Goal: Information Seeking & Learning: Learn about a topic

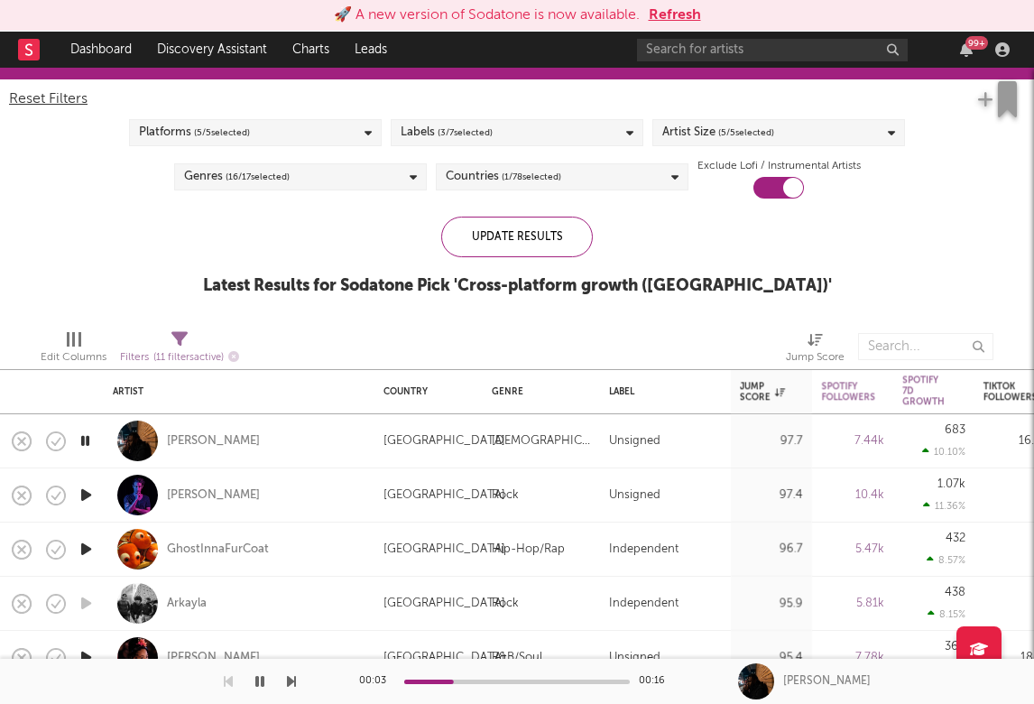
click at [291, 680] on icon "button" at bounding box center [291, 681] width 9 height 14
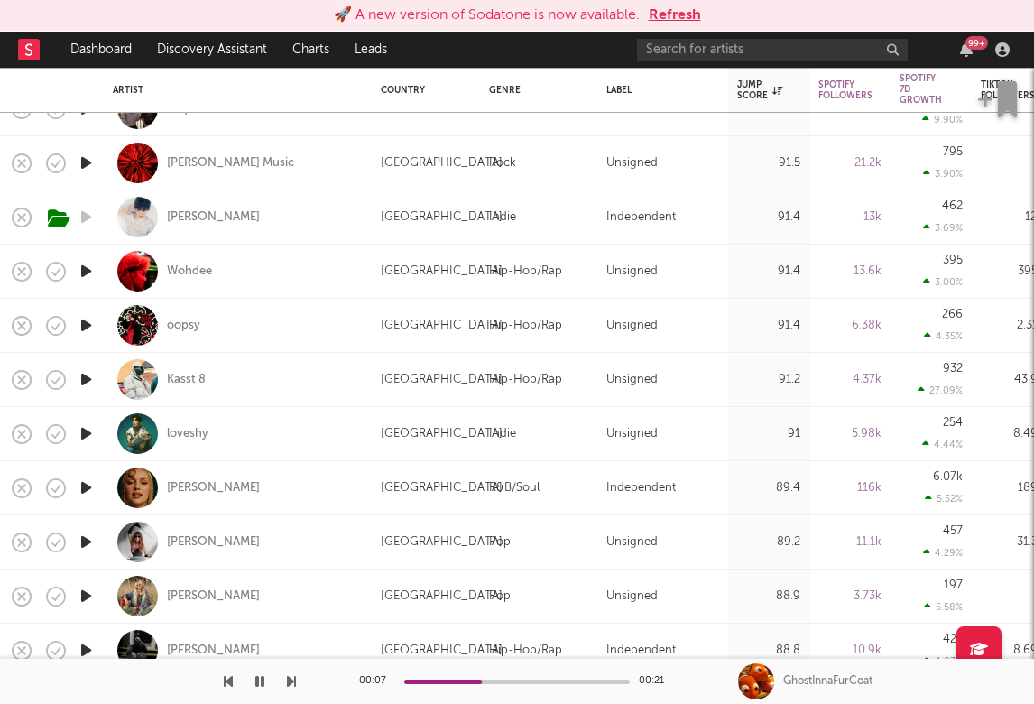
click at [88, 433] on icon "button" at bounding box center [86, 433] width 19 height 23
click at [291, 665] on button "button" at bounding box center [291, 681] width 9 height 45
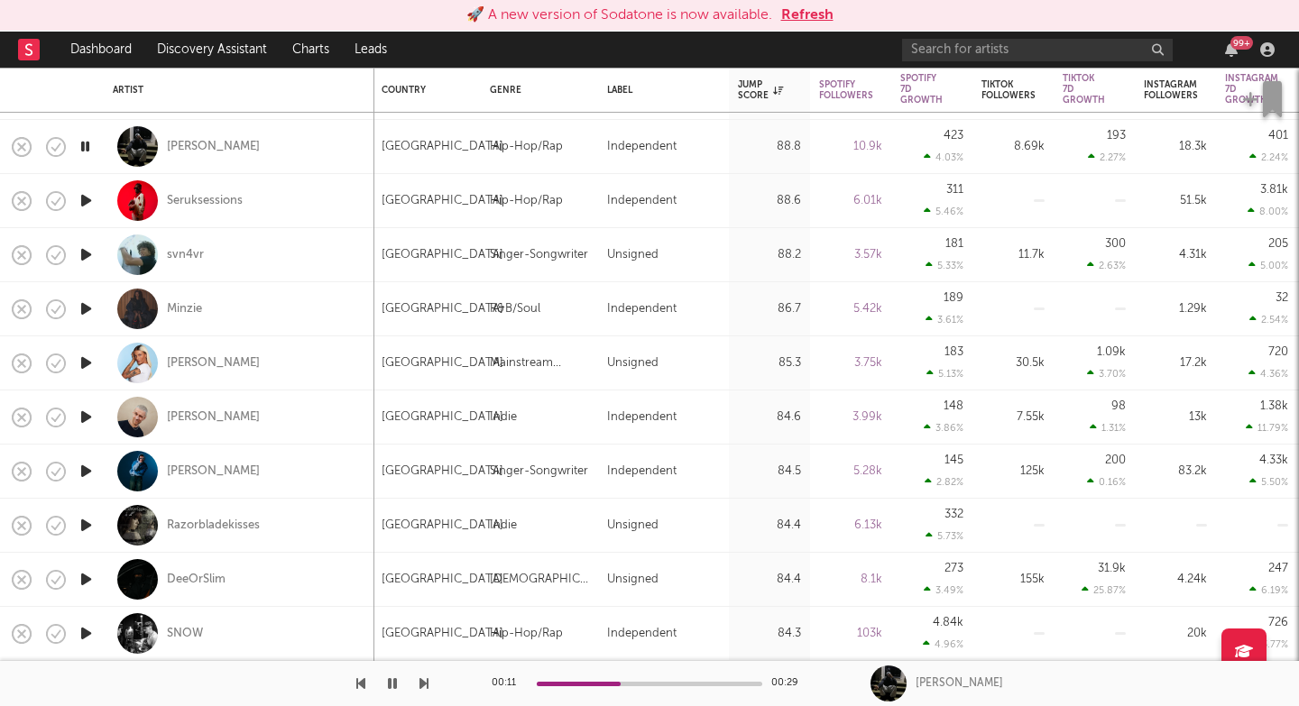
click at [425, 684] on icon "button" at bounding box center [424, 684] width 9 height 14
click at [273, 252] on div "svn4vr" at bounding box center [239, 254] width 253 height 53
select select "1w"
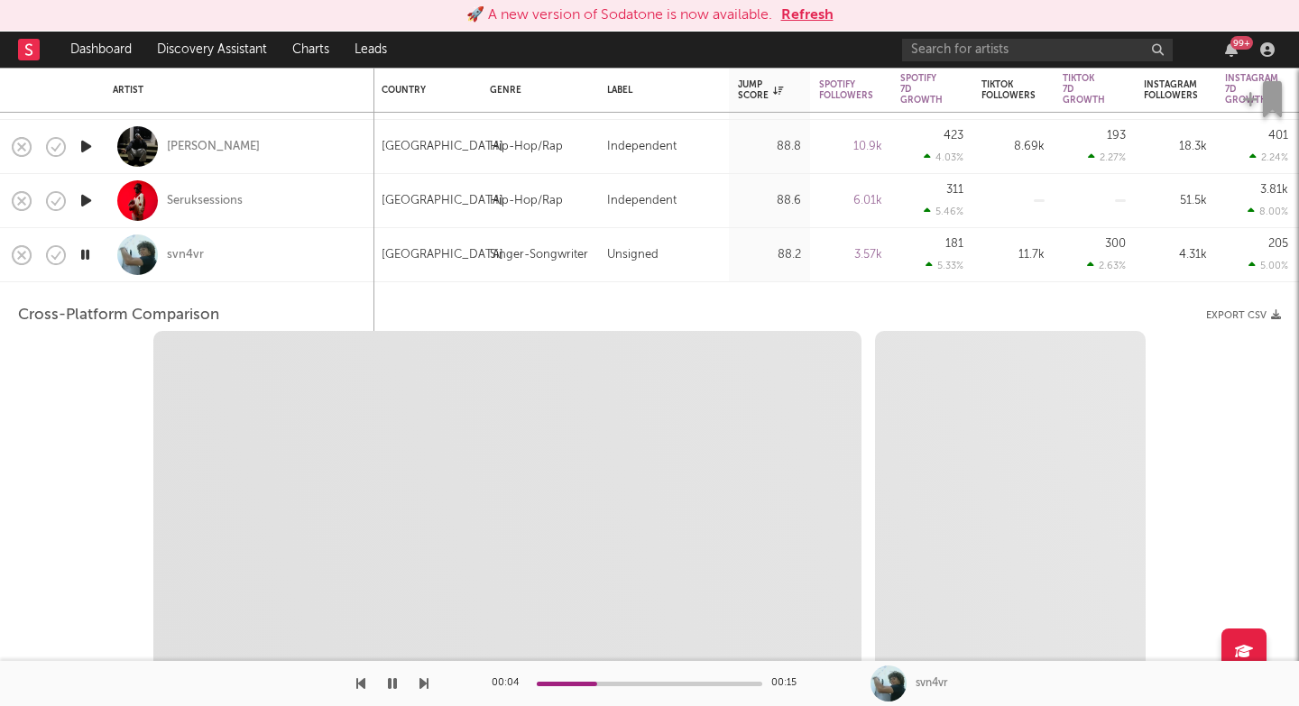
select select "1w"
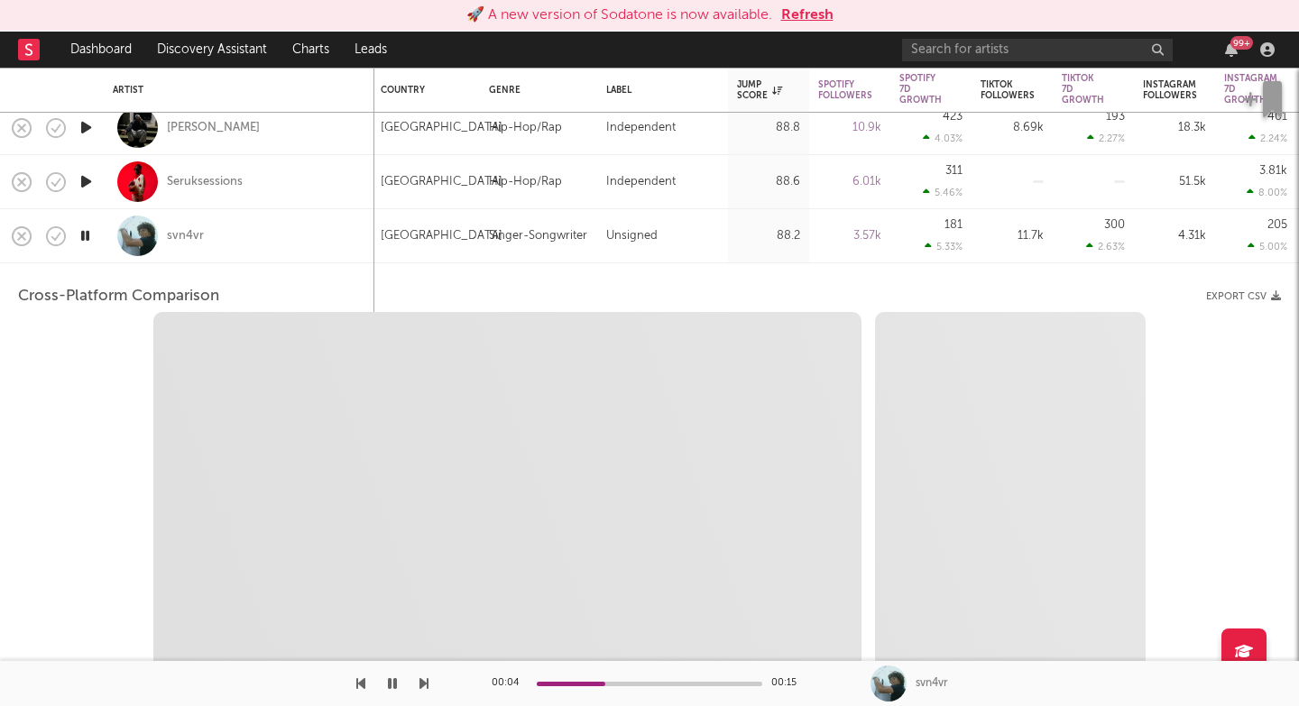
select select "1m"
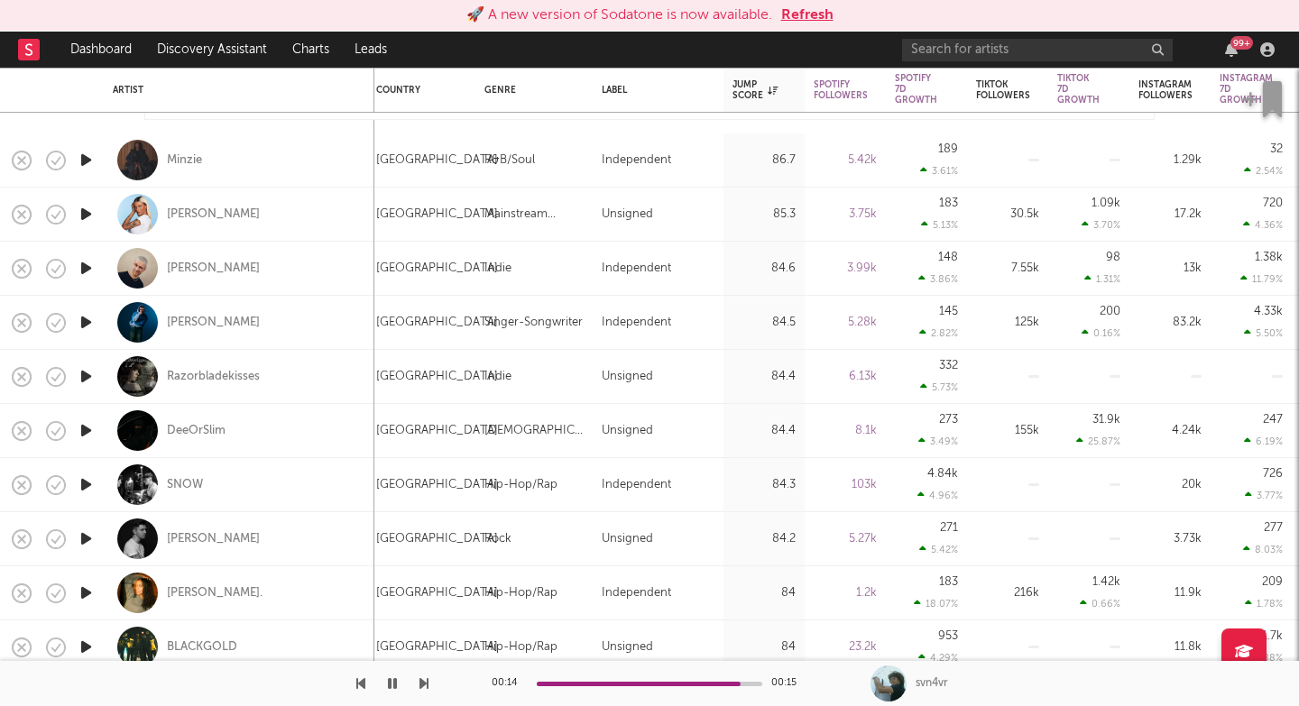
click at [427, 687] on icon "button" at bounding box center [424, 684] width 9 height 14
click at [427, 688] on icon "button" at bounding box center [424, 684] width 9 height 14
click at [245, 217] on div "SACHA" at bounding box center [239, 214] width 253 height 53
select select "1w"
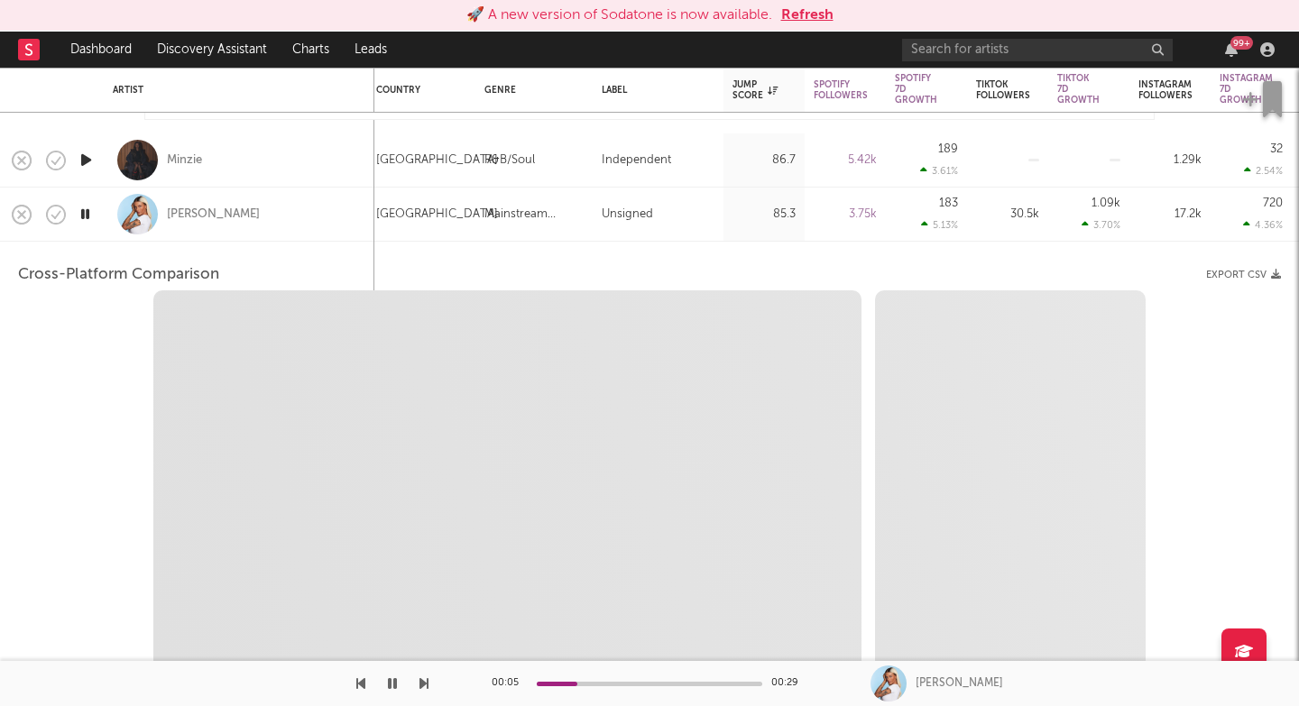
select select "1w"
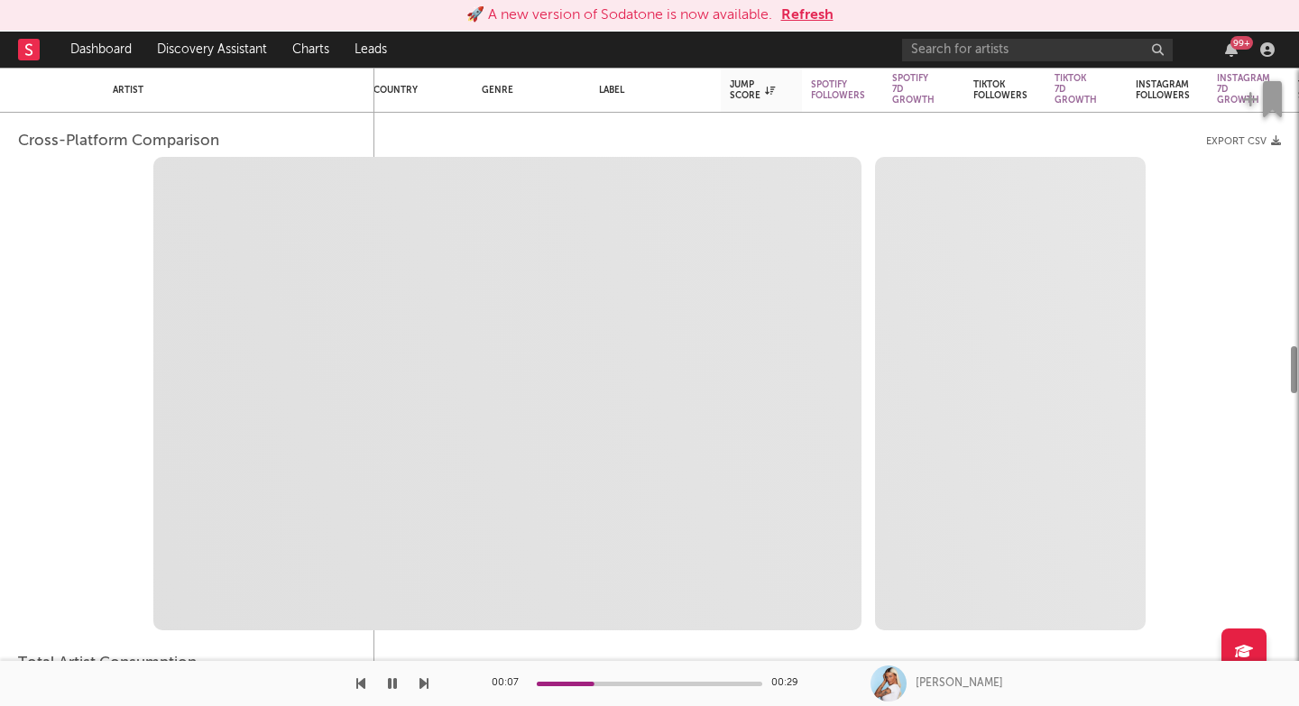
select select "1m"
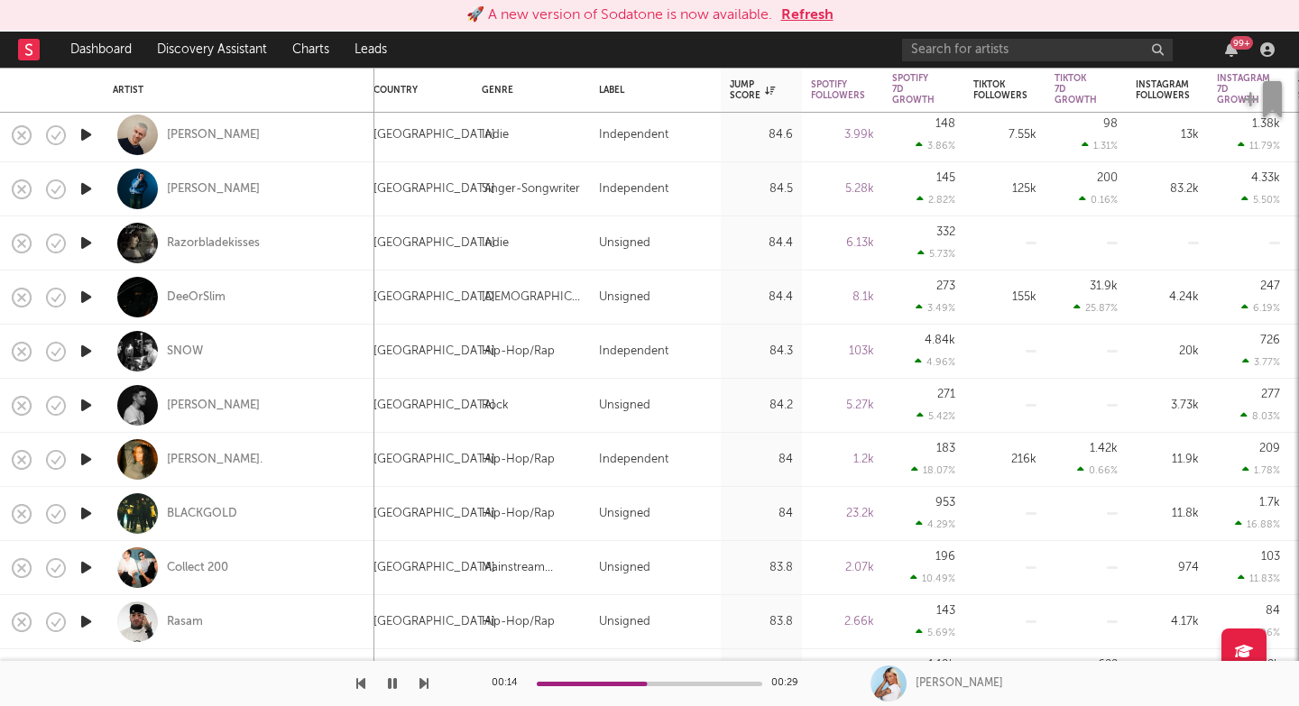
click at [421, 687] on icon "button" at bounding box center [424, 684] width 9 height 14
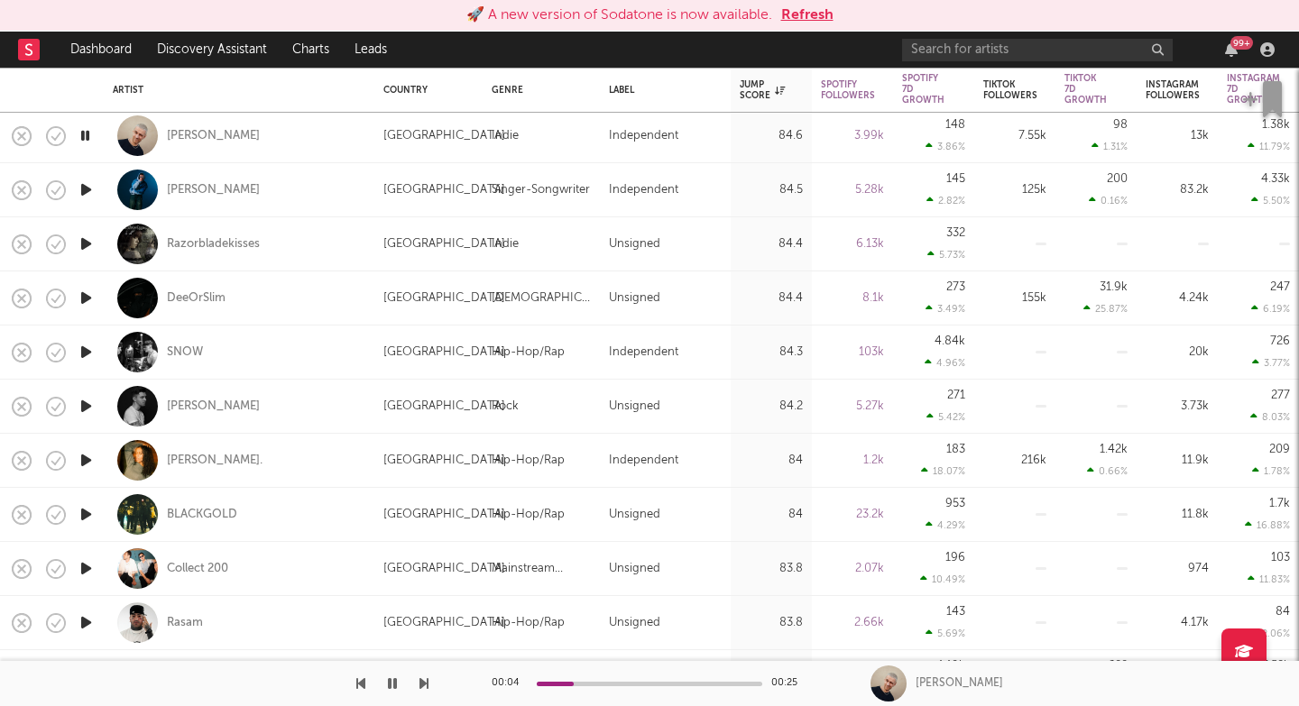
click at [421, 686] on icon "button" at bounding box center [424, 684] width 9 height 14
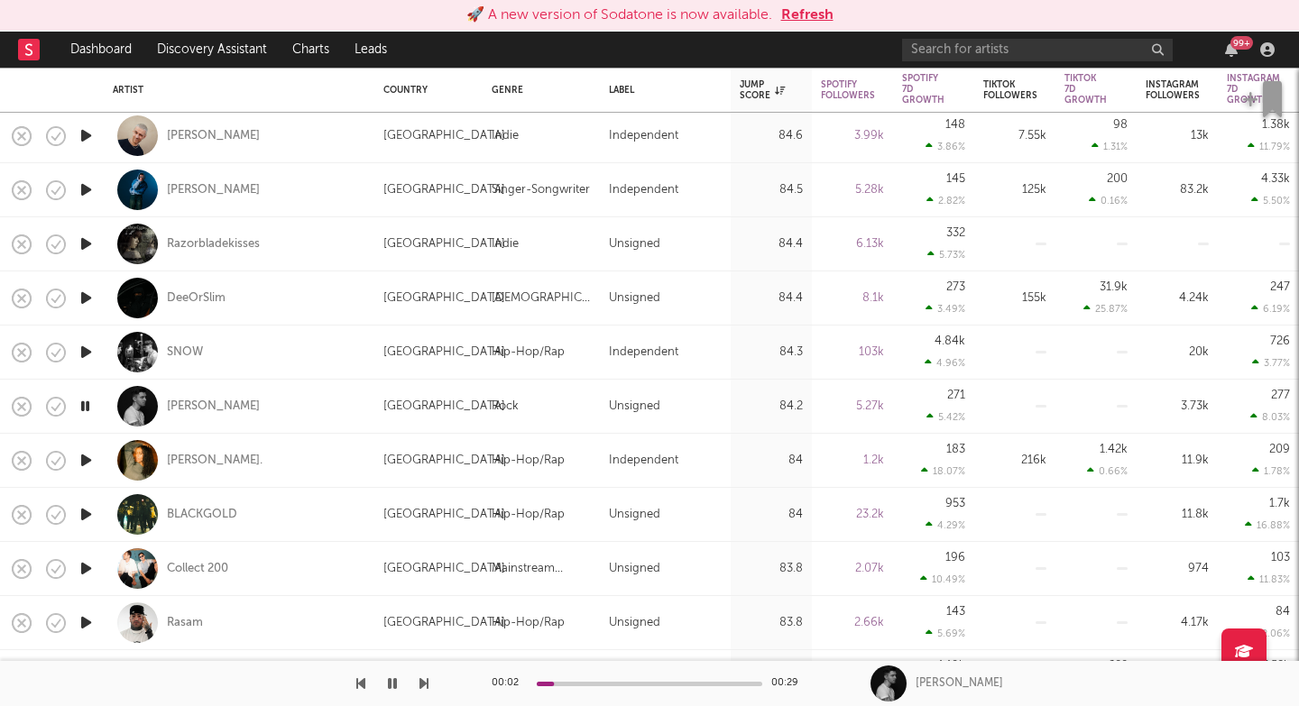
click at [421, 686] on icon "button" at bounding box center [424, 684] width 9 height 14
click at [178, 461] on div "Drew." at bounding box center [215, 461] width 96 height 16
click at [422, 681] on icon "button" at bounding box center [424, 684] width 9 height 14
click at [424, 681] on icon "button" at bounding box center [424, 684] width 9 height 14
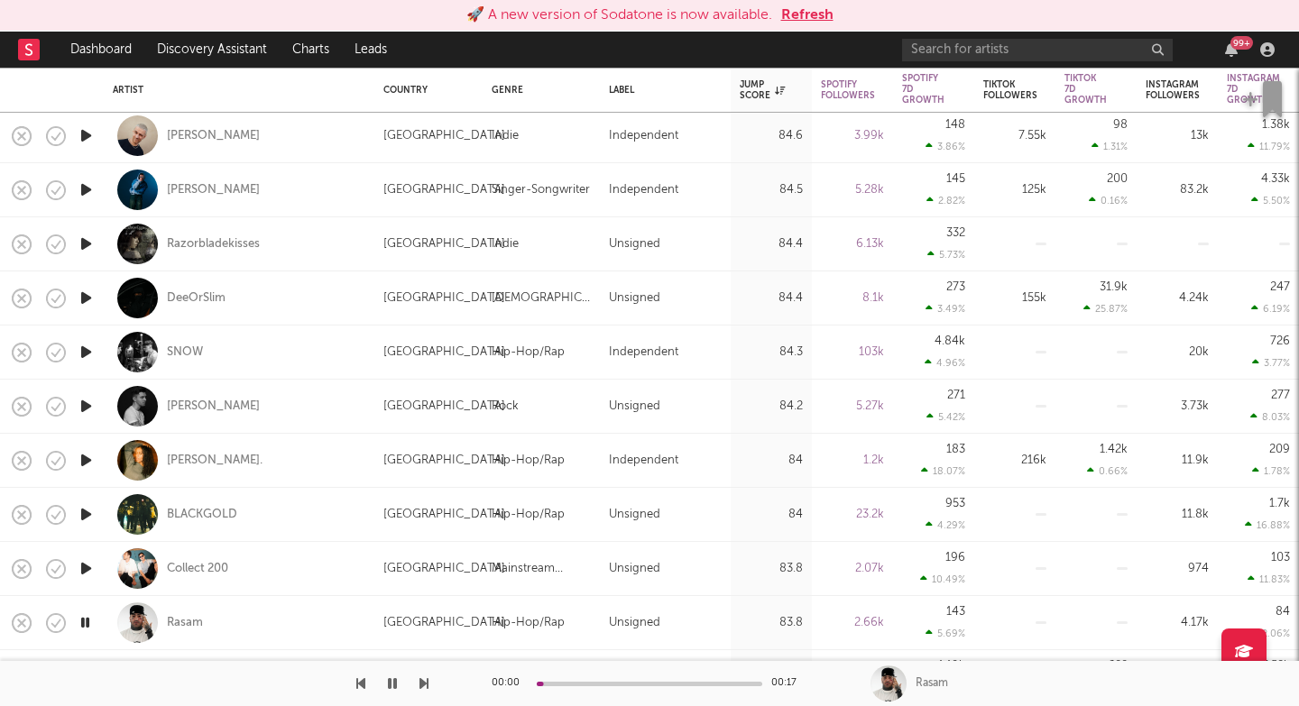
click at [330, 547] on div "Collect 200" at bounding box center [239, 568] width 253 height 53
select select "1w"
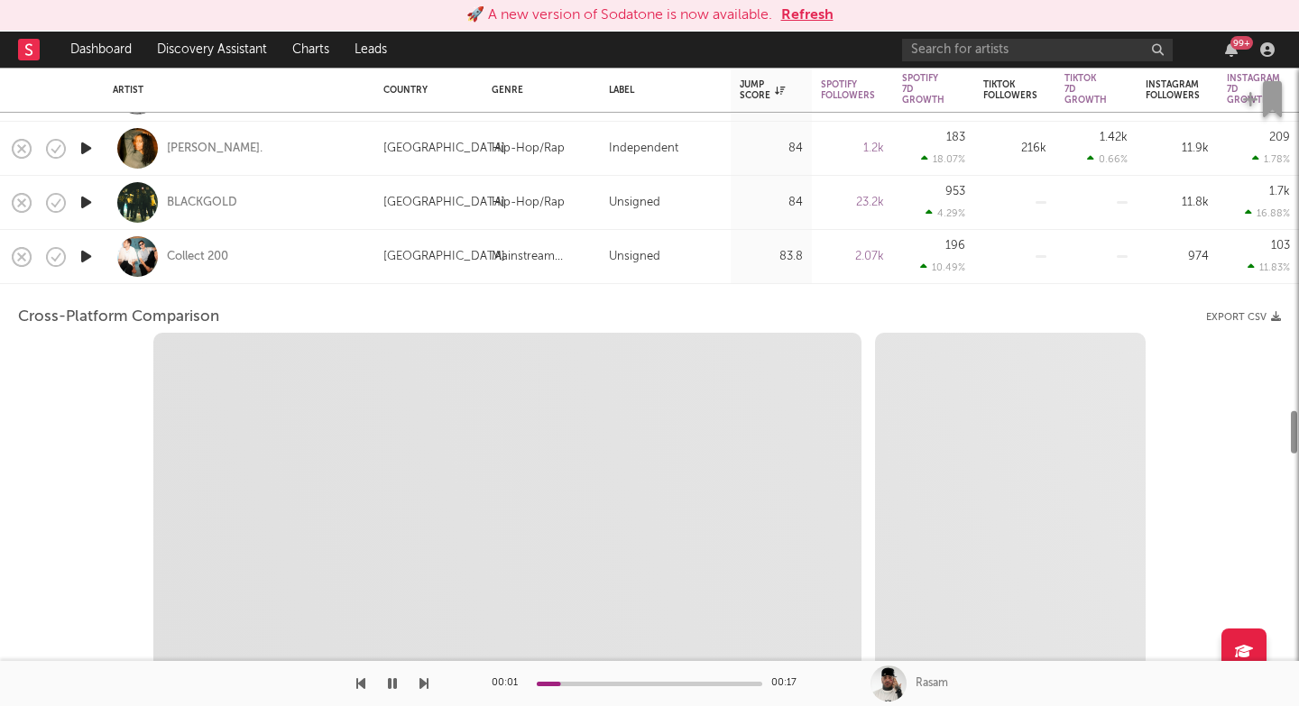
select select "1m"
select select "1w"
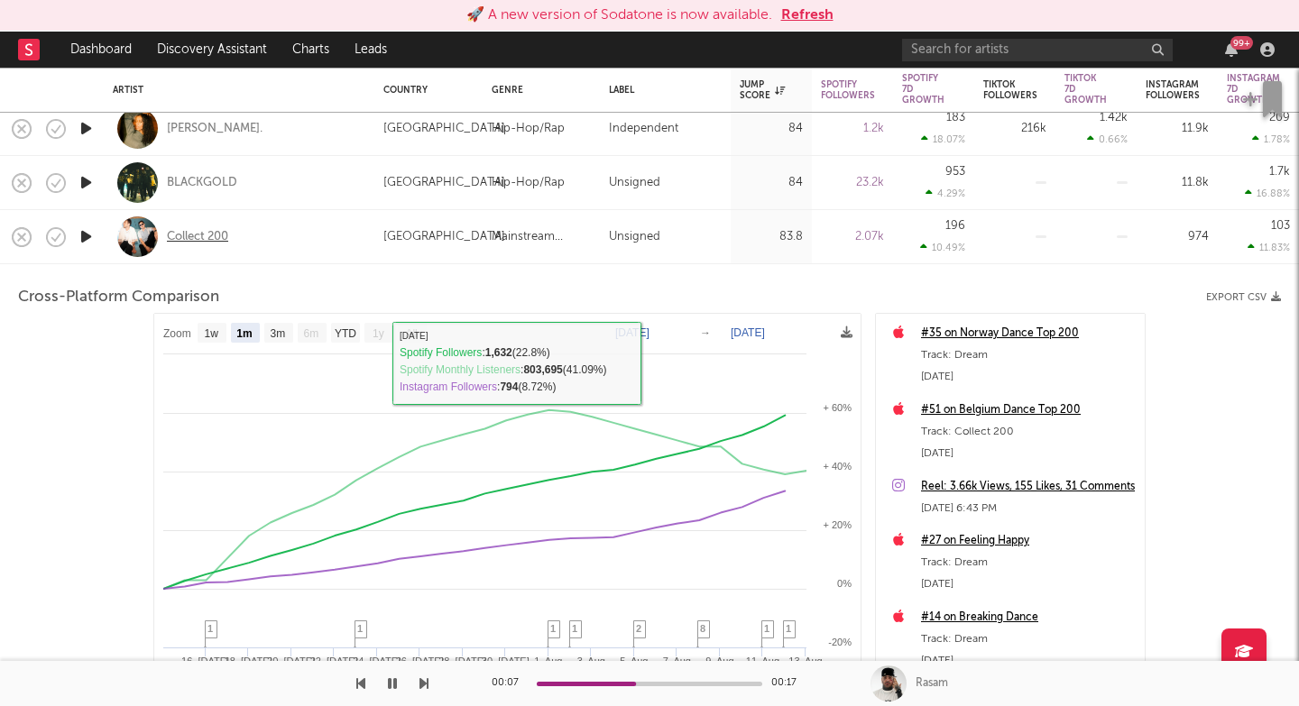
click at [184, 231] on div "Collect 200" at bounding box center [197, 237] width 61 height 16
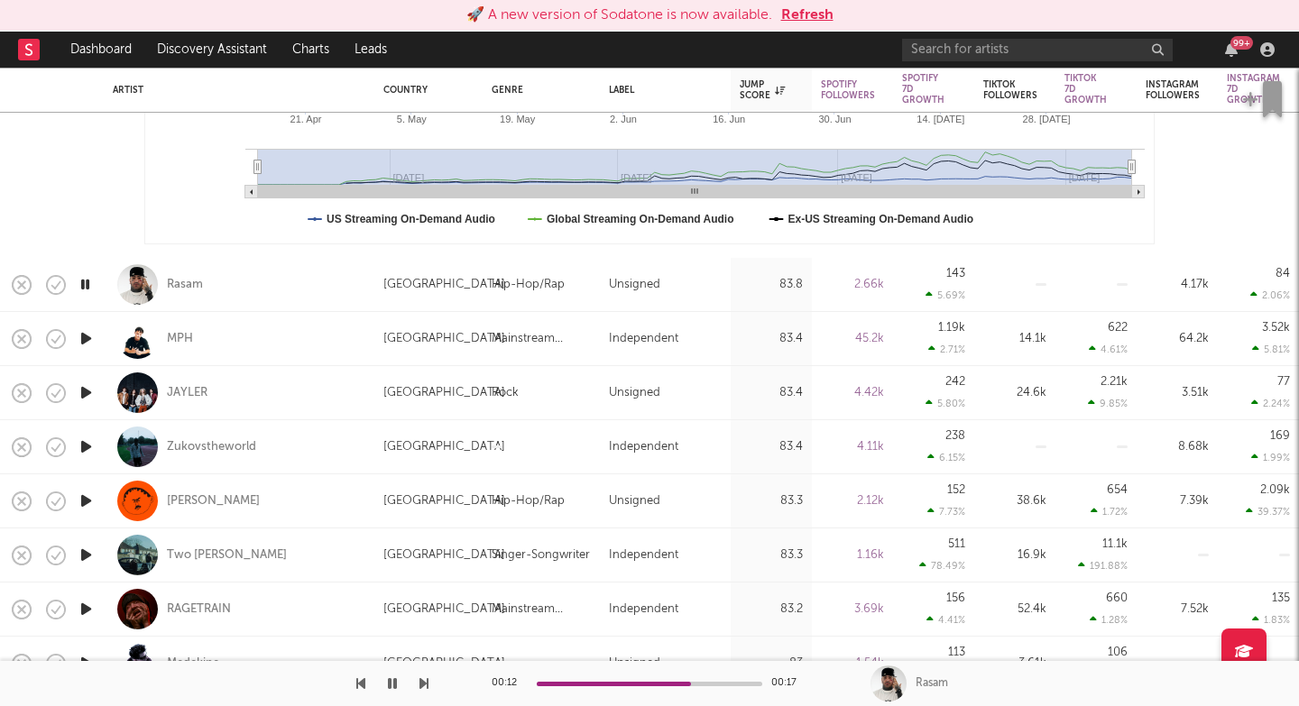
click at [426, 681] on icon "button" at bounding box center [424, 684] width 9 height 14
click at [424, 683] on icon "button" at bounding box center [424, 684] width 9 height 14
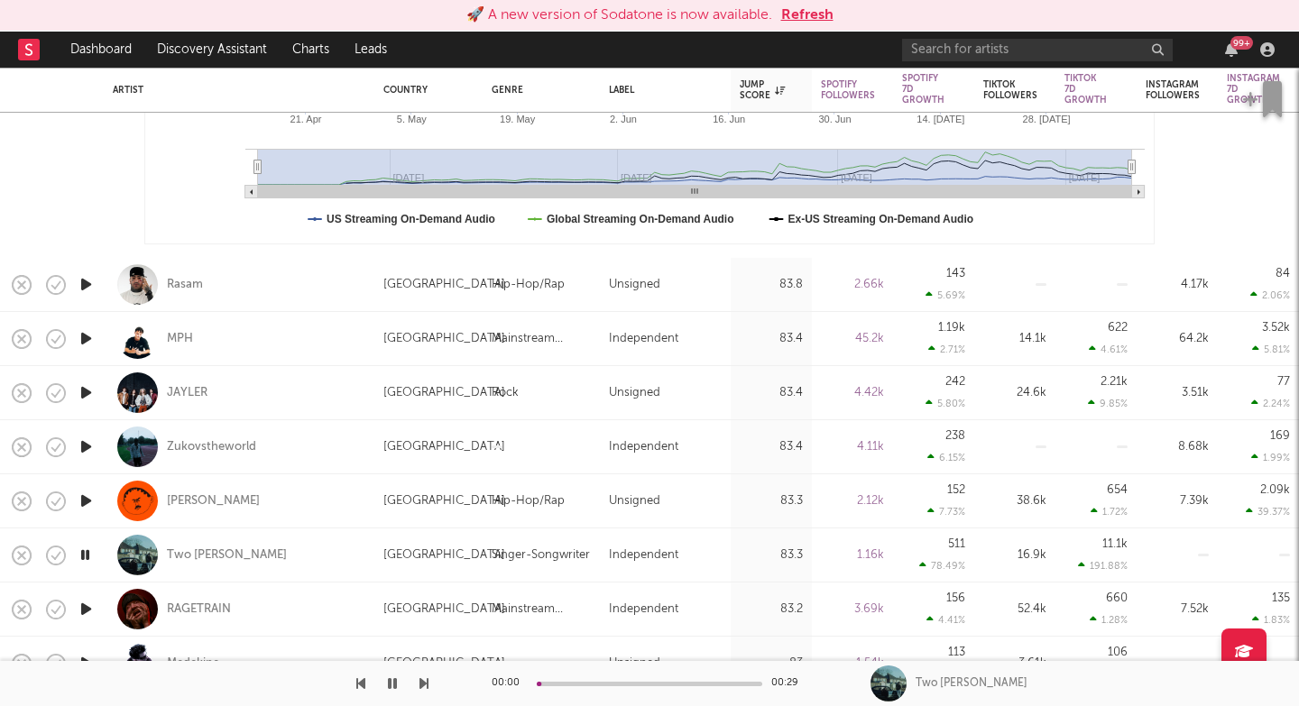
click at [424, 683] on icon "button" at bounding box center [424, 684] width 9 height 14
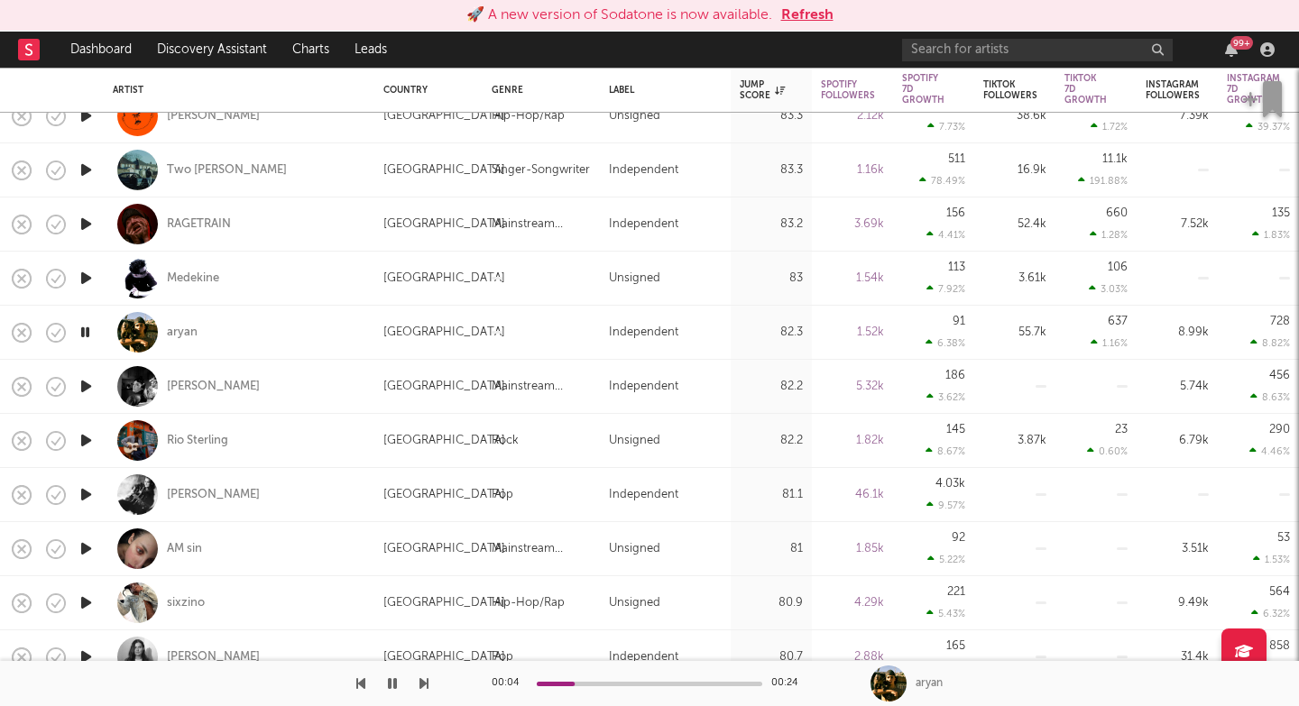
click at [424, 685] on icon "button" at bounding box center [424, 684] width 9 height 14
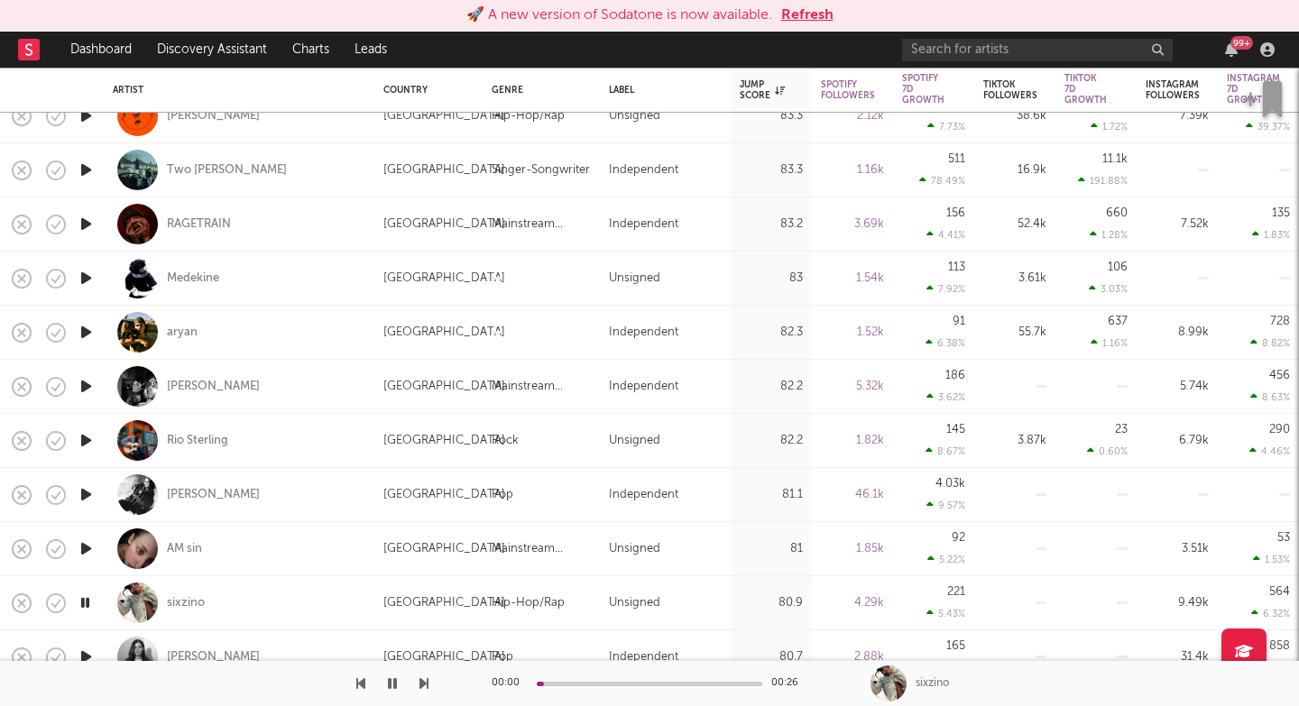
click at [424, 685] on icon "button" at bounding box center [424, 684] width 9 height 14
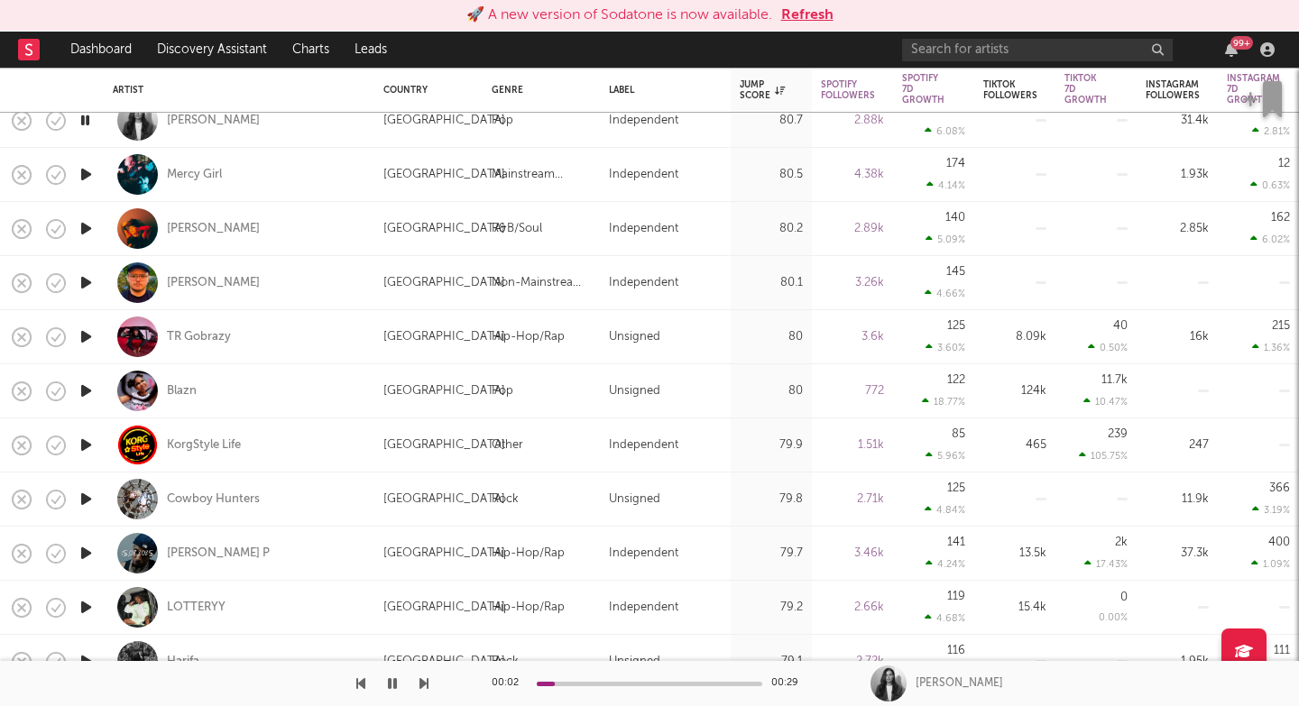
click at [428, 684] on icon "button" at bounding box center [424, 684] width 9 height 14
click at [429, 685] on div "00:01 00:25 TR Gobrazy" at bounding box center [649, 683] width 1299 height 45
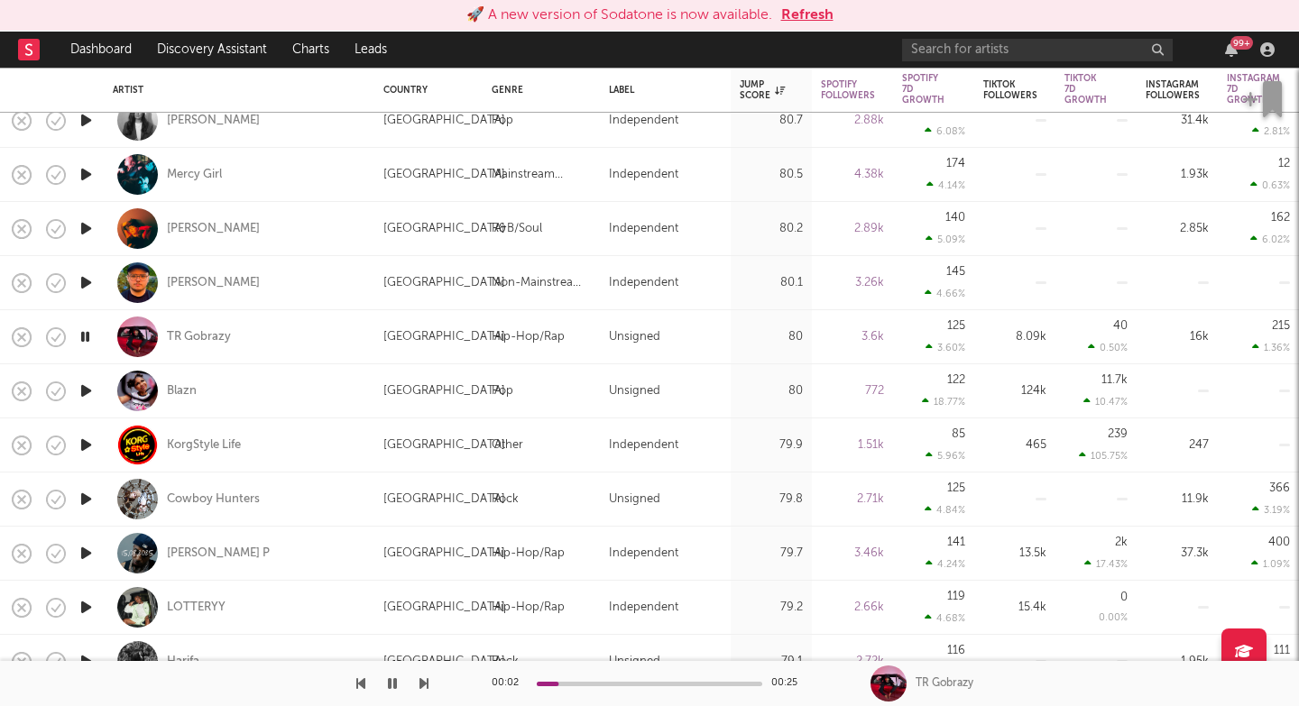
click at [420, 680] on icon "button" at bounding box center [424, 684] width 9 height 14
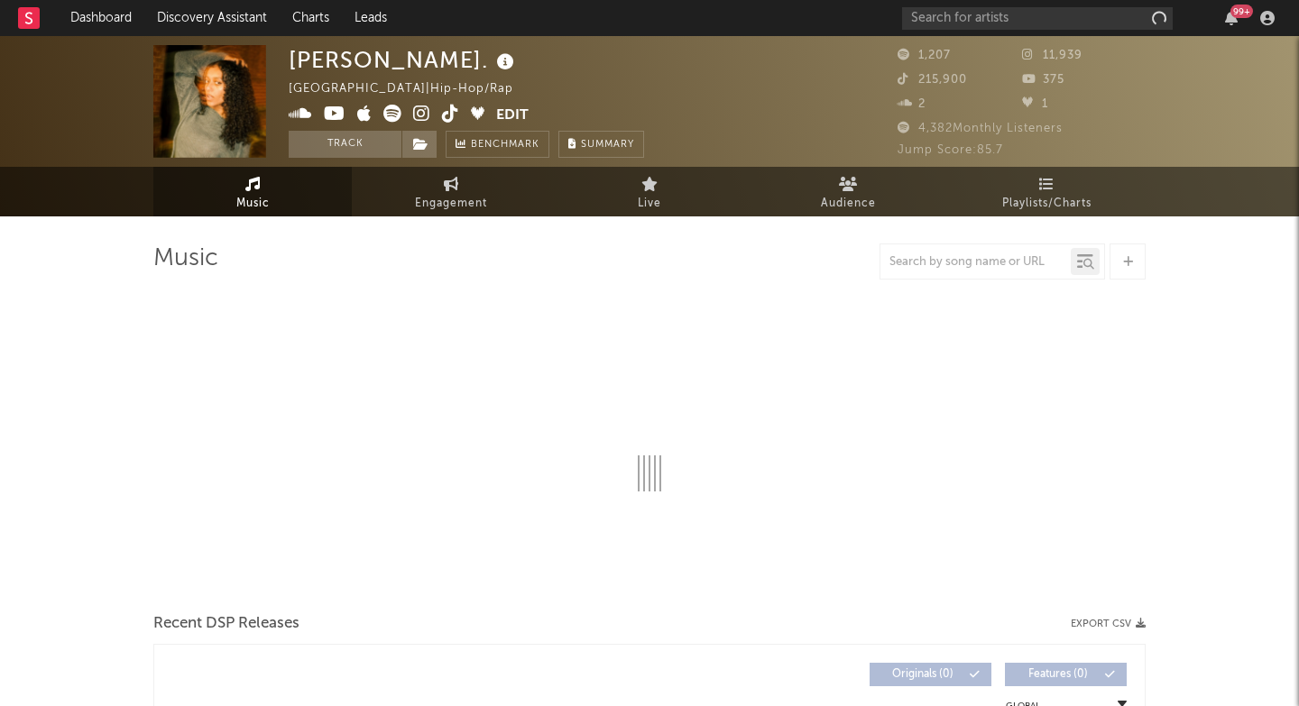
select select "1w"
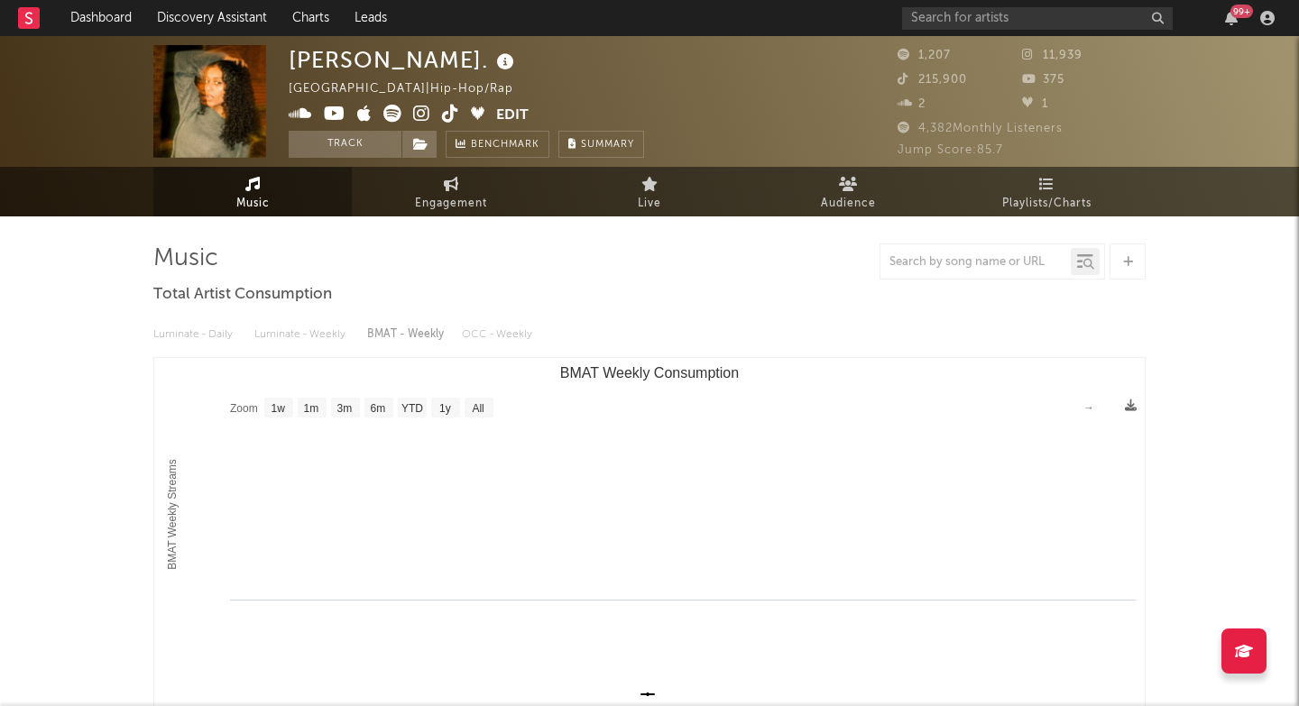
click at [424, 116] on icon at bounding box center [421, 114] width 17 height 18
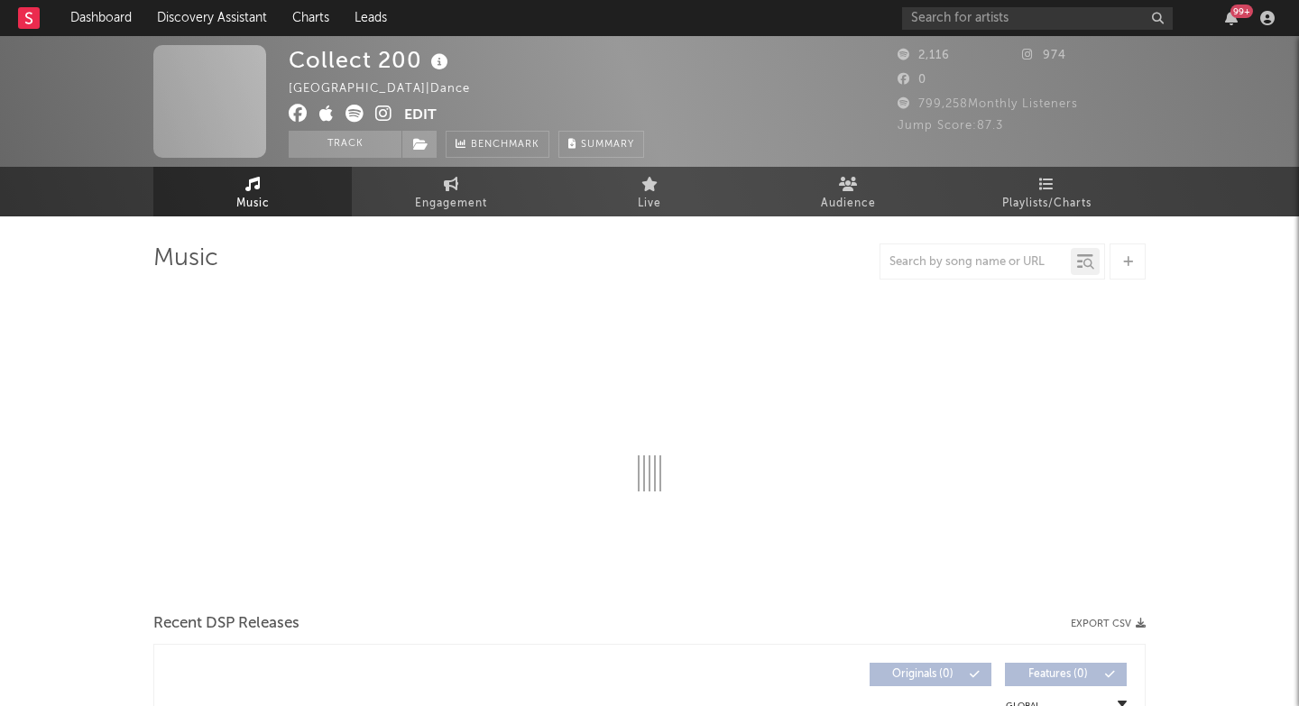
select select "1w"
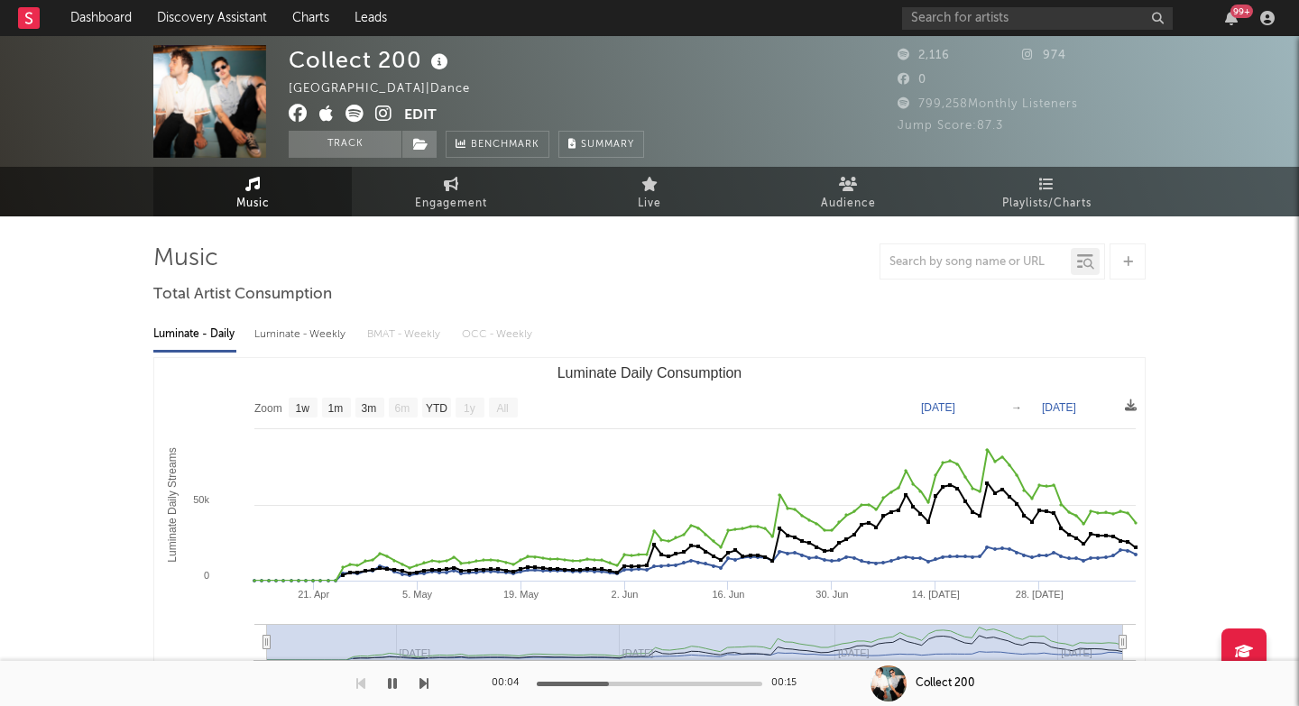
click at [381, 116] on icon at bounding box center [383, 114] width 17 height 18
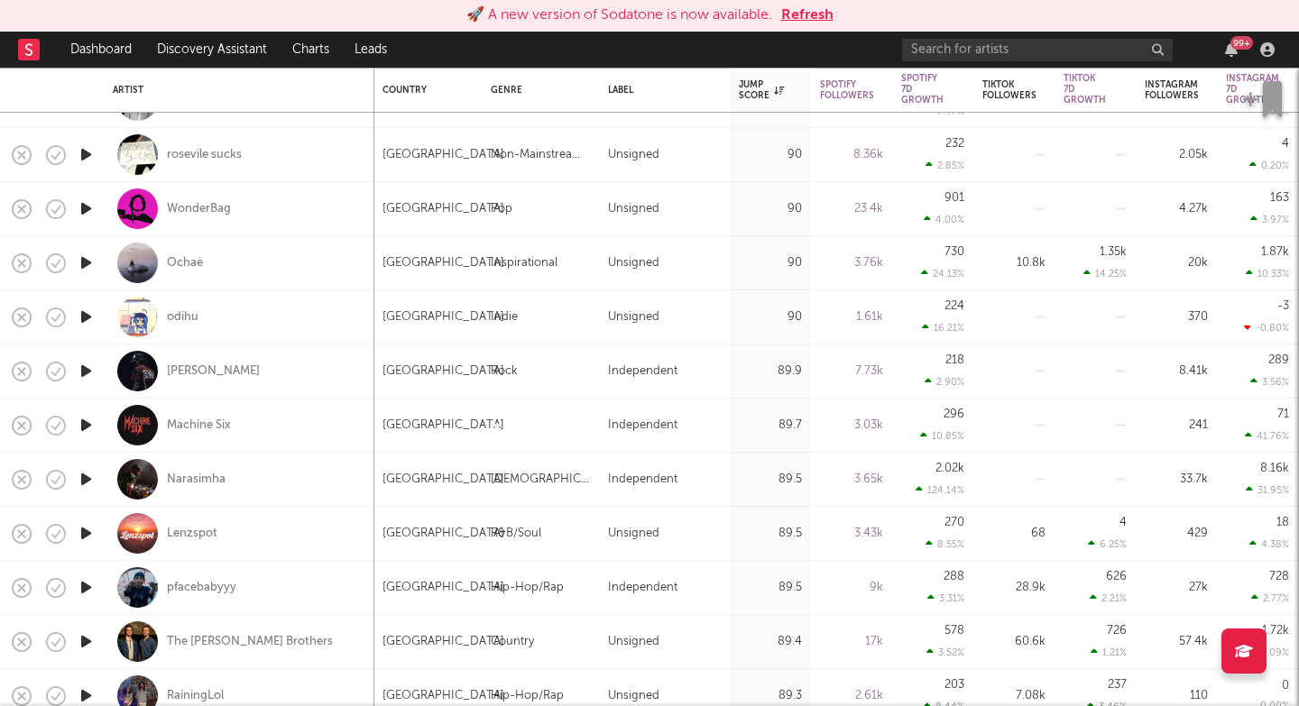
click at [88, 365] on icon "button" at bounding box center [86, 371] width 19 height 23
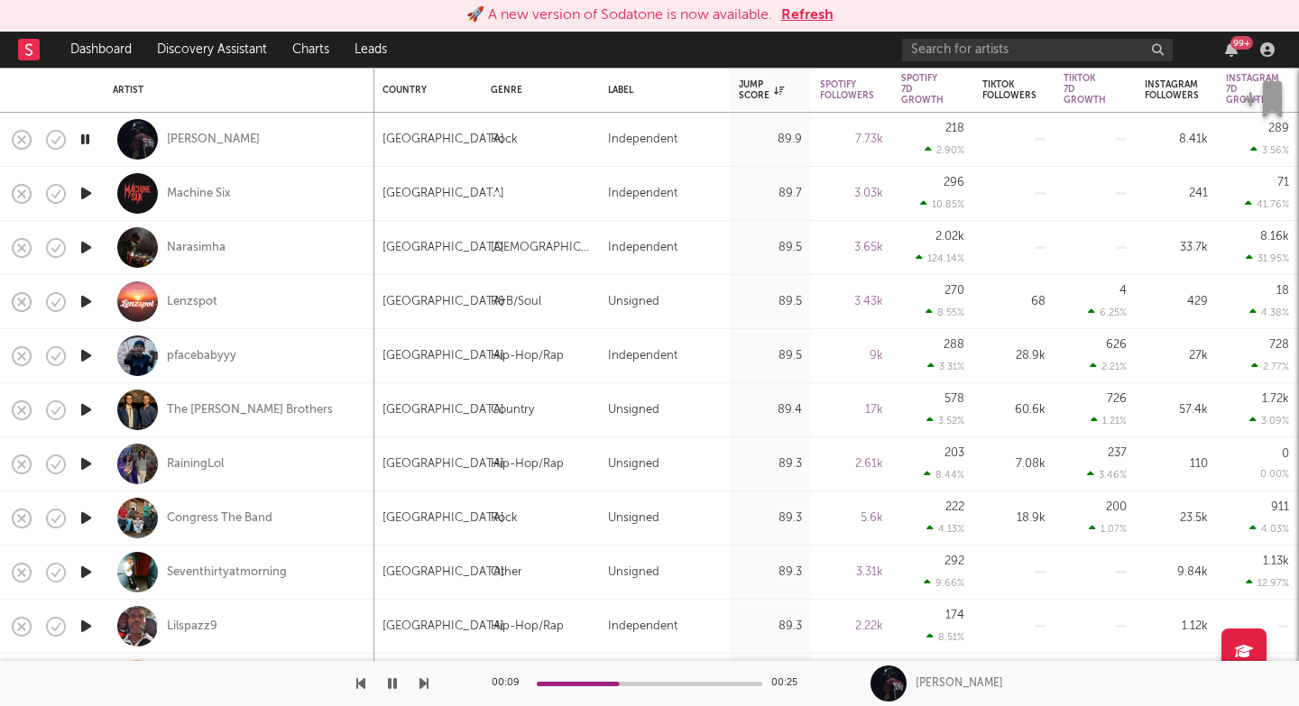
click at [424, 690] on icon "button" at bounding box center [424, 684] width 9 height 14
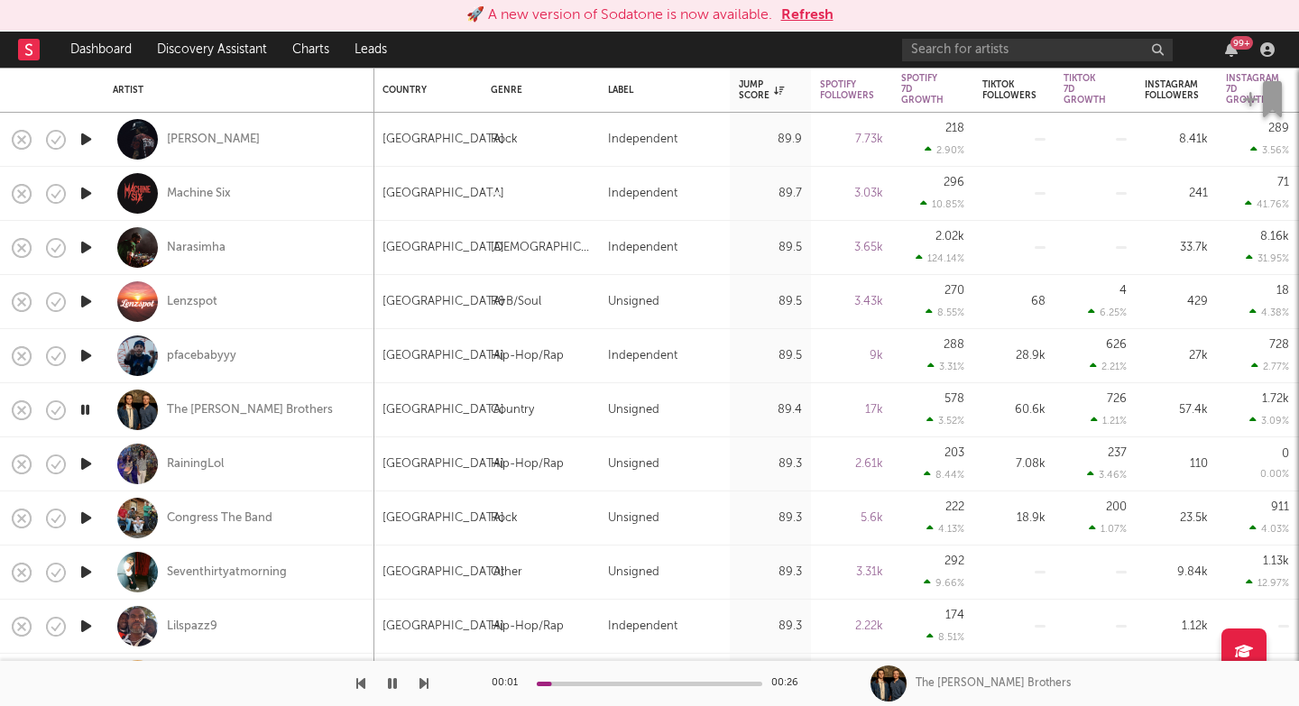
click at [424, 690] on icon "button" at bounding box center [424, 684] width 9 height 14
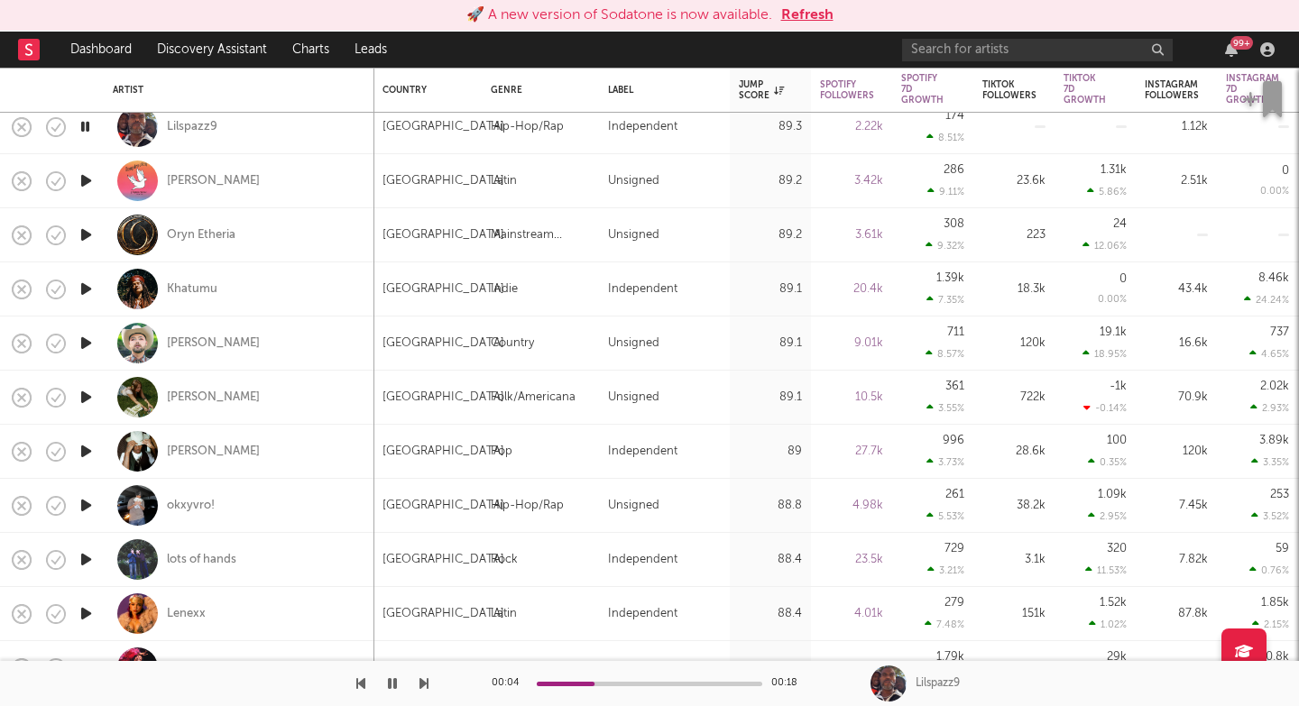
click at [420, 684] on icon "button" at bounding box center [424, 684] width 9 height 14
click at [428, 687] on icon "button" at bounding box center [424, 684] width 9 height 14
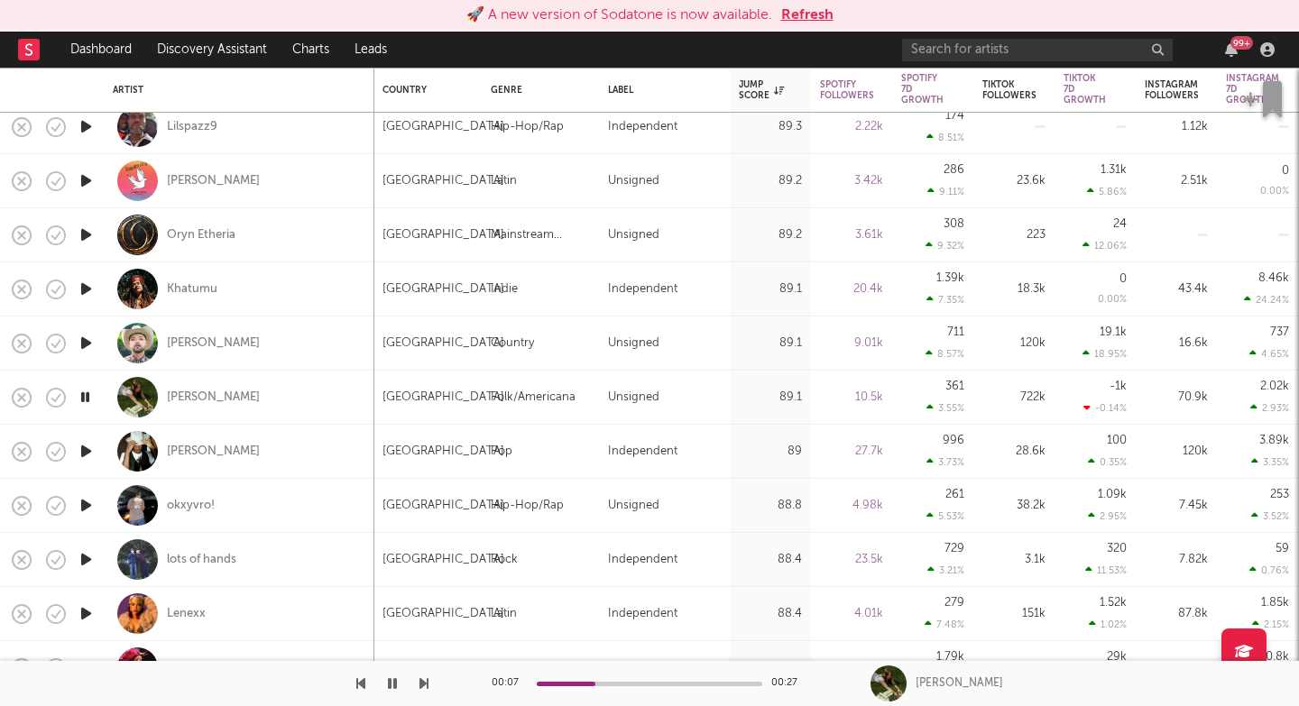
click at [429, 687] on div "00:07 00:27 Grace Runkle" at bounding box center [649, 683] width 1299 height 45
click at [425, 686] on icon "button" at bounding box center [424, 684] width 9 height 14
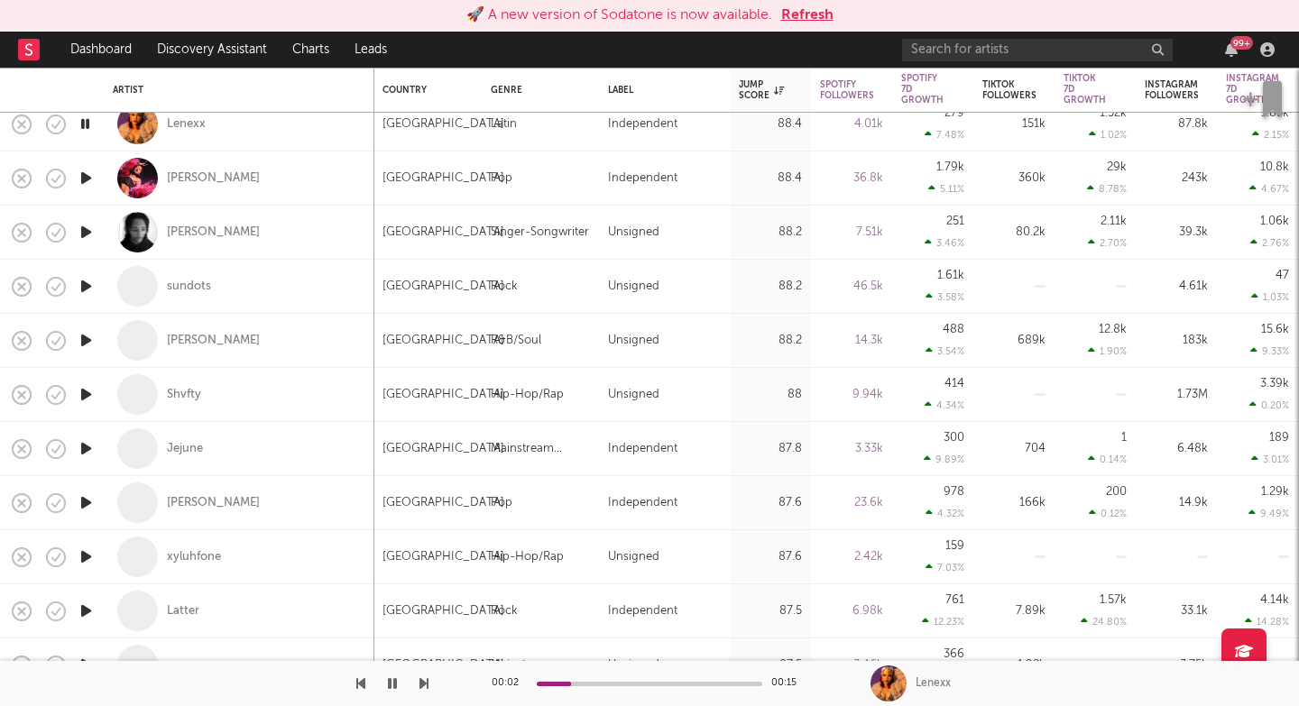
click at [421, 682] on icon "button" at bounding box center [424, 684] width 9 height 14
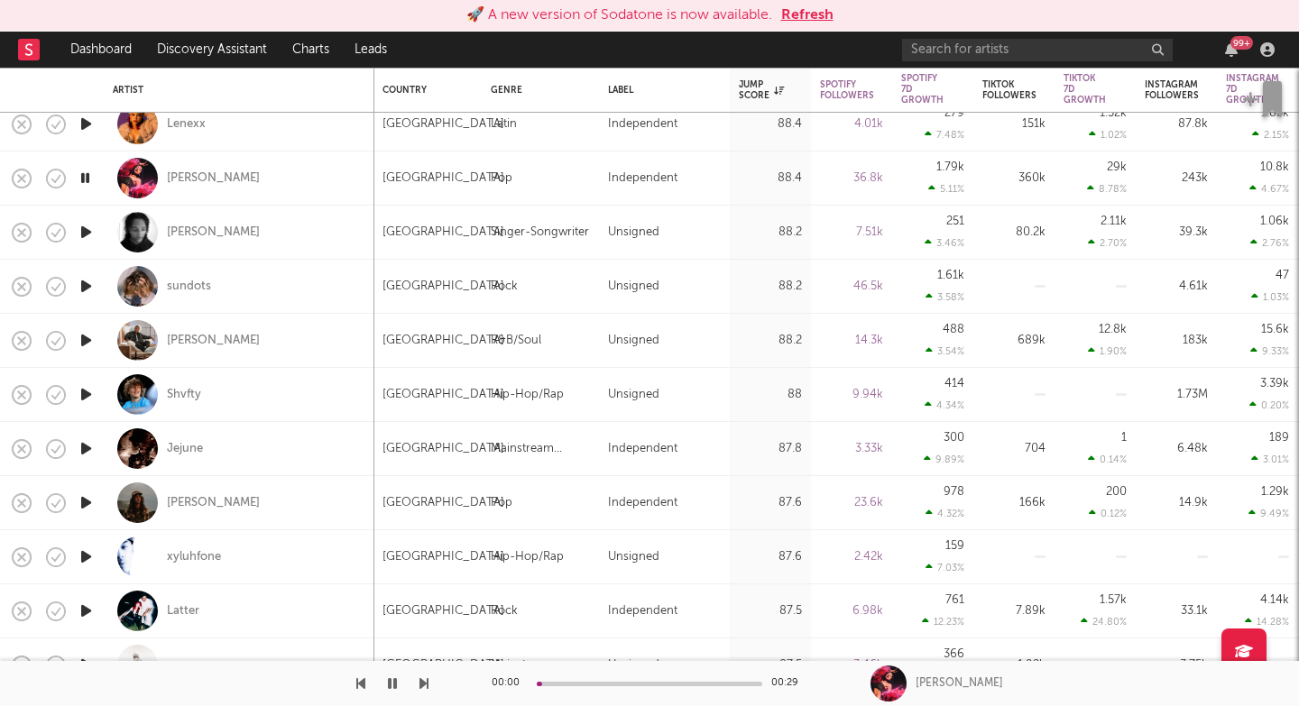
click at [421, 682] on icon "button" at bounding box center [424, 684] width 9 height 14
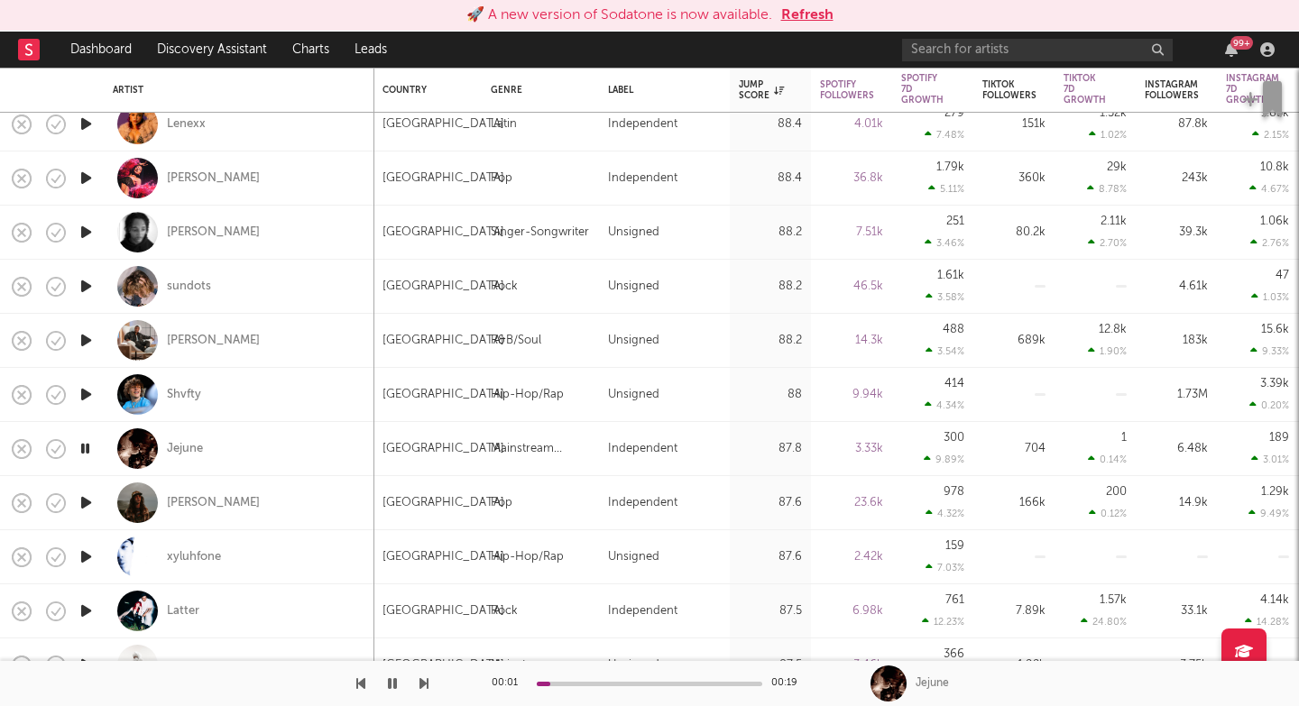
click at [421, 682] on icon "button" at bounding box center [424, 684] width 9 height 14
click at [421, 685] on icon "button" at bounding box center [424, 684] width 9 height 14
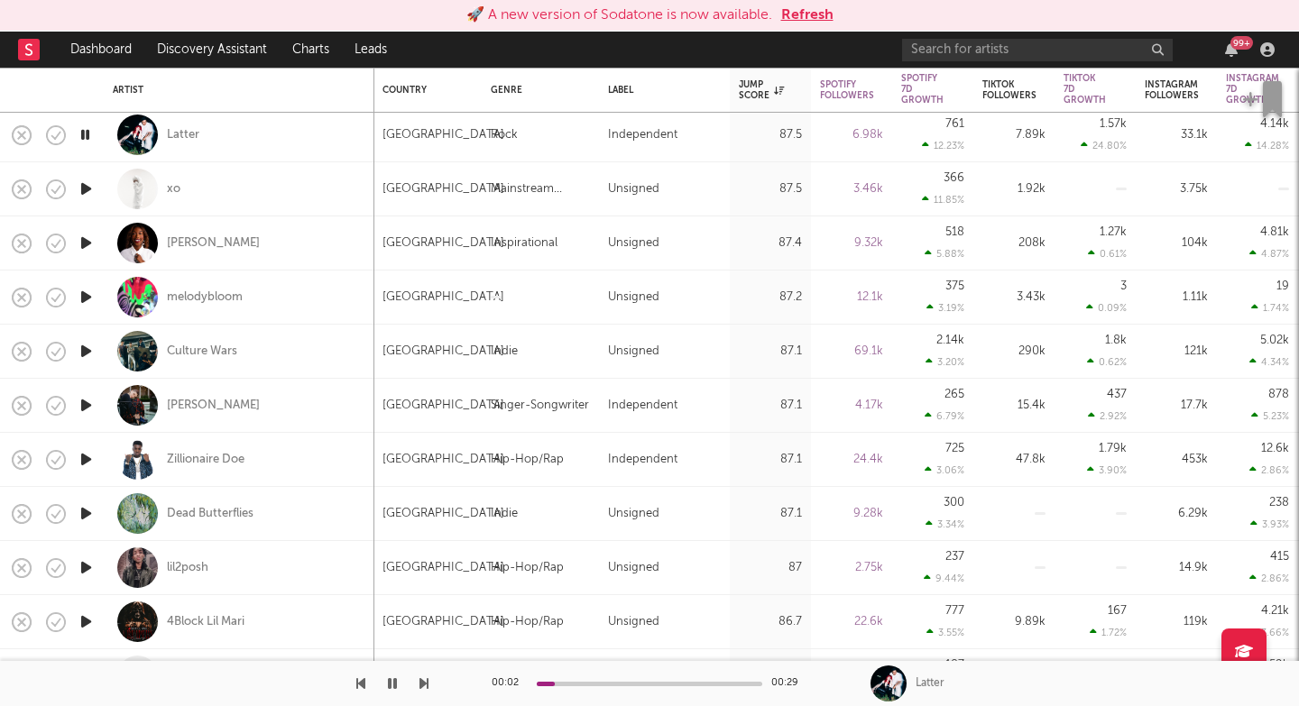
click at [427, 682] on icon "button" at bounding box center [424, 684] width 9 height 14
click at [425, 682] on icon "button" at bounding box center [424, 684] width 9 height 14
click at [426, 683] on icon "button" at bounding box center [424, 684] width 9 height 14
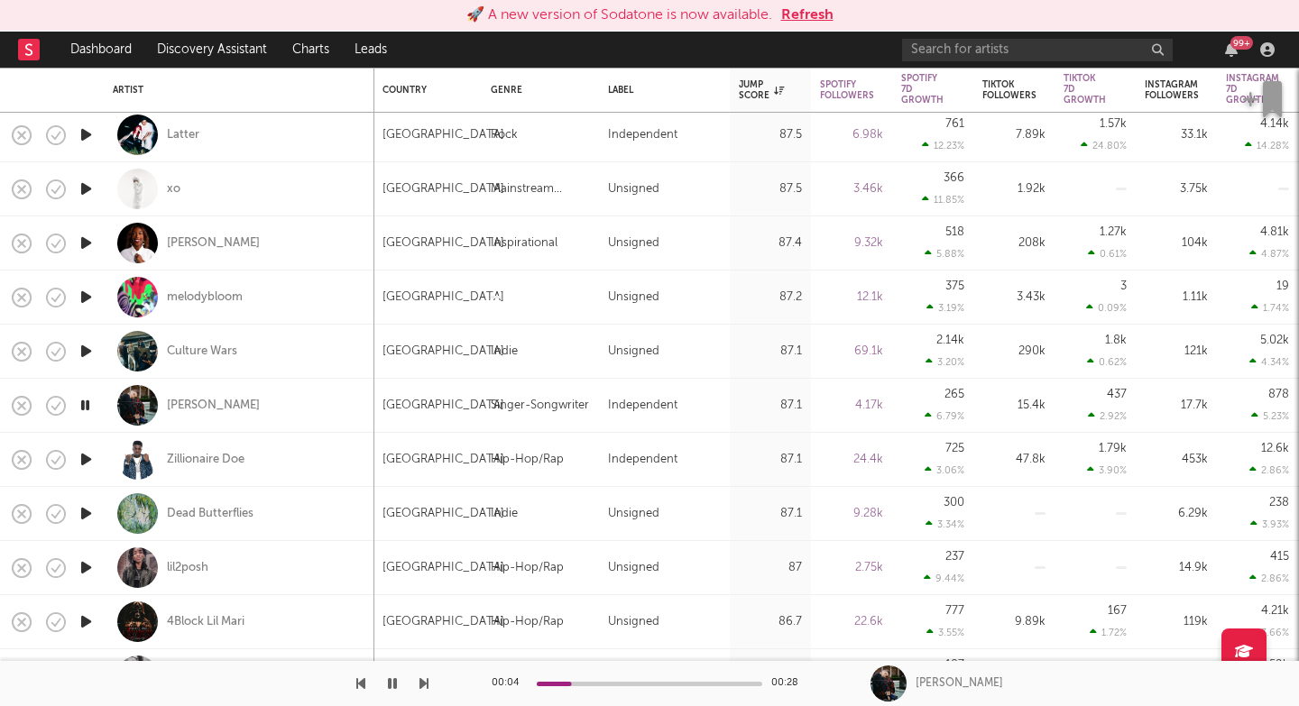
drag, startPoint x: 424, startPoint y: 682, endPoint x: 474, endPoint y: 687, distance: 49.8
click at [474, 687] on div "00:04 00:28 Ruby Plume" at bounding box center [649, 683] width 1299 height 45
click at [260, 402] on div "Ruby Plume" at bounding box center [239, 405] width 253 height 53
select select "1w"
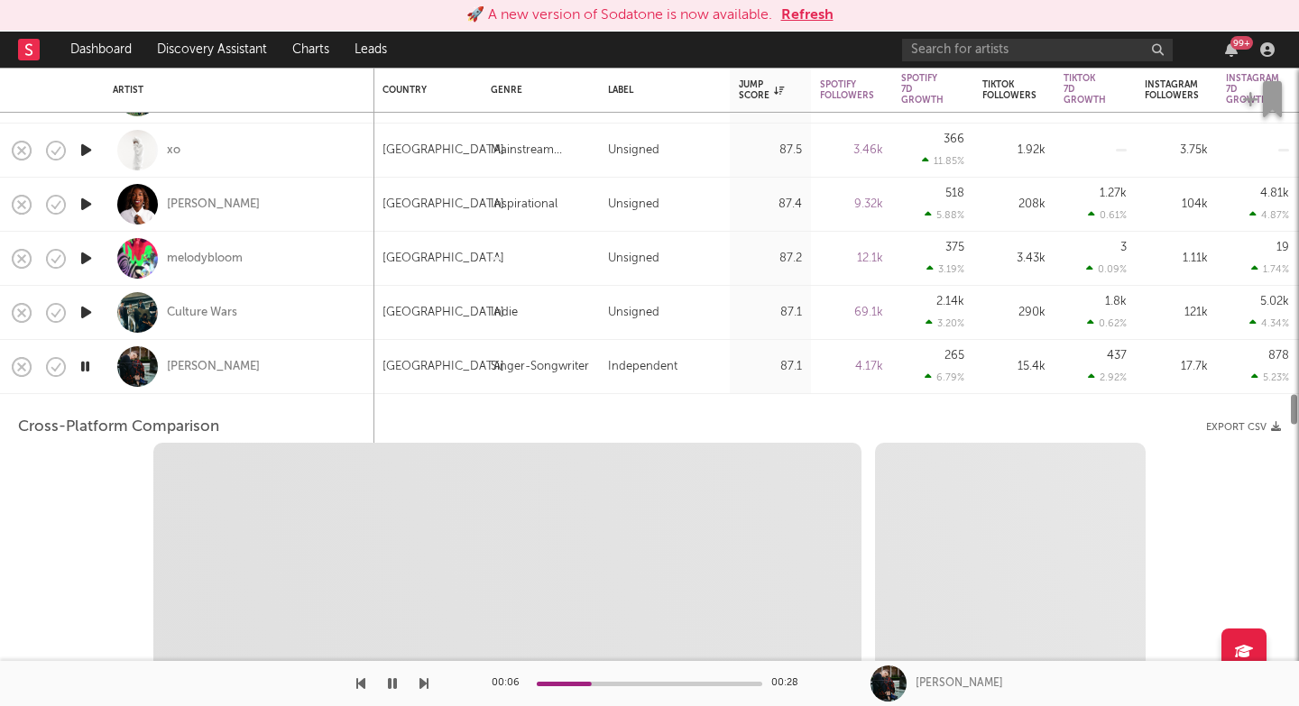
select select "1w"
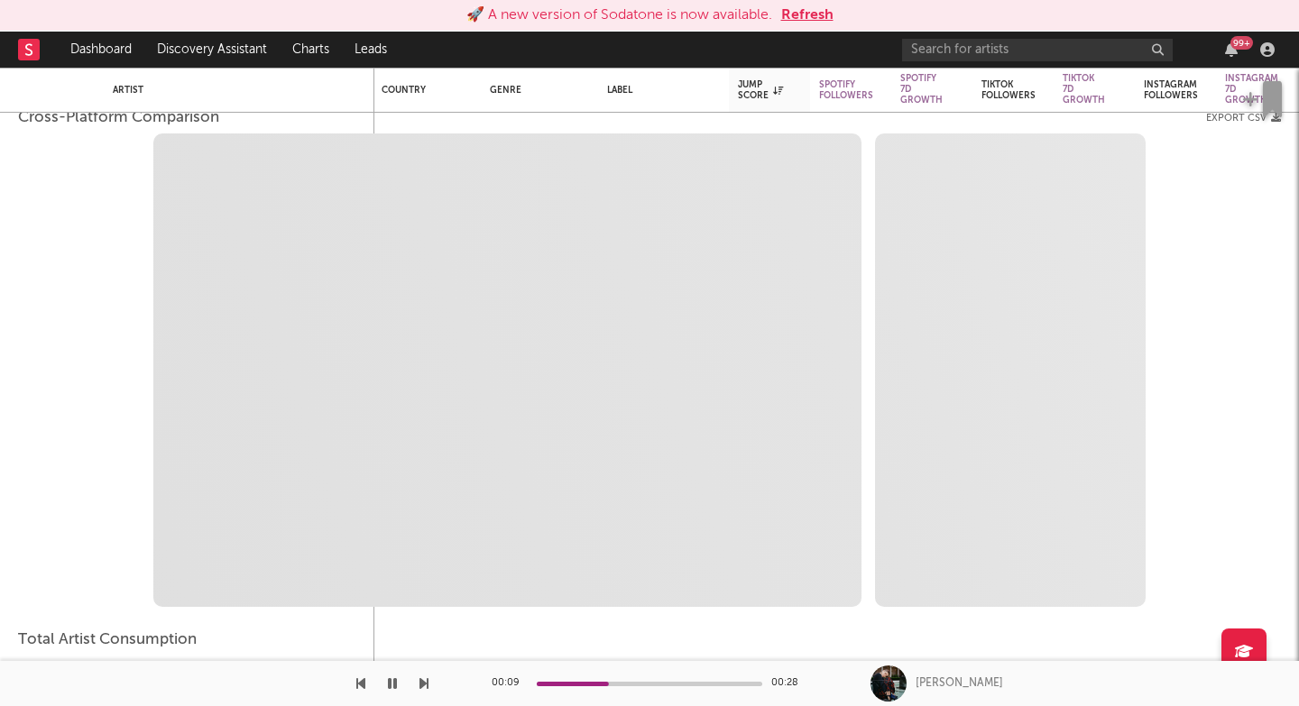
select select "1m"
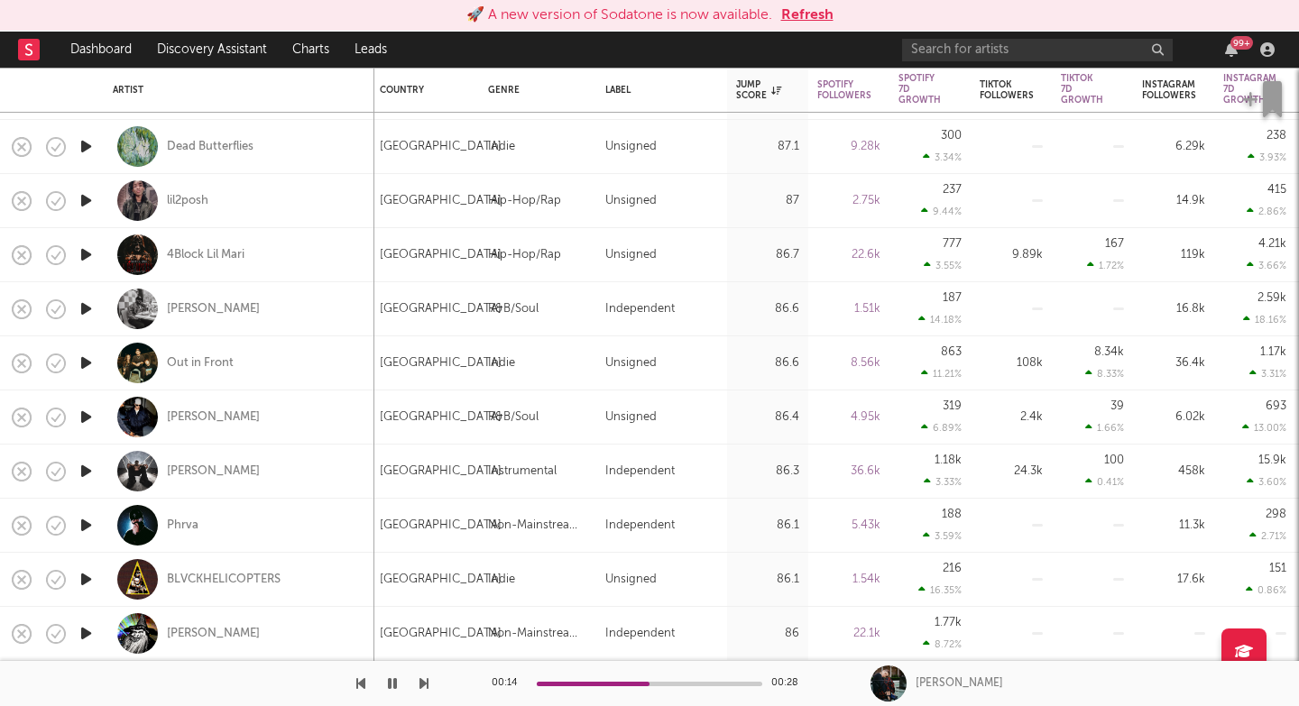
click at [421, 687] on icon "button" at bounding box center [424, 684] width 9 height 14
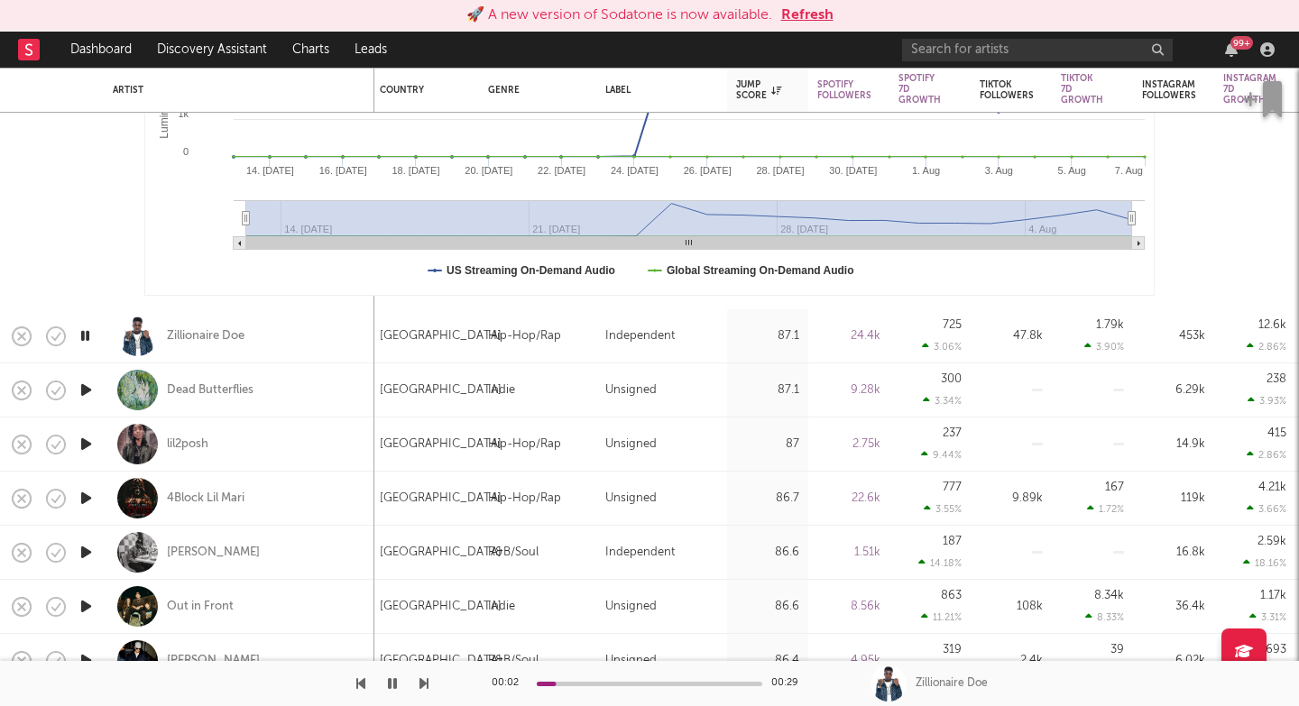
click at [425, 683] on icon "button" at bounding box center [424, 684] width 9 height 14
click at [425, 684] on icon "button" at bounding box center [424, 684] width 9 height 14
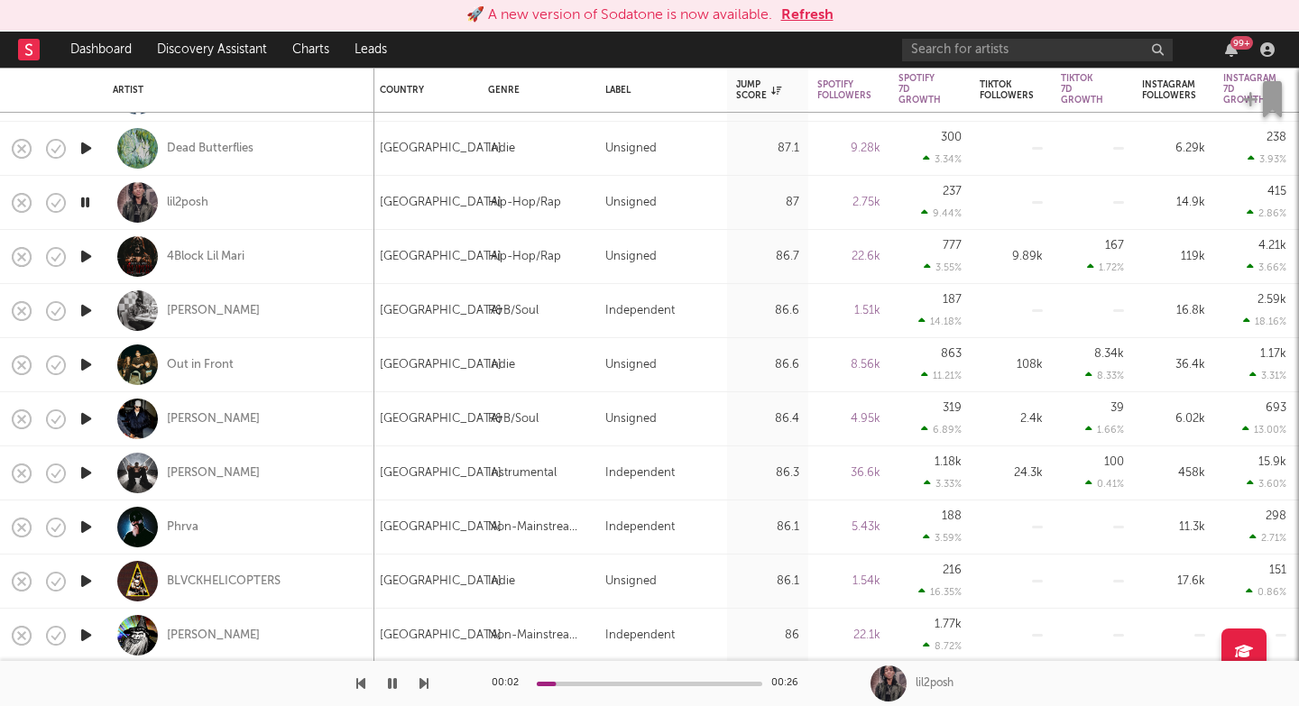
click at [420, 682] on icon "button" at bounding box center [424, 684] width 9 height 14
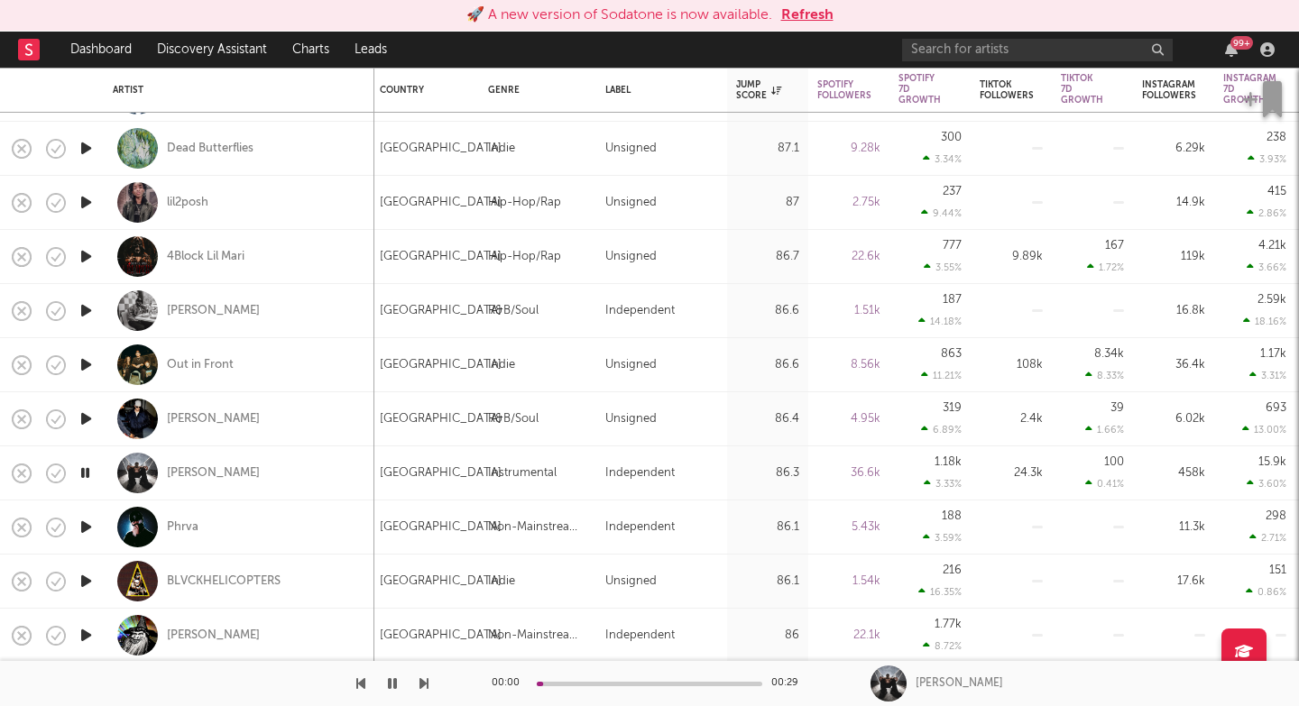
click at [420, 682] on icon "button" at bounding box center [424, 684] width 9 height 14
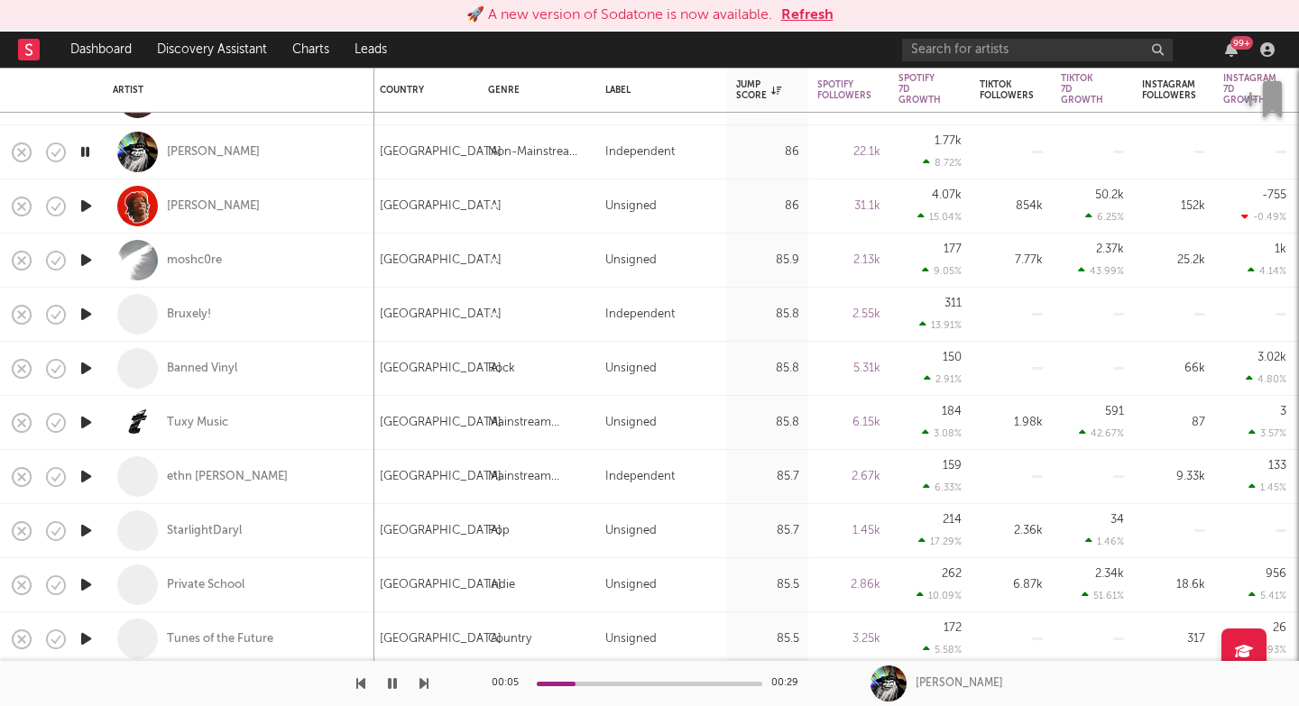
click at [424, 684] on icon "button" at bounding box center [424, 684] width 9 height 14
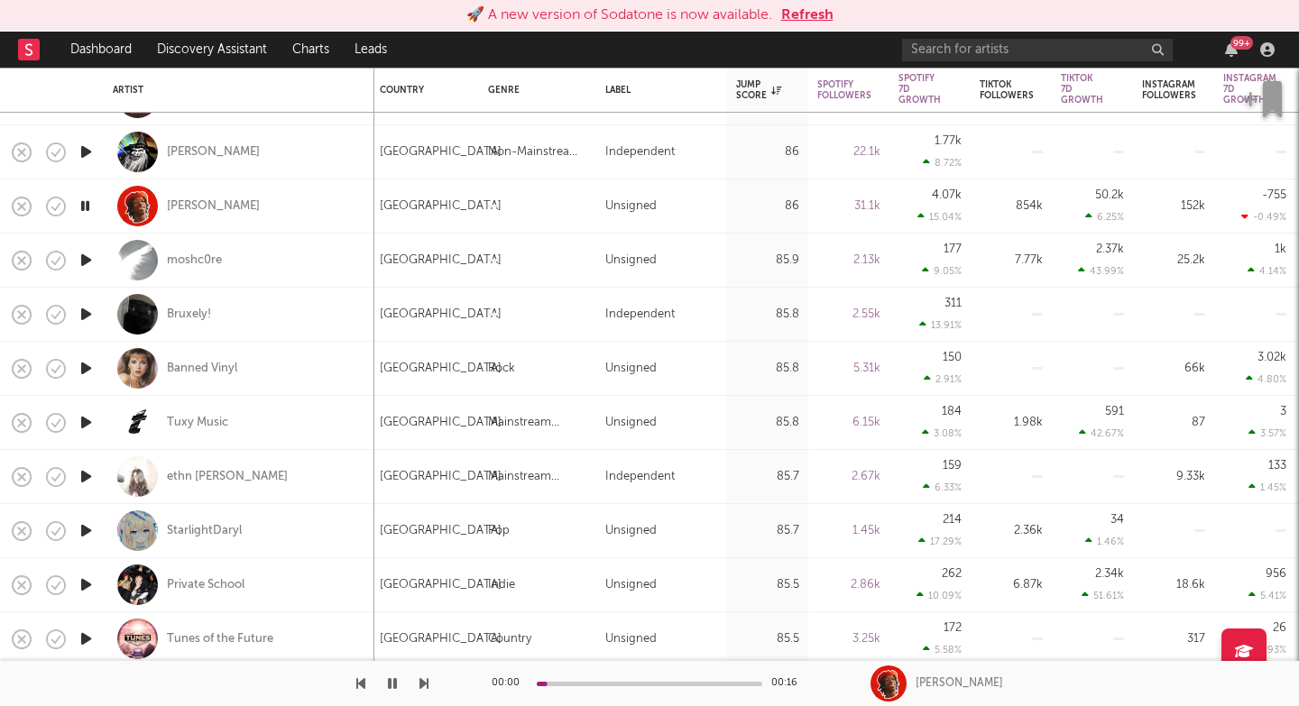
click at [424, 684] on icon "button" at bounding box center [424, 684] width 9 height 14
click at [321, 420] on div "Tuxy Music" at bounding box center [239, 422] width 253 height 53
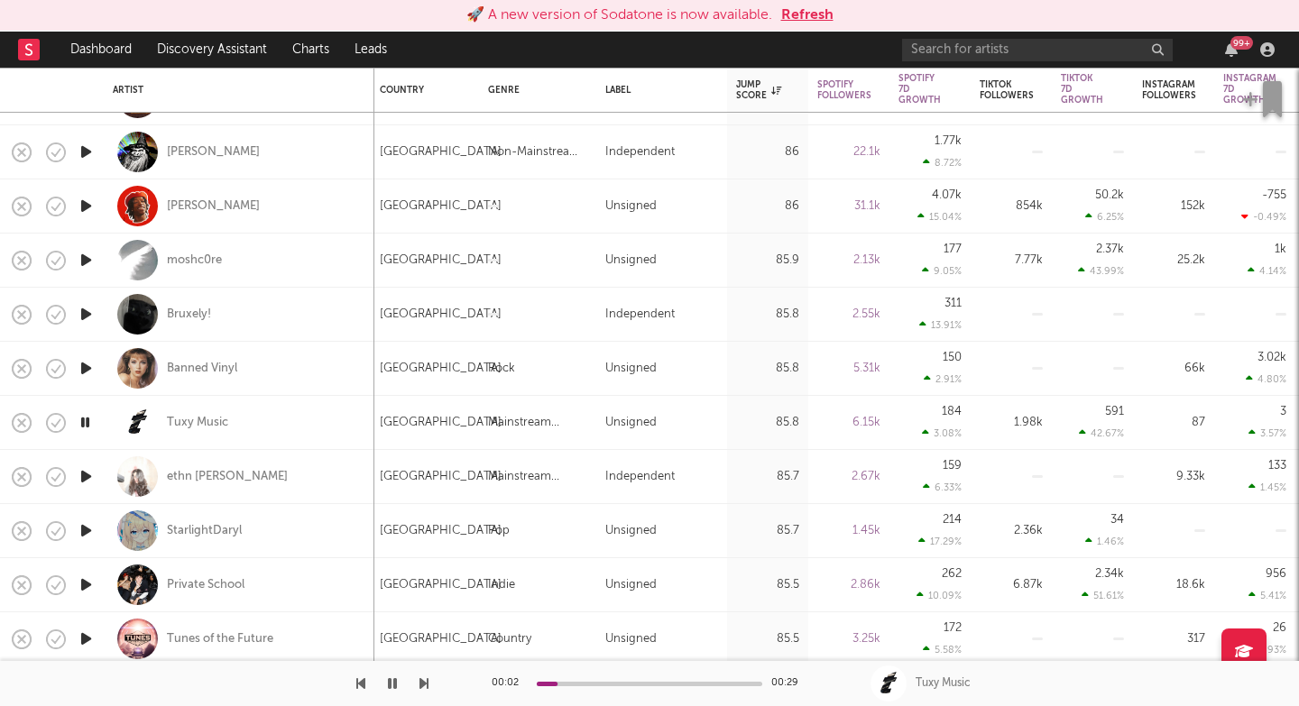
select select "1w"
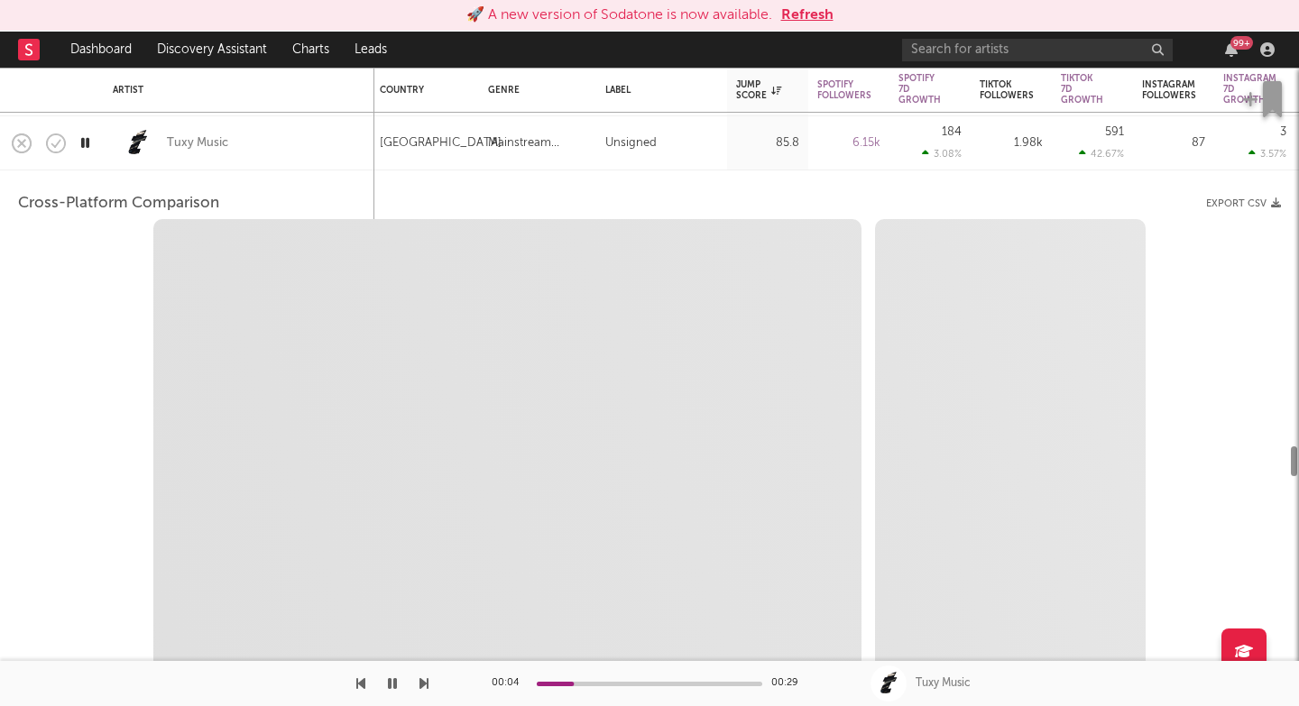
select select "1m"
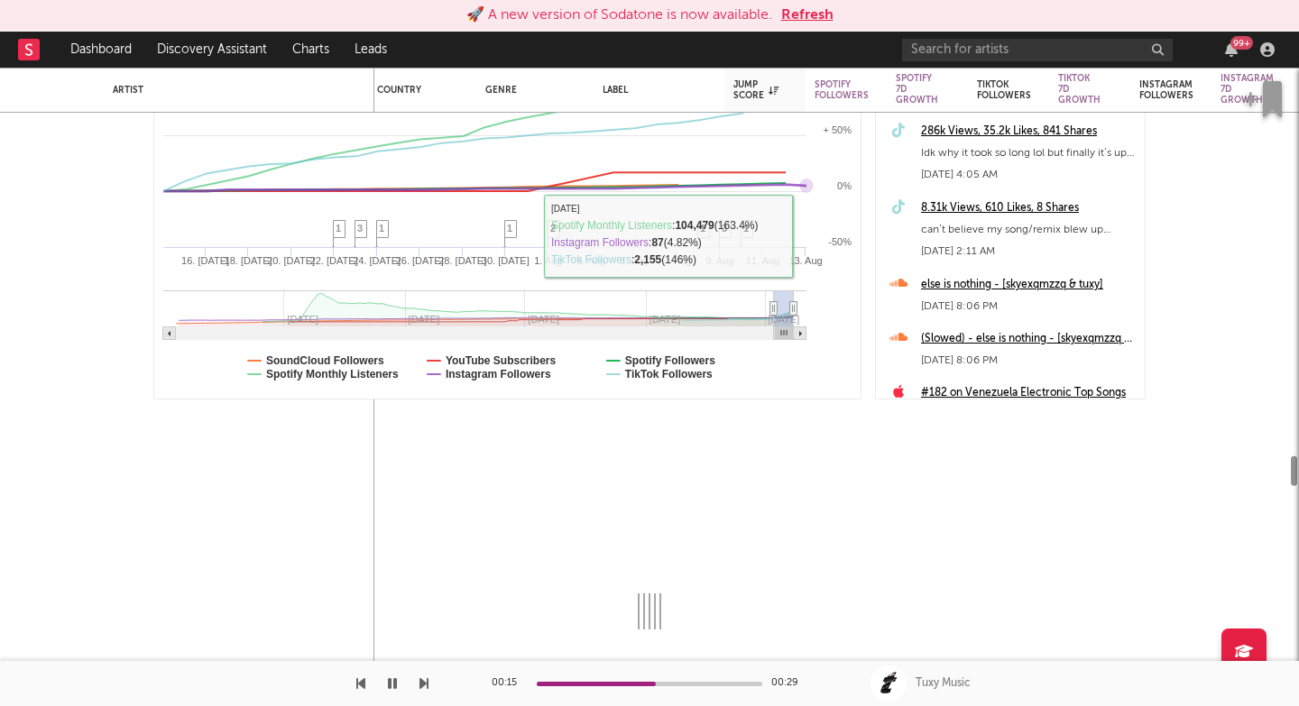
select select "6m"
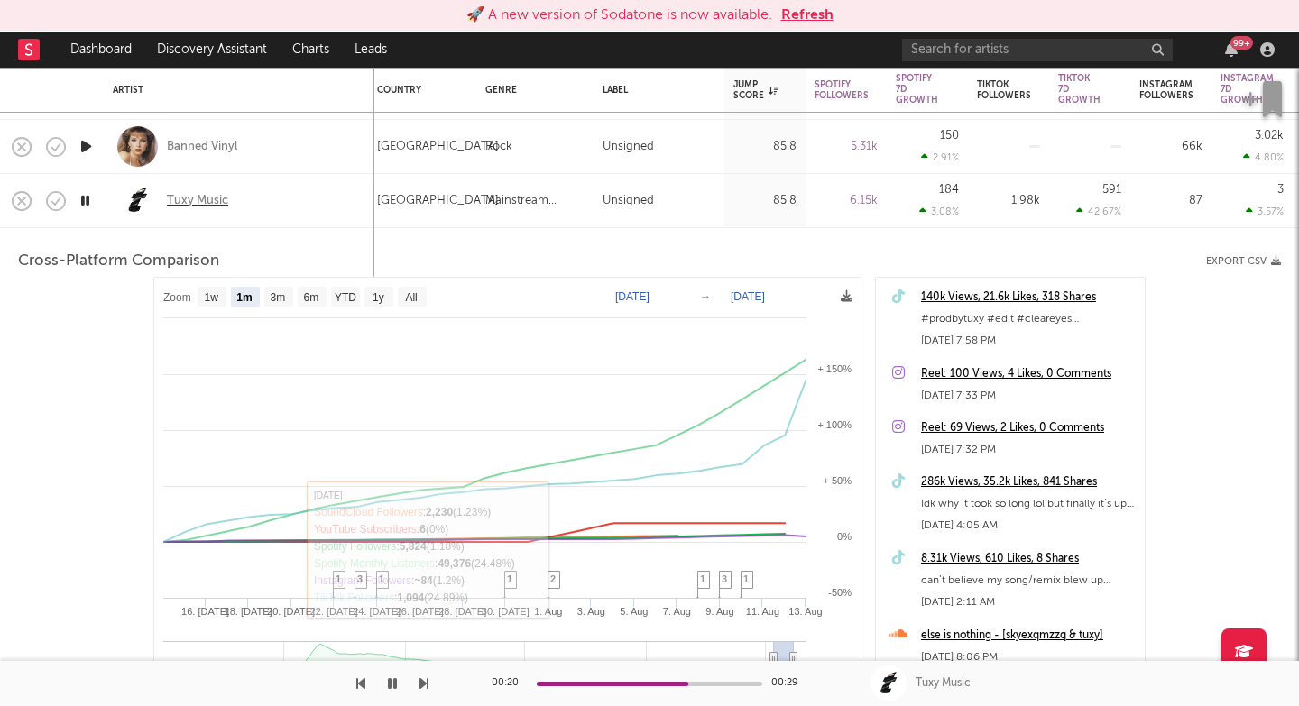
click at [207, 201] on div "Tuxy Music" at bounding box center [197, 201] width 61 height 16
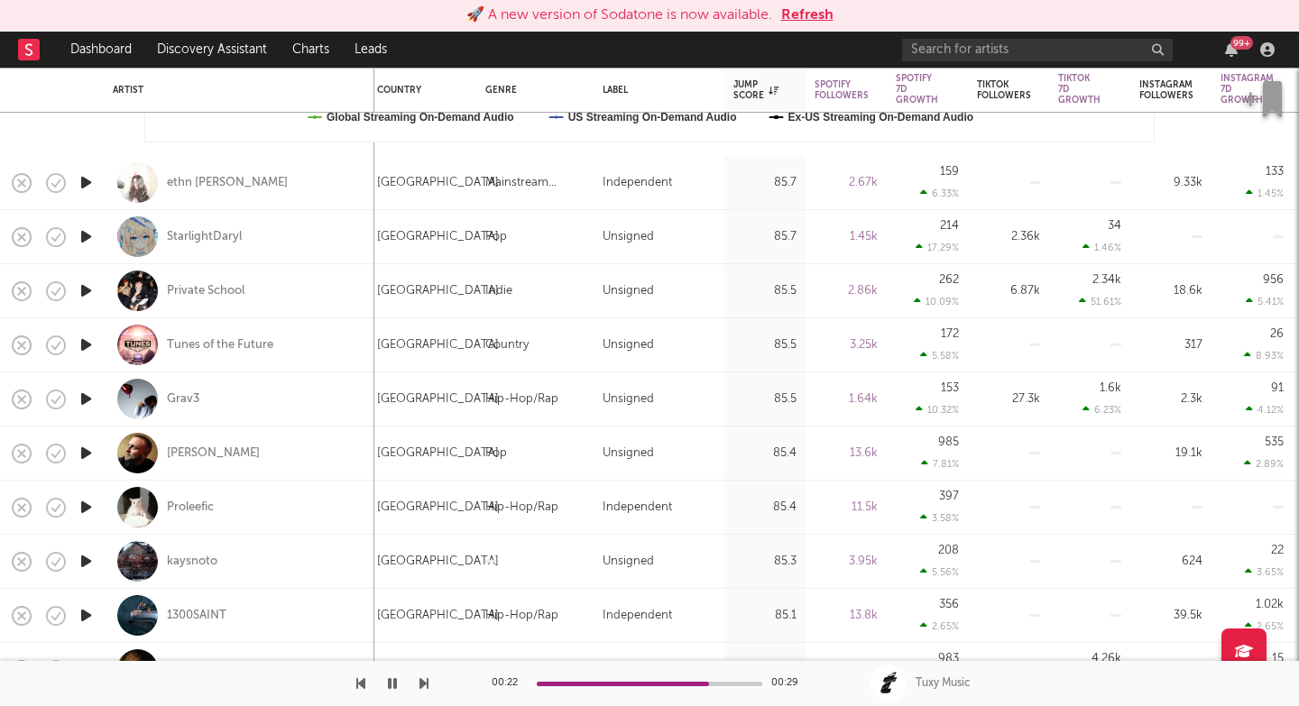
click at [422, 682] on icon "button" at bounding box center [424, 684] width 9 height 14
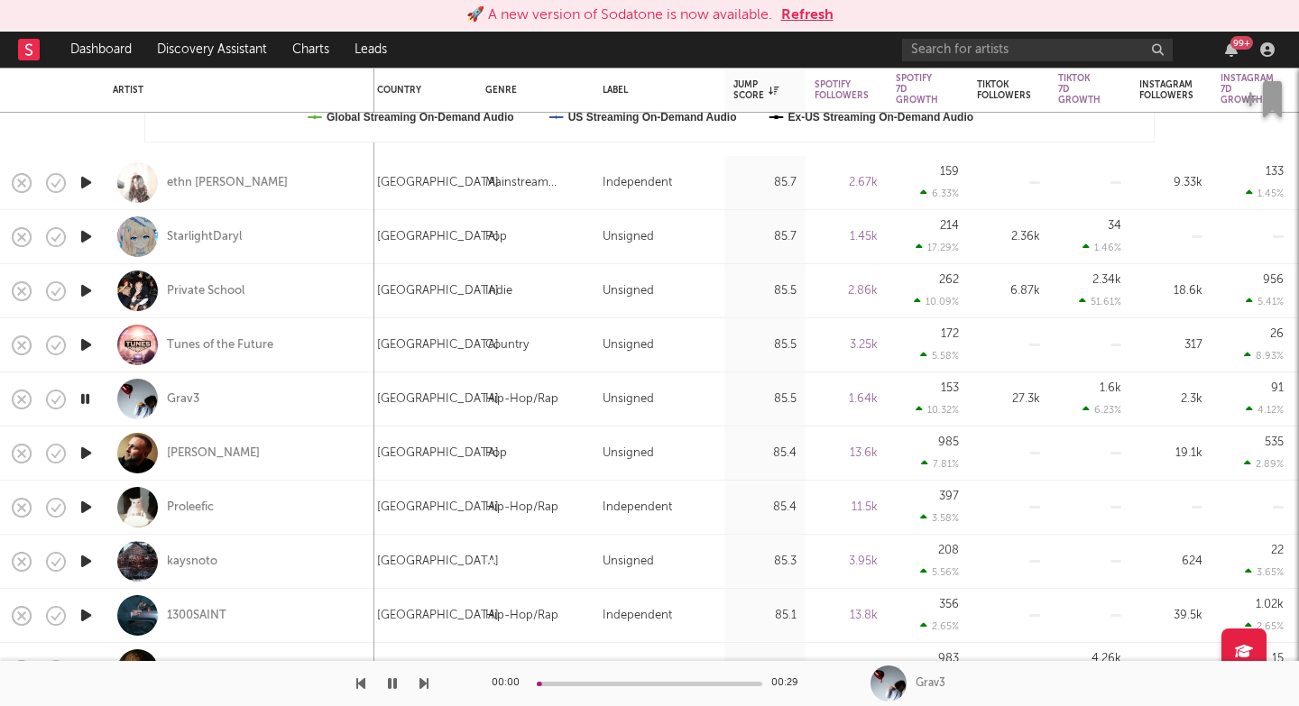
click at [422, 682] on icon "button" at bounding box center [424, 684] width 9 height 14
click at [422, 687] on icon "button" at bounding box center [424, 684] width 9 height 14
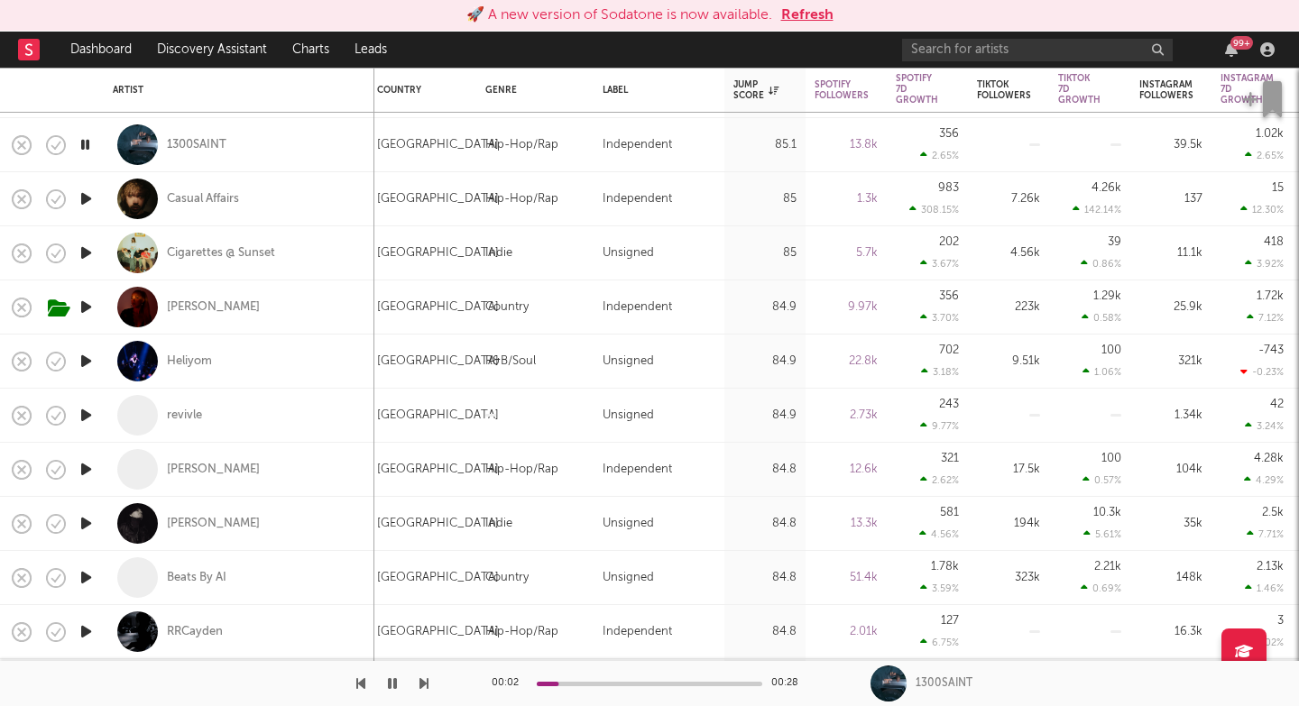
click at [425, 691] on button "button" at bounding box center [424, 683] width 9 height 45
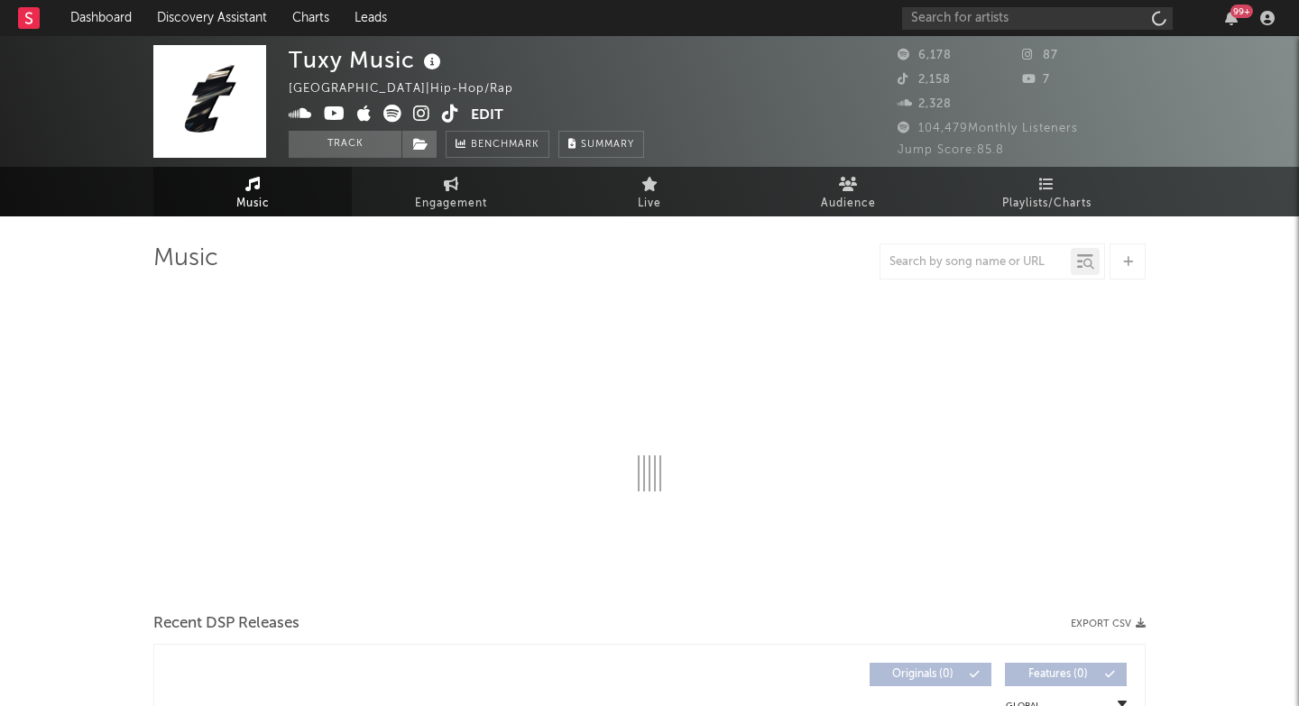
select select "6m"
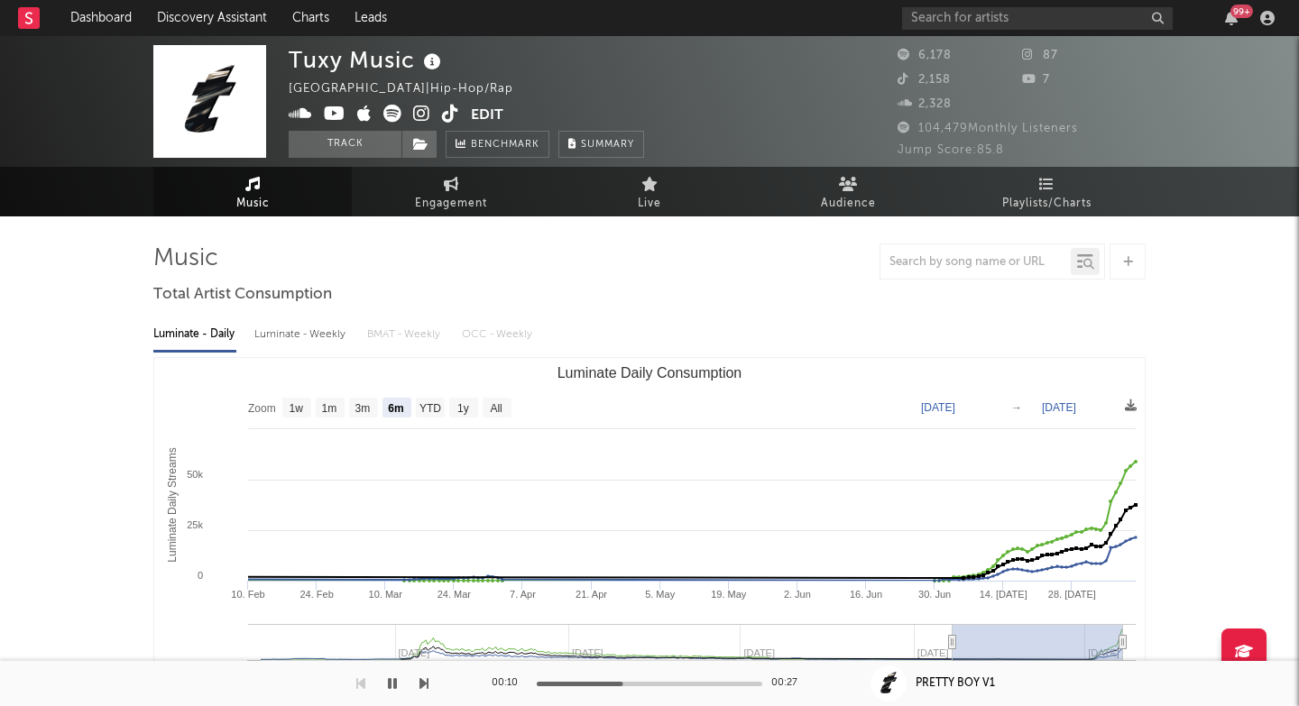
click at [420, 115] on icon at bounding box center [421, 114] width 17 height 18
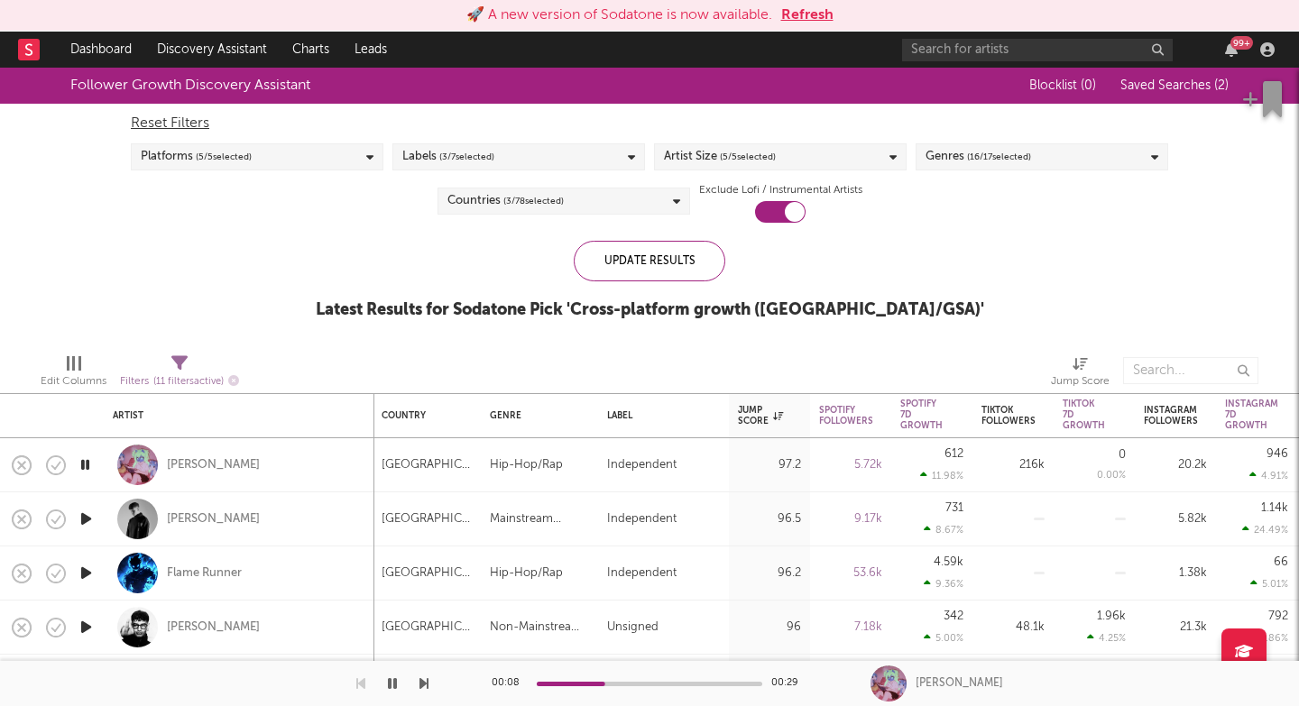
click at [426, 694] on button "button" at bounding box center [424, 683] width 9 height 45
click at [430, 694] on div "00:01 00:24 [PERSON_NAME]" at bounding box center [649, 683] width 1299 height 45
click at [426, 692] on button "button" at bounding box center [424, 683] width 9 height 45
click at [426, 689] on icon "button" at bounding box center [424, 684] width 9 height 14
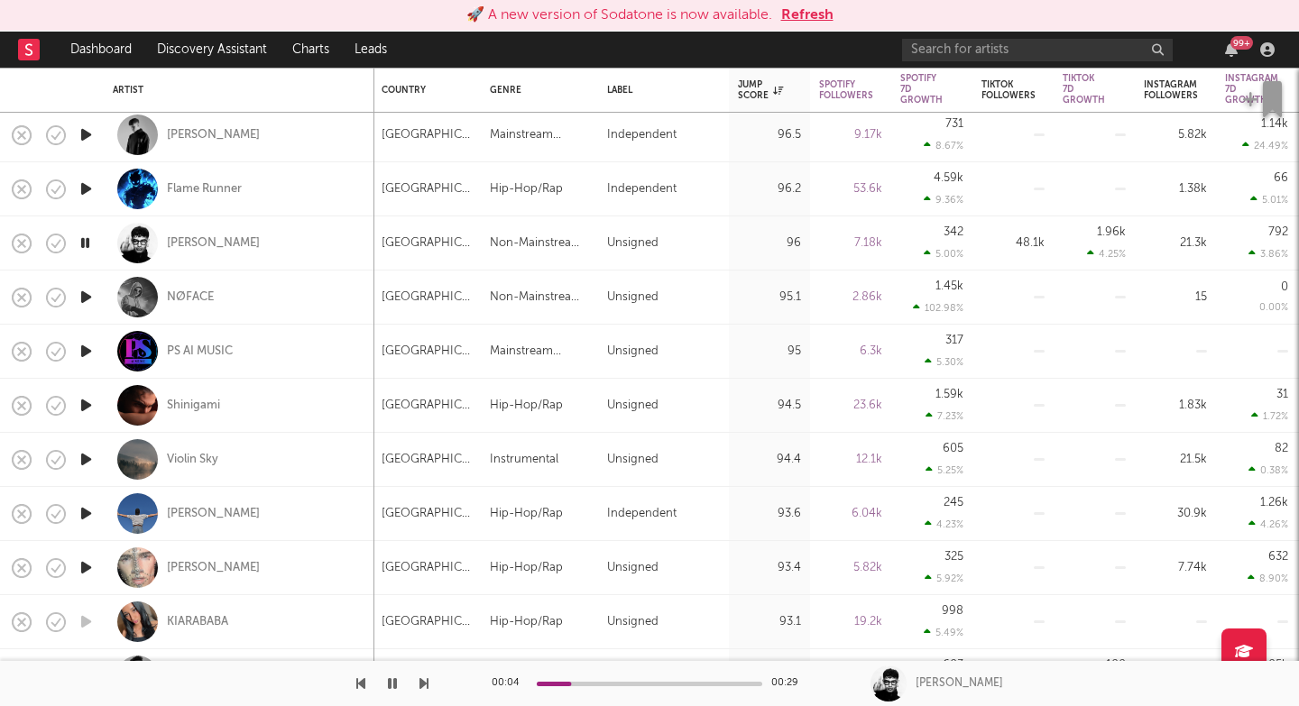
click at [420, 678] on icon "button" at bounding box center [424, 684] width 9 height 14
click at [418, 690] on div at bounding box center [214, 683] width 429 height 45
click at [427, 682] on icon "button" at bounding box center [424, 684] width 9 height 14
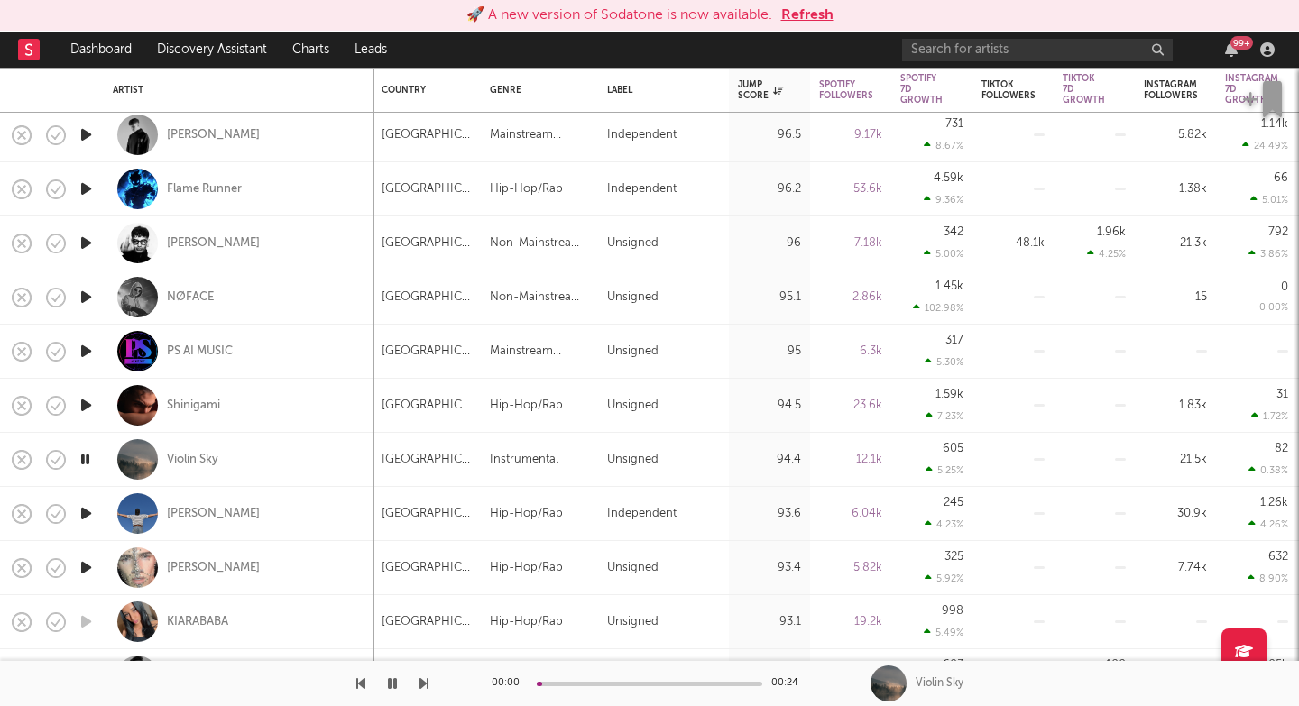
click at [427, 682] on icon "button" at bounding box center [424, 684] width 9 height 14
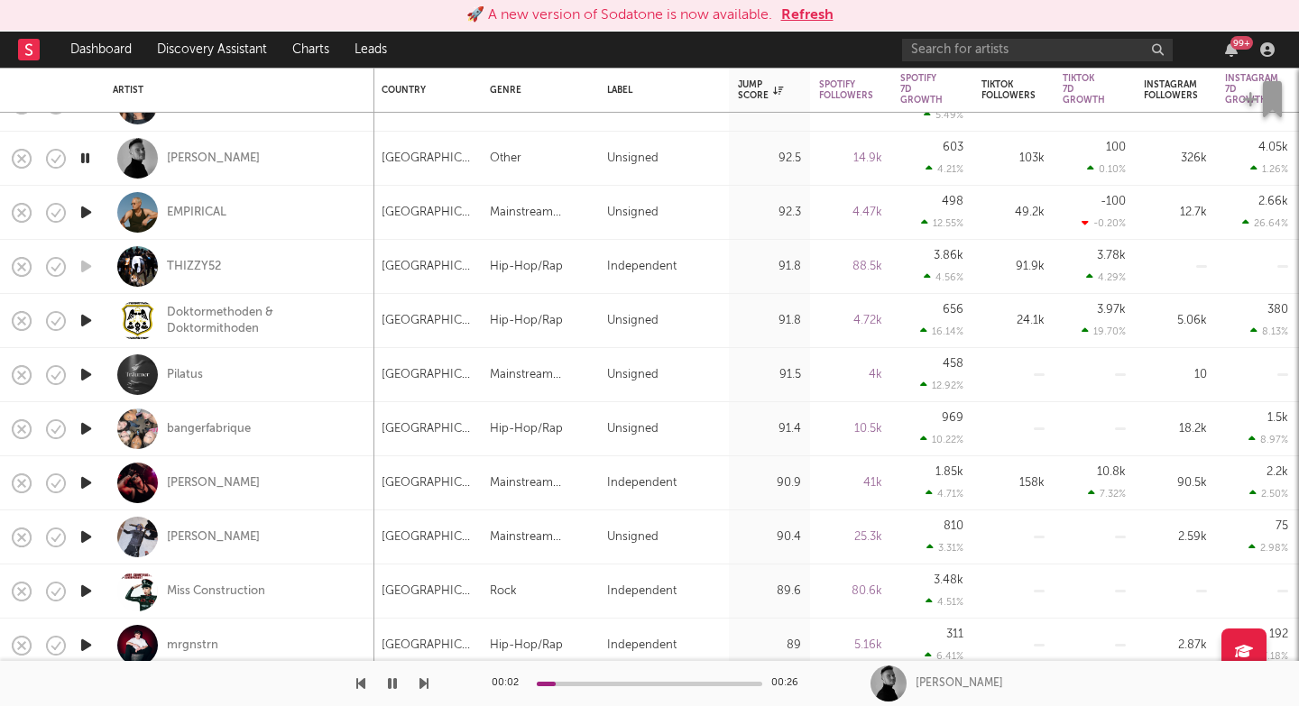
click at [420, 684] on icon "button" at bounding box center [424, 684] width 9 height 14
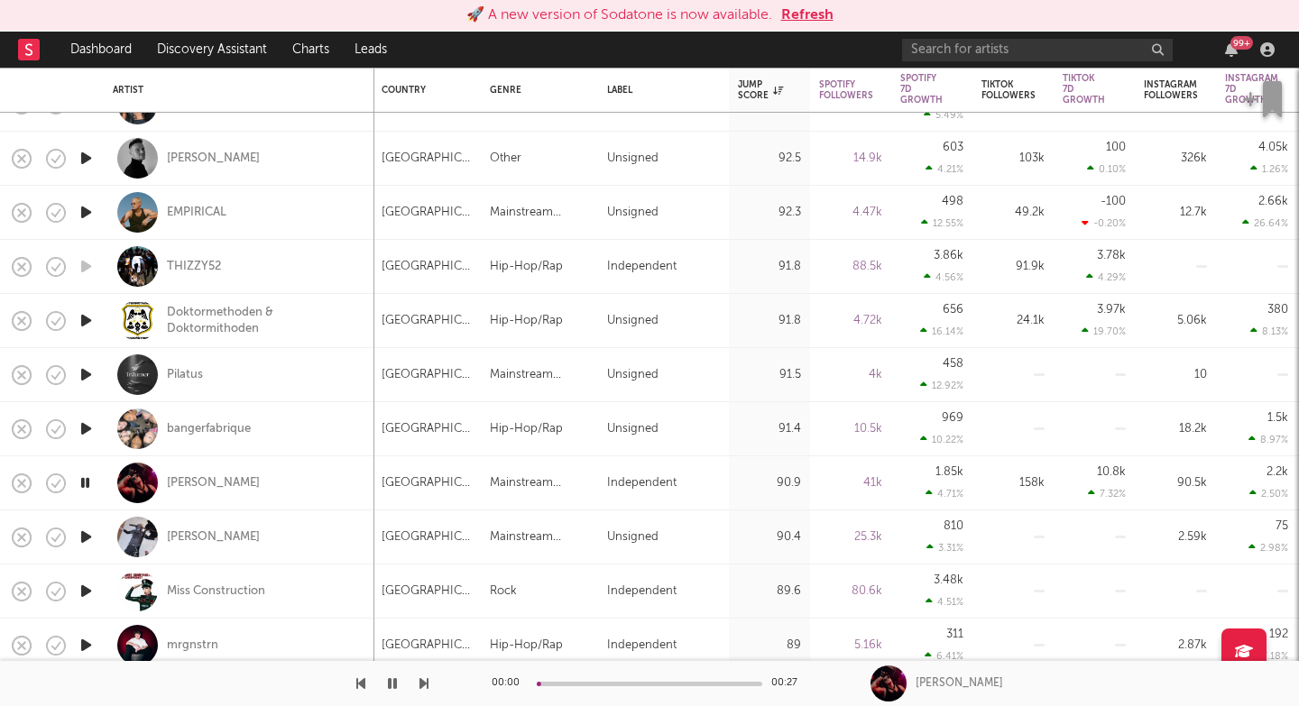
click at [420, 684] on icon "button" at bounding box center [424, 684] width 9 height 14
drag, startPoint x: 420, startPoint y: 684, endPoint x: 461, endPoint y: 678, distance: 41.1
click at [461, 678] on div "00:01 00:29 Miss Construction" at bounding box center [649, 683] width 1299 height 45
click at [327, 593] on div "Miss Construction" at bounding box center [239, 591] width 253 height 53
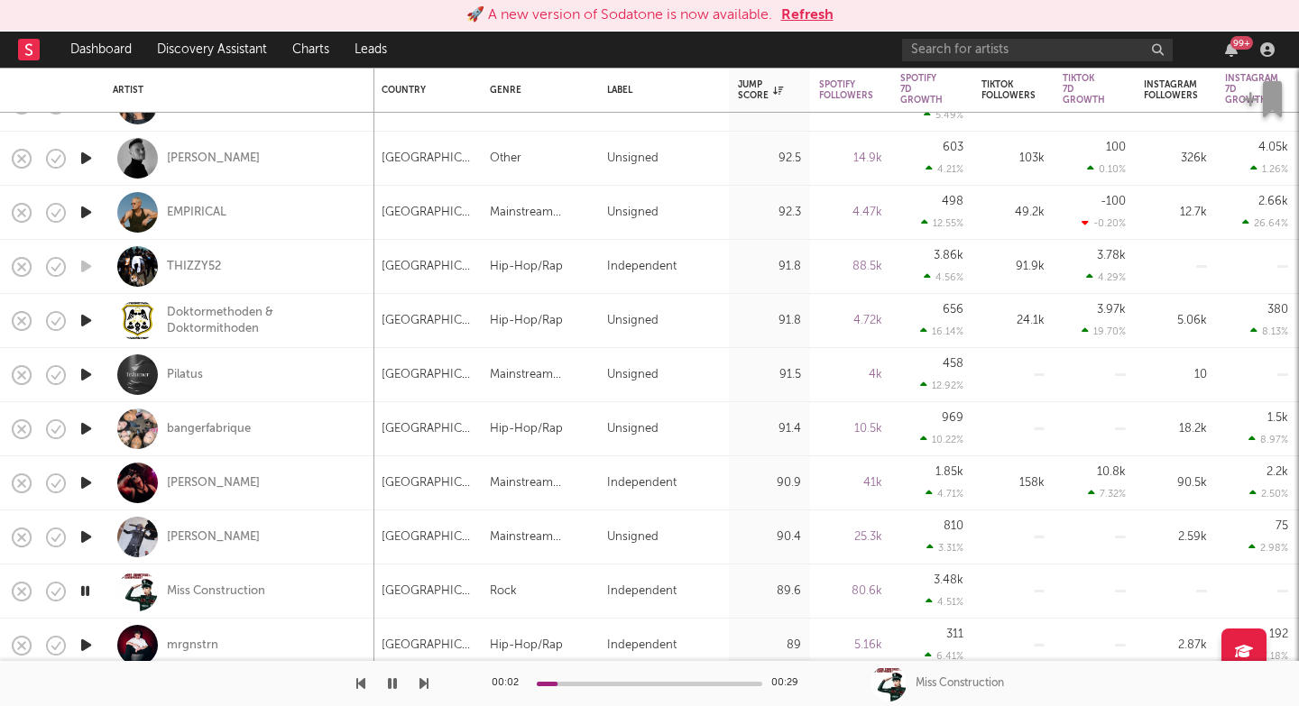
select select "1w"
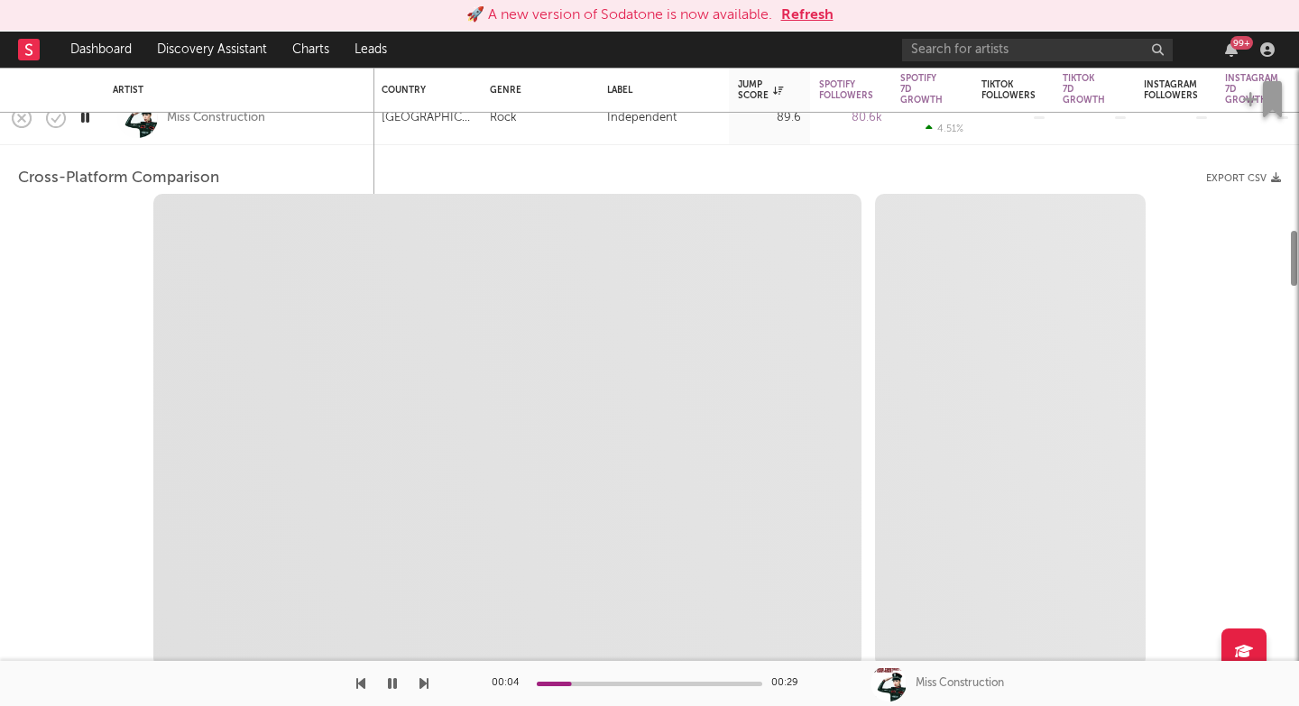
select select "1m"
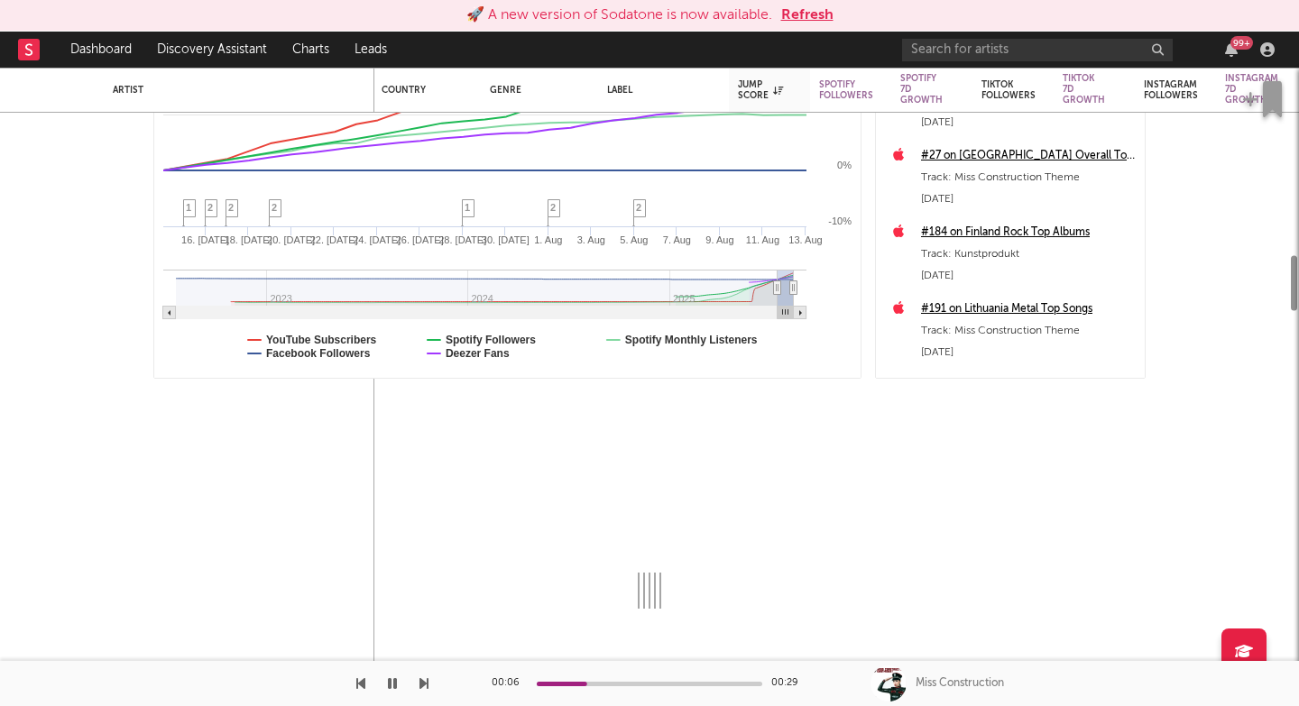
select select "6m"
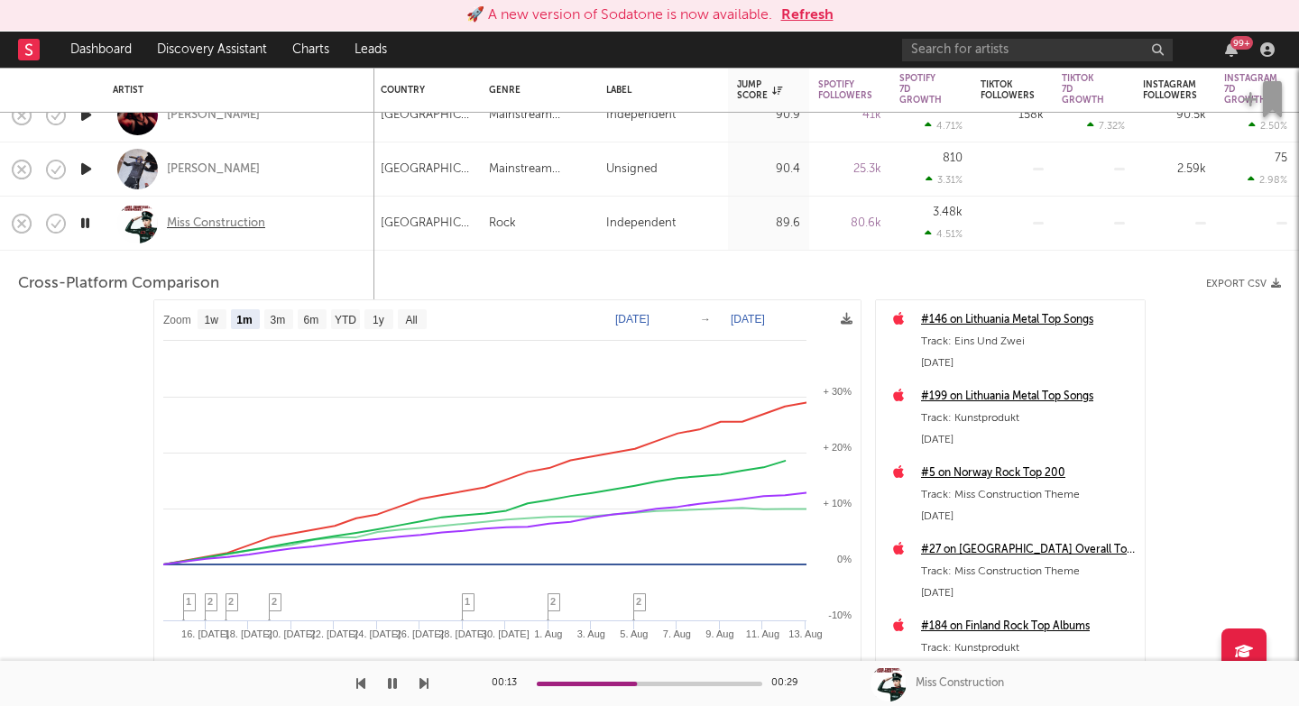
click at [217, 218] on div "Miss Construction" at bounding box center [216, 224] width 98 height 16
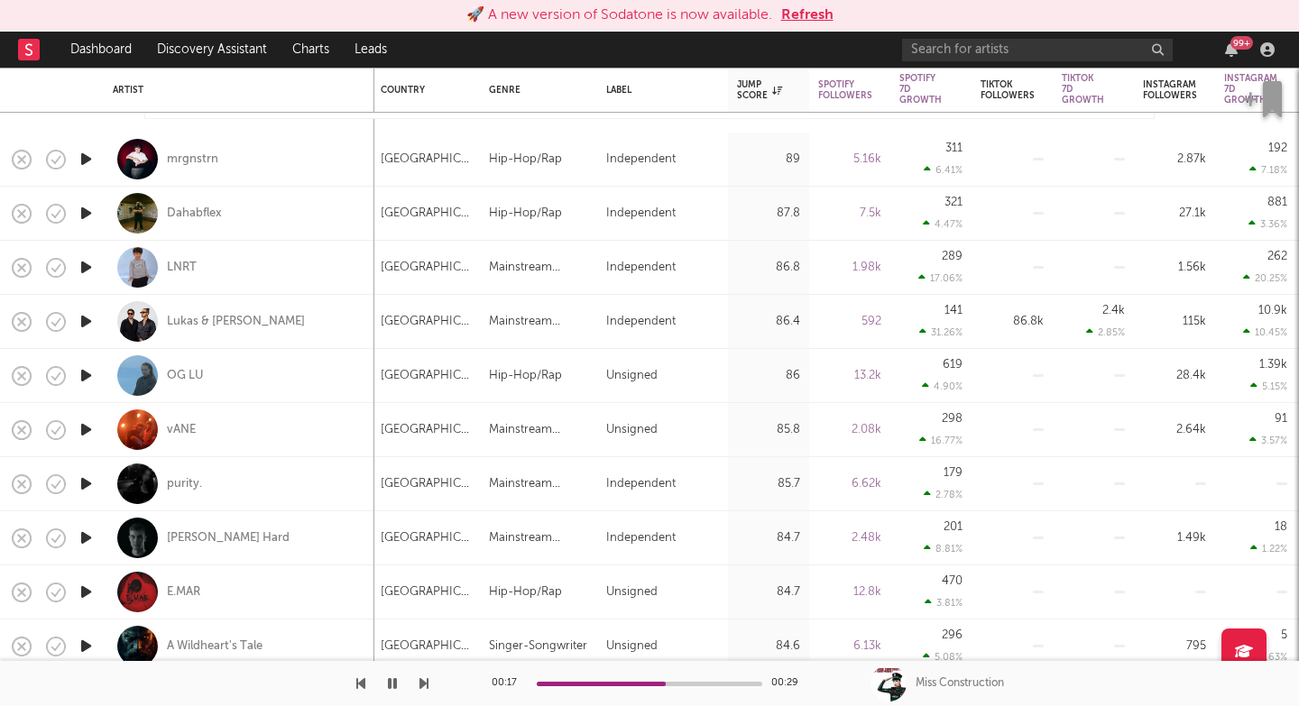
click at [421, 684] on icon "button" at bounding box center [424, 684] width 9 height 14
click at [309, 171] on div "mrgnstrn" at bounding box center [239, 159] width 253 height 53
select select "1w"
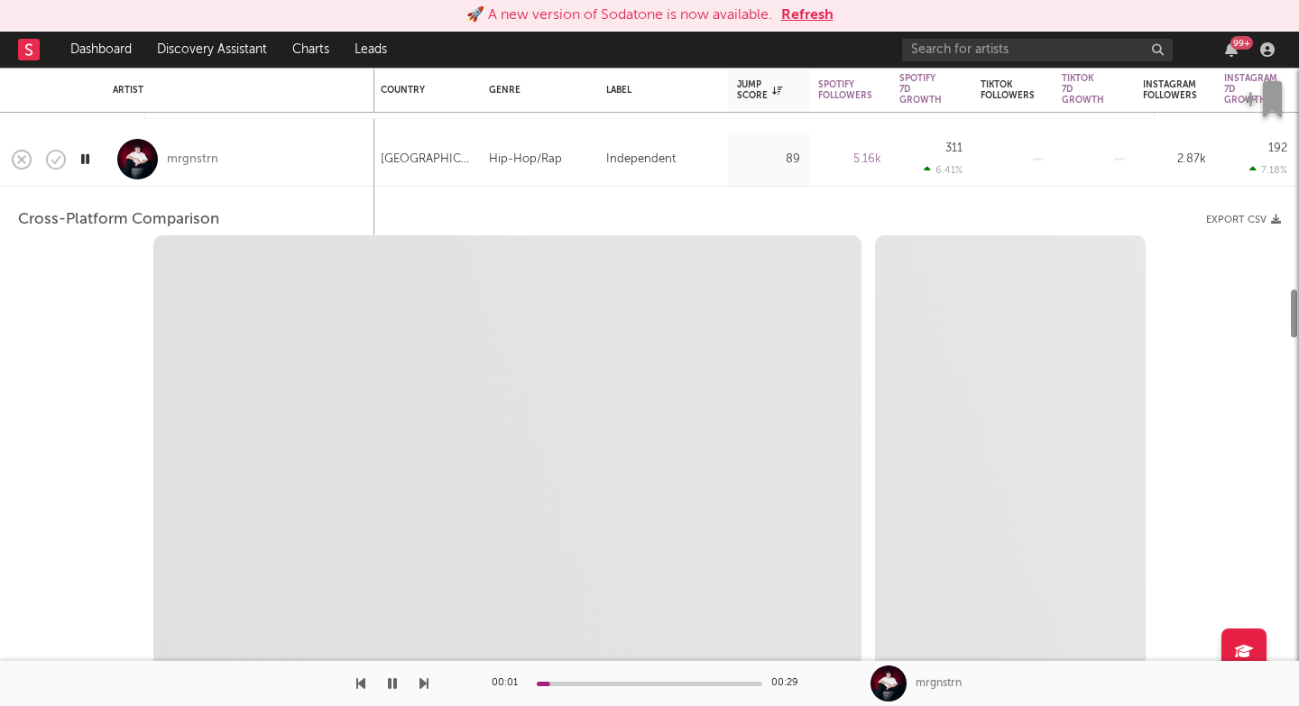
select select "6m"
select select "1m"
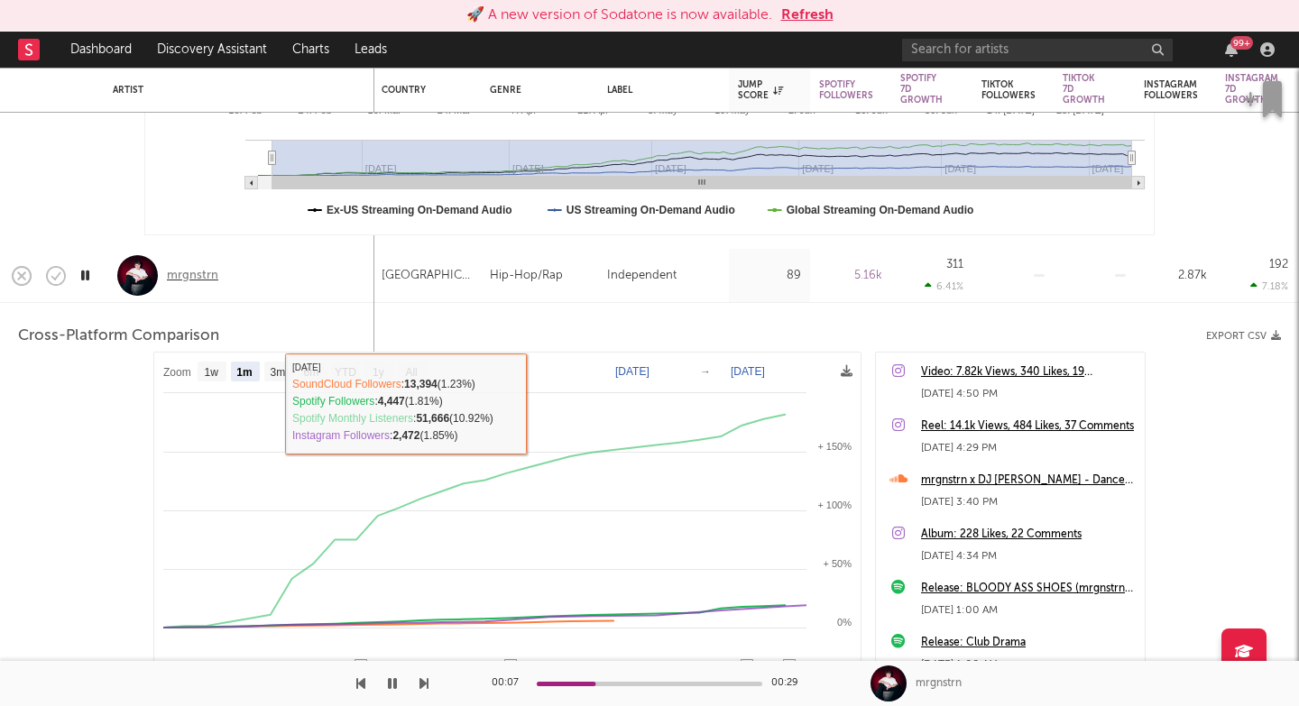
click at [196, 273] on div "mrgnstrn" at bounding box center [192, 276] width 51 height 16
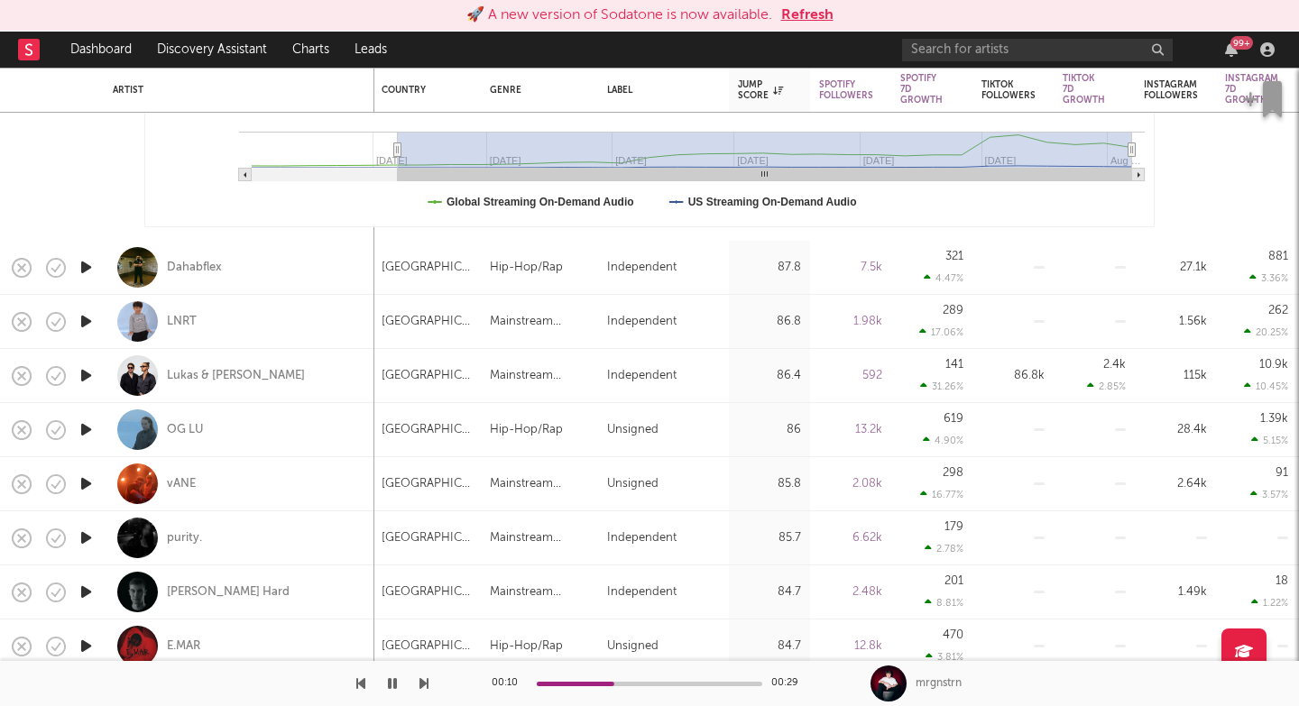
click at [428, 687] on icon "button" at bounding box center [424, 684] width 9 height 14
click at [421, 686] on icon "button" at bounding box center [424, 684] width 9 height 14
click at [331, 337] on div "LNRT" at bounding box center [239, 321] width 253 height 53
select select "1w"
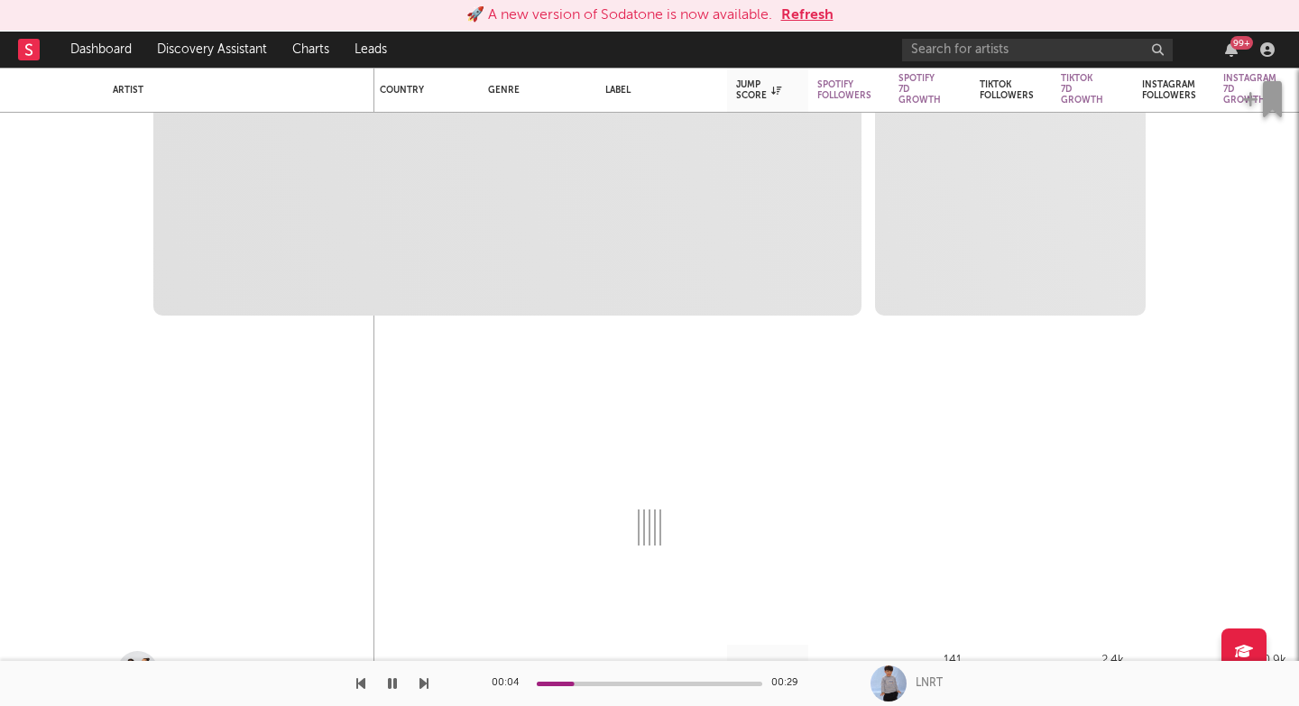
select select "1w"
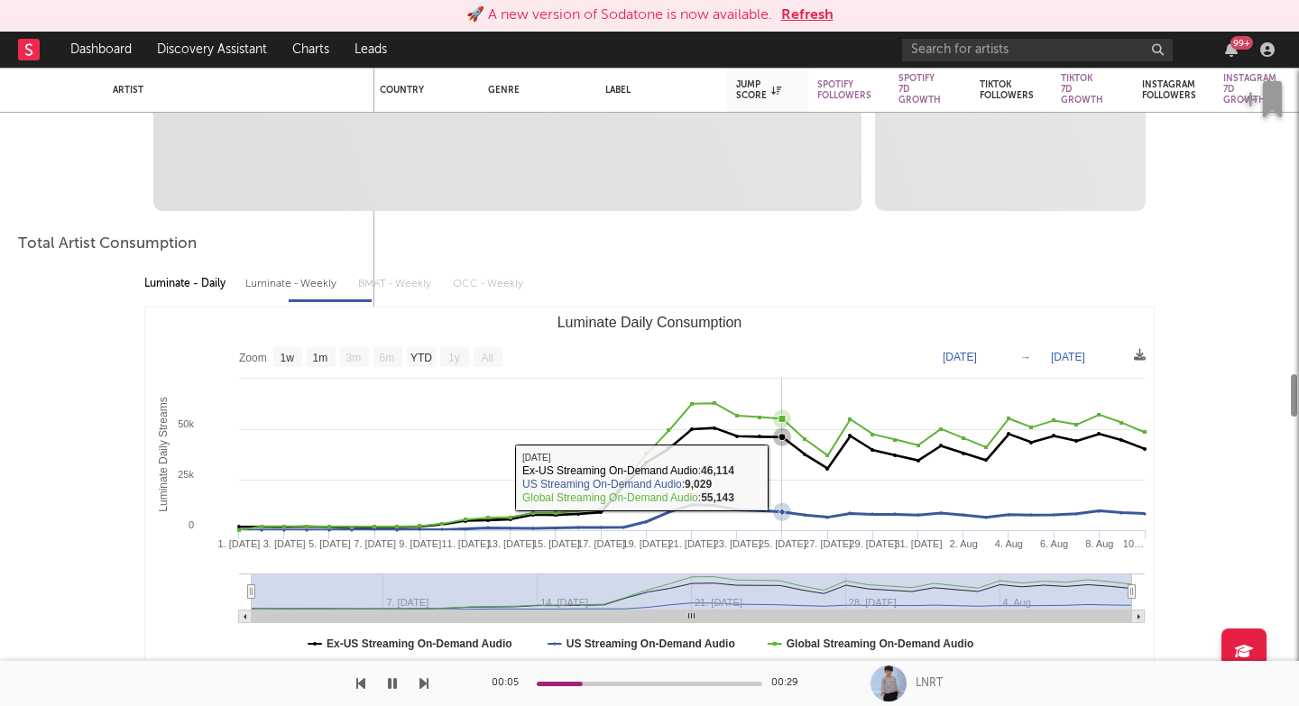
select select "1m"
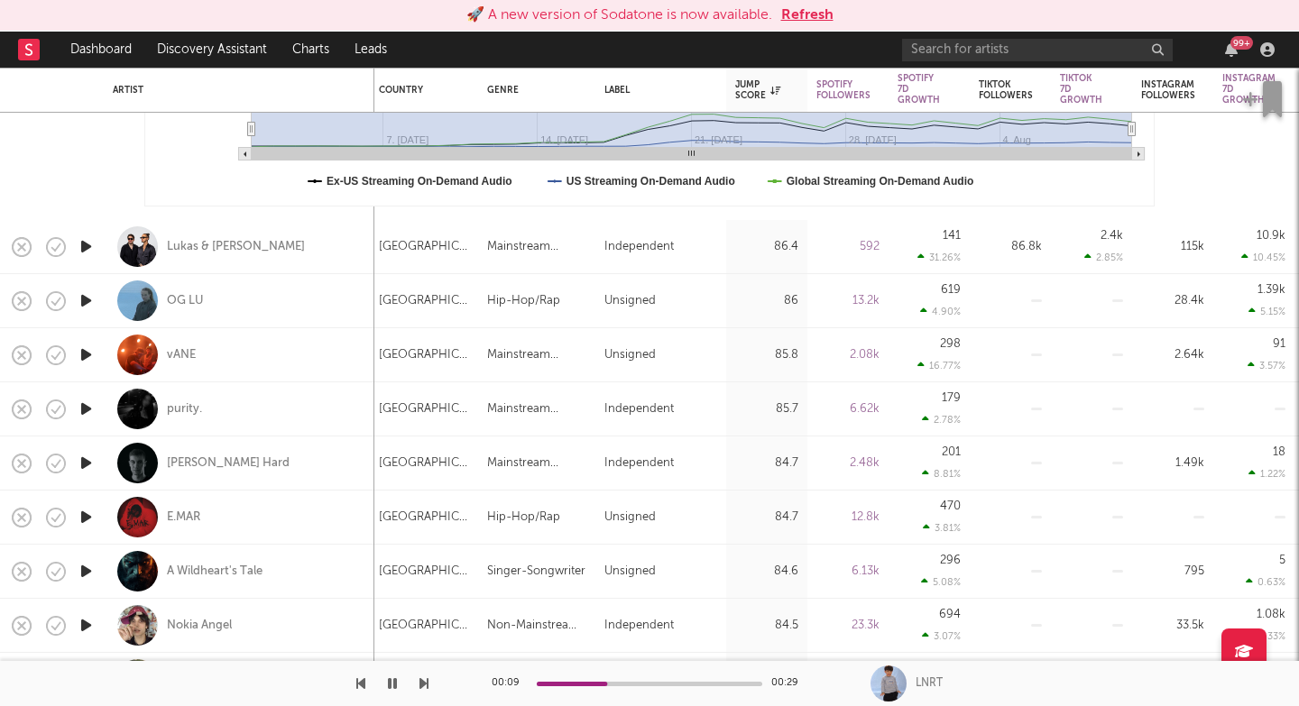
click at [422, 687] on icon "button" at bounding box center [424, 684] width 9 height 14
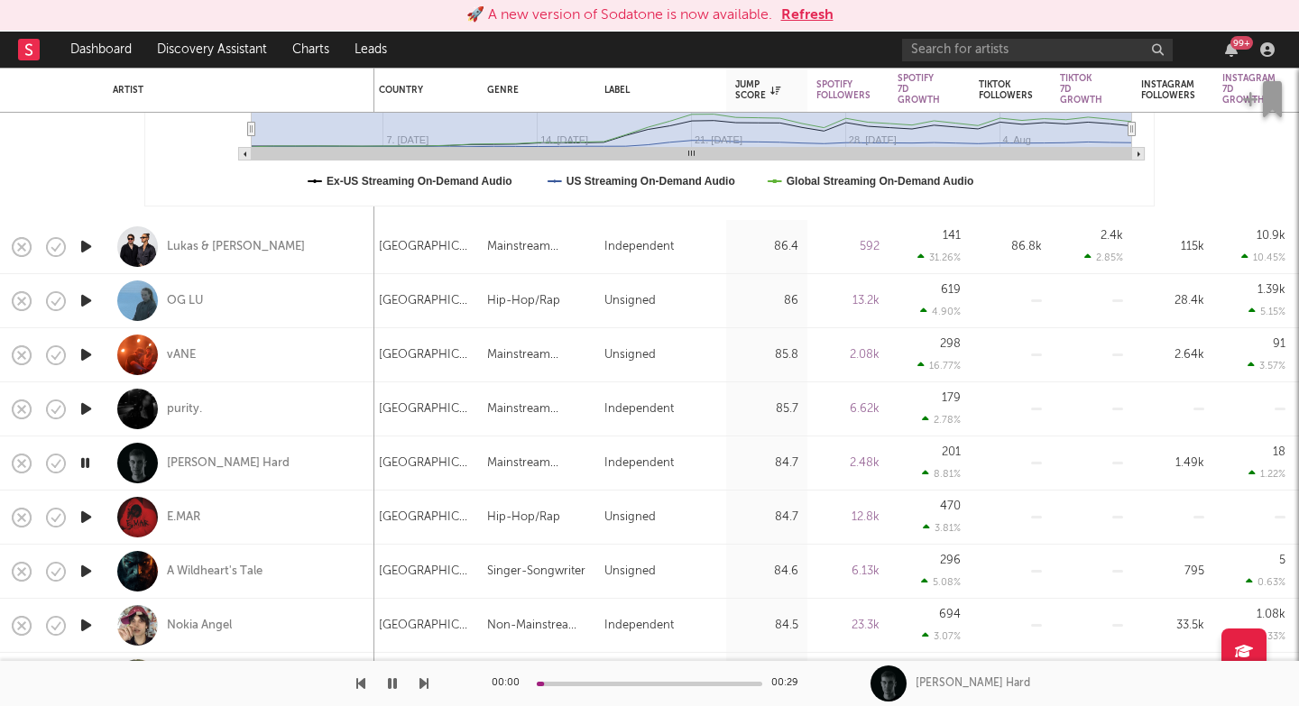
click at [422, 689] on icon "button" at bounding box center [424, 684] width 9 height 14
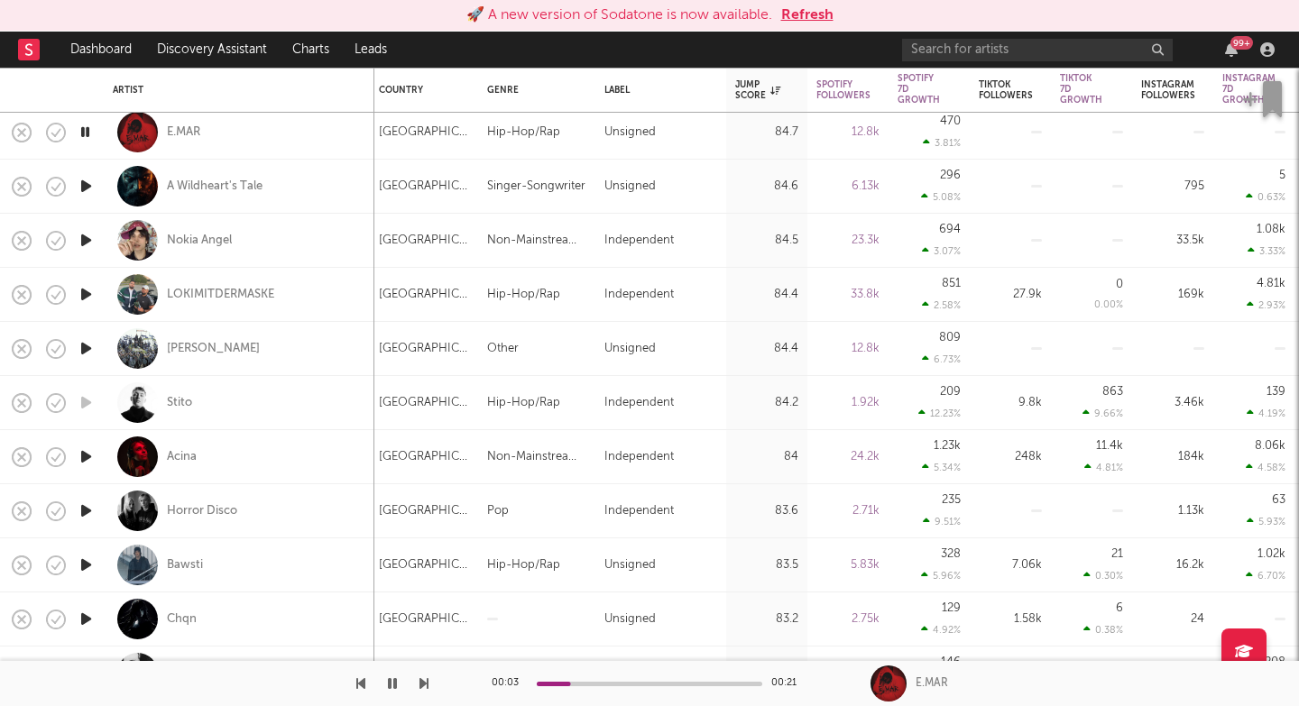
click at [422, 684] on icon "button" at bounding box center [424, 684] width 9 height 14
drag, startPoint x: 422, startPoint y: 684, endPoint x: 397, endPoint y: 660, distance: 35.1
click at [397, 0] on div "🚀 A new version of Sodatone is now available. Refresh Dashboard Discovery Assis…" at bounding box center [649, 0] width 1299 height 0
click at [424, 688] on icon "button" at bounding box center [424, 684] width 9 height 14
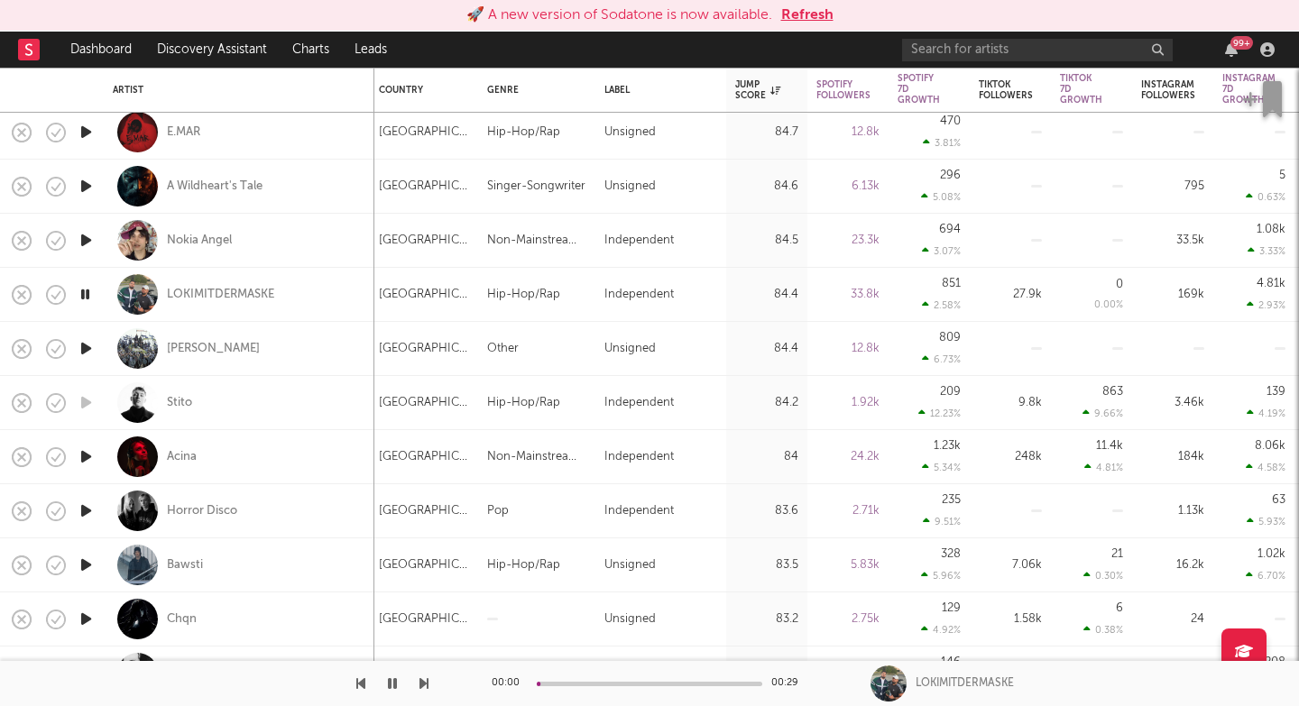
click at [423, 687] on icon "button" at bounding box center [424, 684] width 9 height 14
click at [294, 339] on div "Sire Jonah" at bounding box center [239, 348] width 253 height 53
select select "1w"
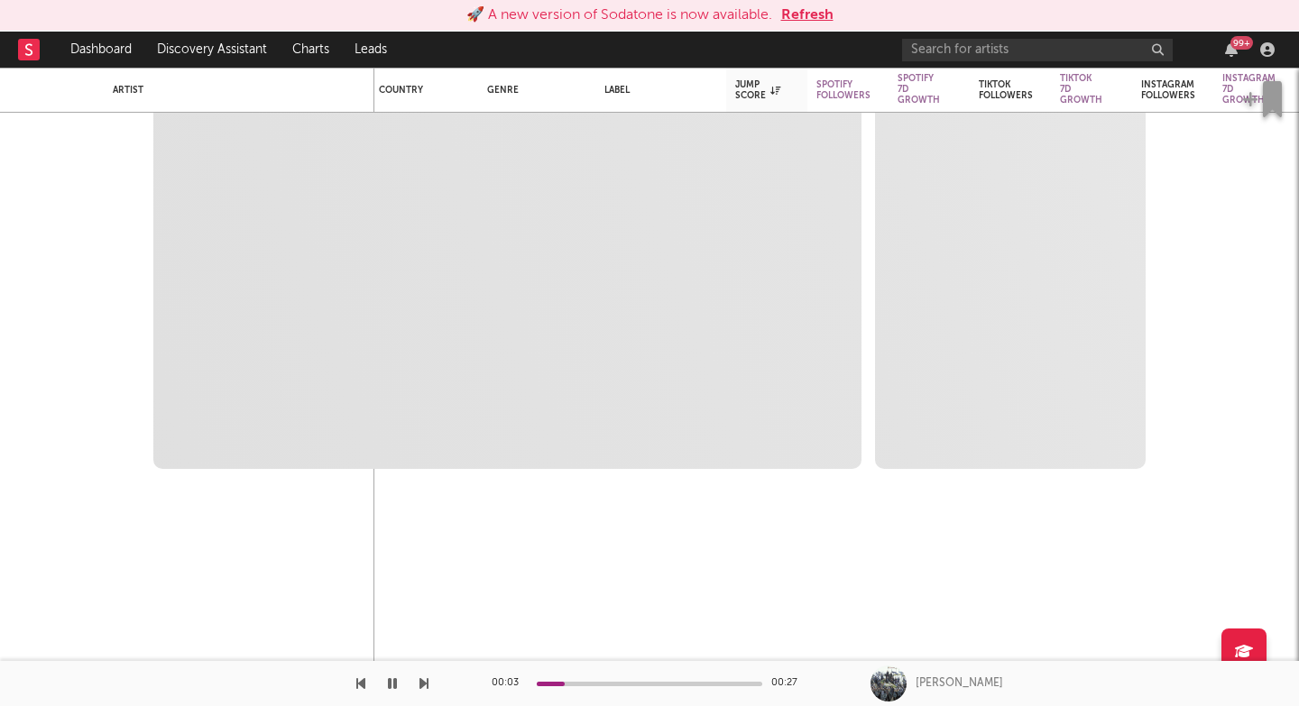
select select "1m"
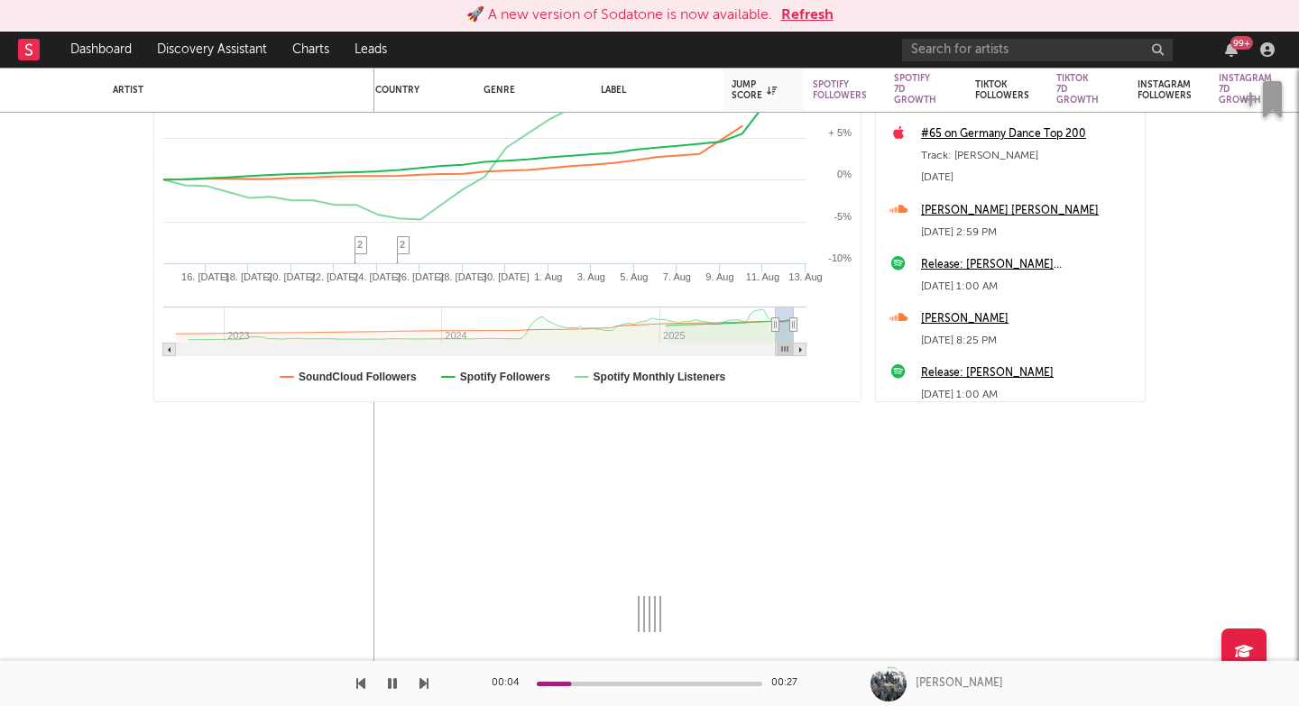
select select "6m"
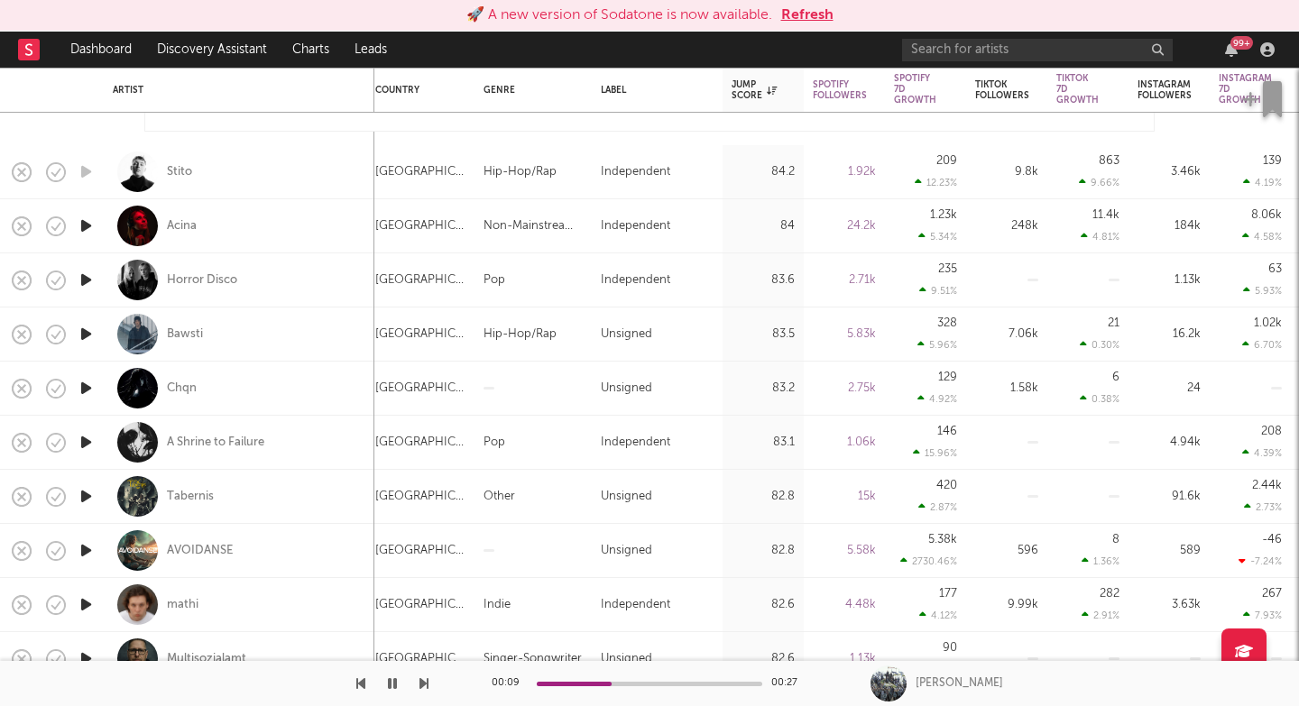
click at [422, 684] on icon "button" at bounding box center [424, 684] width 9 height 14
click at [420, 683] on icon "button" at bounding box center [424, 684] width 9 height 14
click at [420, 682] on icon "button" at bounding box center [424, 684] width 9 height 14
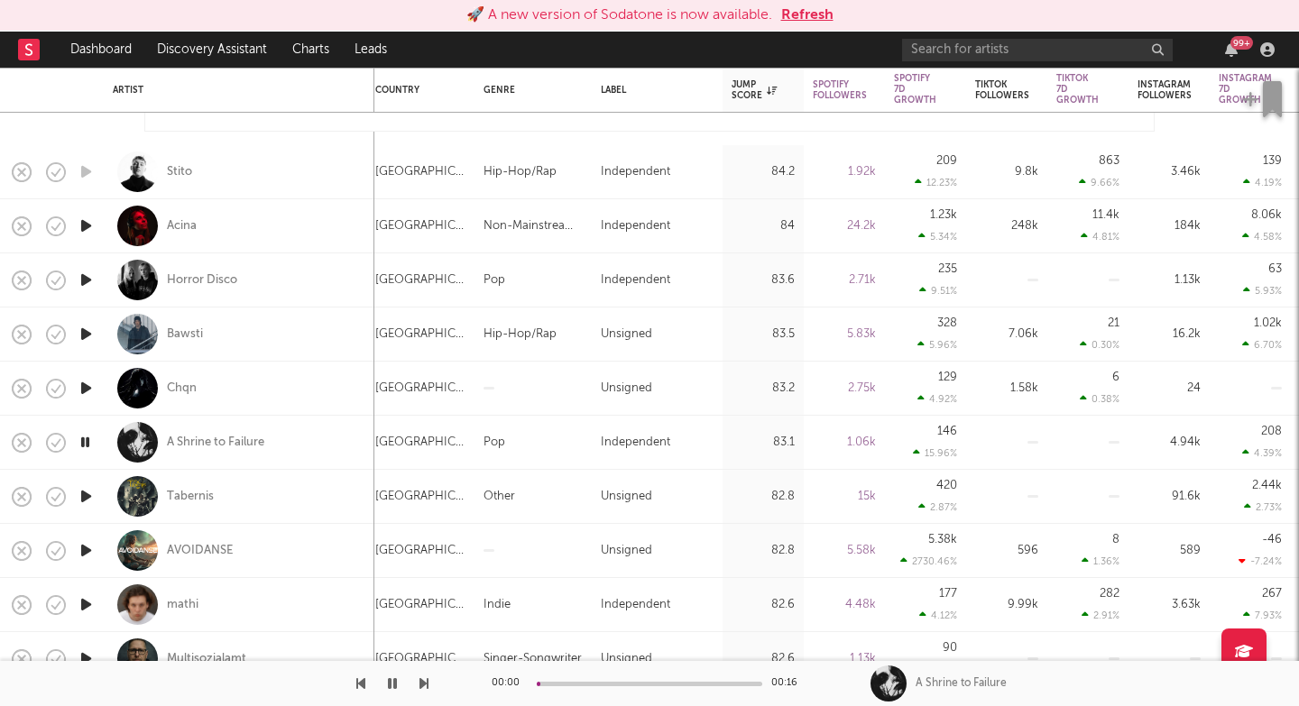
click at [420, 682] on icon "button" at bounding box center [424, 684] width 9 height 14
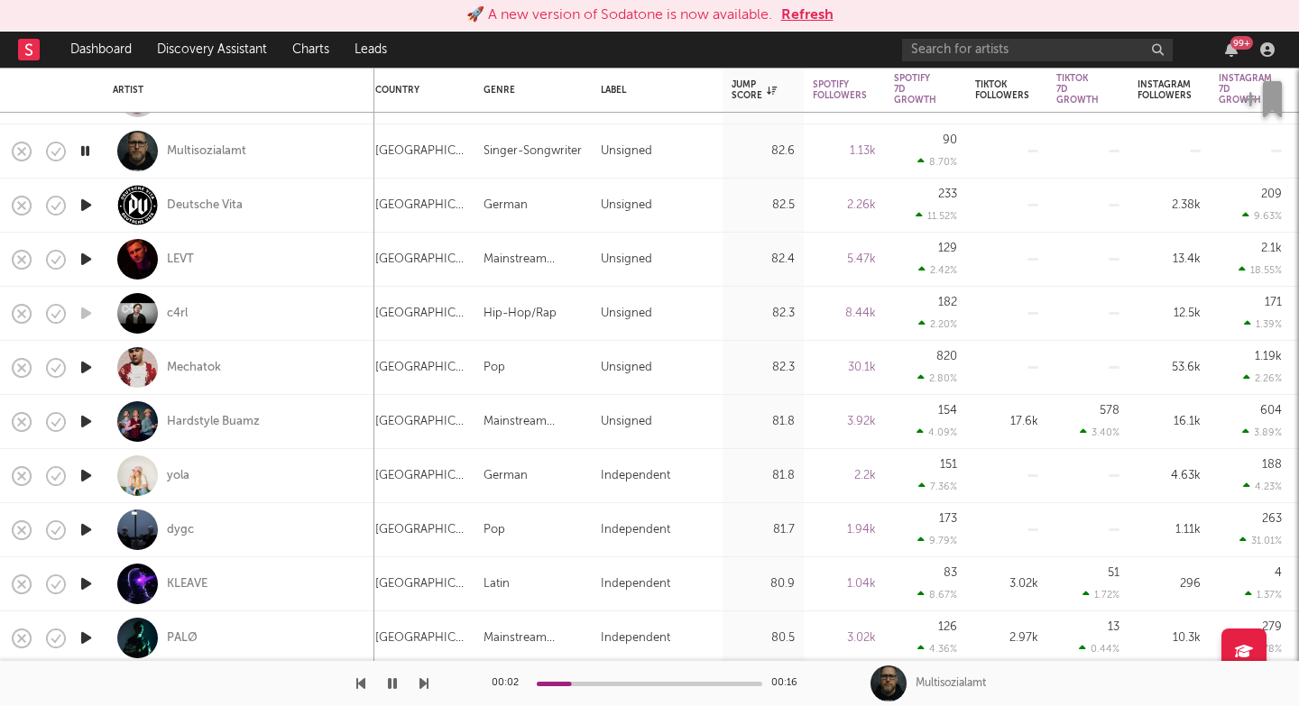
click at [424, 680] on icon "button" at bounding box center [424, 684] width 9 height 14
click at [424, 681] on icon "button" at bounding box center [424, 684] width 9 height 14
click at [292, 272] on div "LEVT" at bounding box center [239, 259] width 253 height 53
select select "1w"
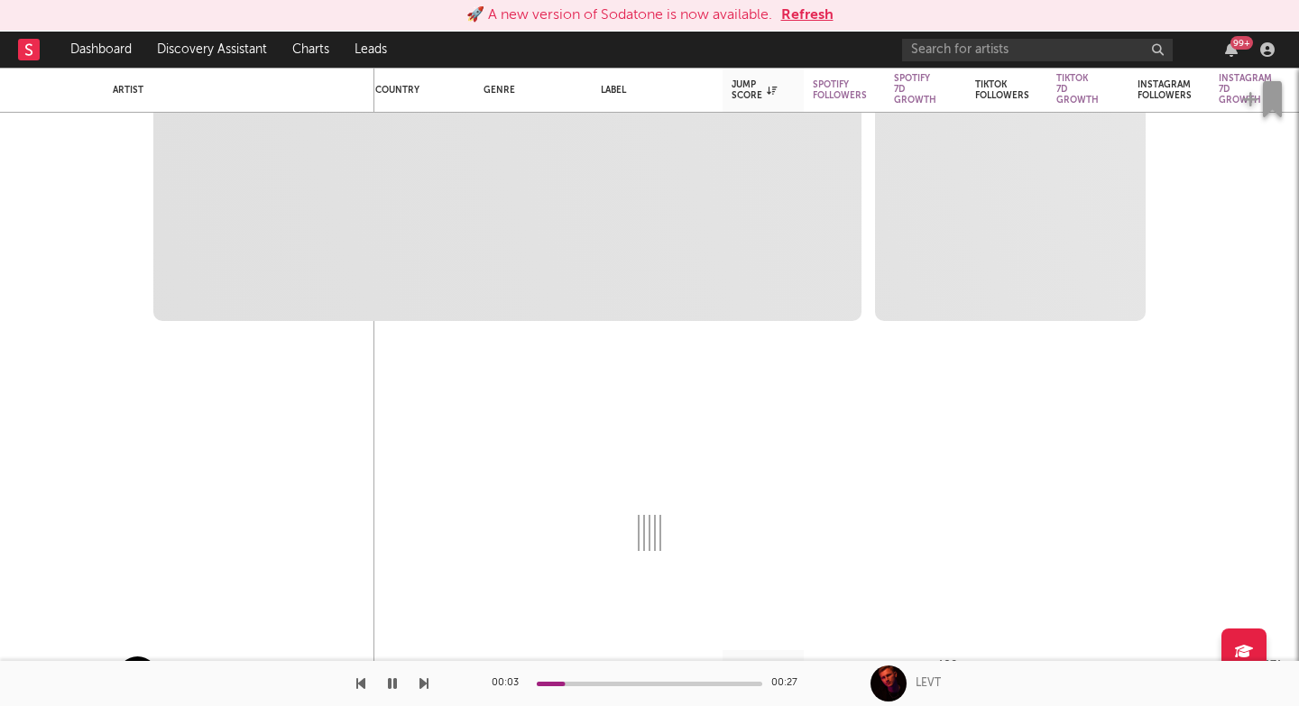
select select "6m"
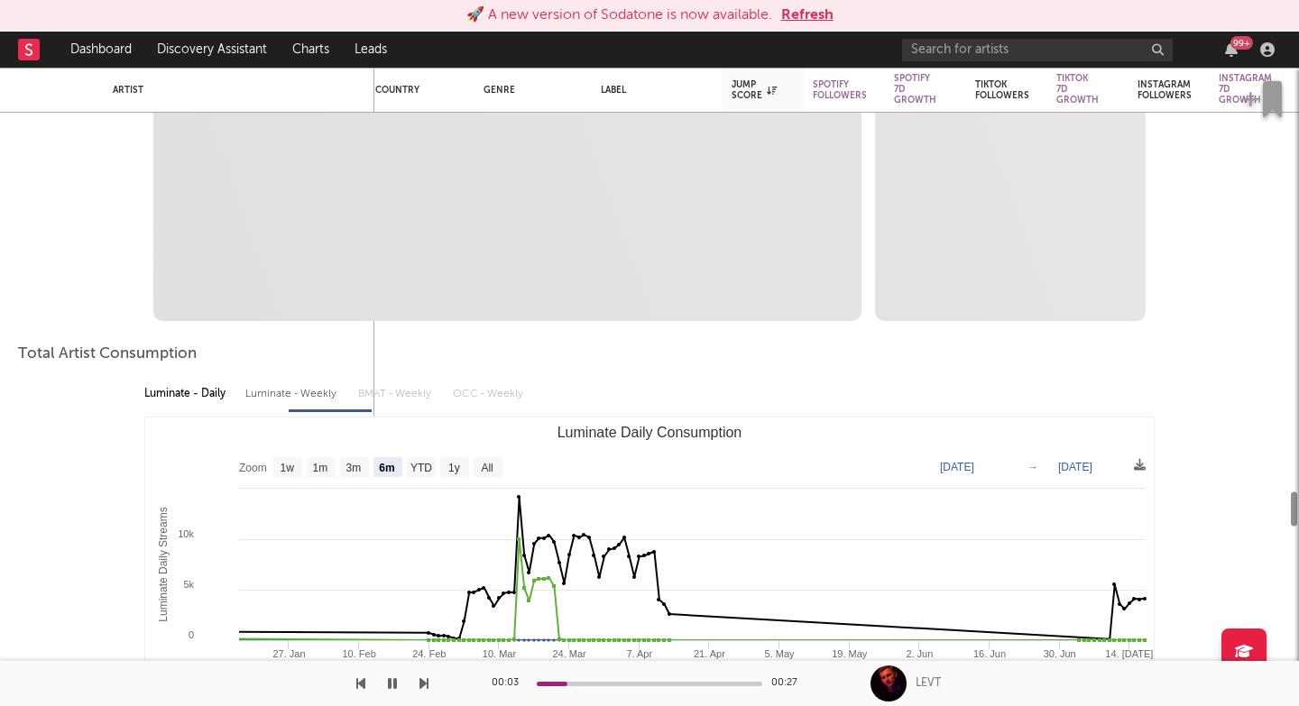
select select "1m"
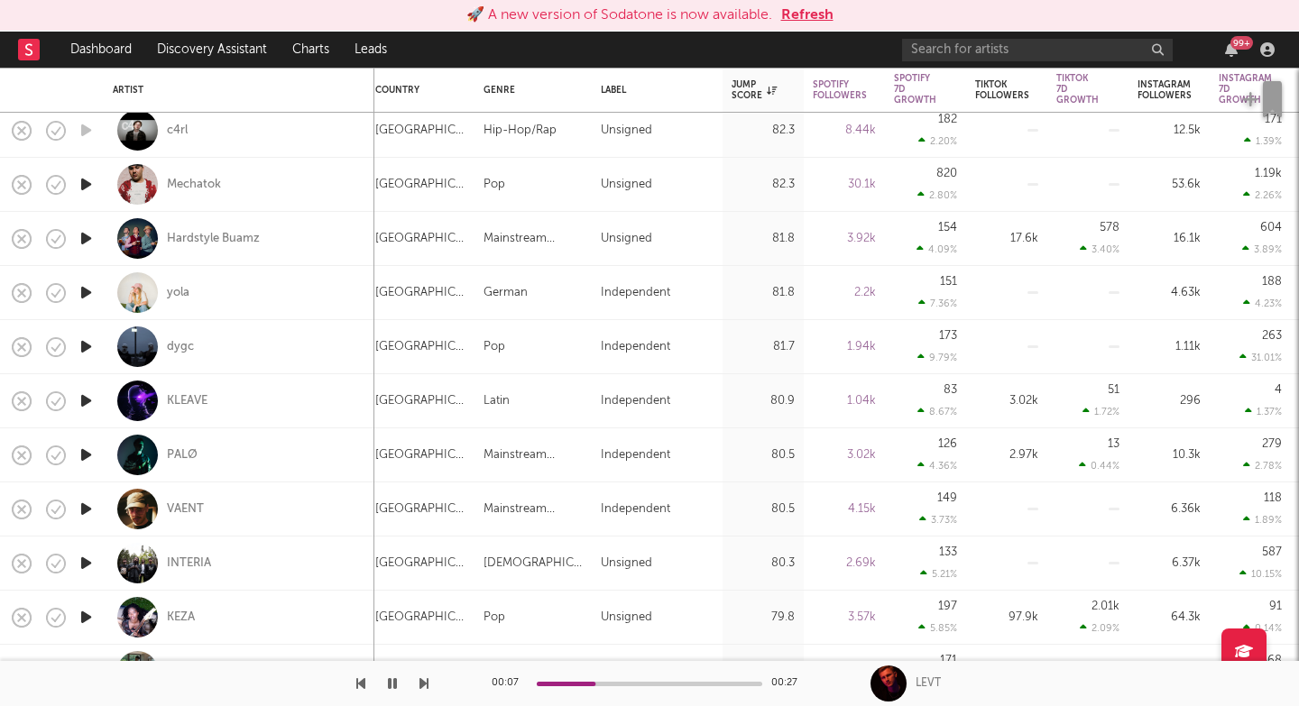
click at [424, 689] on icon "button" at bounding box center [424, 684] width 9 height 14
click at [424, 688] on icon "button" at bounding box center [424, 684] width 9 height 14
click at [424, 687] on icon "button" at bounding box center [424, 684] width 9 height 14
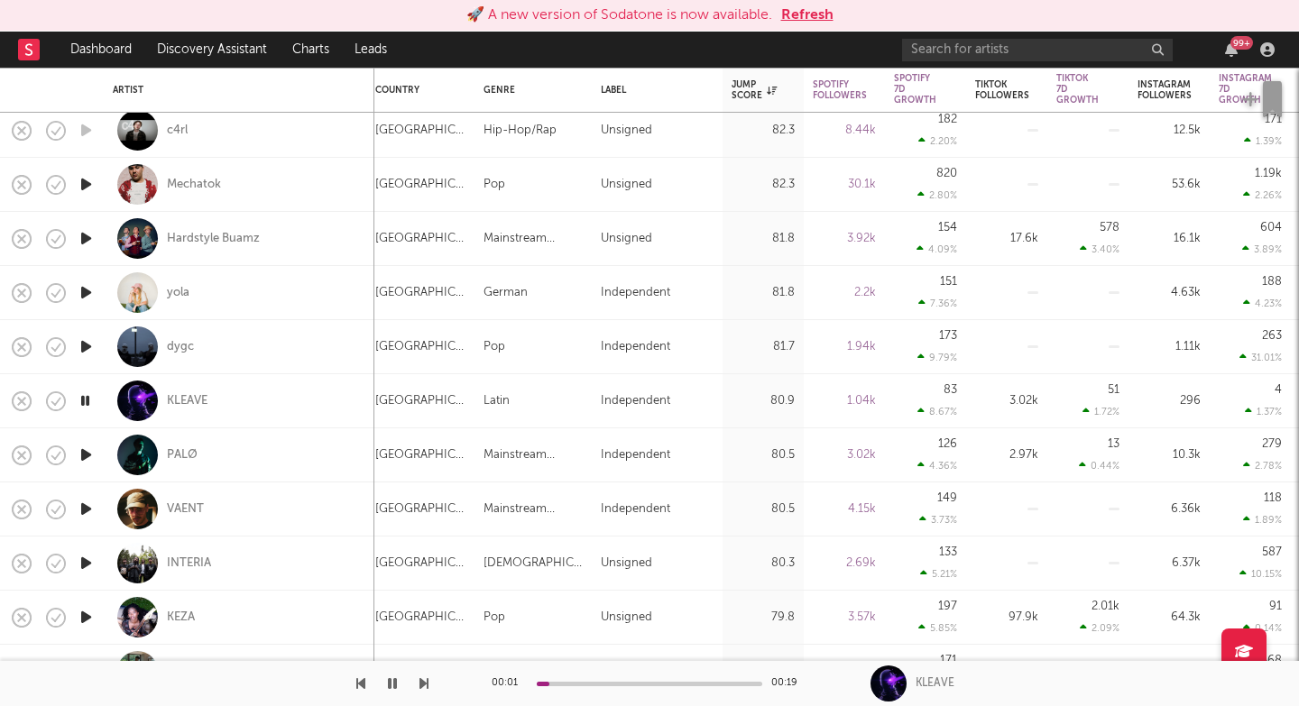
click at [424, 687] on icon "button" at bounding box center [424, 684] width 9 height 14
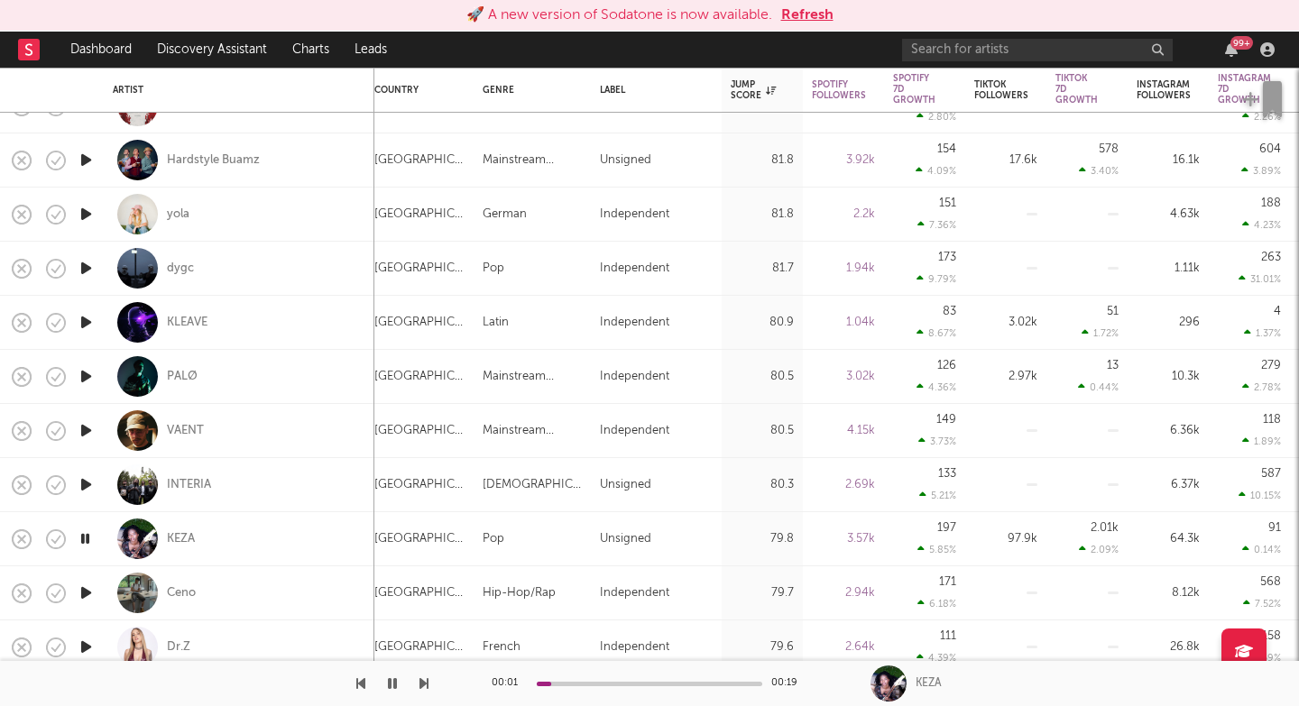
click at [258, 529] on div "KEZA" at bounding box center [239, 538] width 253 height 53
select select "1w"
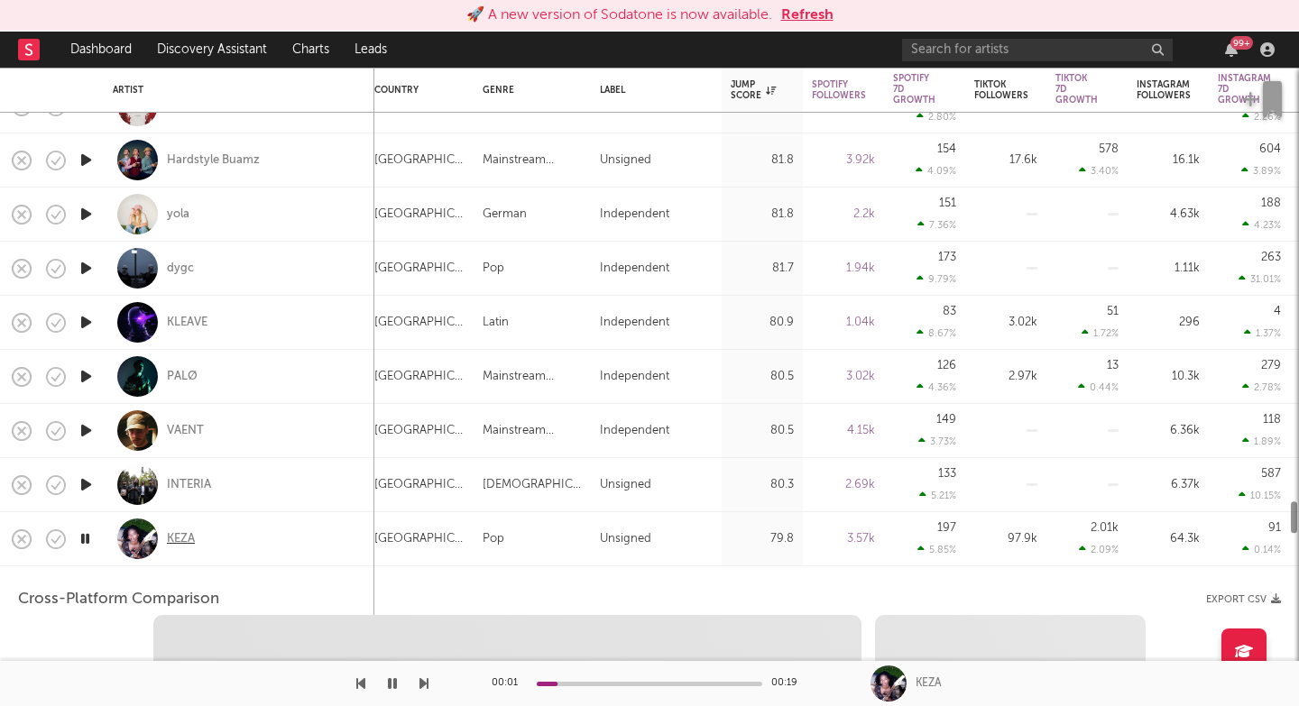
select select "6m"
click at [180, 540] on div "KEZA" at bounding box center [181, 539] width 28 height 16
select select "1m"
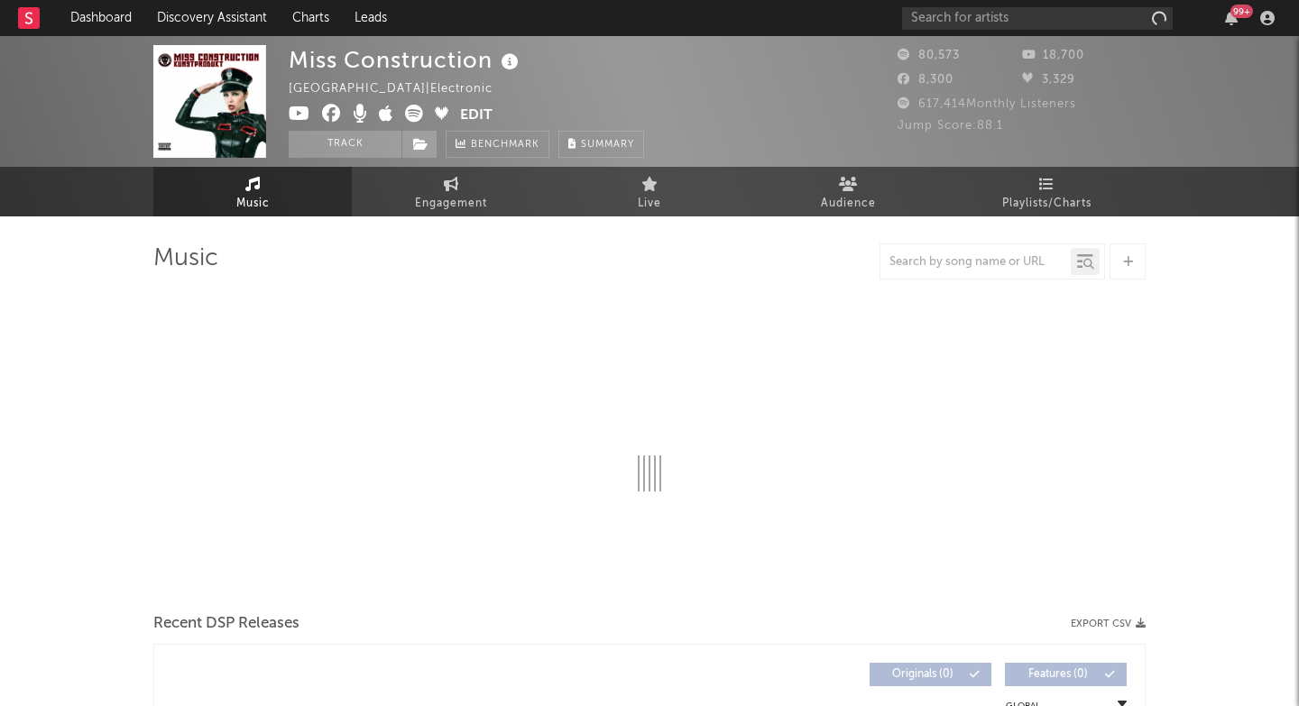
select select "6m"
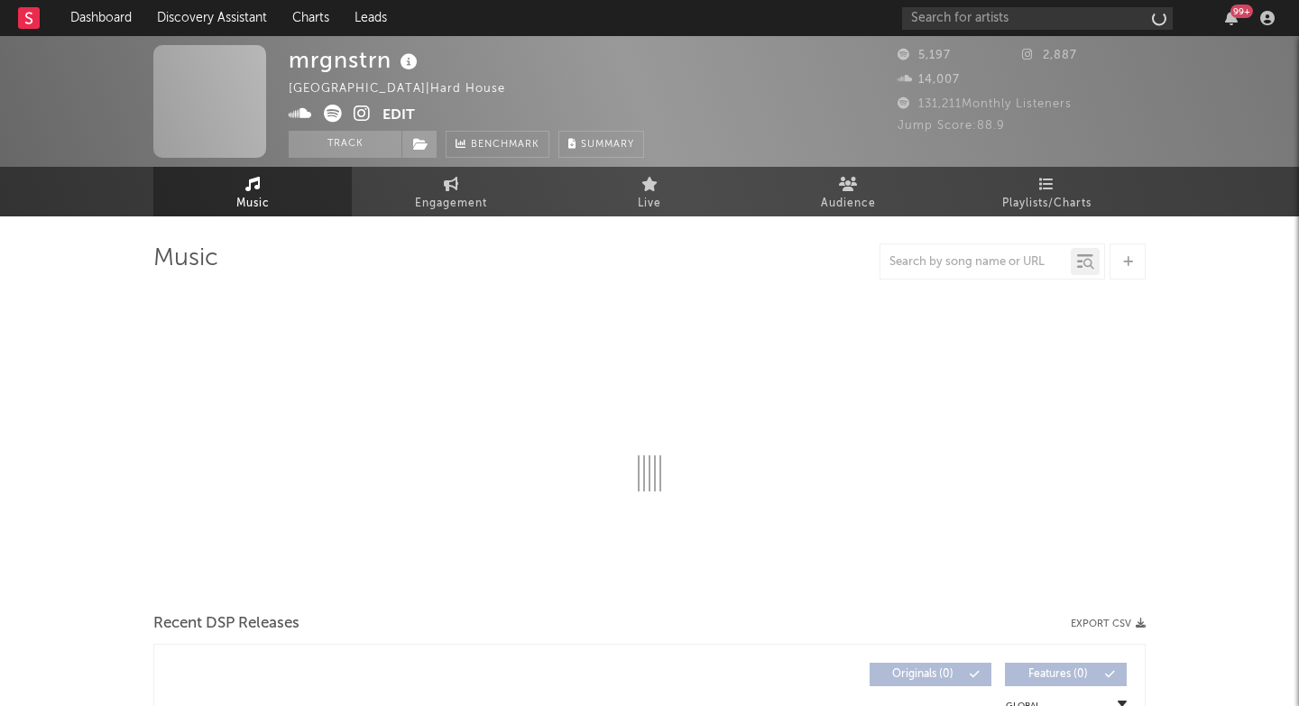
select select "6m"
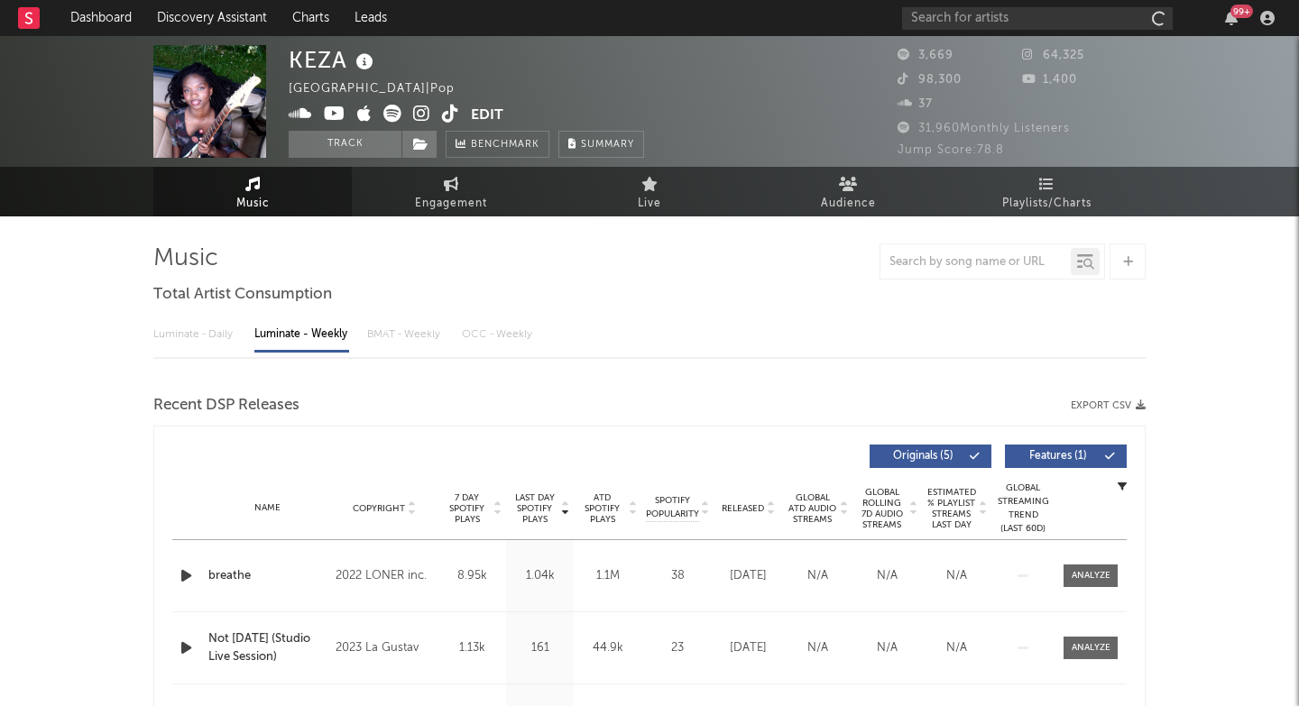
select select "6m"
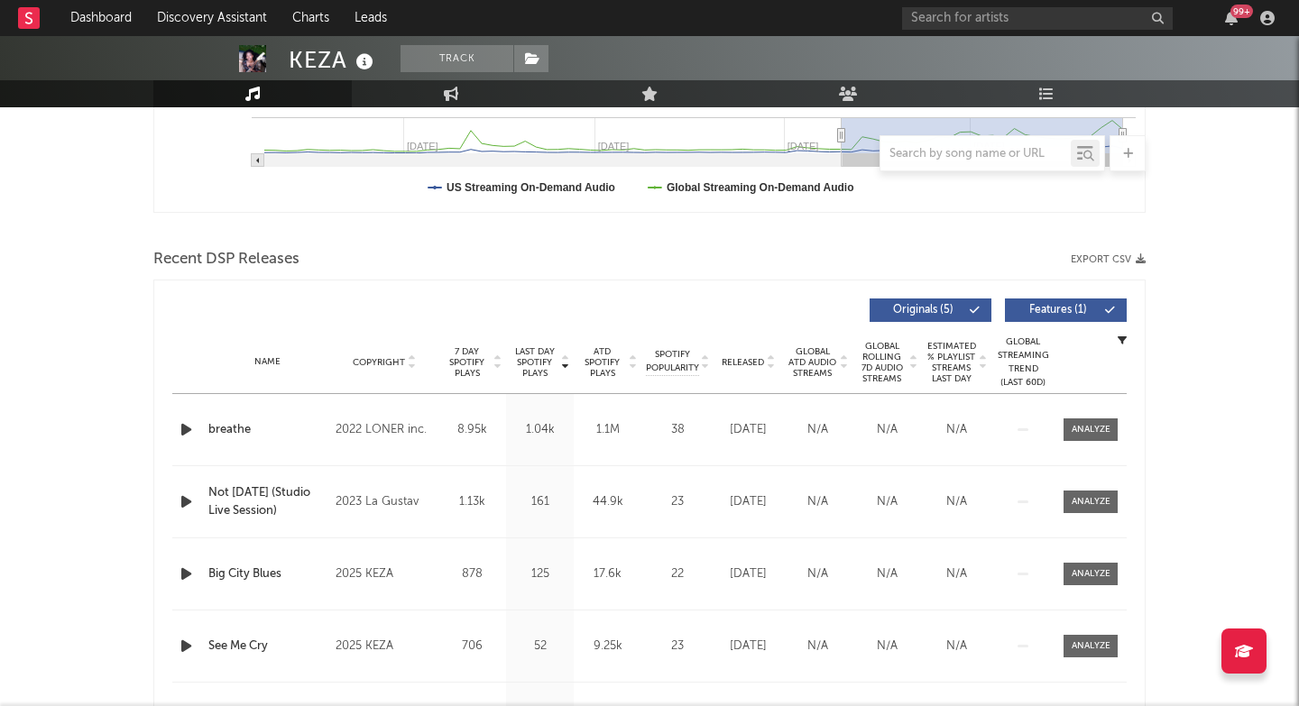
scroll to position [709, 0]
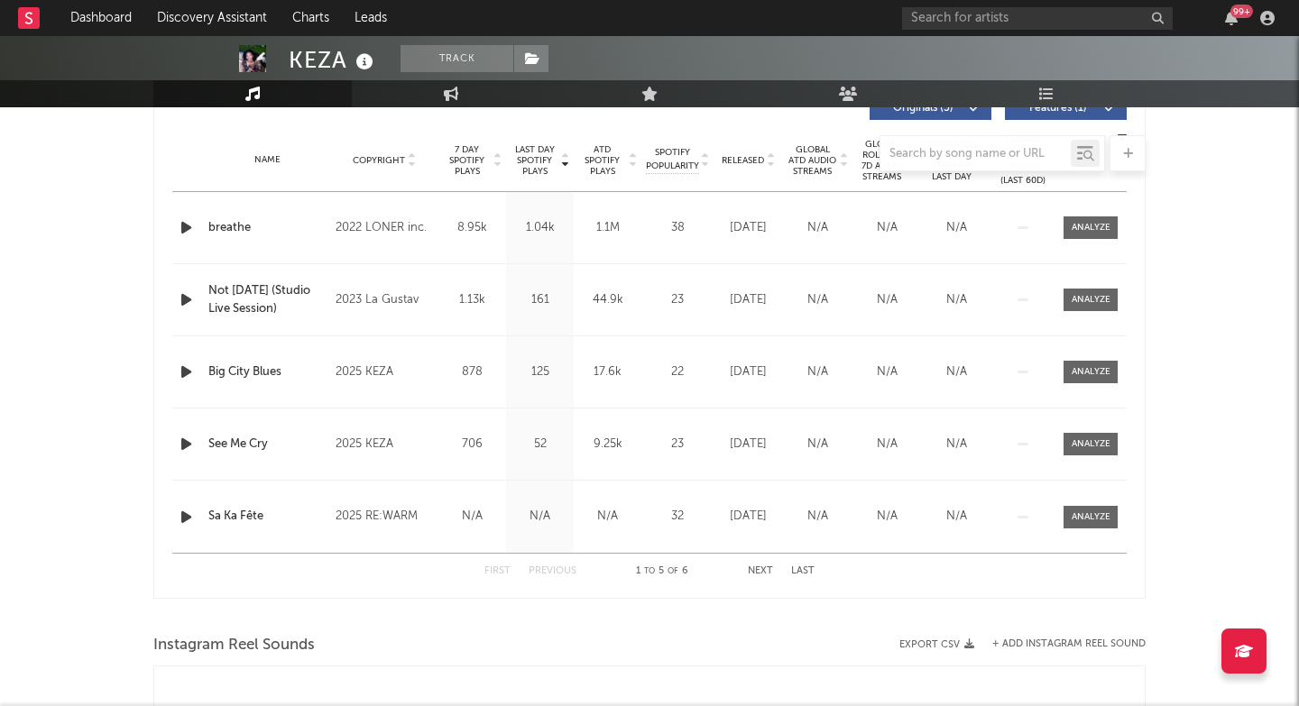
click at [749, 157] on div at bounding box center [649, 153] width 992 height 36
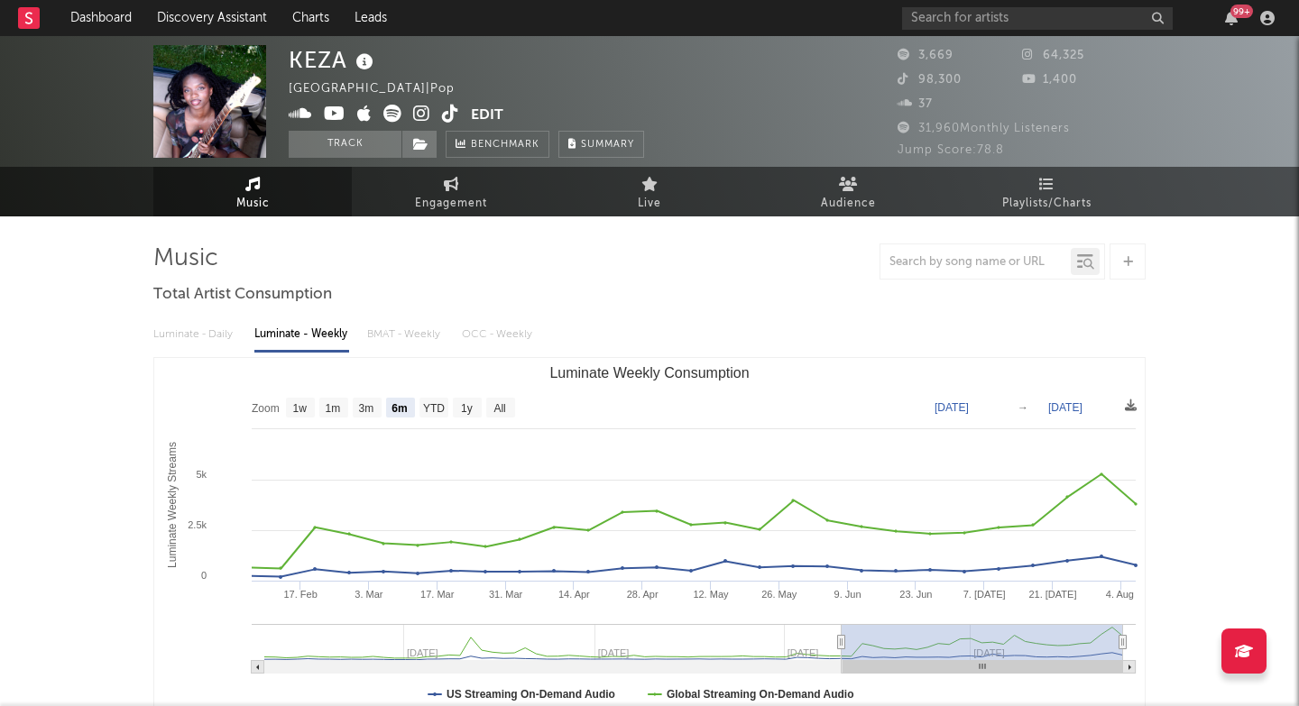
scroll to position [0, 0]
click at [419, 116] on icon at bounding box center [421, 114] width 17 height 18
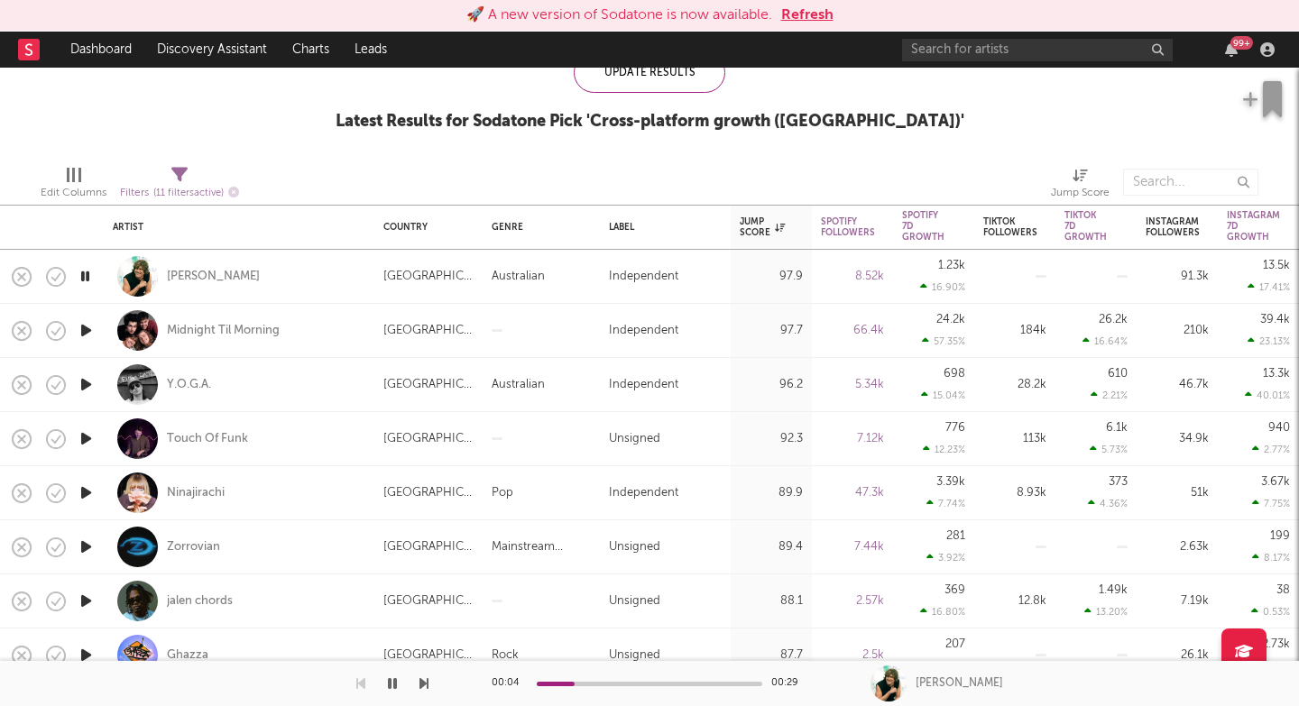
click at [82, 606] on icon "button" at bounding box center [86, 601] width 19 height 23
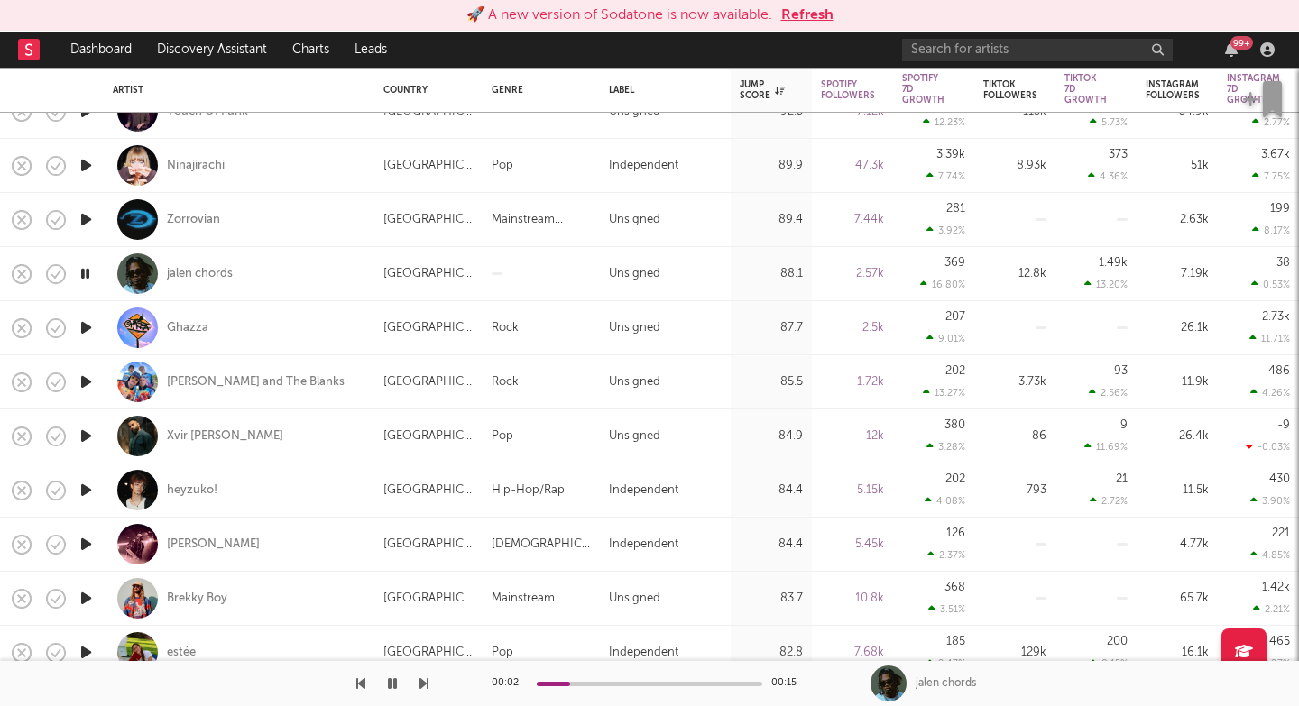
click at [421, 685] on icon "button" at bounding box center [424, 684] width 9 height 14
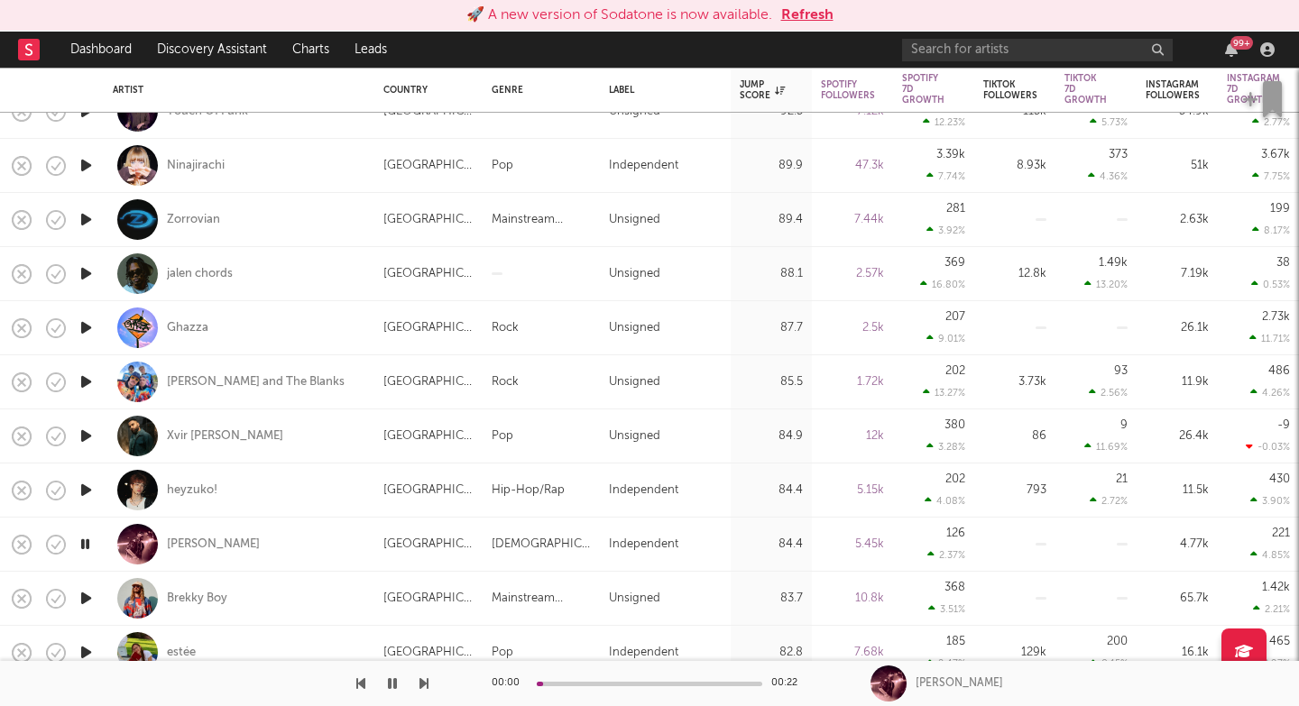
click at [421, 685] on icon "button" at bounding box center [424, 684] width 9 height 14
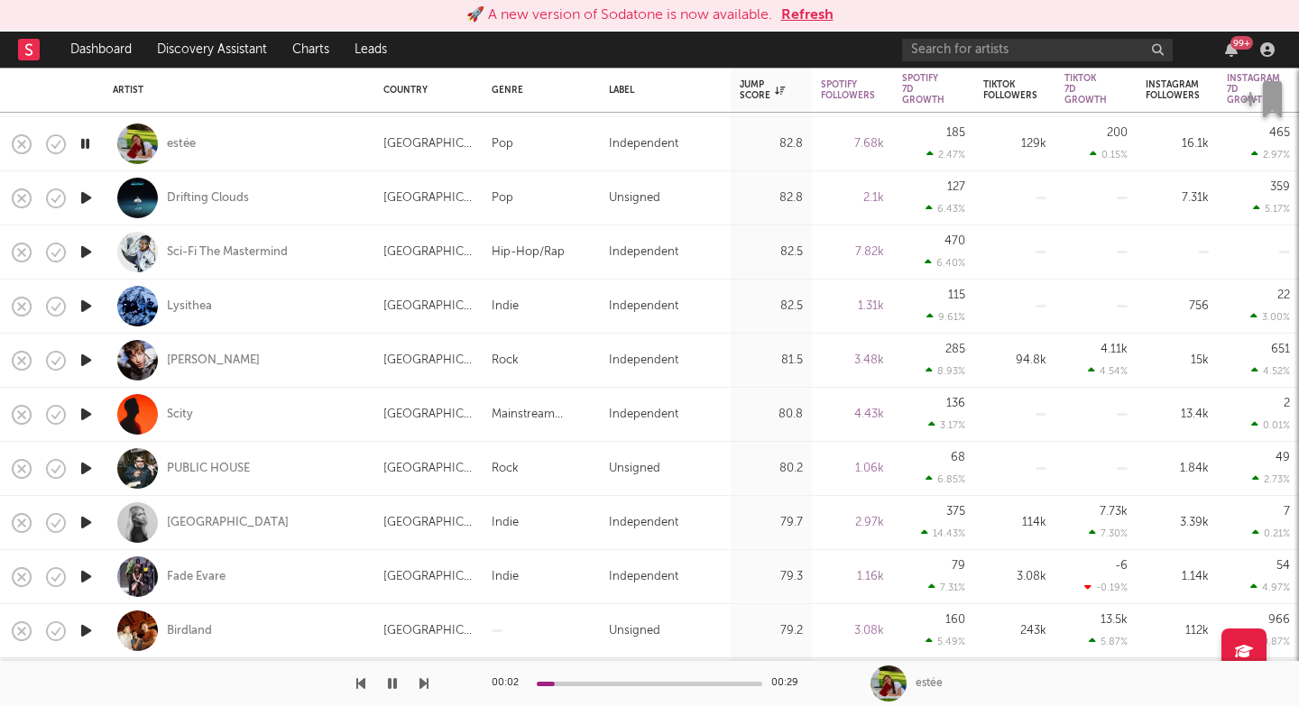
click at [421, 686] on icon "button" at bounding box center [424, 684] width 9 height 14
click at [422, 686] on icon "button" at bounding box center [424, 684] width 9 height 14
click at [422, 685] on icon "button" at bounding box center [424, 684] width 9 height 14
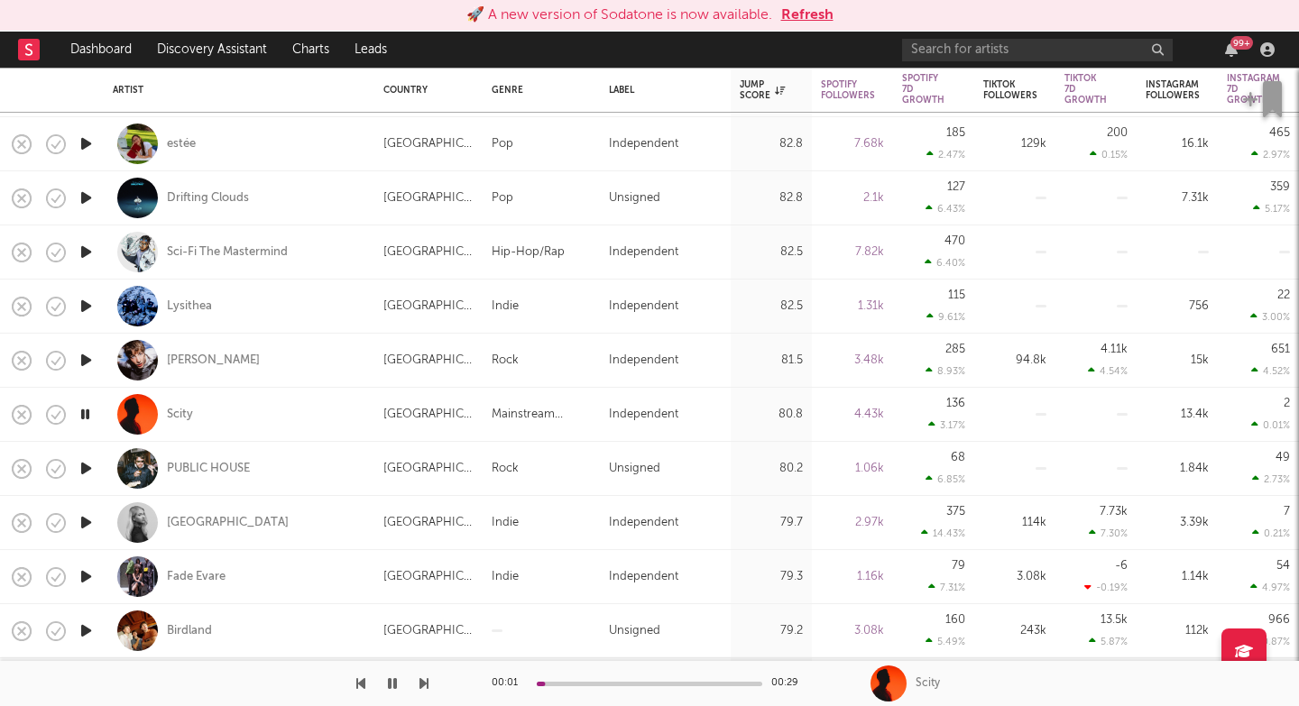
click at [423, 685] on icon "button" at bounding box center [424, 684] width 9 height 14
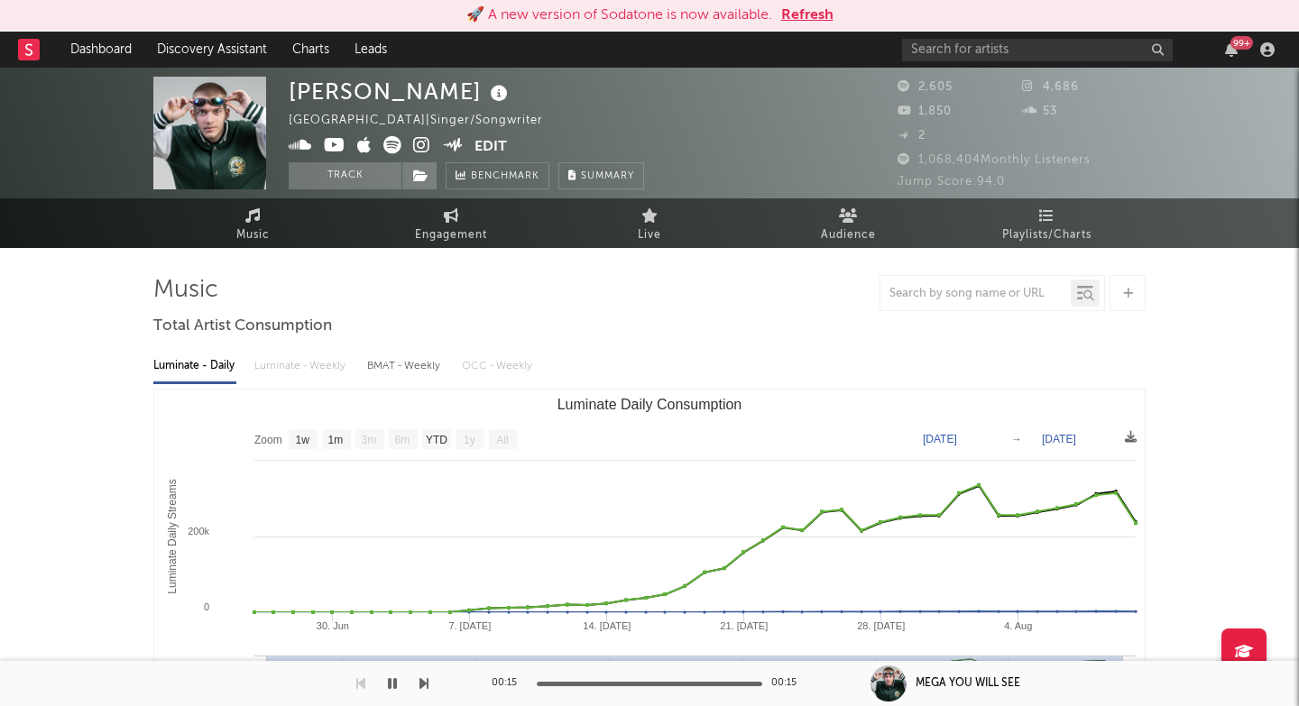
select select "1w"
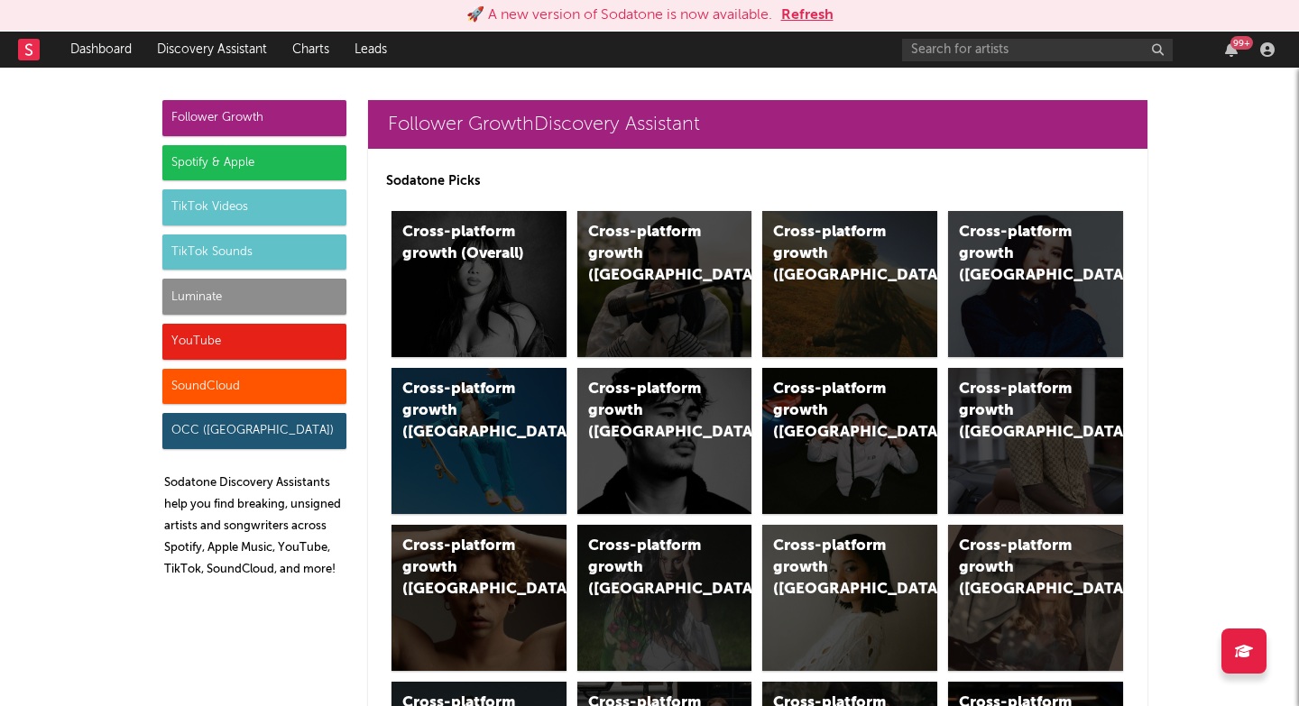
scroll to position [4447, 0]
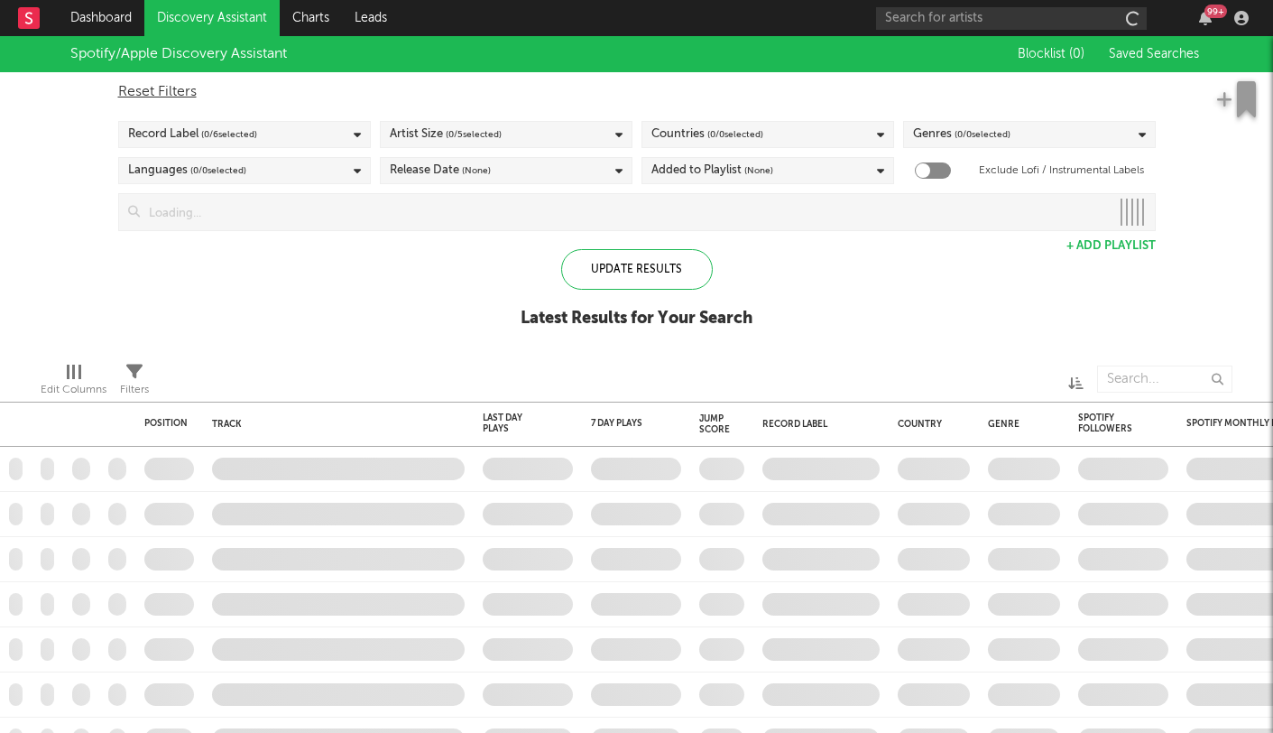
click at [996, 134] on span "( 0 / 0 selected)" at bounding box center [983, 135] width 56 height 22
click at [933, 274] on div "Spotify/Apple Discovery Assistant Blocklist ( 0 ) Saved Searches Reset Filters …" at bounding box center [636, 191] width 1273 height 311
checkbox input "true"
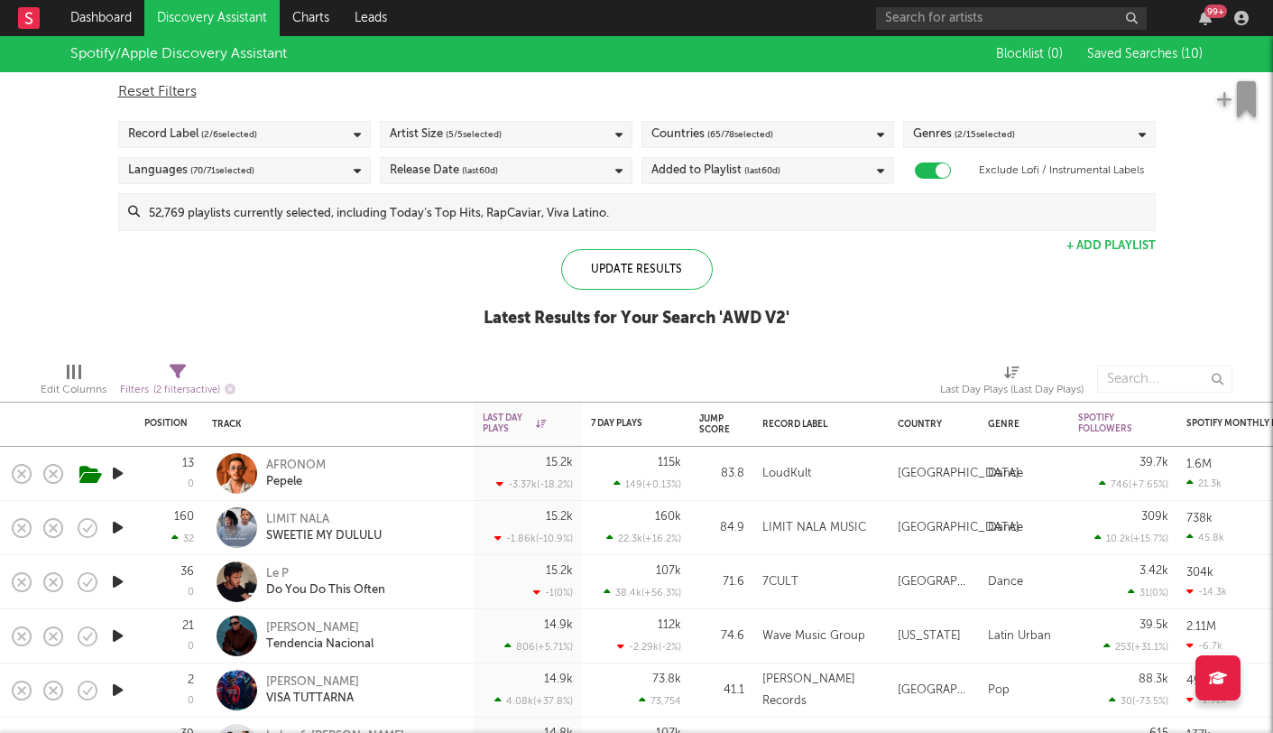
click at [1012, 133] on span "( 2 / 15 selected)" at bounding box center [985, 135] width 60 height 22
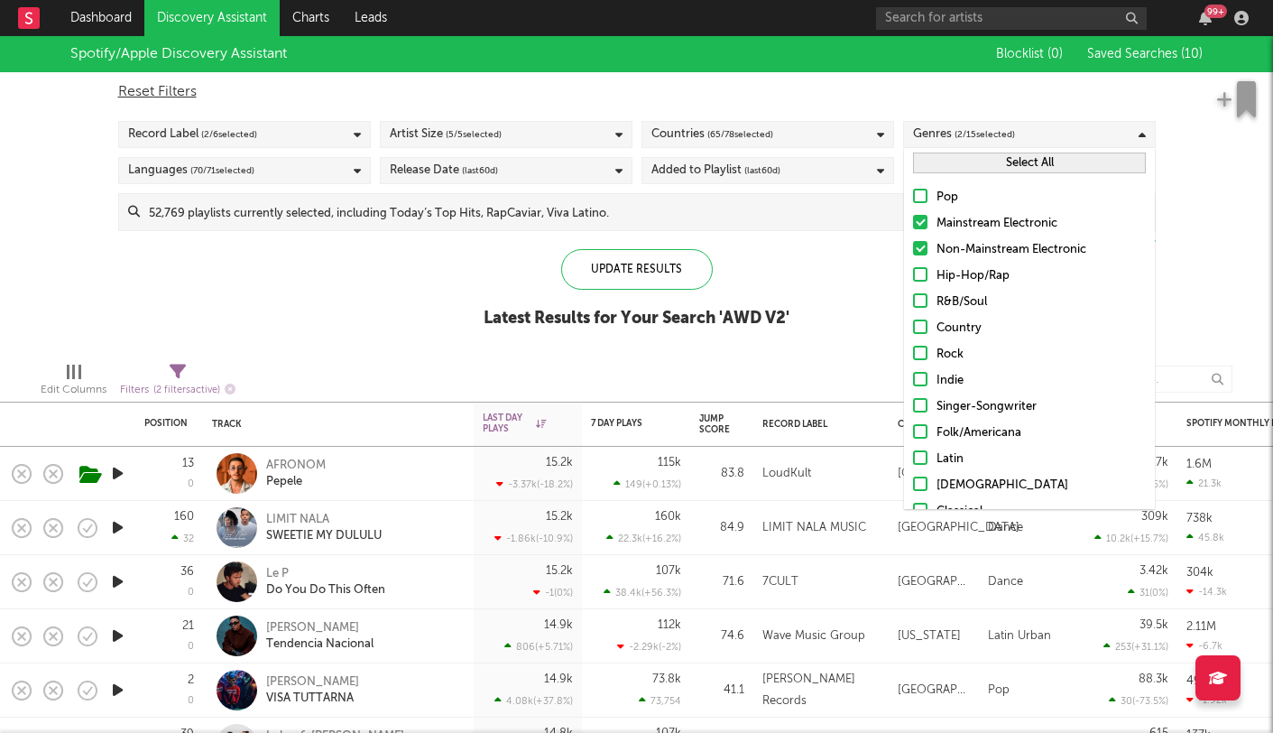
click at [1010, 169] on button "Select All" at bounding box center [1029, 162] width 233 height 21
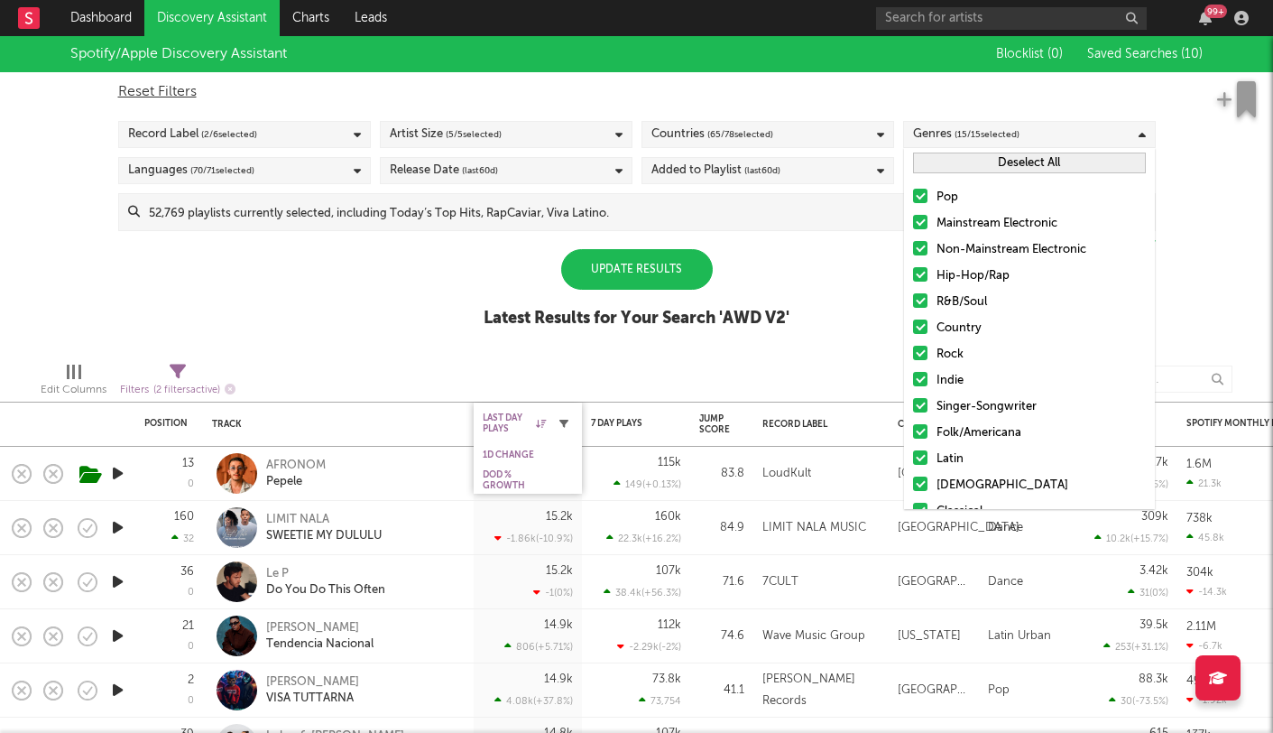
click at [563, 425] on icon "button" at bounding box center [563, 423] width 9 height 9
select select "max"
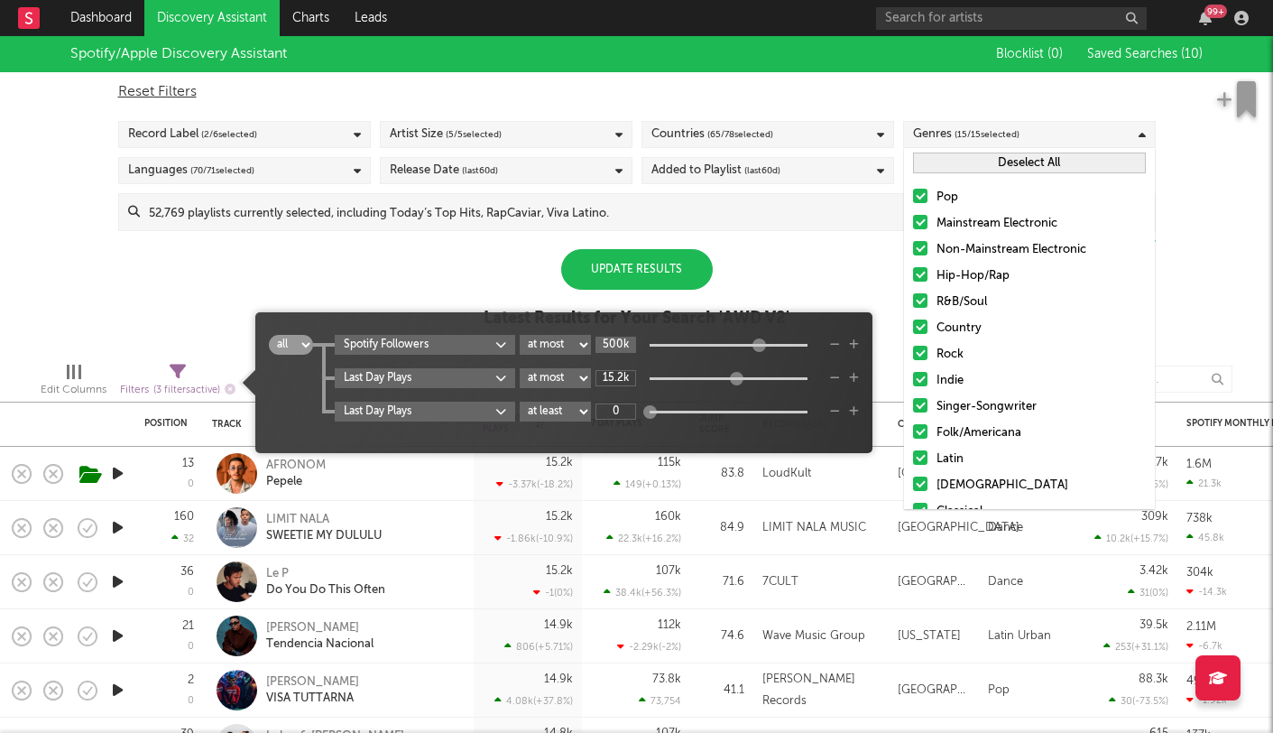
click at [622, 341] on input "500k" at bounding box center [615, 345] width 41 height 16
type input "1"
type input "2M"
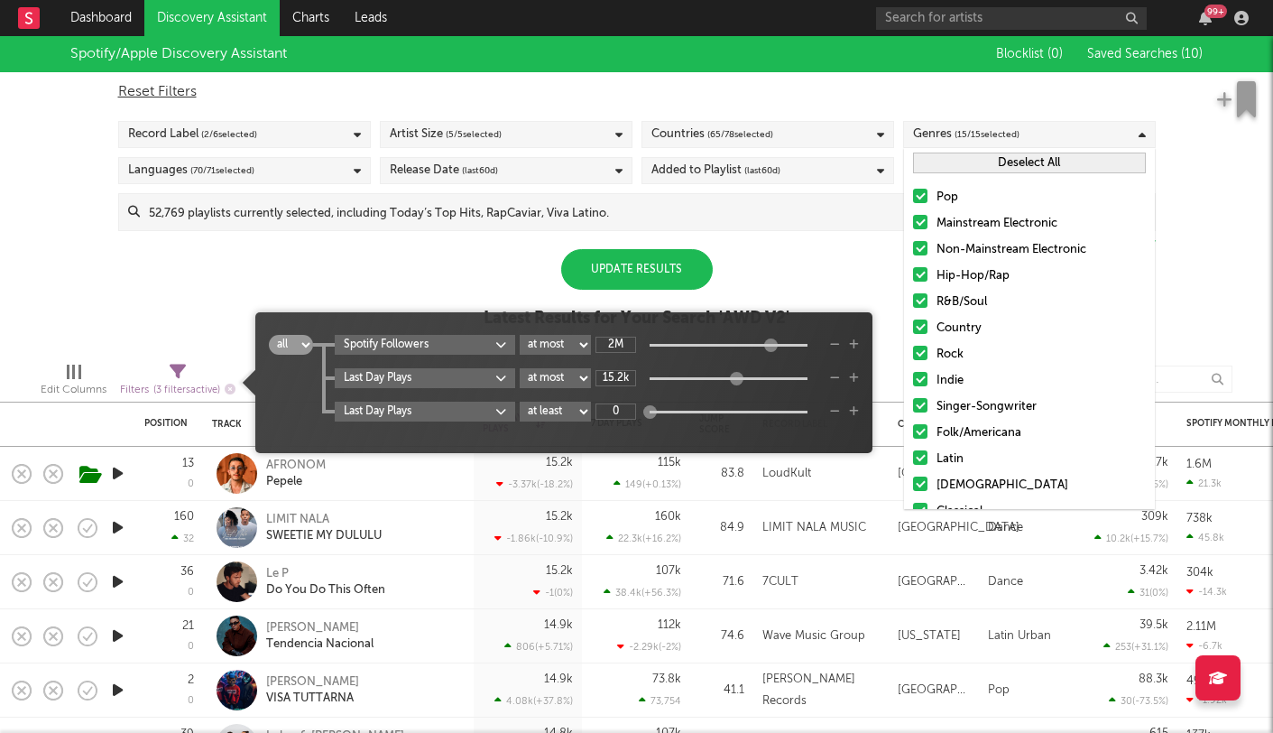
click at [654, 272] on div "Update Results" at bounding box center [637, 269] width 152 height 41
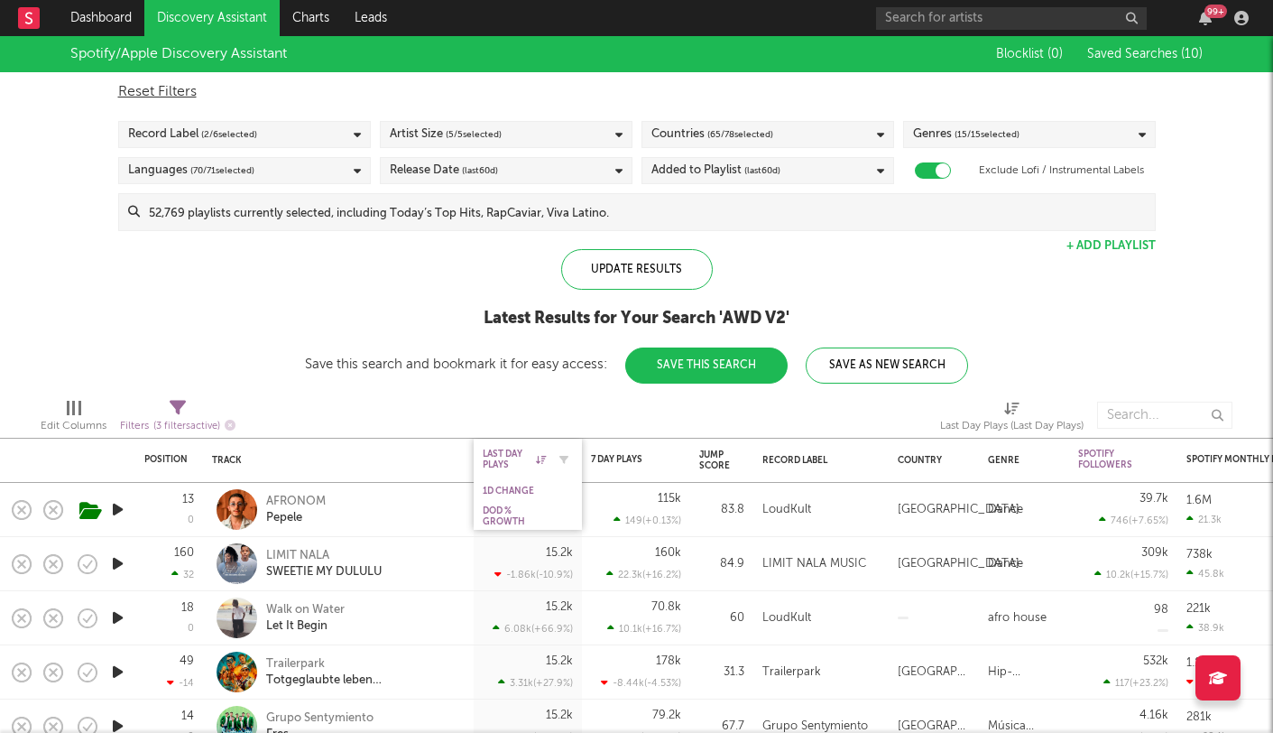
click at [546, 454] on div at bounding box center [559, 459] width 27 height 18
click at [565, 460] on icon "button" at bounding box center [563, 459] width 9 height 9
select select "max"
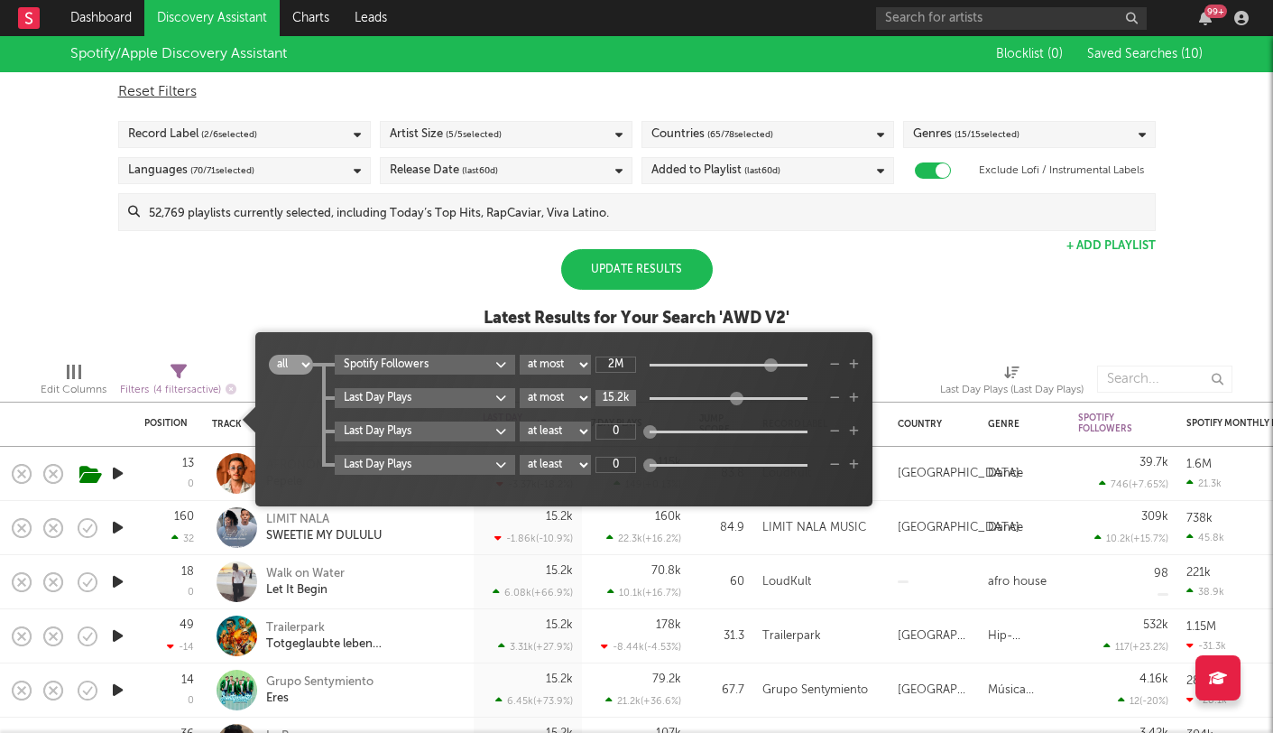
click at [614, 391] on input "15.2k" at bounding box center [615, 398] width 41 height 16
type input "200000"
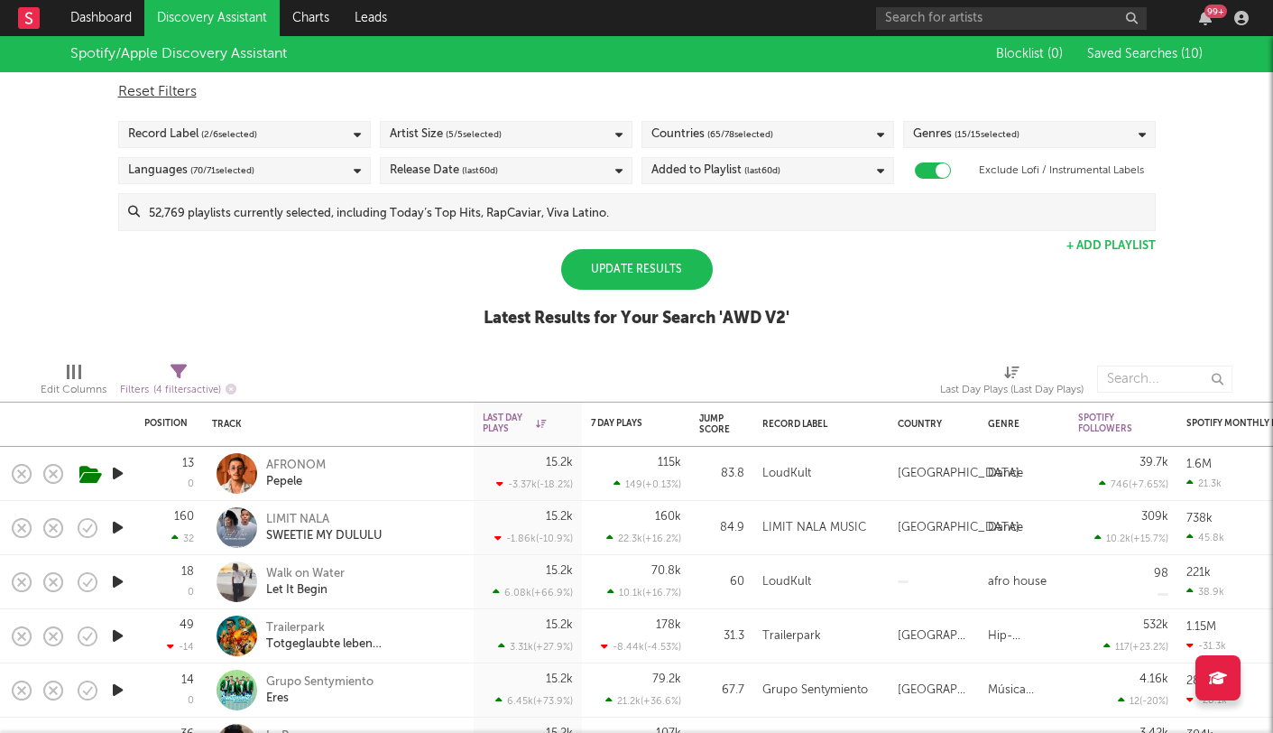
click at [641, 272] on div "Update Results" at bounding box center [637, 269] width 152 height 41
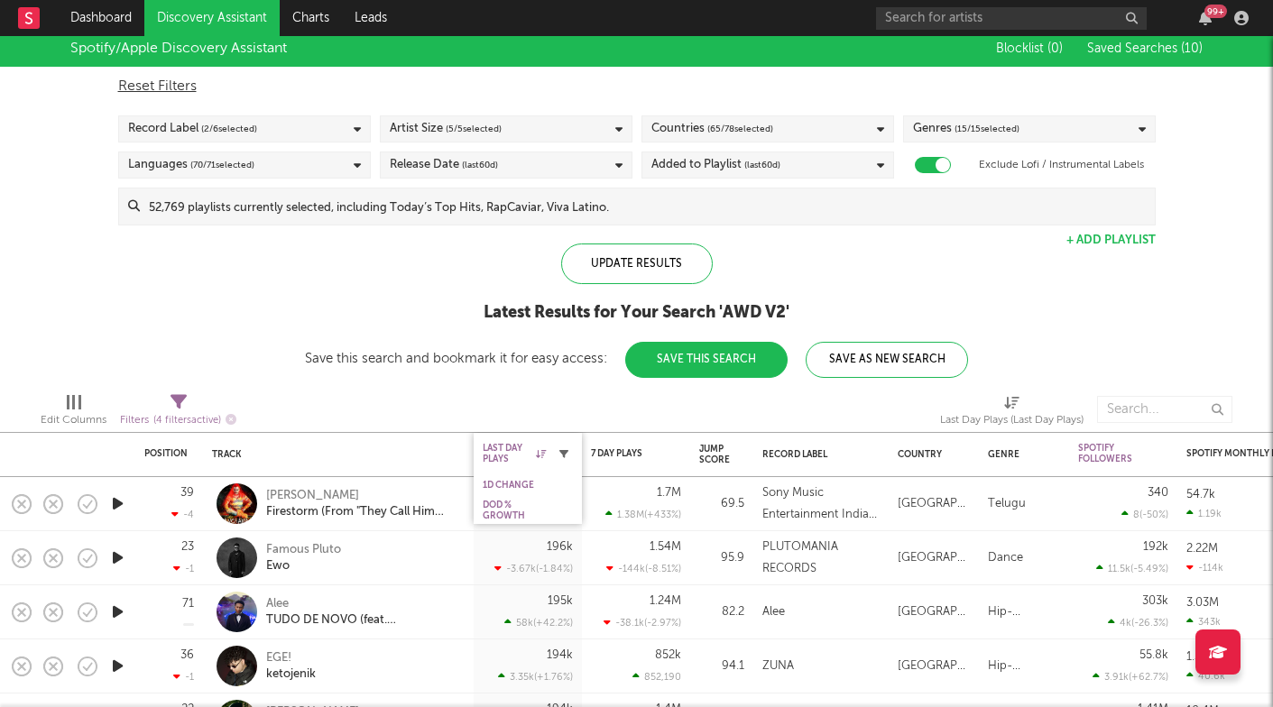
click at [565, 452] on icon "button" at bounding box center [563, 453] width 9 height 9
select select "max"
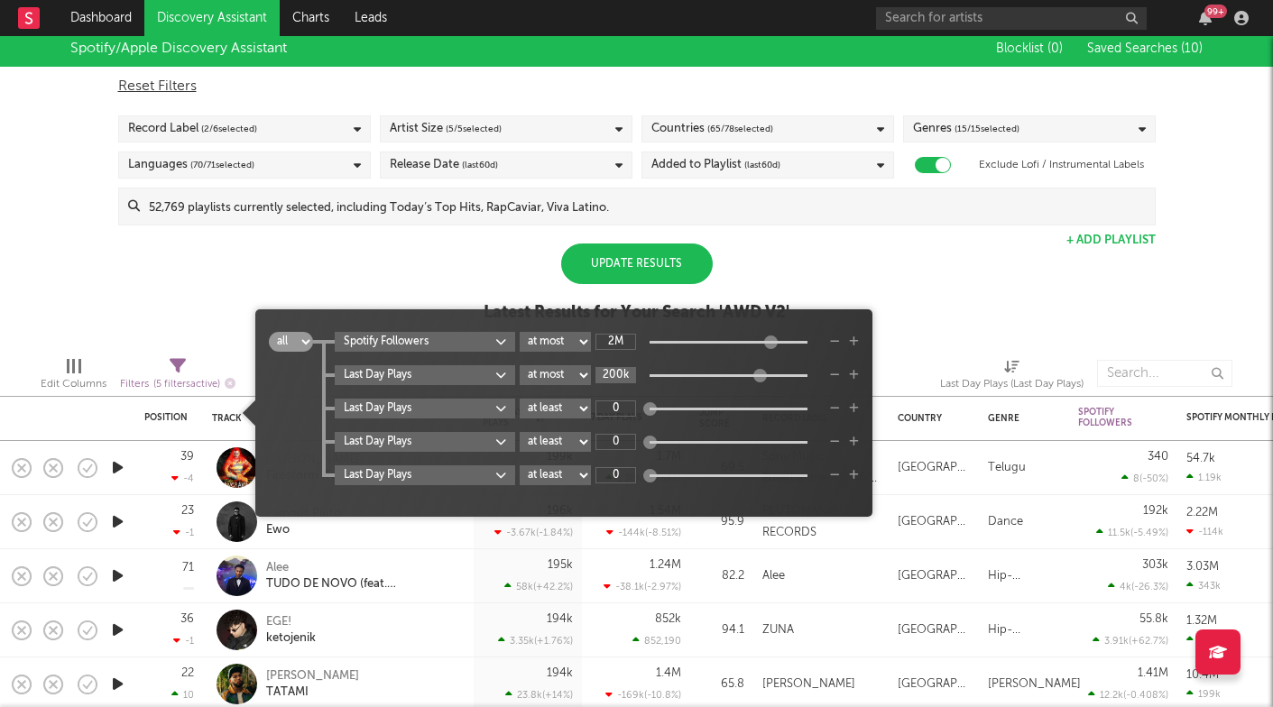
click at [615, 382] on input "200k" at bounding box center [615, 375] width 41 height 16
type input "2M"
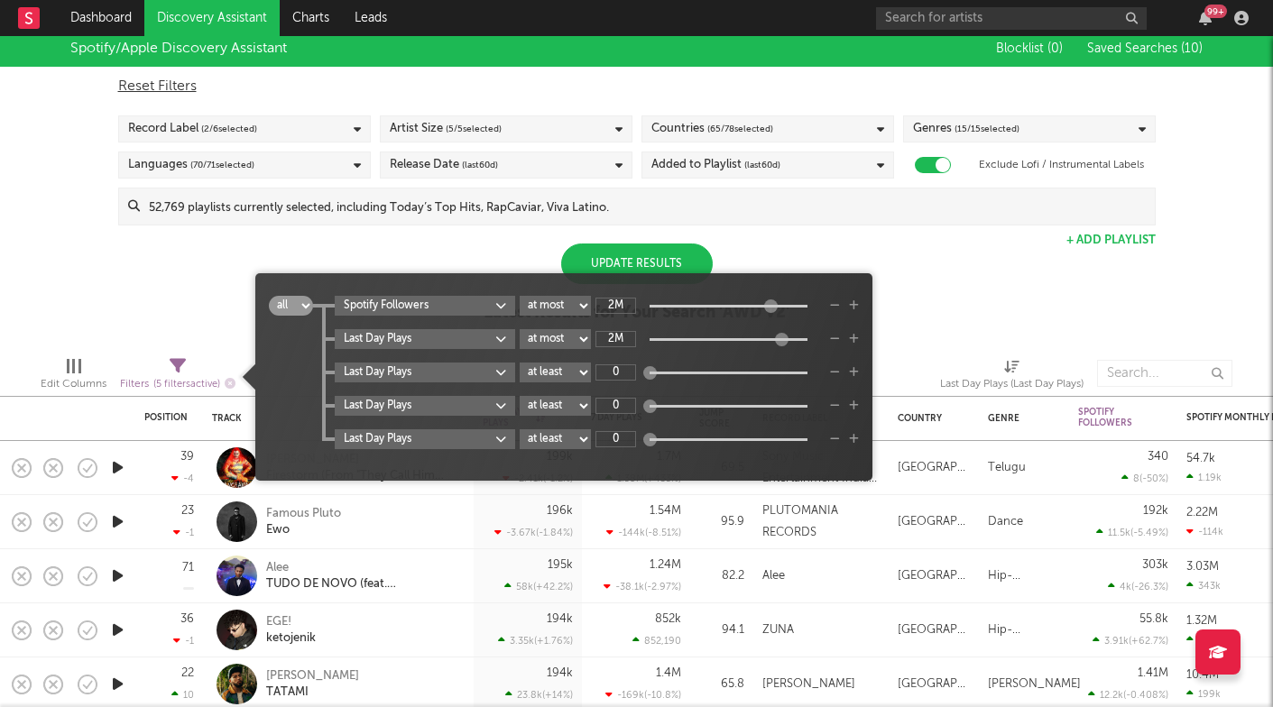
click at [649, 257] on div "Update Results" at bounding box center [637, 264] width 152 height 41
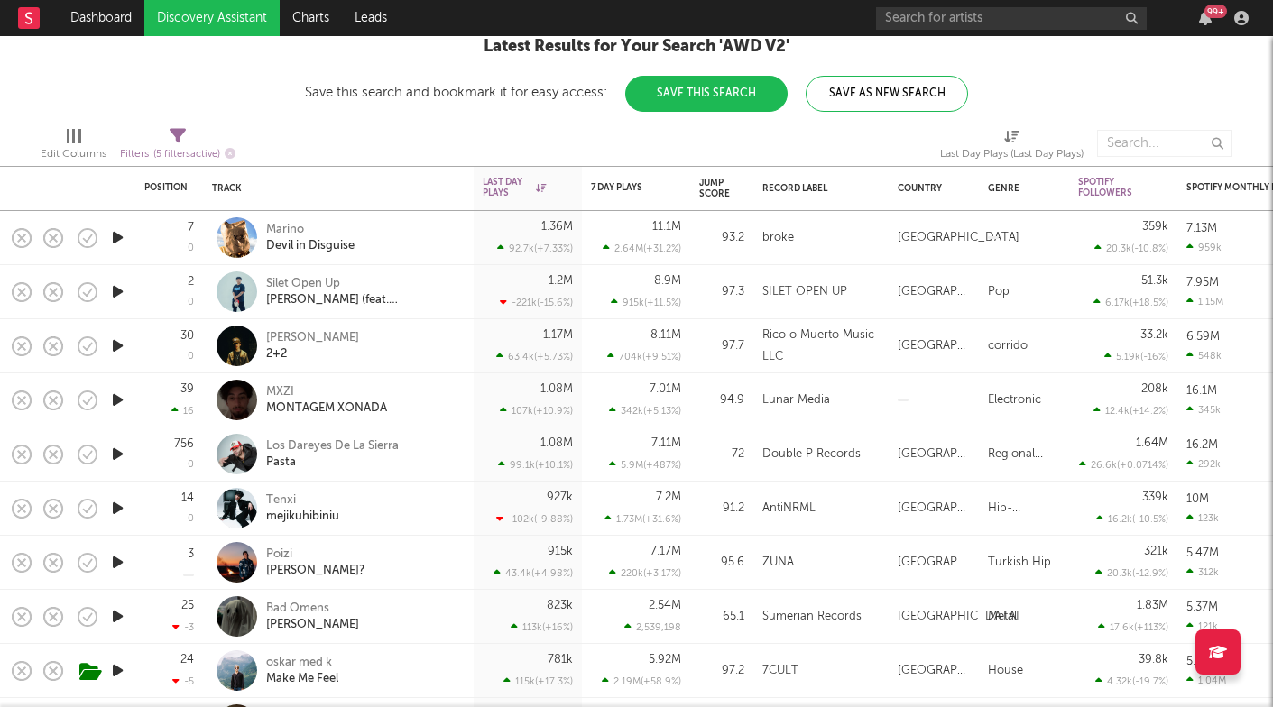
click at [113, 289] on icon "button" at bounding box center [117, 292] width 19 height 23
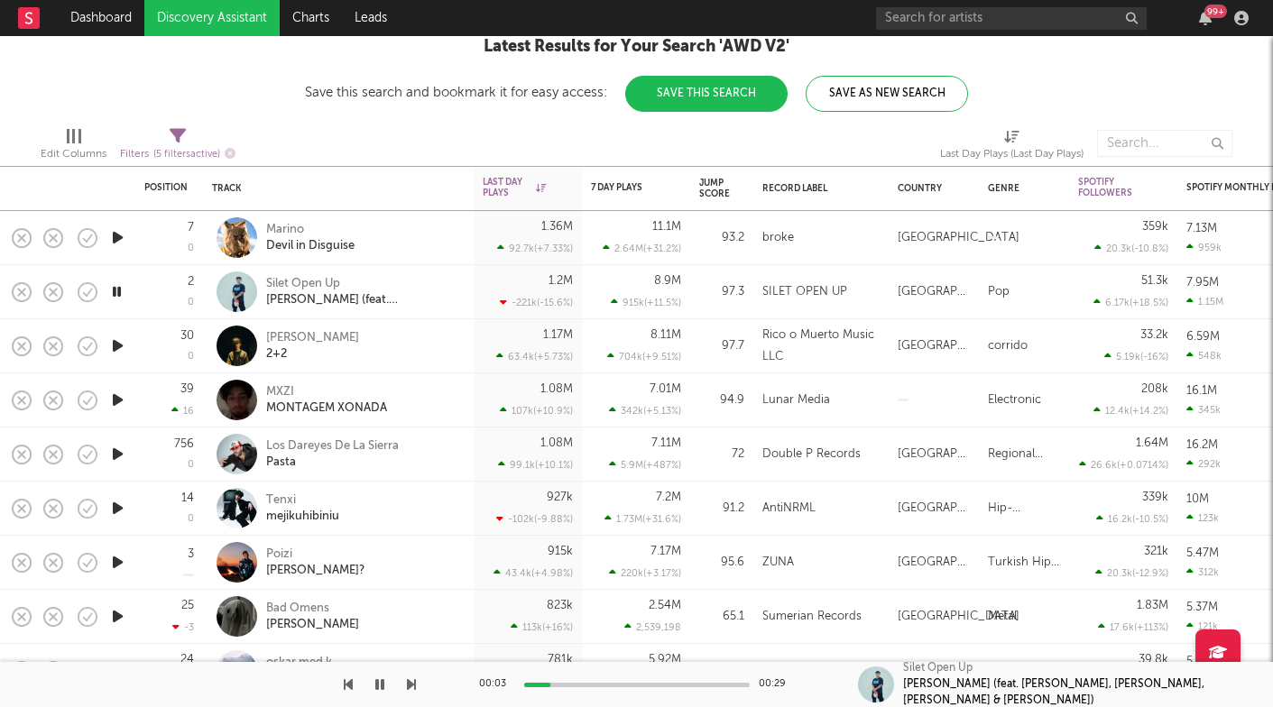
click at [411, 682] on icon "button" at bounding box center [411, 685] width 9 height 14
click at [411, 683] on icon "button" at bounding box center [411, 685] width 9 height 14
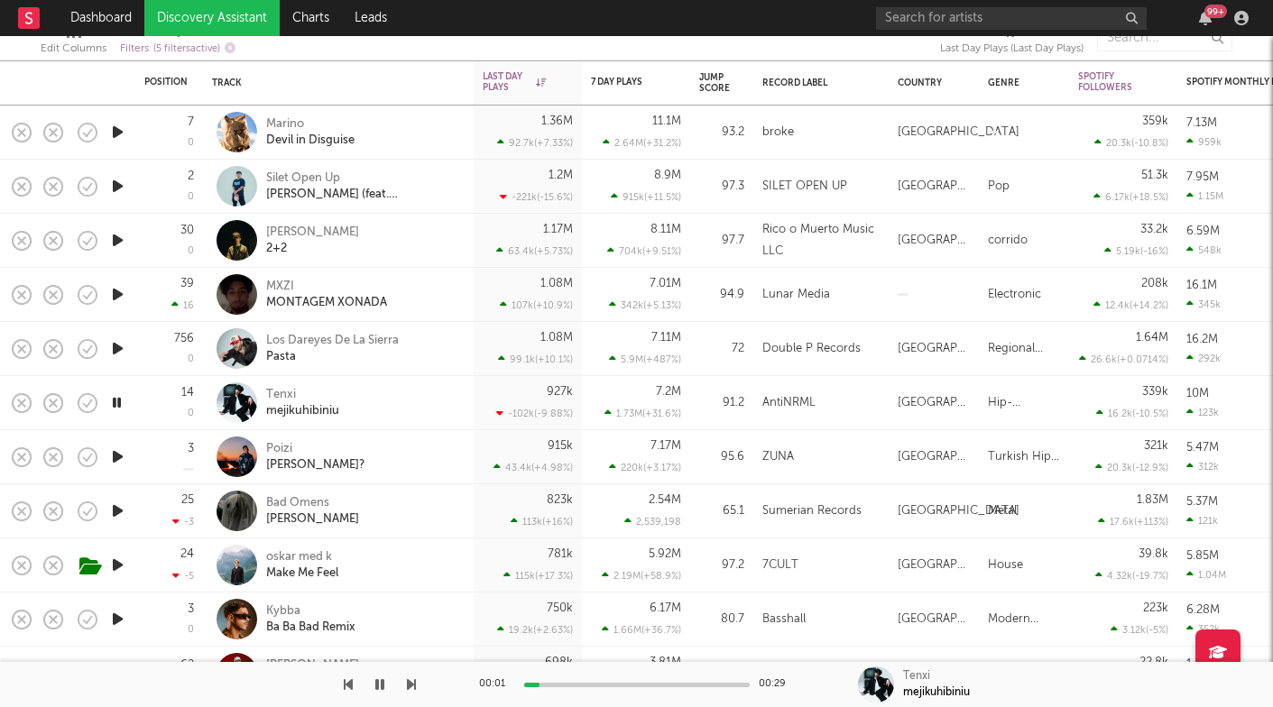
click at [411, 684] on icon "button" at bounding box center [411, 685] width 9 height 14
click at [409, 684] on icon "button" at bounding box center [411, 685] width 9 height 14
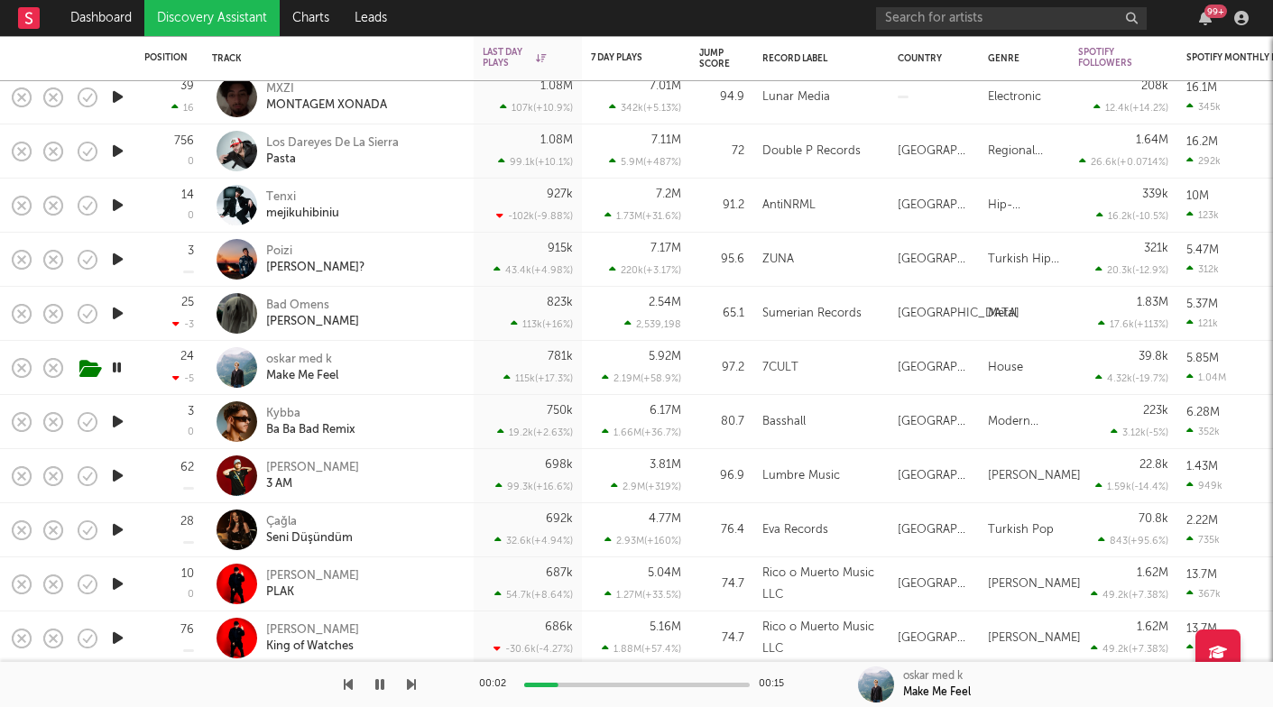
click at [410, 680] on icon "button" at bounding box center [411, 685] width 9 height 14
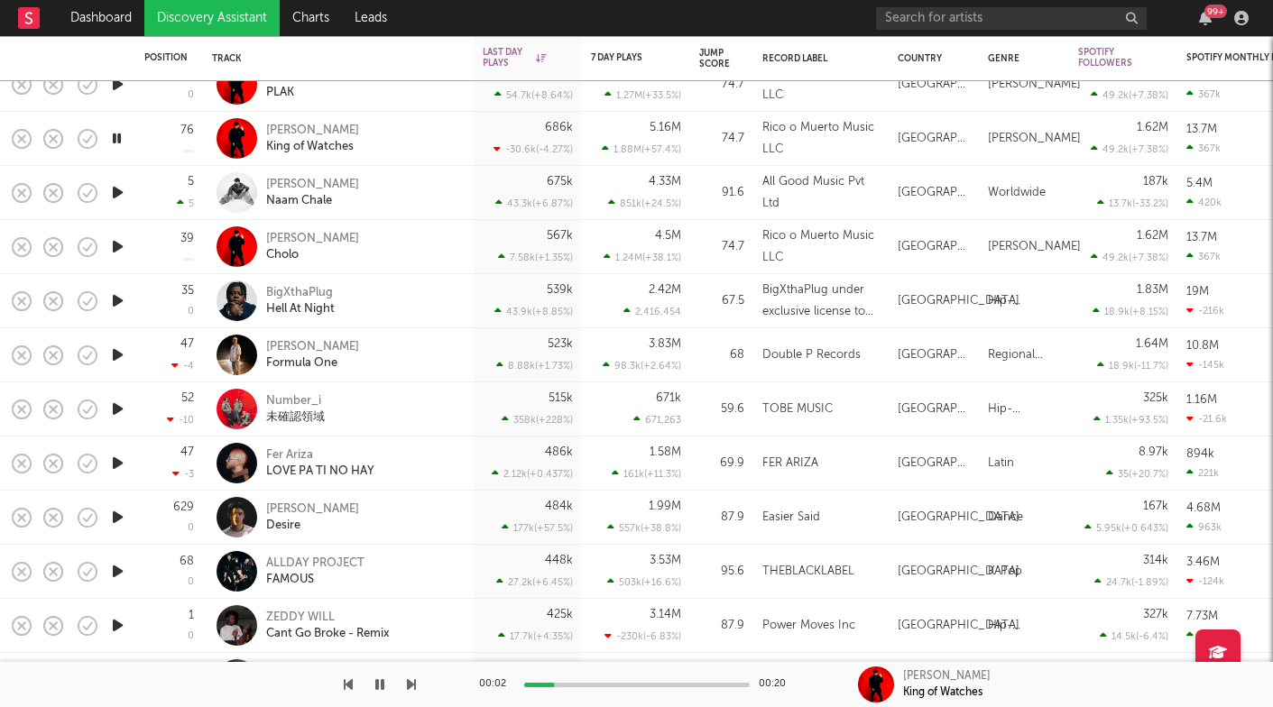
click at [411, 684] on icon "button" at bounding box center [411, 685] width 9 height 14
click at [414, 687] on icon "button" at bounding box center [411, 685] width 9 height 14
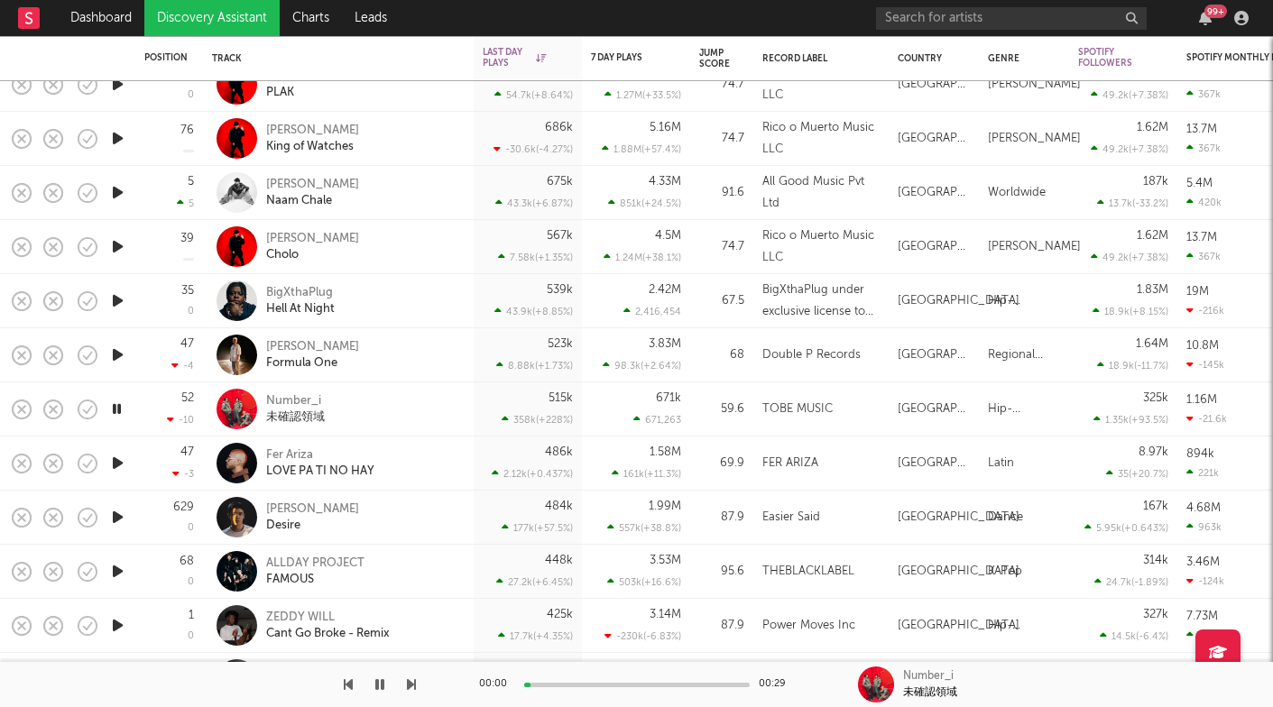
click at [414, 687] on icon "button" at bounding box center [411, 685] width 9 height 14
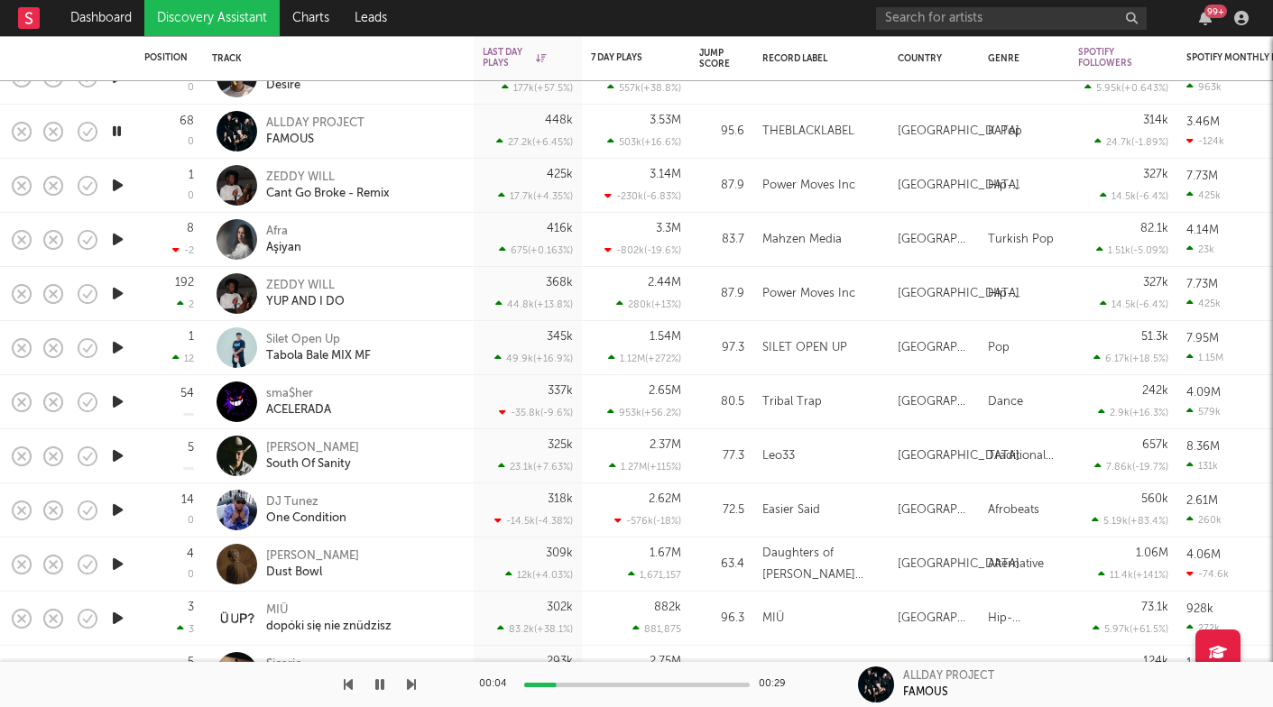
click at [411, 687] on icon "button" at bounding box center [411, 685] width 9 height 14
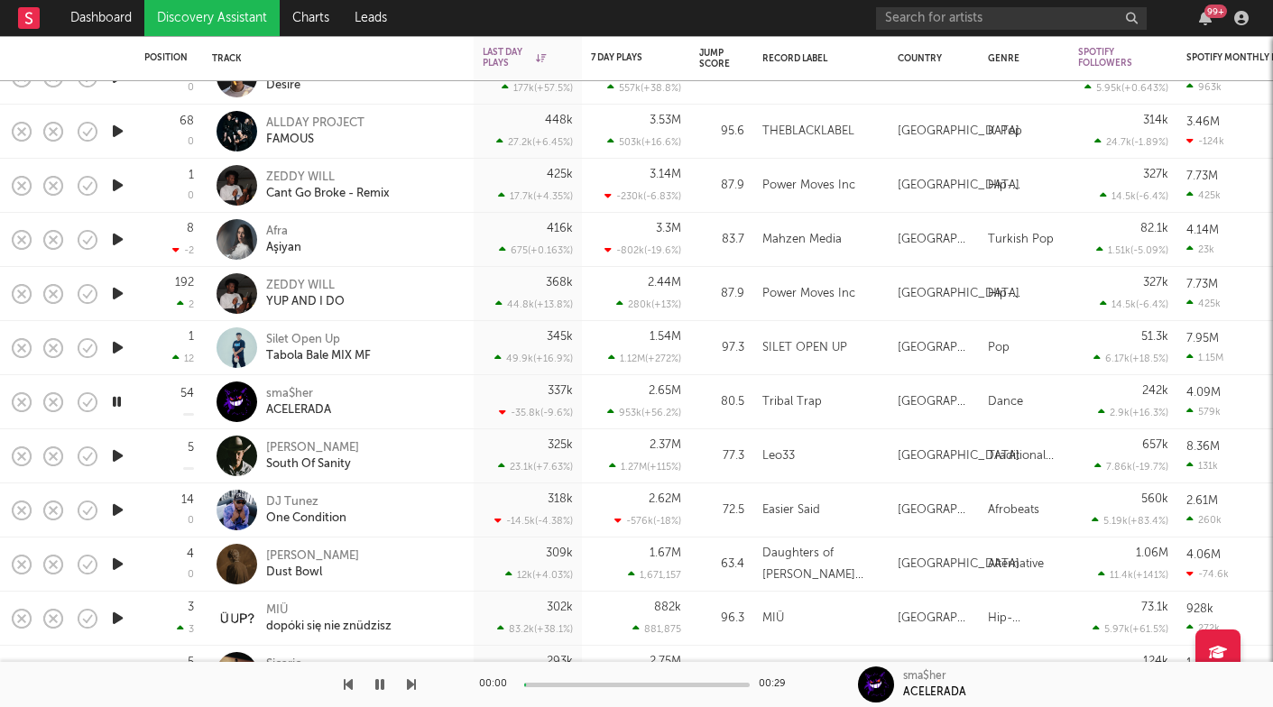
click at [411, 687] on icon "button" at bounding box center [411, 685] width 9 height 14
click at [411, 686] on icon "button" at bounding box center [411, 685] width 9 height 14
click at [119, 505] on icon "button" at bounding box center [117, 510] width 19 height 23
click at [798, 504] on div "Easier Said" at bounding box center [791, 511] width 58 height 22
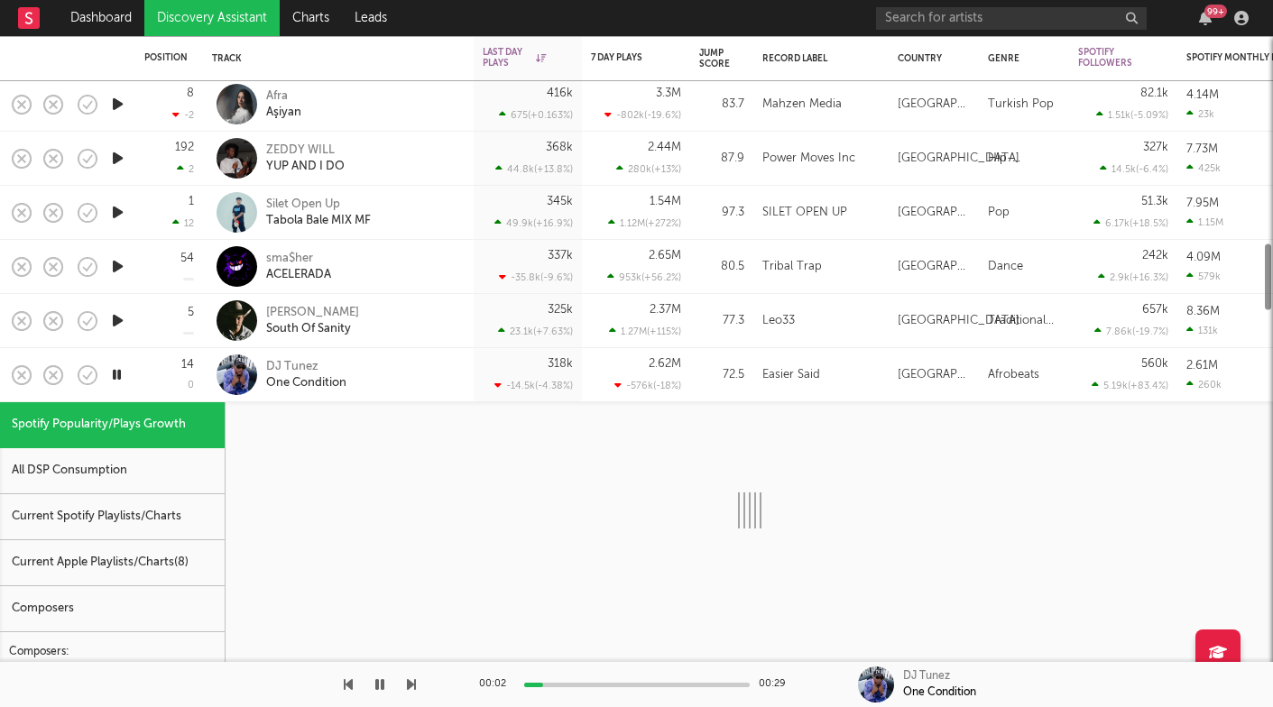
select select "1w"
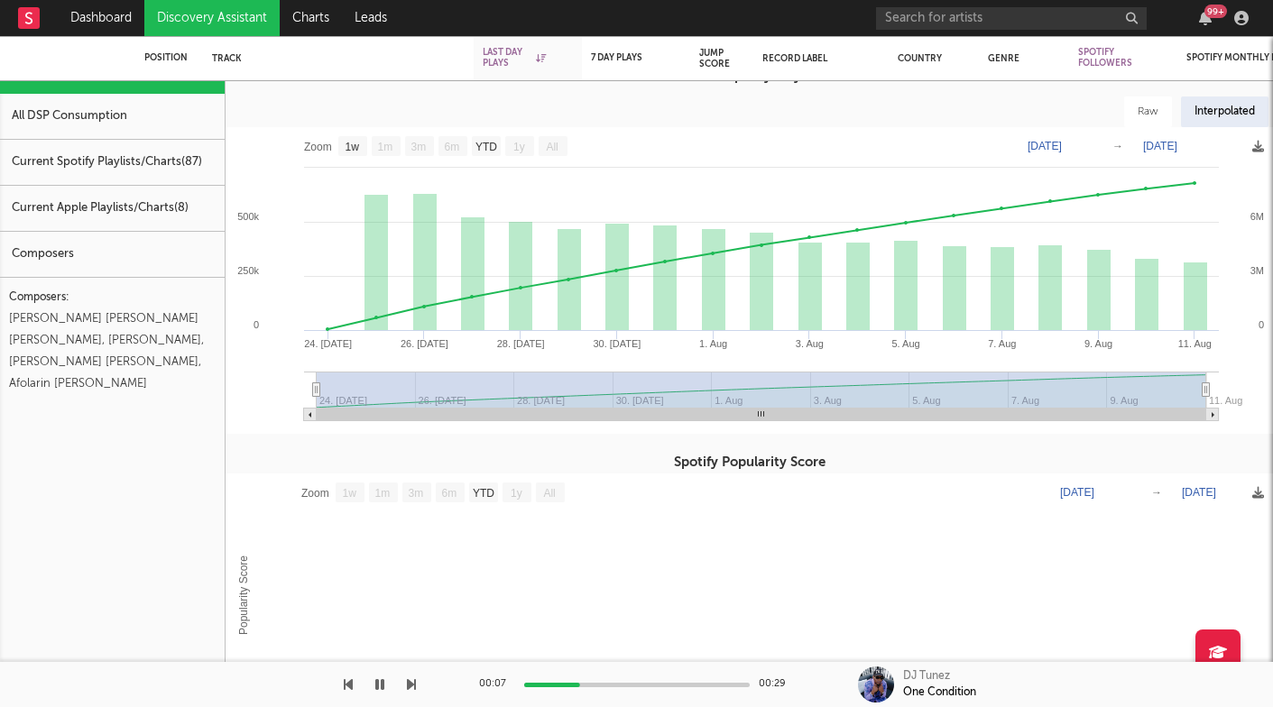
click at [161, 222] on div "Current Apple Playlists/Charts ( 8 )" at bounding box center [112, 209] width 225 height 46
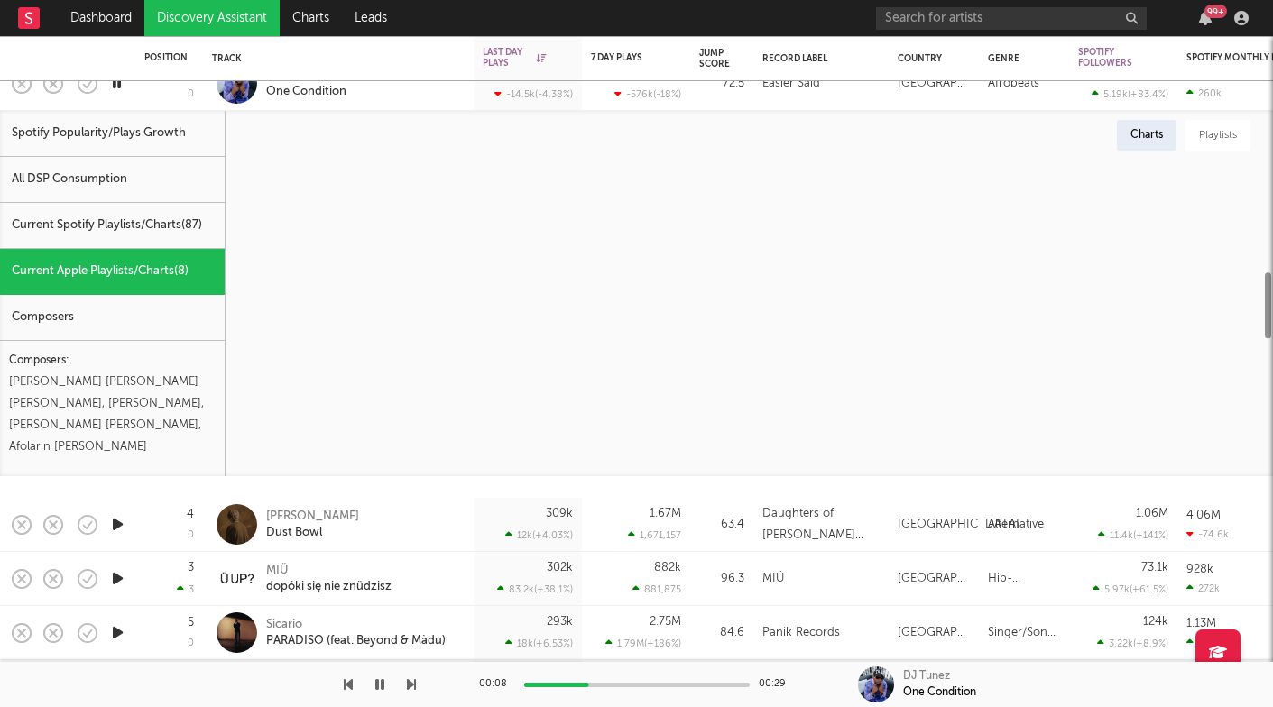
click at [161, 222] on div "Current Spotify Playlists/Charts ( 87 )" at bounding box center [112, 226] width 225 height 46
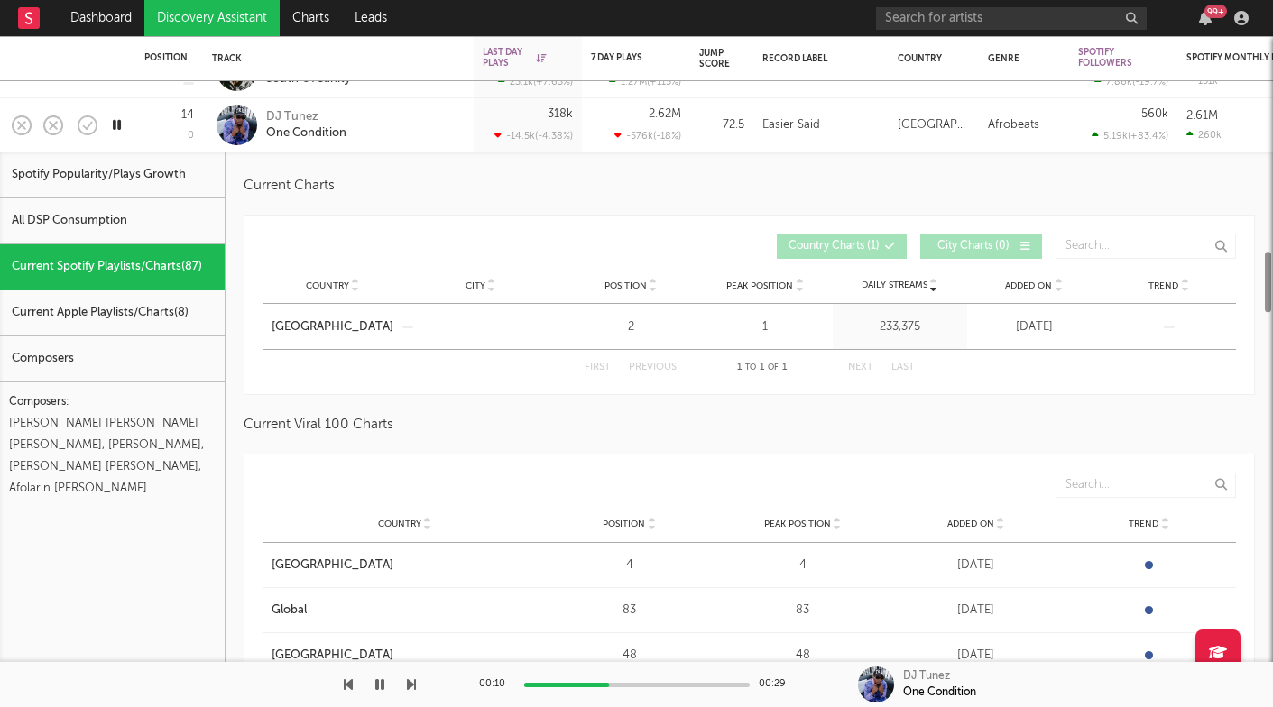
click at [165, 222] on div "All DSP Consumption" at bounding box center [112, 221] width 225 height 46
select select "1w"
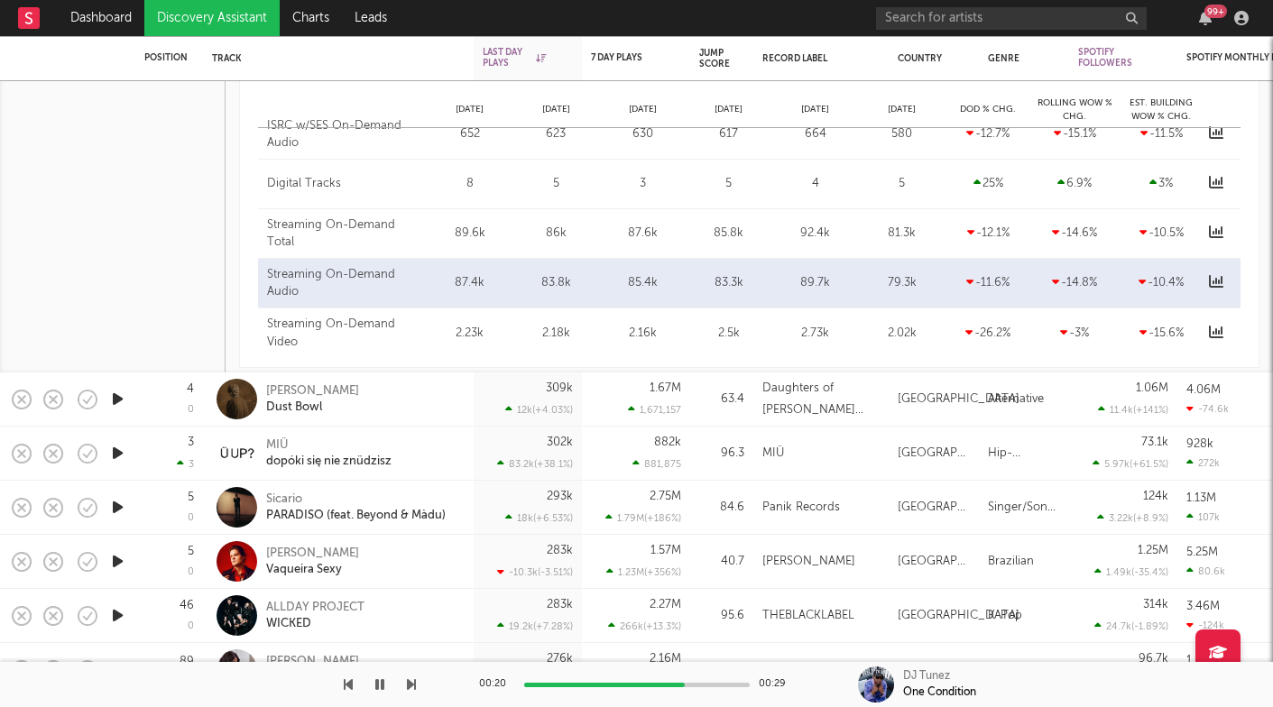
click at [120, 401] on icon "button" at bounding box center [117, 399] width 19 height 23
click at [302, 396] on div "[PERSON_NAME]" at bounding box center [312, 391] width 93 height 16
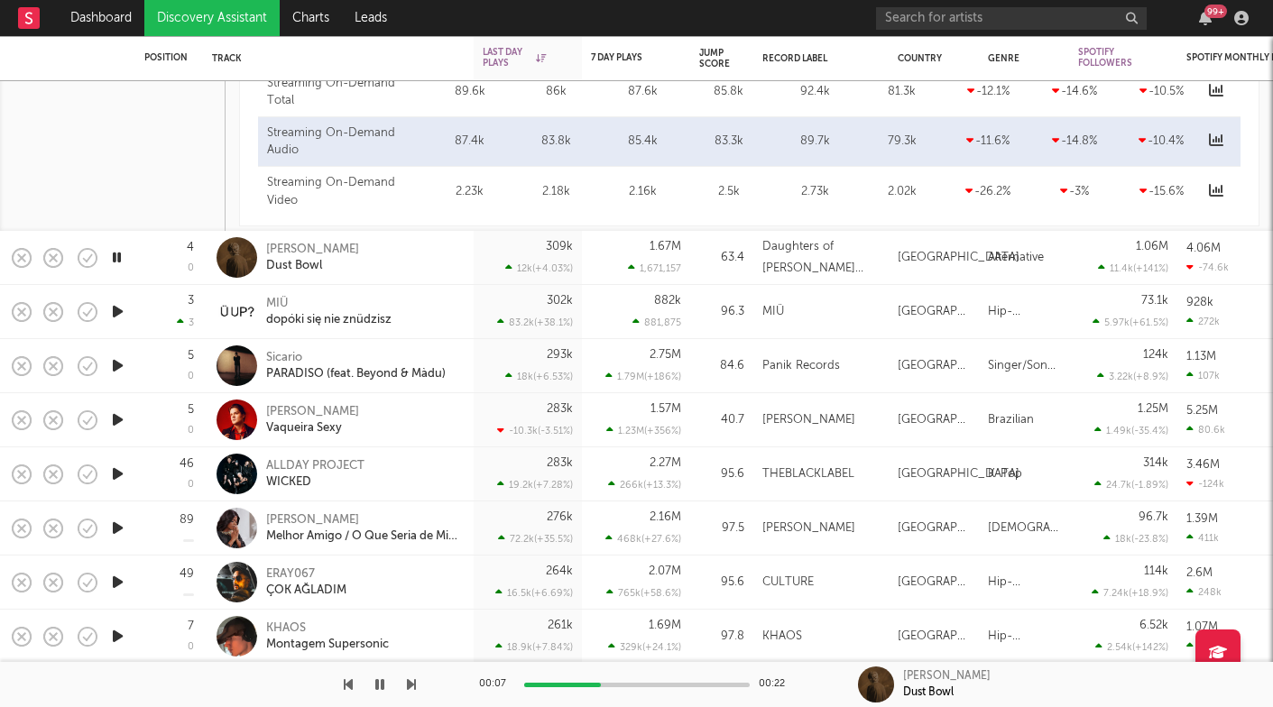
click at [118, 314] on icon "button" at bounding box center [117, 311] width 19 height 23
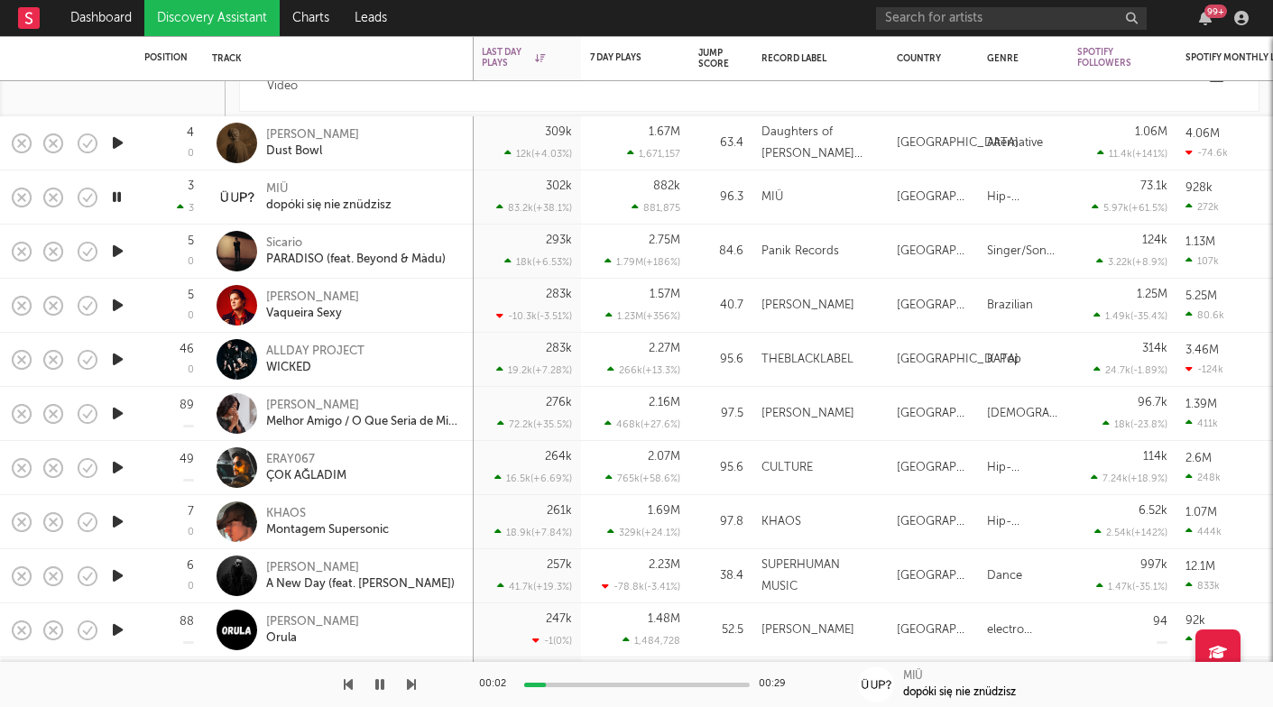
click at [411, 686] on icon "button" at bounding box center [411, 685] width 9 height 14
click at [411, 685] on icon "button" at bounding box center [411, 685] width 9 height 14
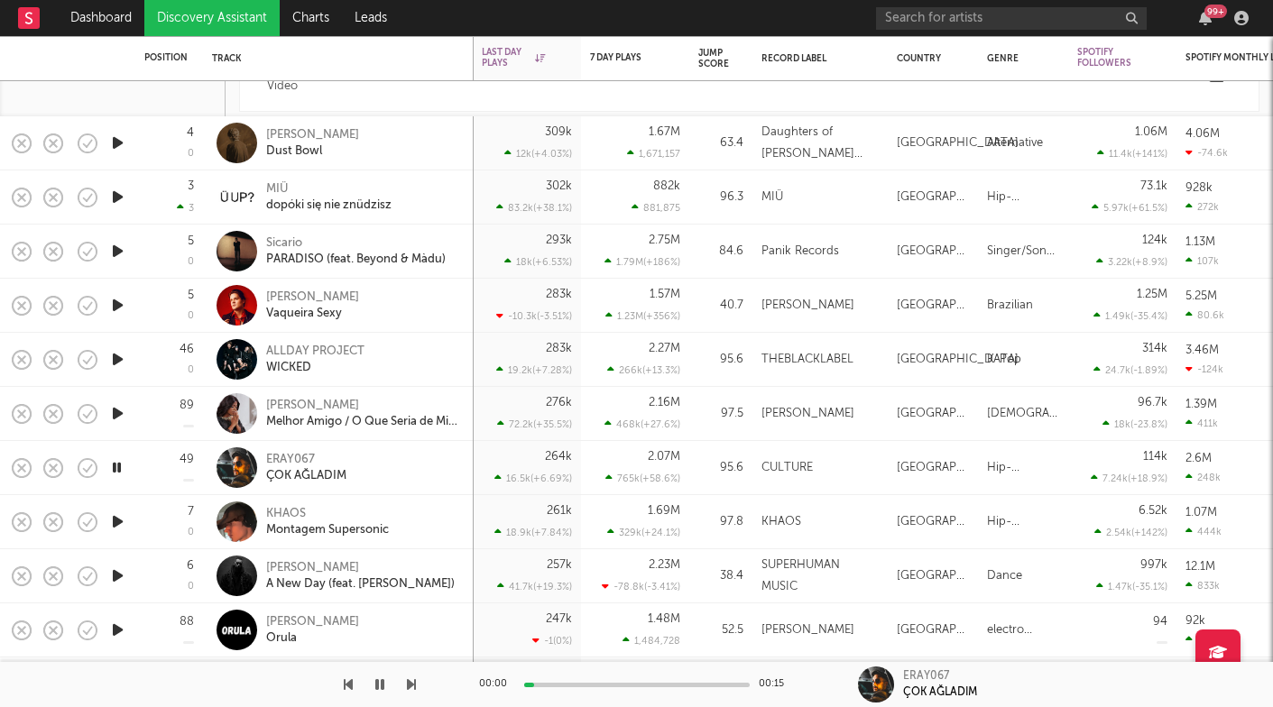
click at [411, 685] on icon "button" at bounding box center [411, 685] width 9 height 14
click at [411, 684] on icon "button" at bounding box center [411, 685] width 9 height 14
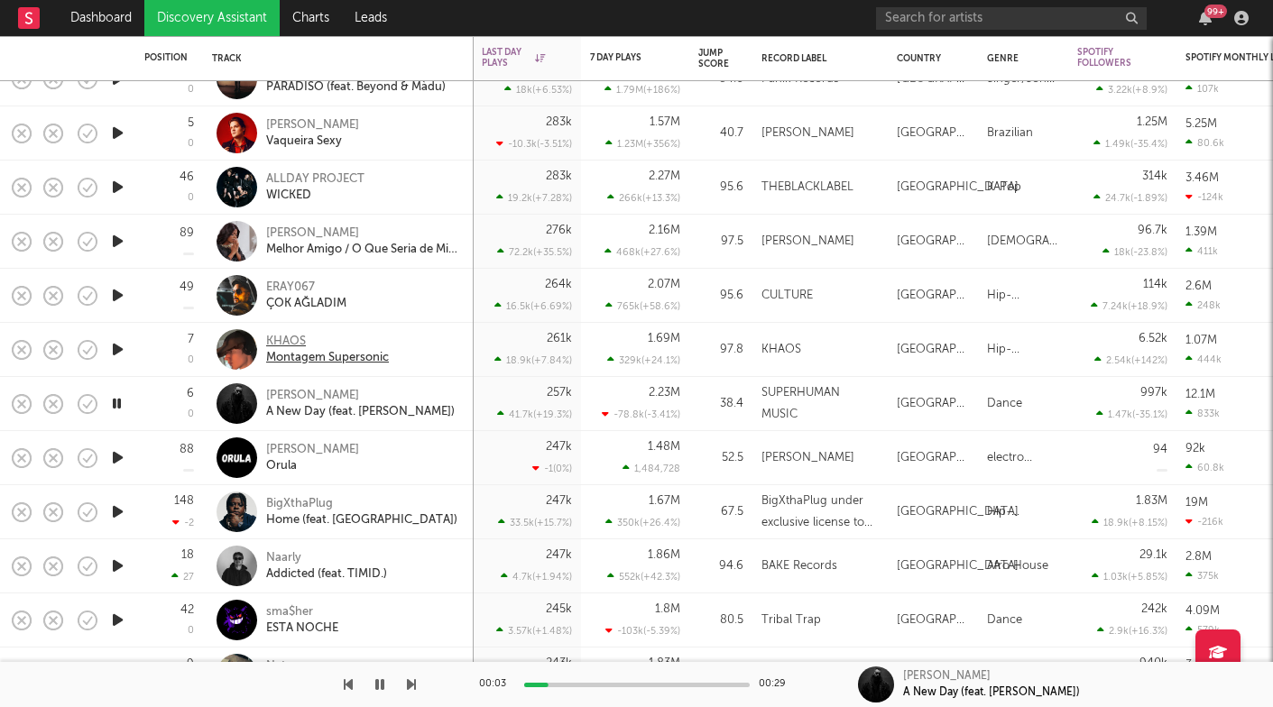
click at [295, 346] on div "KHAOS" at bounding box center [327, 342] width 123 height 16
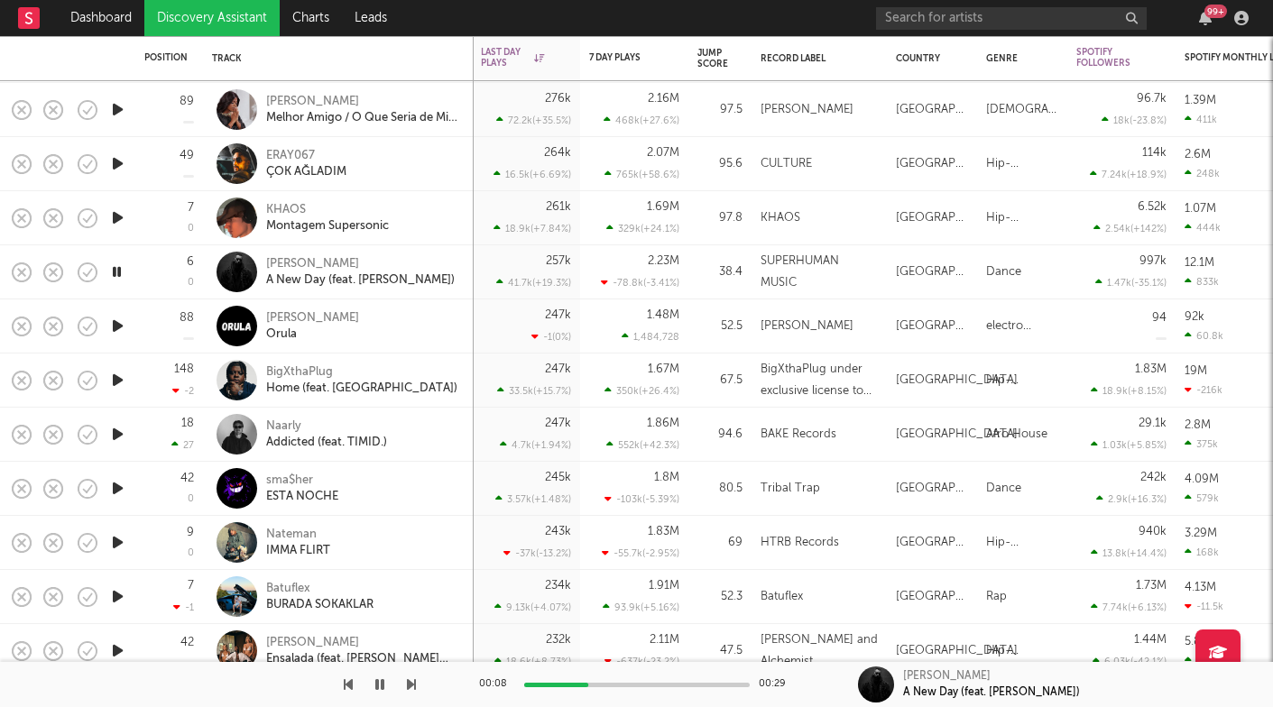
click at [412, 689] on icon "button" at bounding box center [411, 685] width 9 height 14
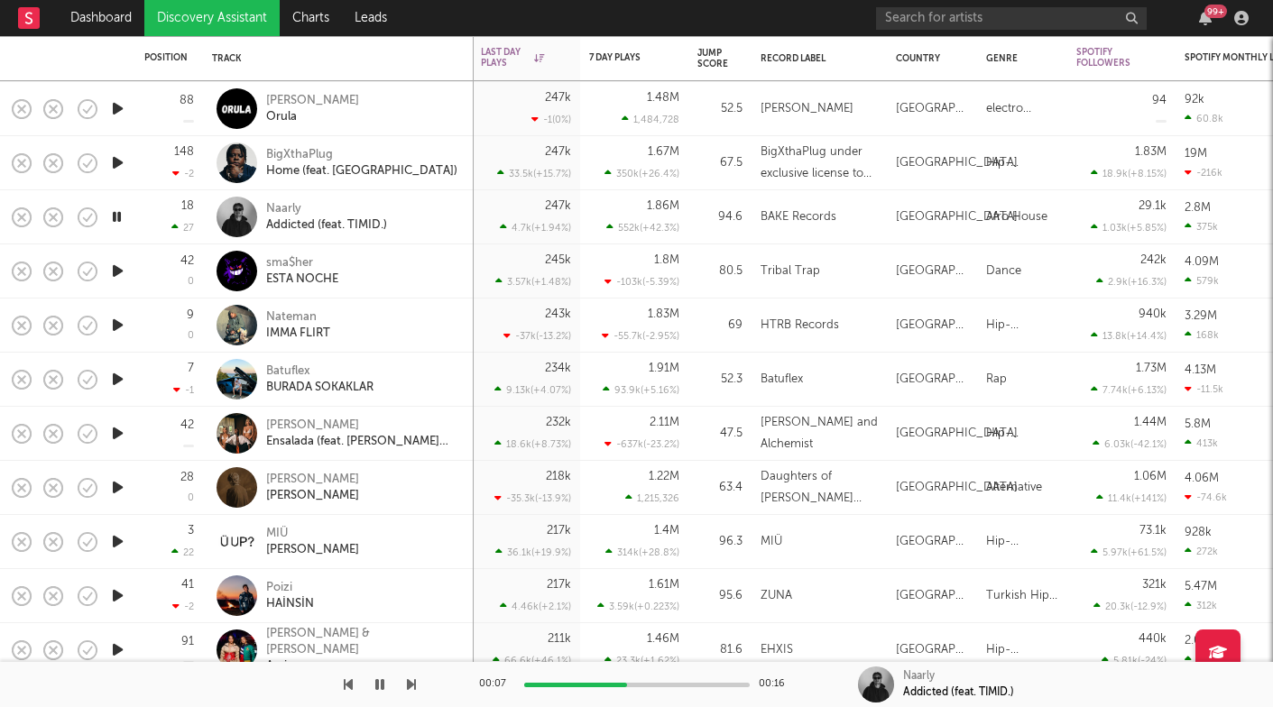
click at [408, 687] on icon "button" at bounding box center [411, 685] width 9 height 14
click at [292, 386] on div "BURADA SOKAKLAR" at bounding box center [319, 388] width 107 height 16
click at [410, 692] on button "button" at bounding box center [411, 684] width 9 height 45
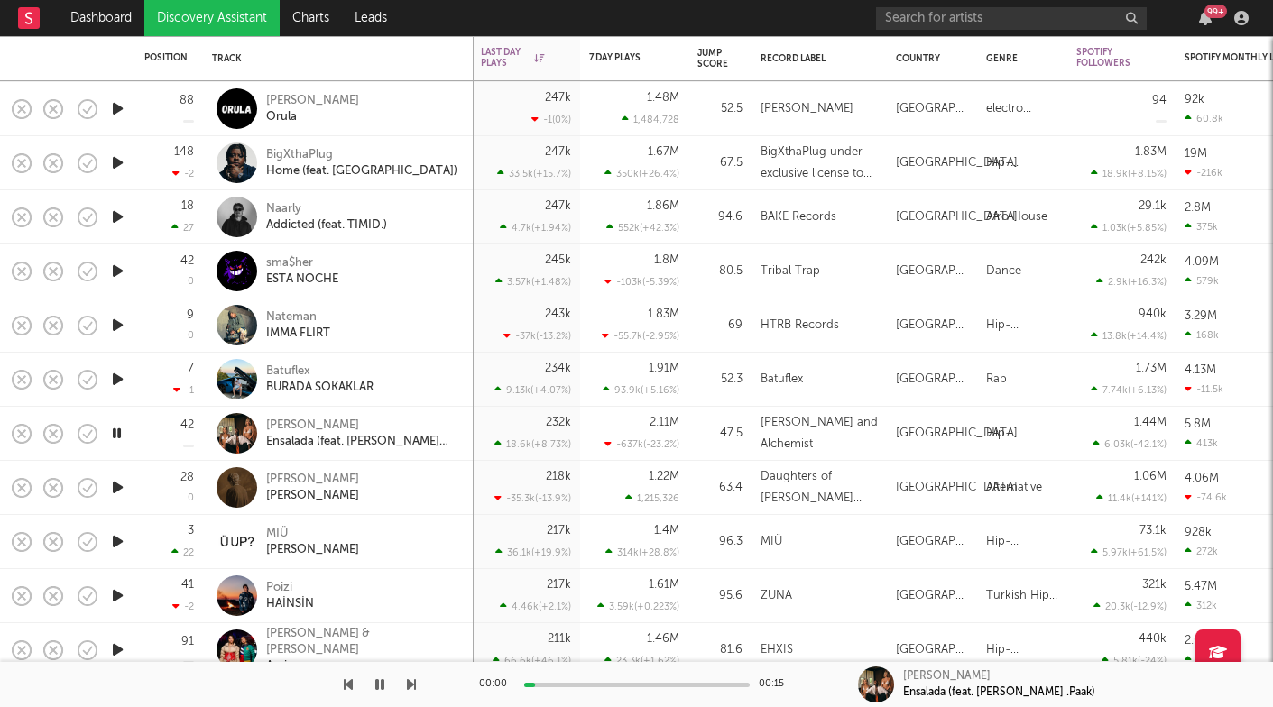
click at [409, 692] on button "button" at bounding box center [411, 684] width 9 height 45
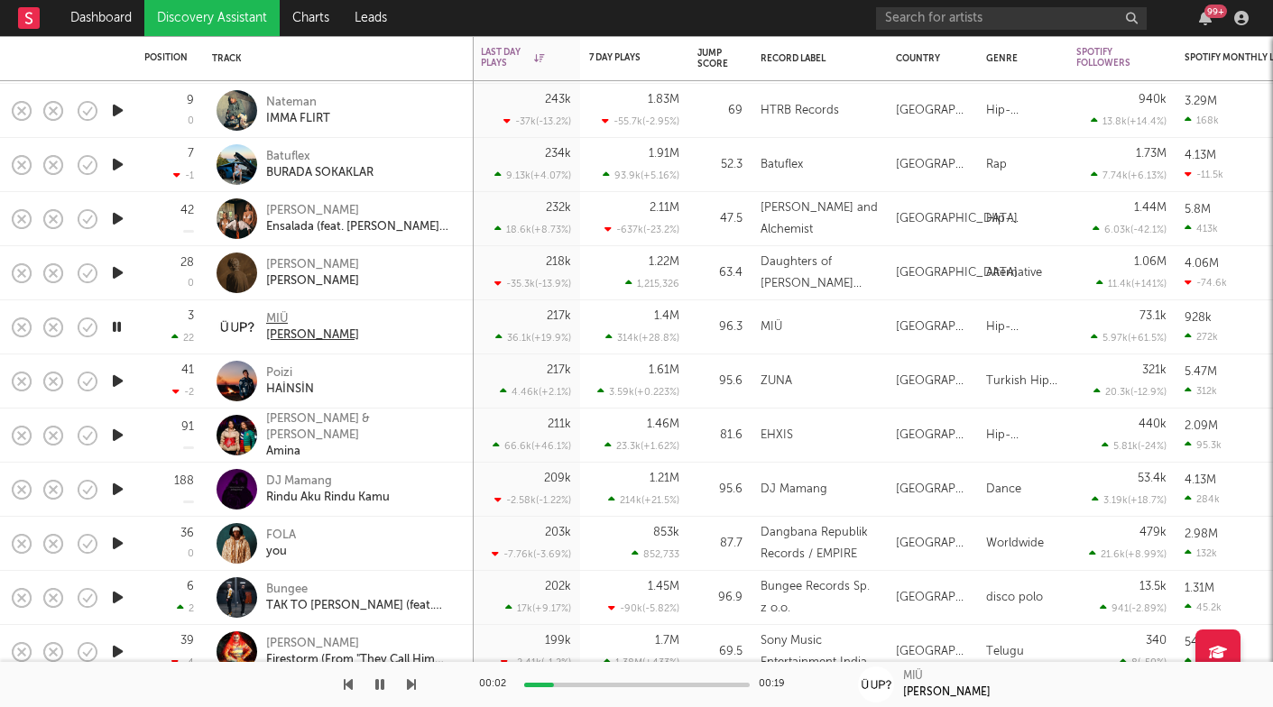
click at [281, 334] on div "miü miü" at bounding box center [312, 336] width 93 height 16
click at [415, 688] on icon "button" at bounding box center [411, 685] width 9 height 14
click at [339, 487] on div "DJ Mamang" at bounding box center [328, 482] width 124 height 16
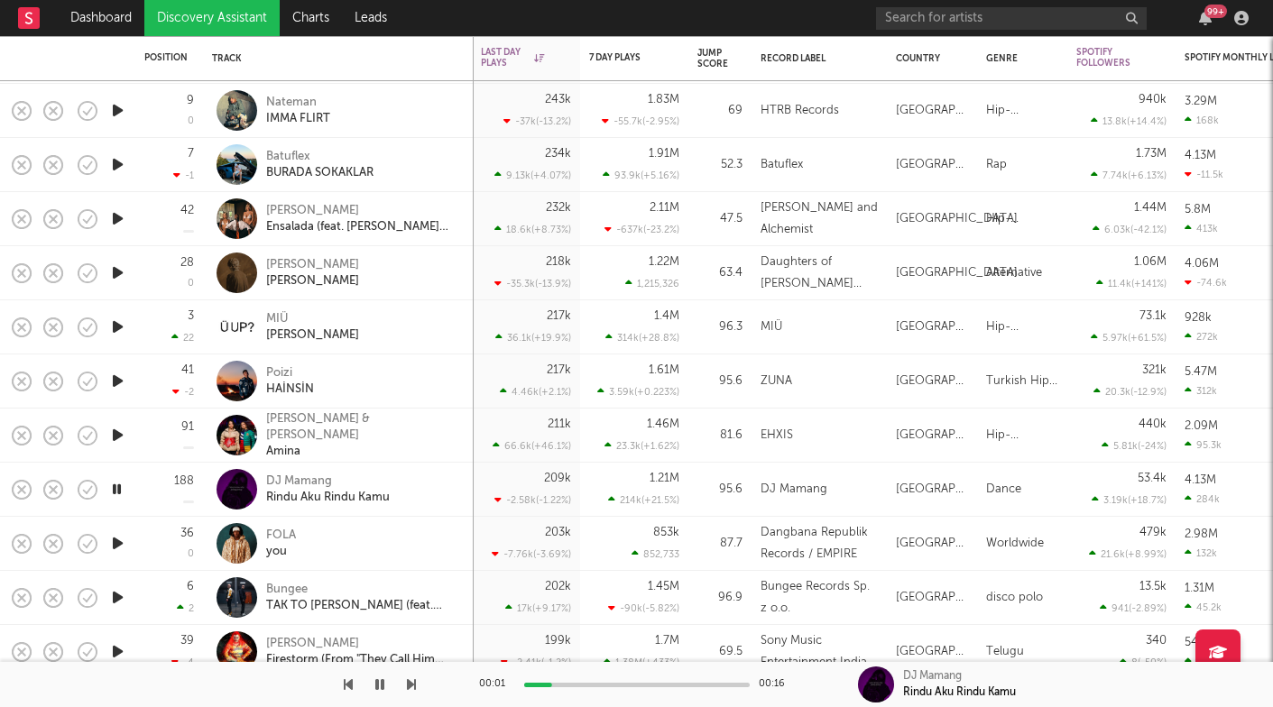
click at [418, 683] on div "00:01 00:16 DJ Mamang Rindu Aku Rindu Kamu" at bounding box center [636, 684] width 1273 height 45
click at [413, 683] on icon "button" at bounding box center [411, 685] width 9 height 14
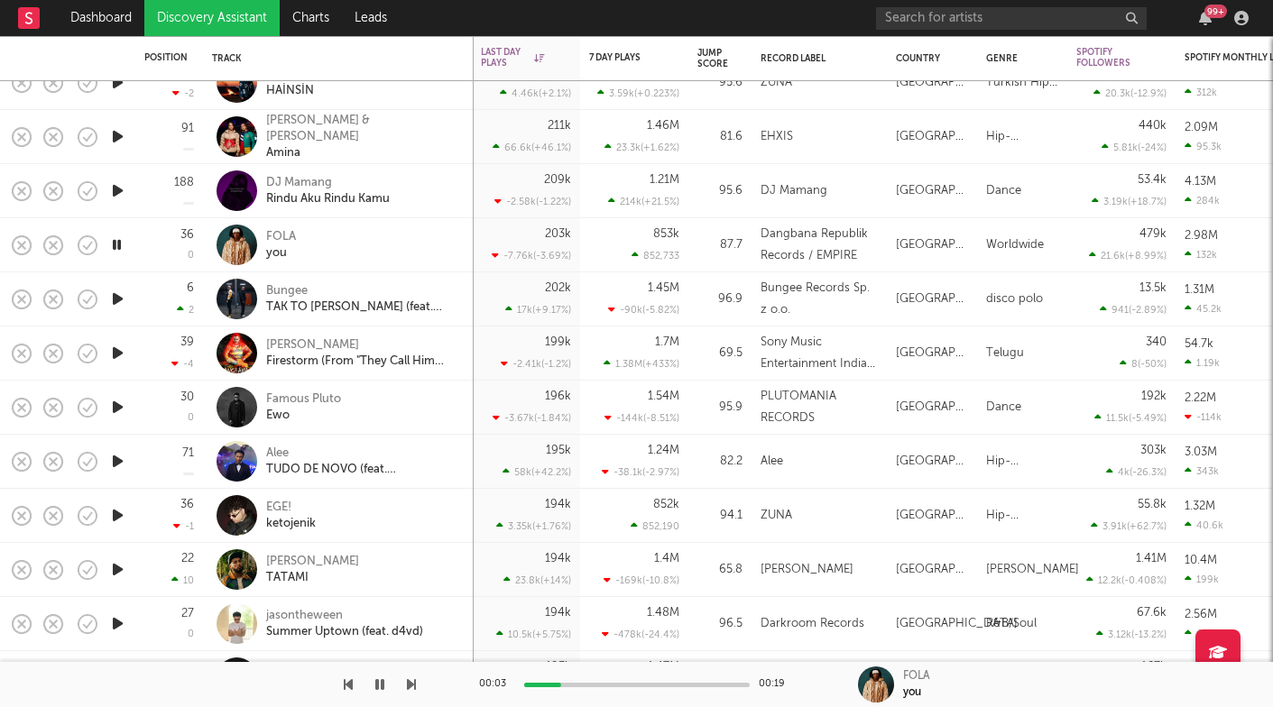
click at [404, 679] on div at bounding box center [208, 684] width 416 height 45
click at [407, 679] on icon "button" at bounding box center [411, 685] width 9 height 14
click at [408, 679] on icon "button" at bounding box center [411, 685] width 9 height 14
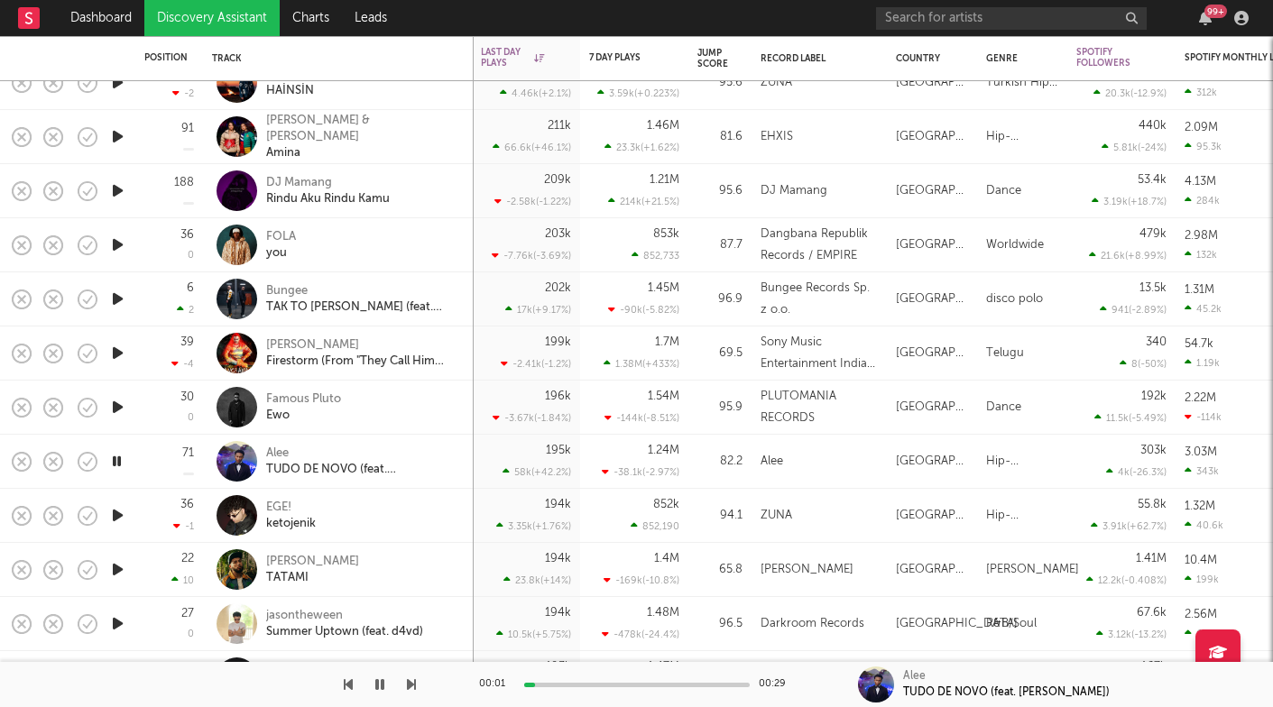
click at [409, 686] on icon "button" at bounding box center [411, 685] width 9 height 14
click at [410, 686] on icon "button" at bounding box center [411, 685] width 9 height 14
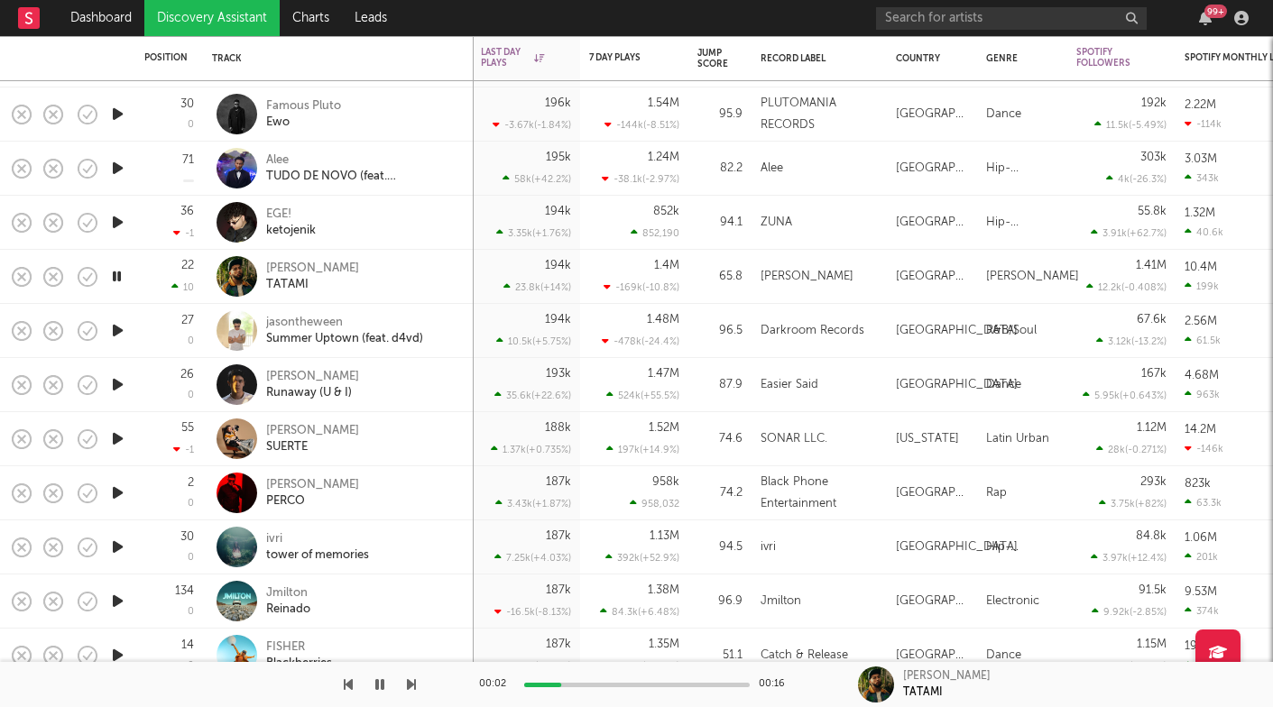
click at [409, 688] on icon "button" at bounding box center [411, 685] width 9 height 14
click at [300, 341] on div "Summer Uptown (feat. d4vd)" at bounding box center [344, 339] width 157 height 16
click at [410, 686] on icon "button" at bounding box center [411, 685] width 9 height 14
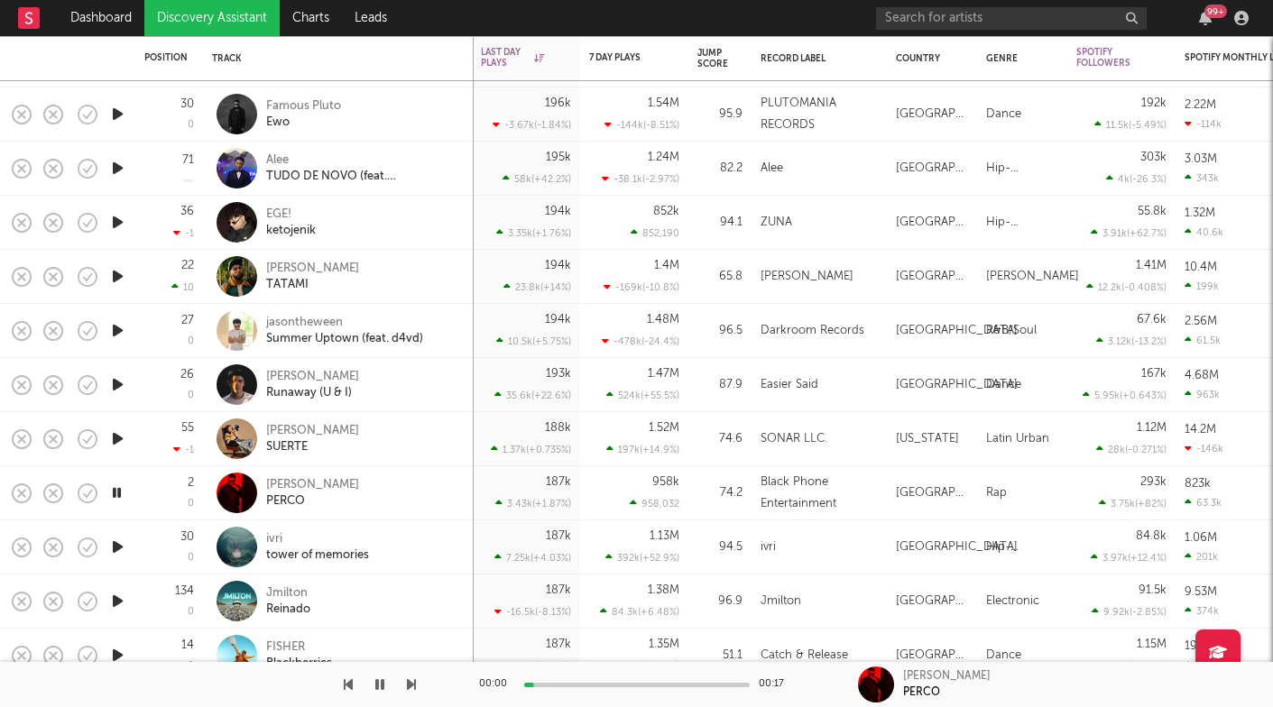
click at [410, 685] on icon "button" at bounding box center [411, 685] width 9 height 14
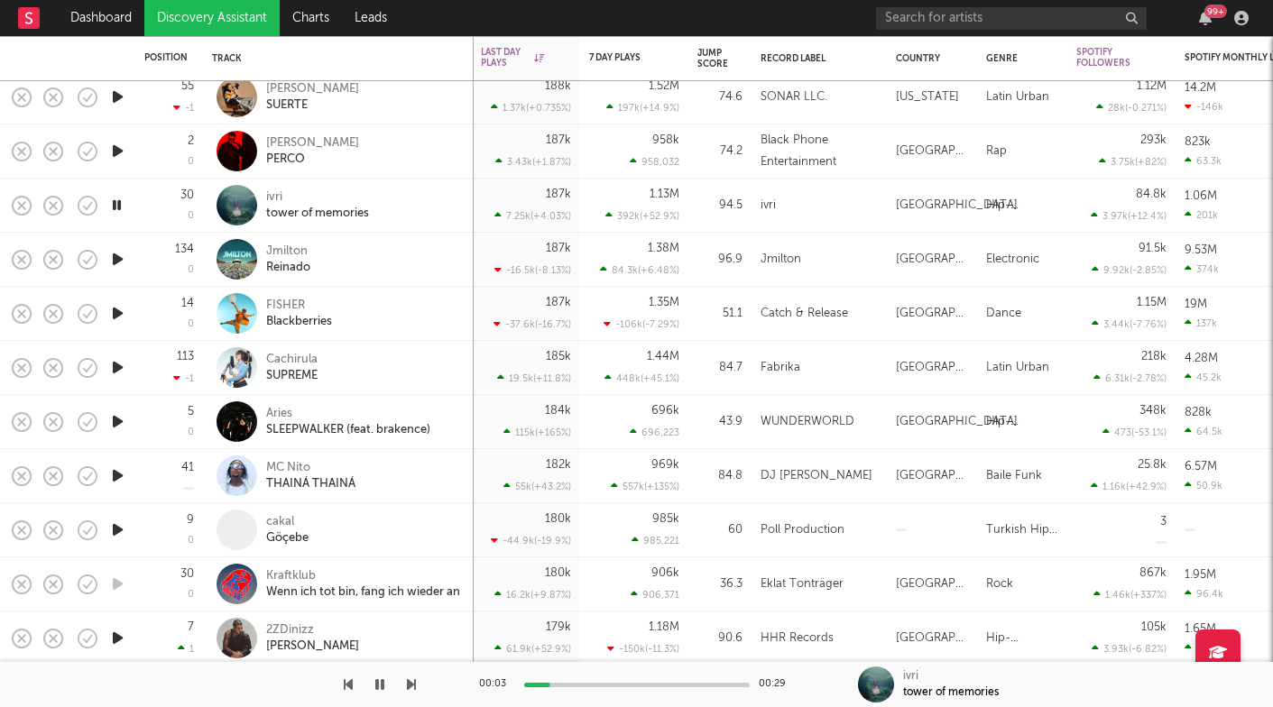
click at [413, 683] on icon "button" at bounding box center [411, 685] width 9 height 14
click at [412, 683] on icon "button" at bounding box center [411, 685] width 9 height 14
click at [412, 684] on icon "button" at bounding box center [411, 685] width 9 height 14
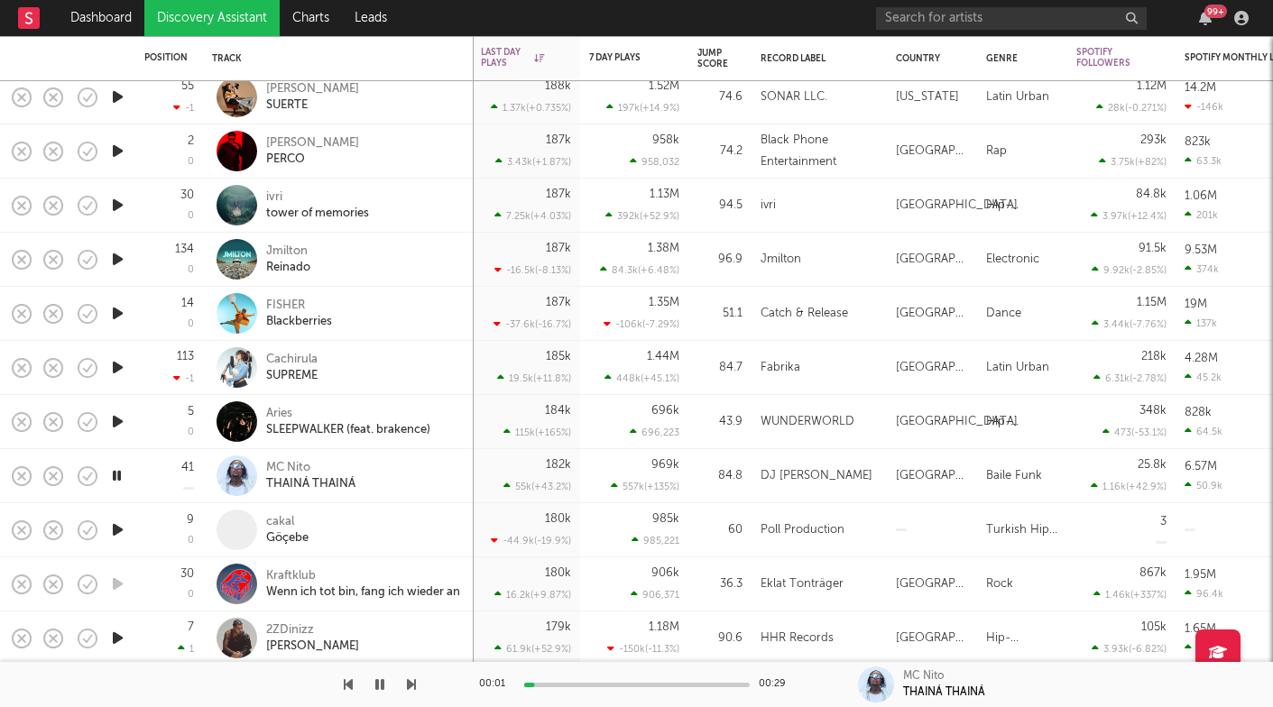
click at [411, 685] on icon "button" at bounding box center [411, 685] width 9 height 14
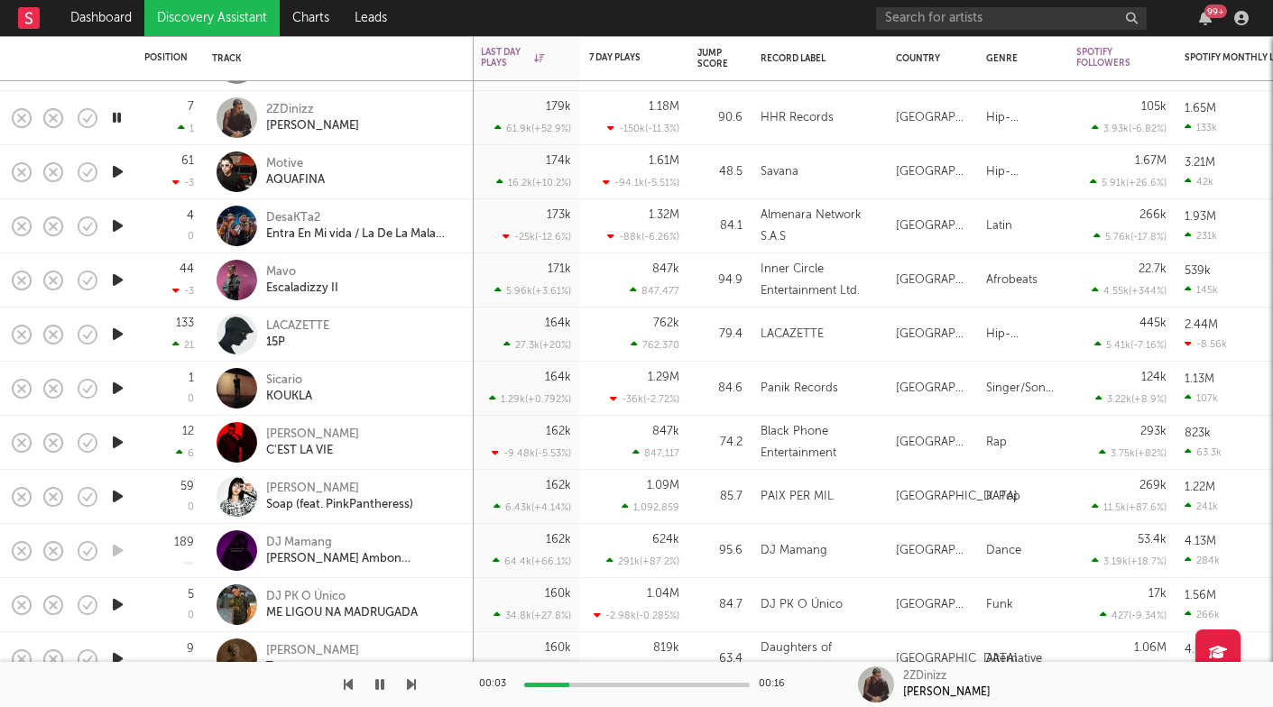
click at [403, 682] on div at bounding box center [208, 684] width 416 height 45
click at [408, 682] on icon "button" at bounding box center [411, 685] width 9 height 14
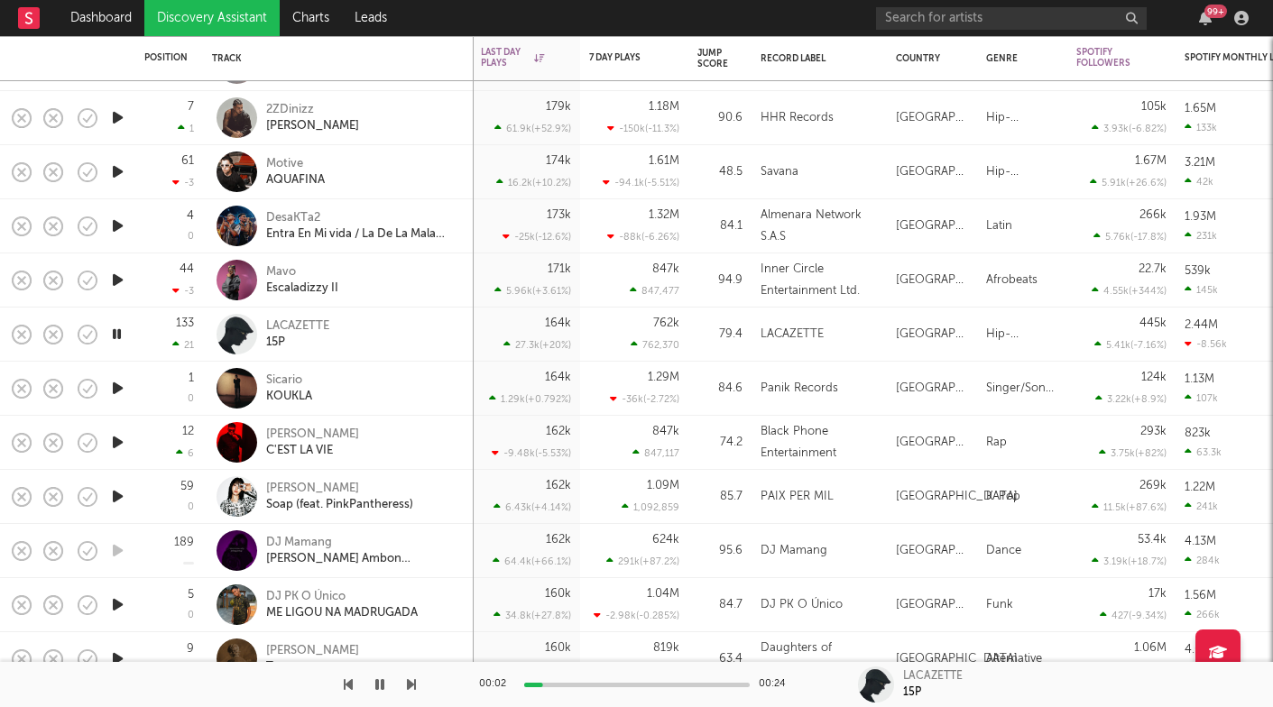
click at [408, 682] on icon "button" at bounding box center [411, 685] width 9 height 14
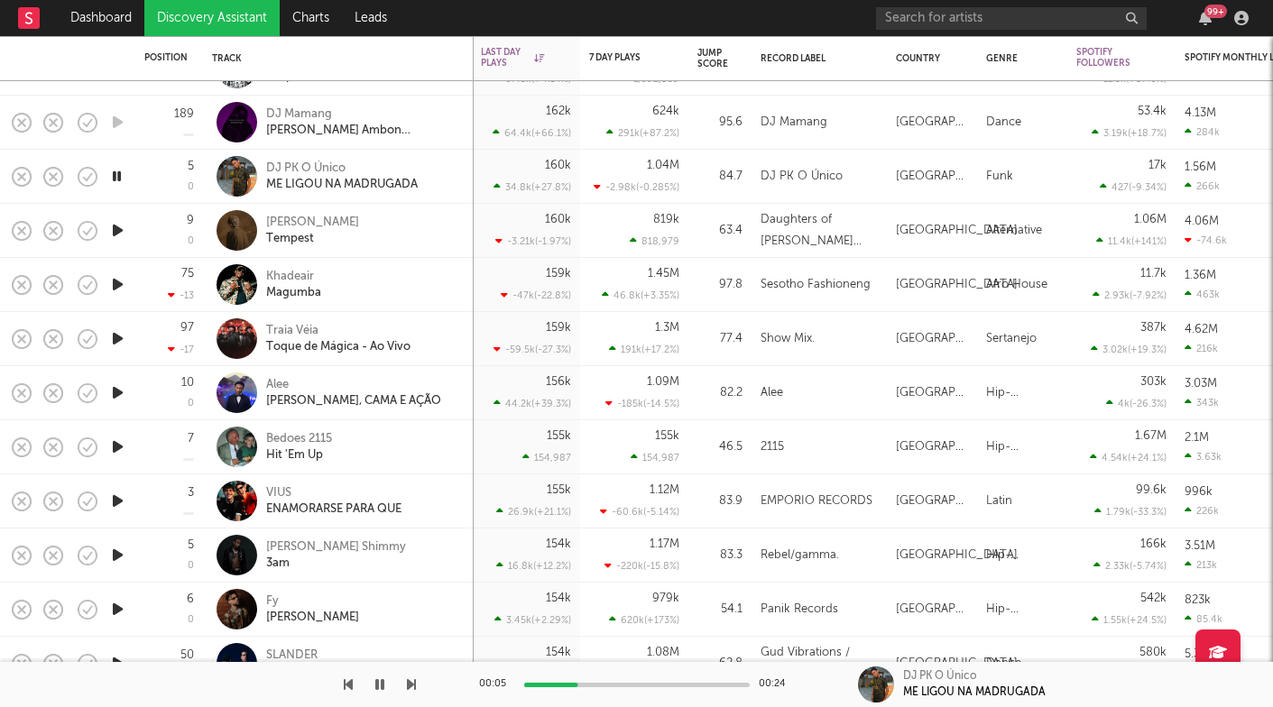
click at [411, 692] on button "button" at bounding box center [411, 684] width 9 height 45
click at [412, 692] on button "button" at bounding box center [411, 684] width 9 height 45
click at [412, 691] on icon "button" at bounding box center [411, 685] width 9 height 14
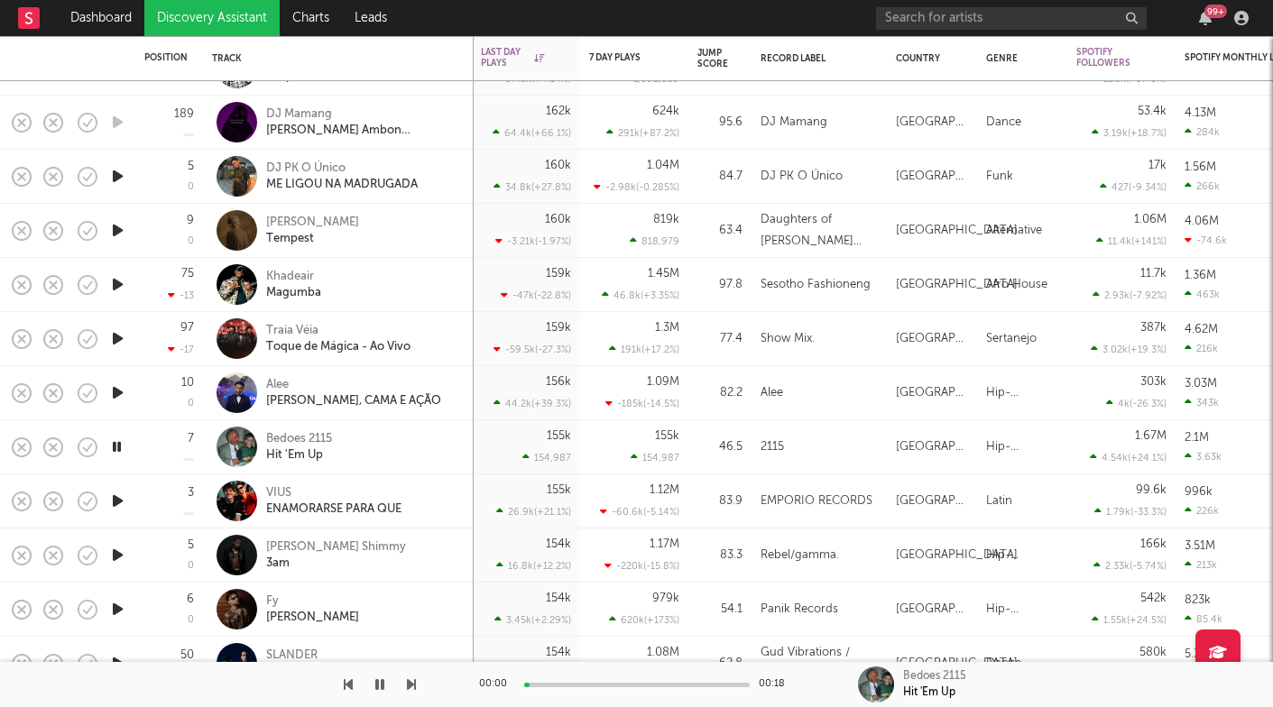
click at [412, 691] on icon "button" at bounding box center [411, 685] width 9 height 14
click at [413, 687] on icon "button" at bounding box center [411, 685] width 9 height 14
click at [412, 685] on icon "button" at bounding box center [411, 685] width 9 height 14
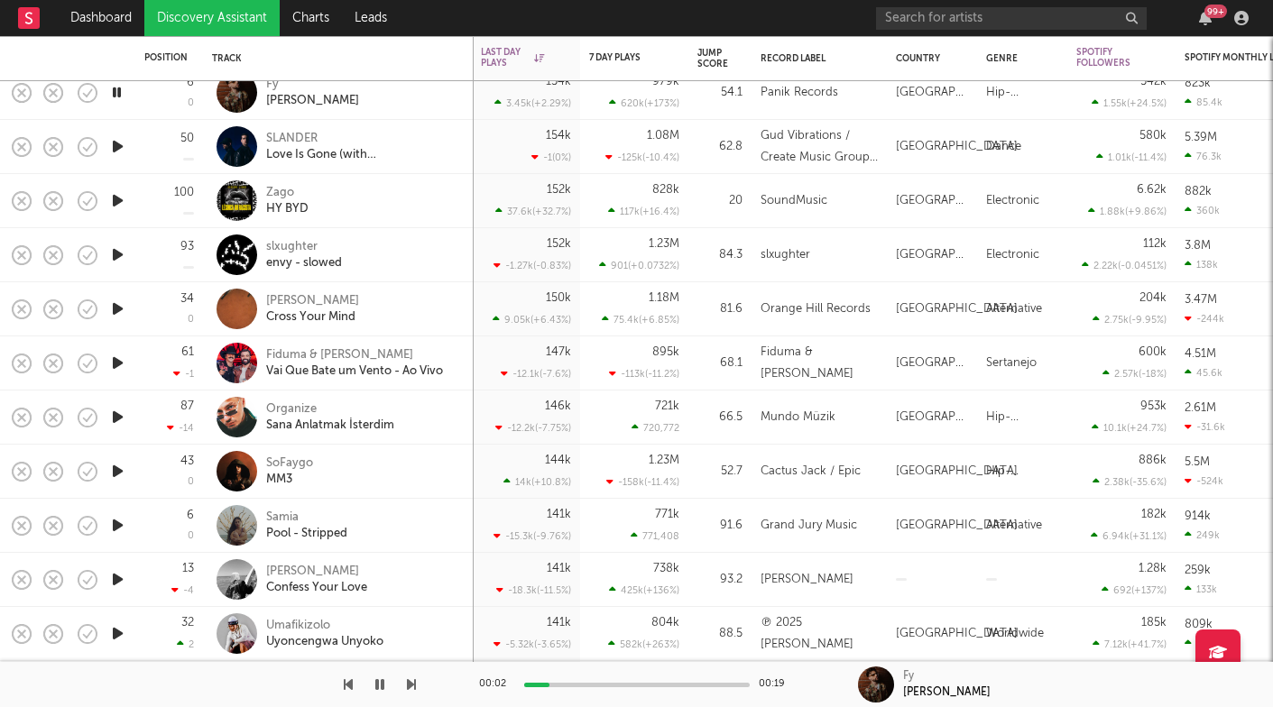
click at [408, 686] on icon "button" at bounding box center [411, 685] width 9 height 14
click at [304, 258] on div "envy - slowed" at bounding box center [304, 263] width 76 height 16
click at [410, 680] on icon "button" at bounding box center [411, 685] width 9 height 14
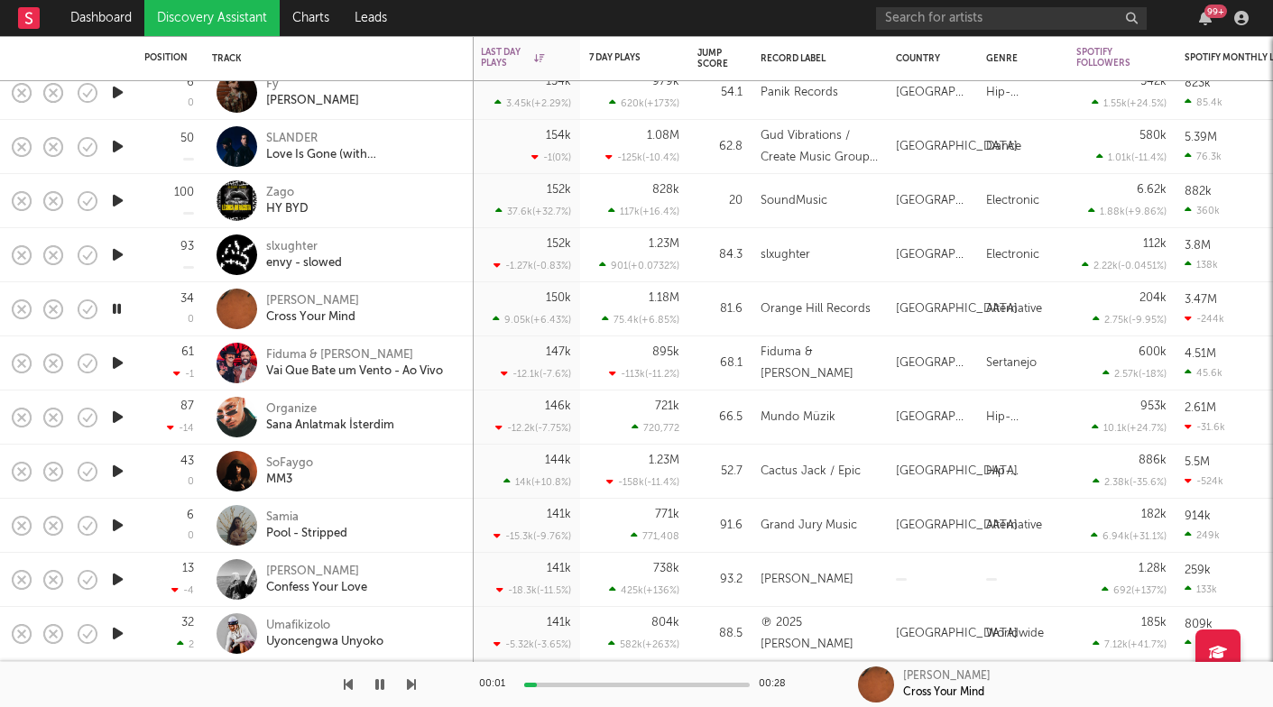
click at [410, 680] on icon "button" at bounding box center [411, 685] width 9 height 14
click at [410, 679] on icon "button" at bounding box center [411, 685] width 9 height 14
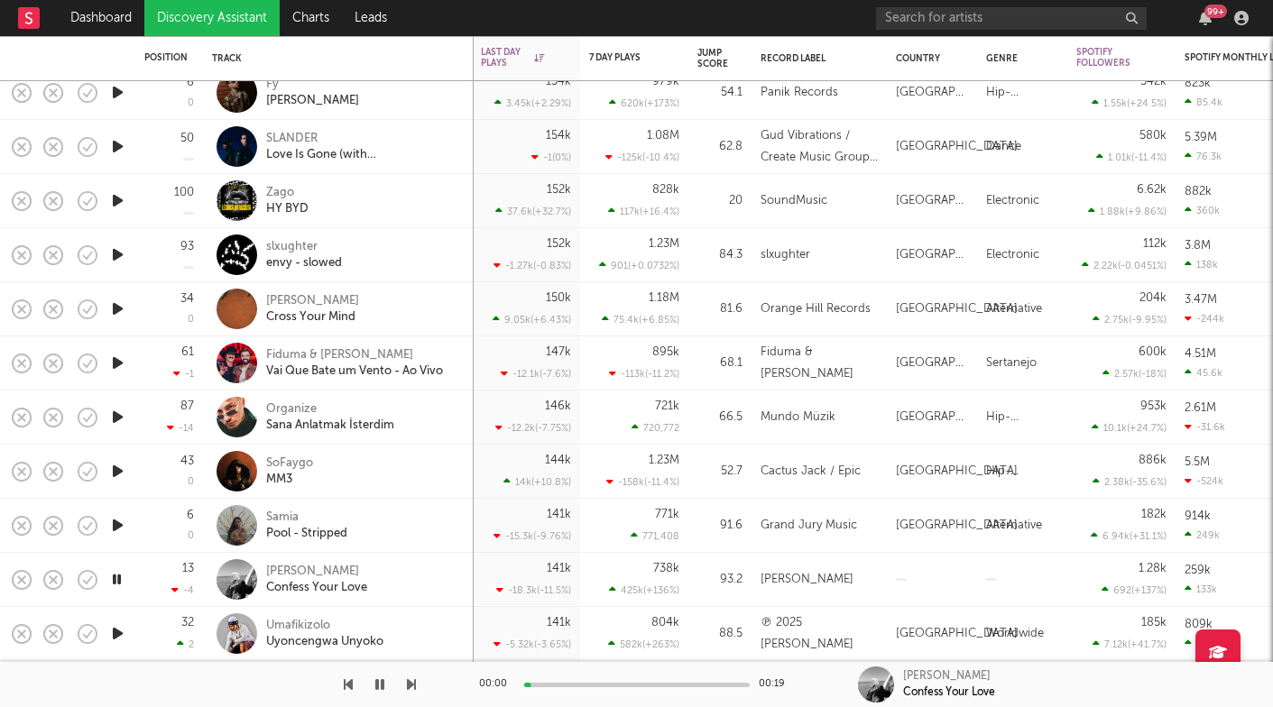
click at [410, 679] on icon "button" at bounding box center [411, 685] width 9 height 14
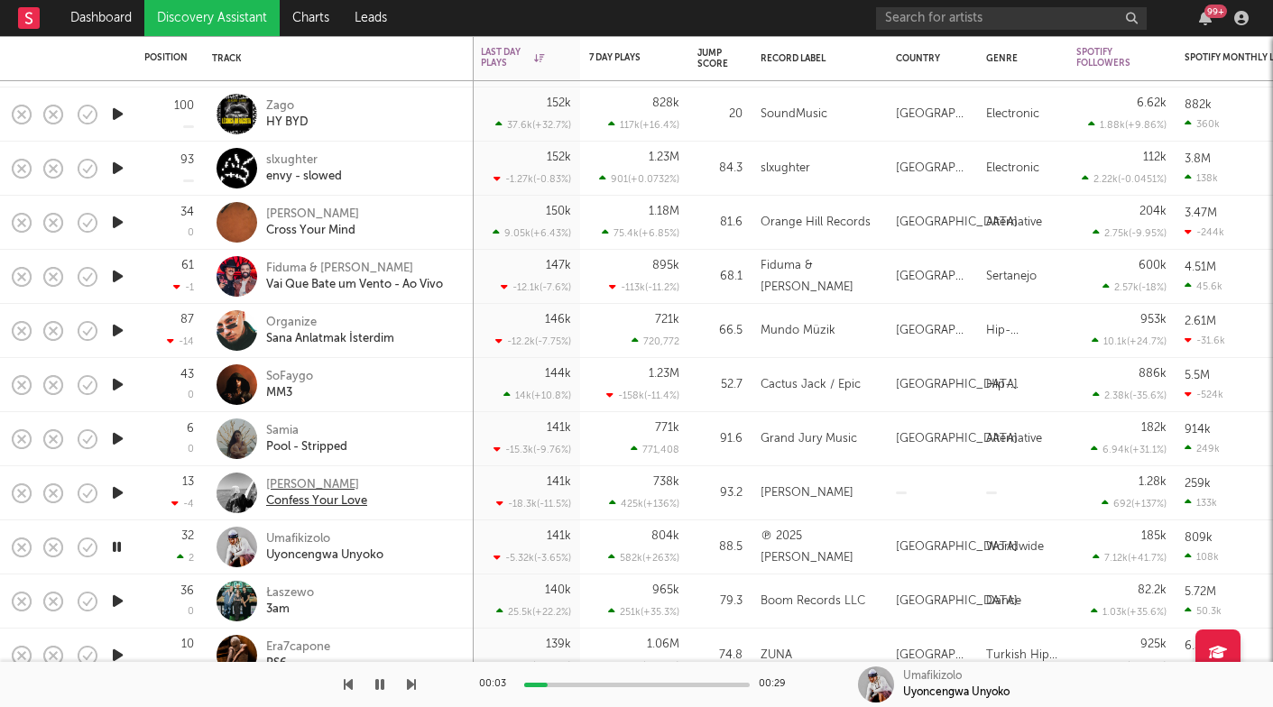
click at [285, 500] on div "Confess Your Love" at bounding box center [316, 502] width 101 height 16
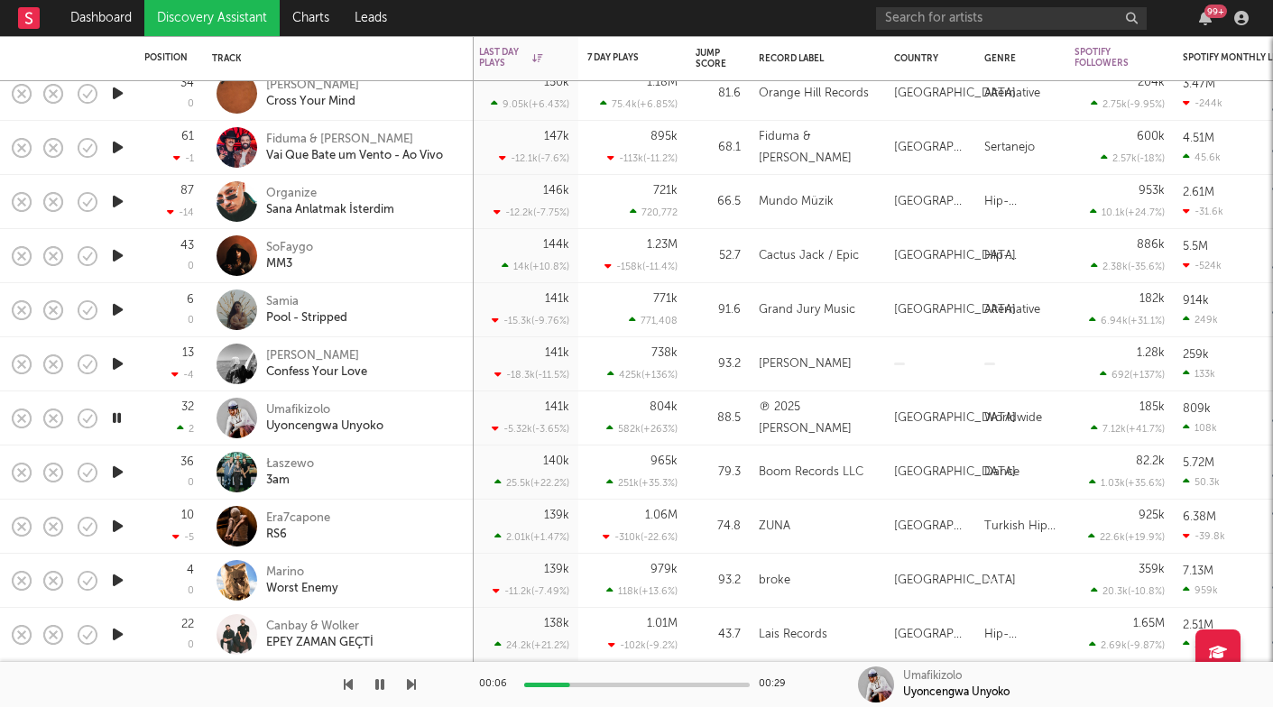
click at [411, 685] on icon "button" at bounding box center [411, 685] width 9 height 14
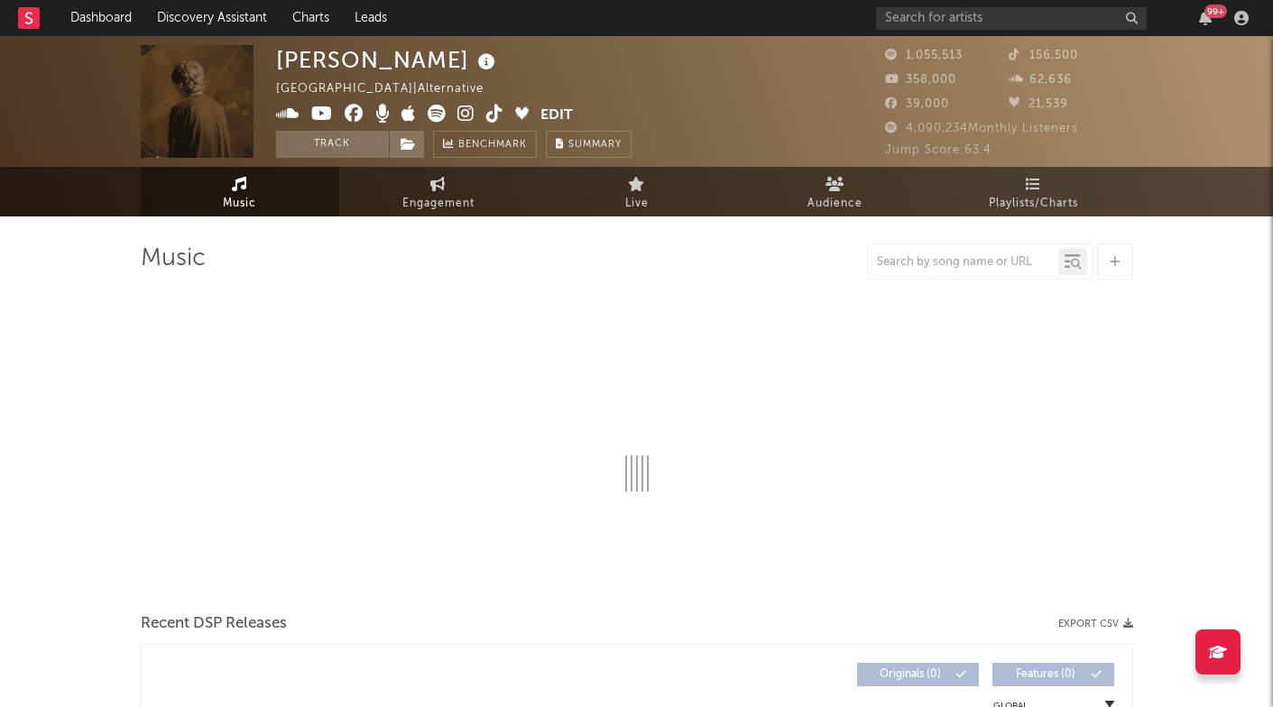
select select "6m"
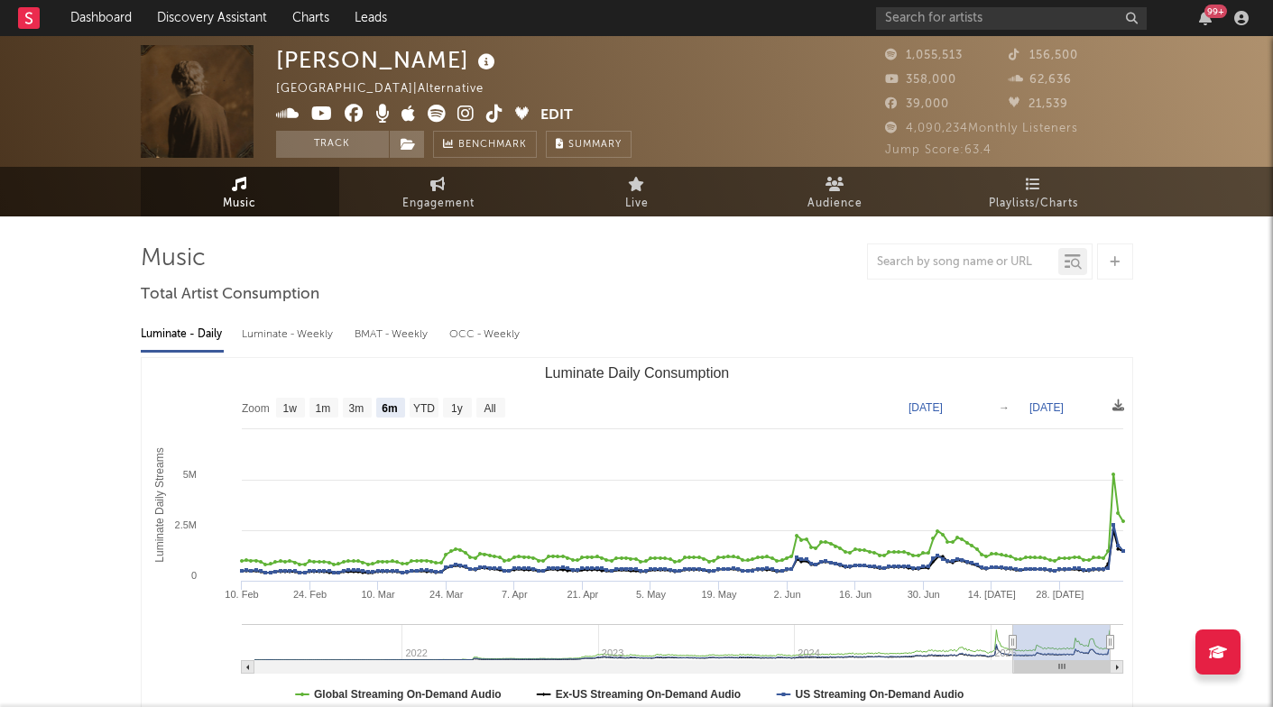
click at [304, 59] on div "[PERSON_NAME]" at bounding box center [388, 60] width 224 height 30
copy div "[PERSON_NAME]"
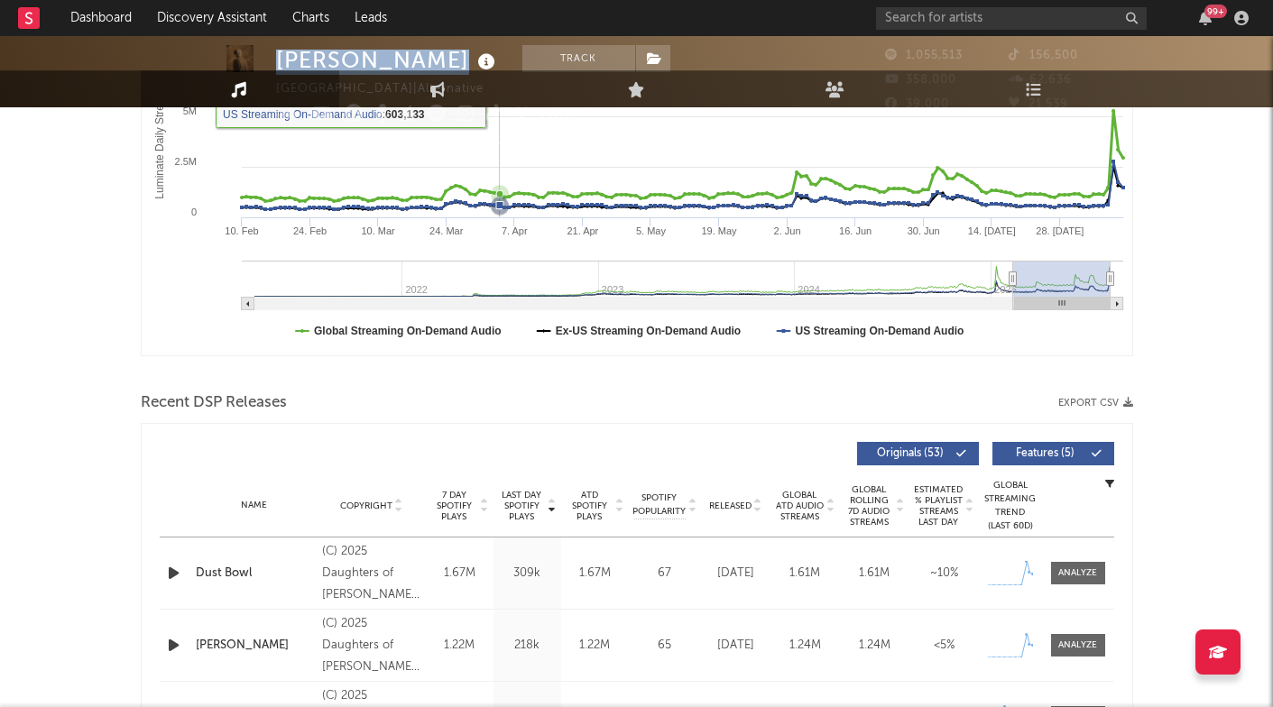
scroll to position [406, 0]
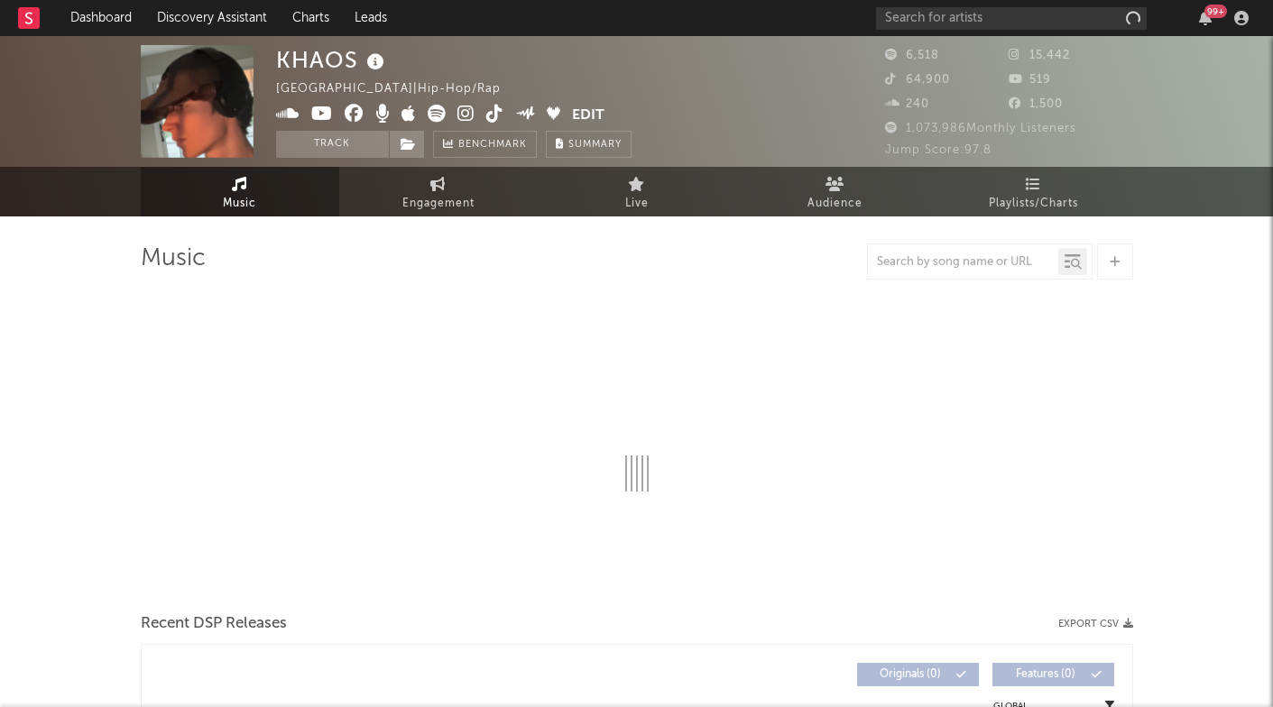
select select "1w"
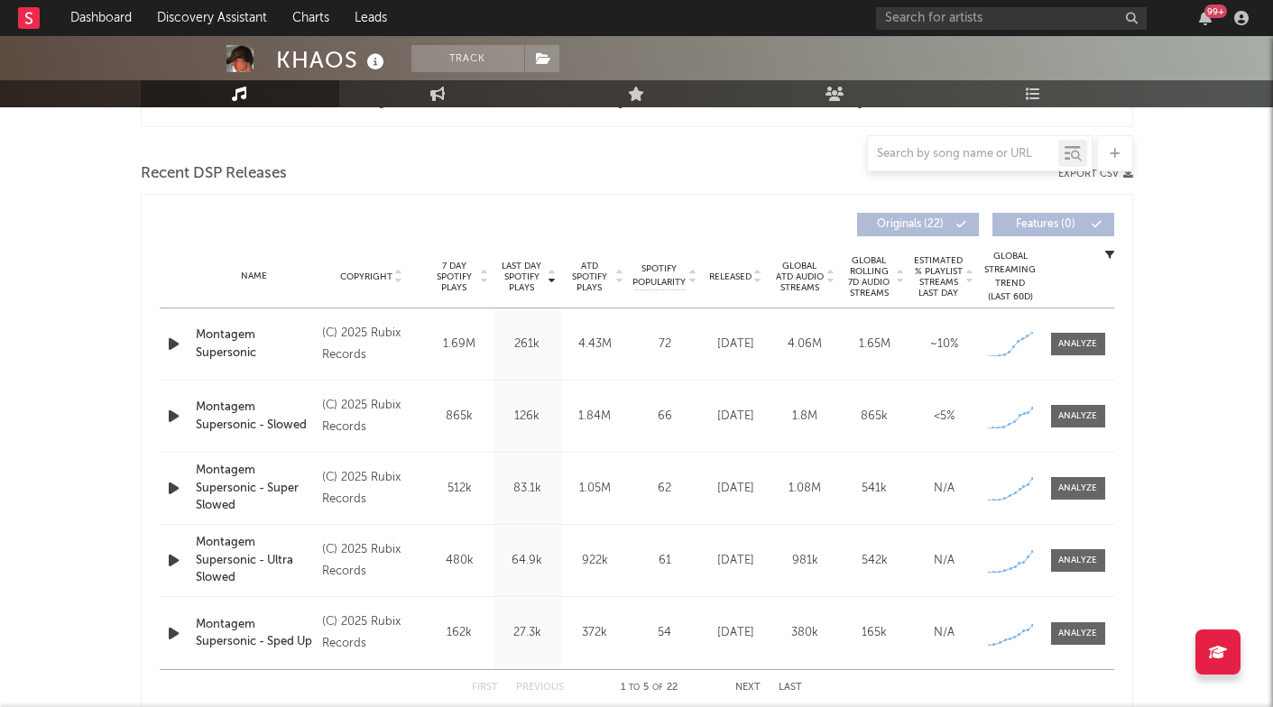
scroll to position [593, 0]
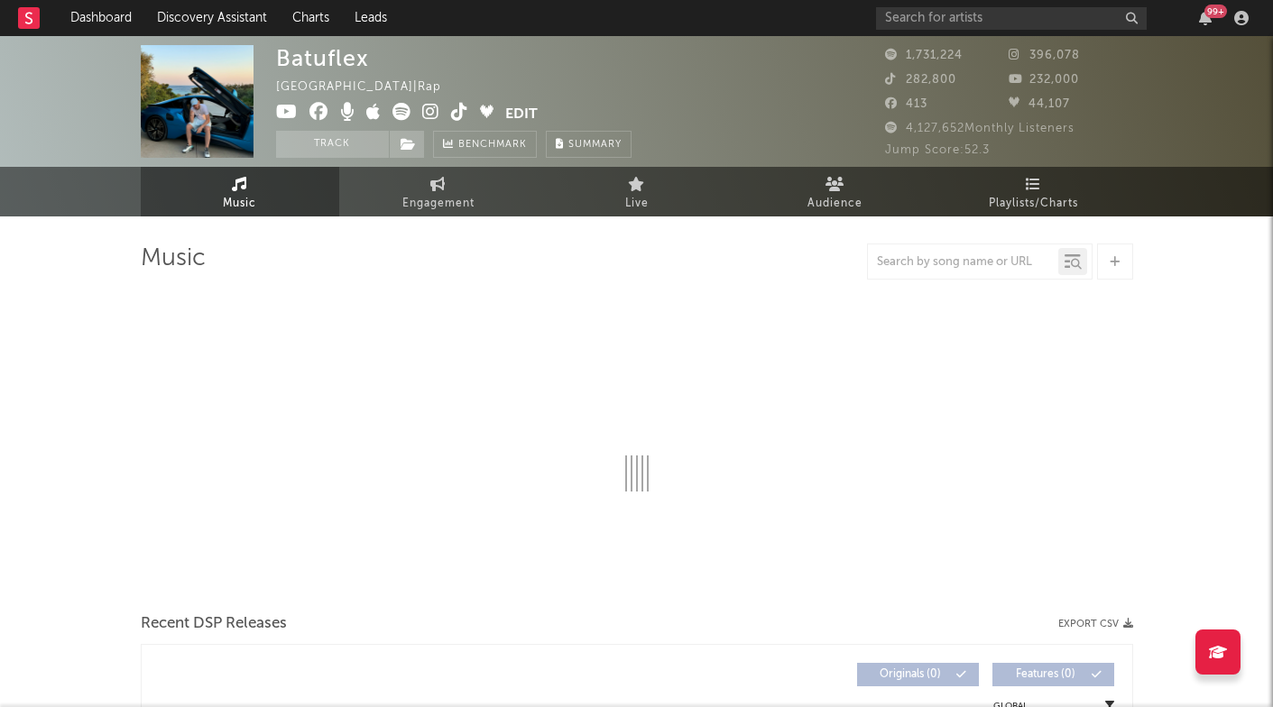
select select "6m"
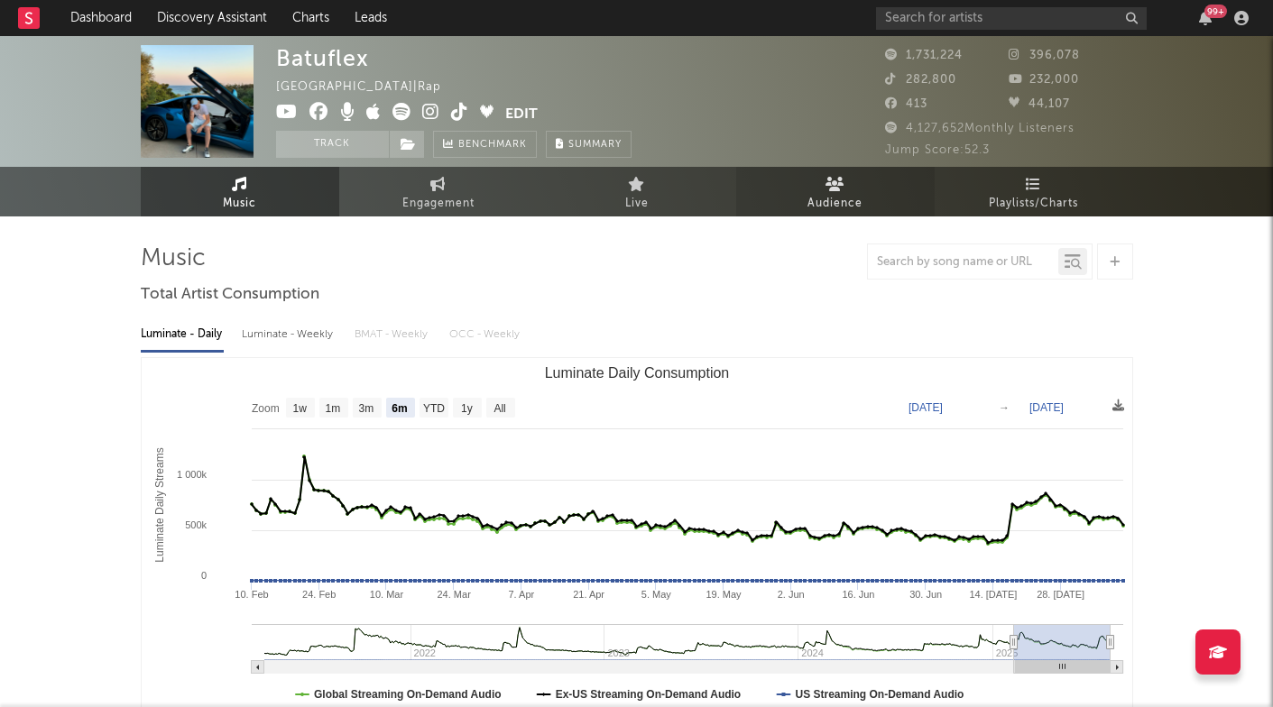
click at [822, 190] on link "Audience" at bounding box center [835, 192] width 198 height 50
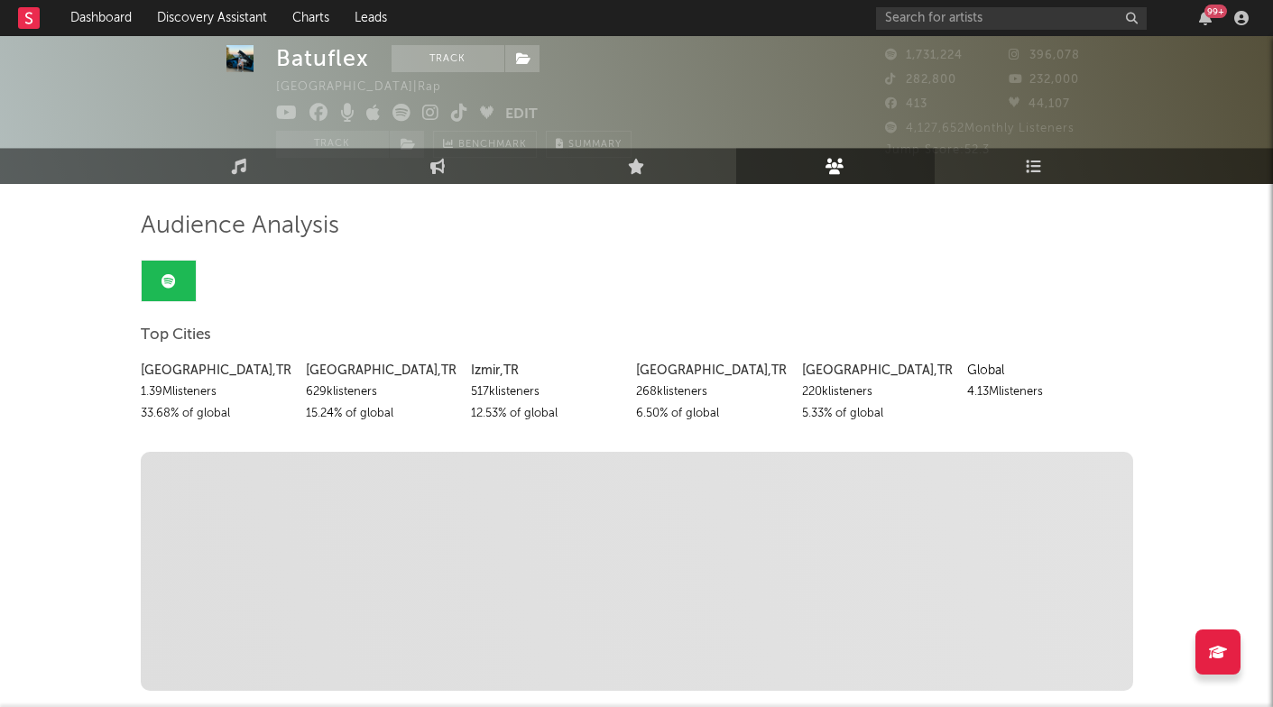
scroll to position [34, 0]
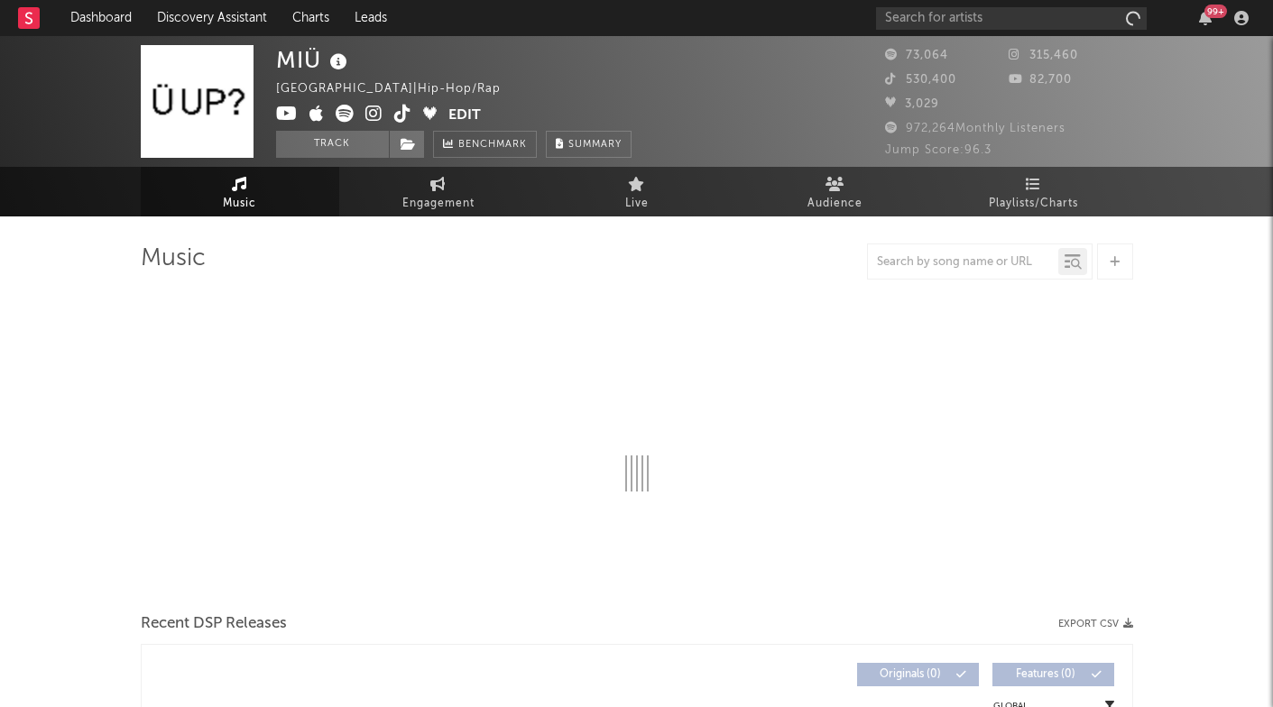
select select "6m"
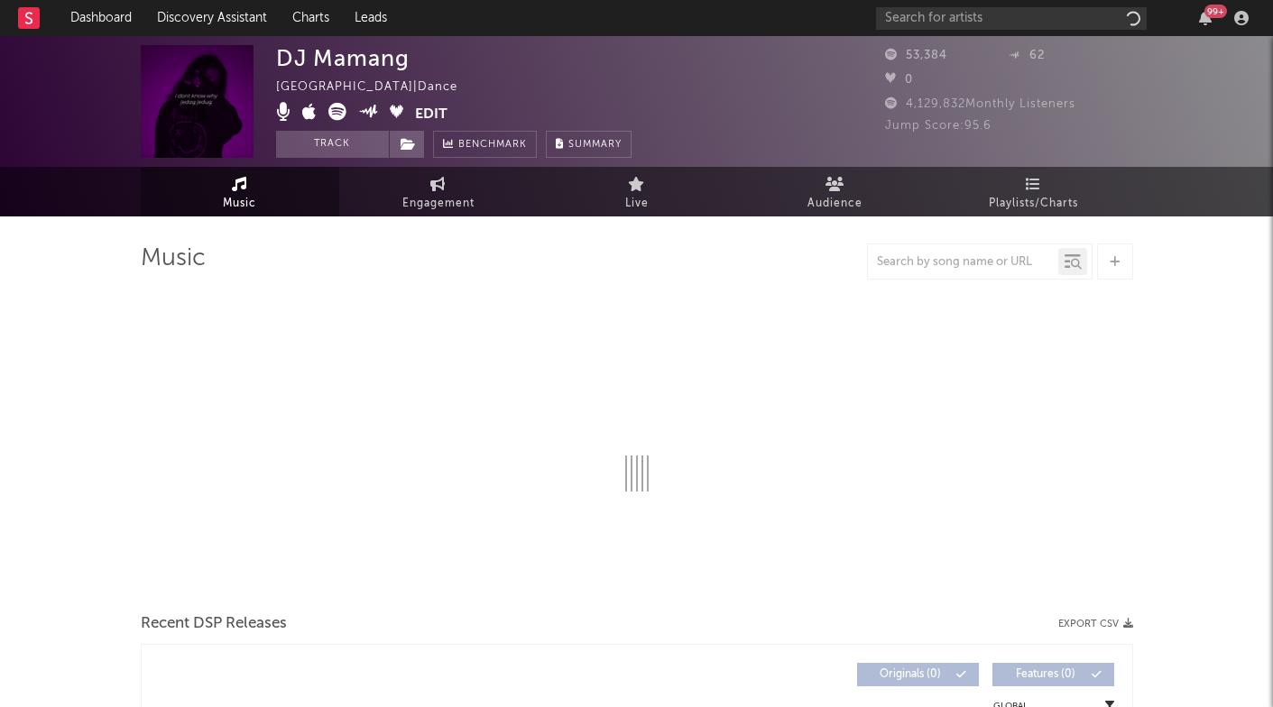
select select "6m"
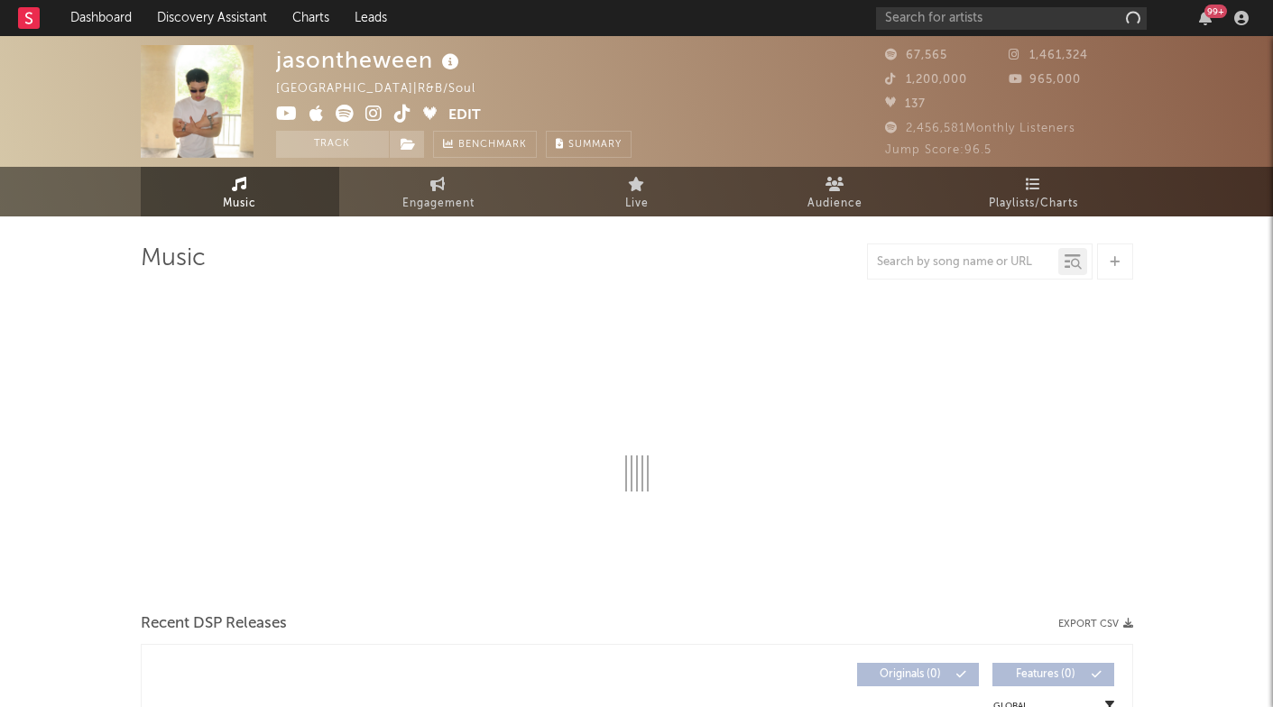
select select "6m"
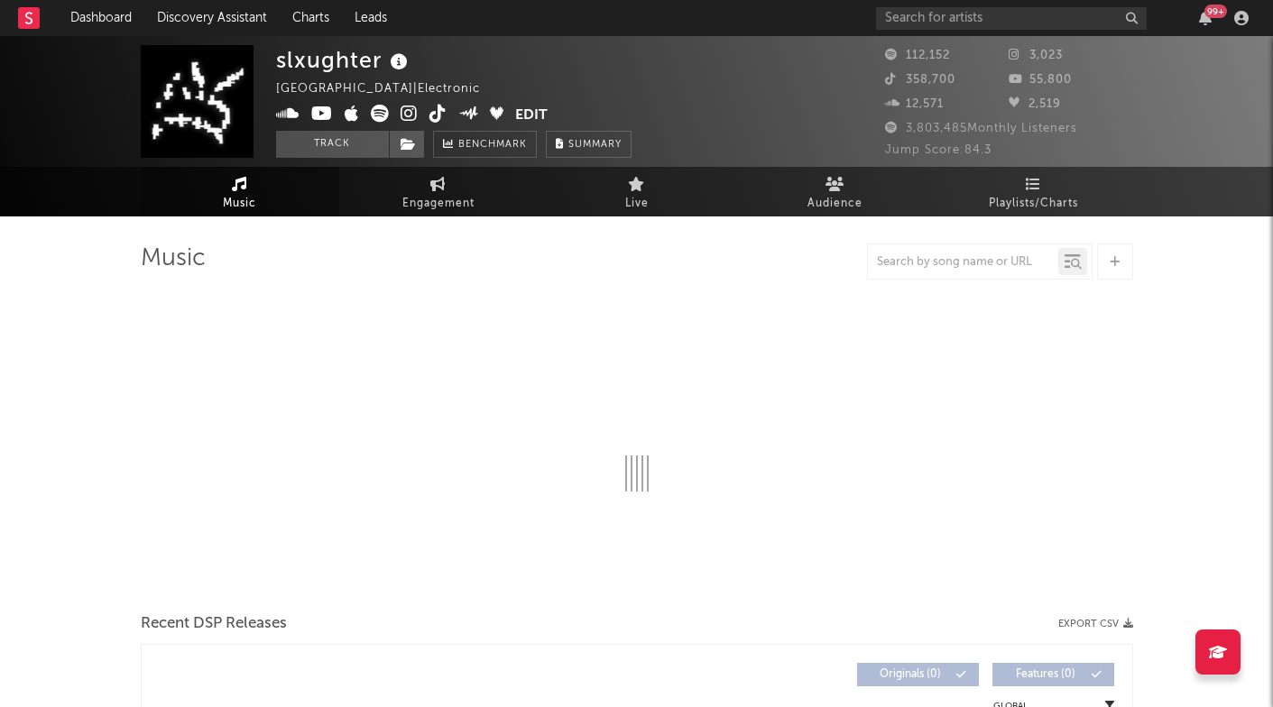
select select "6m"
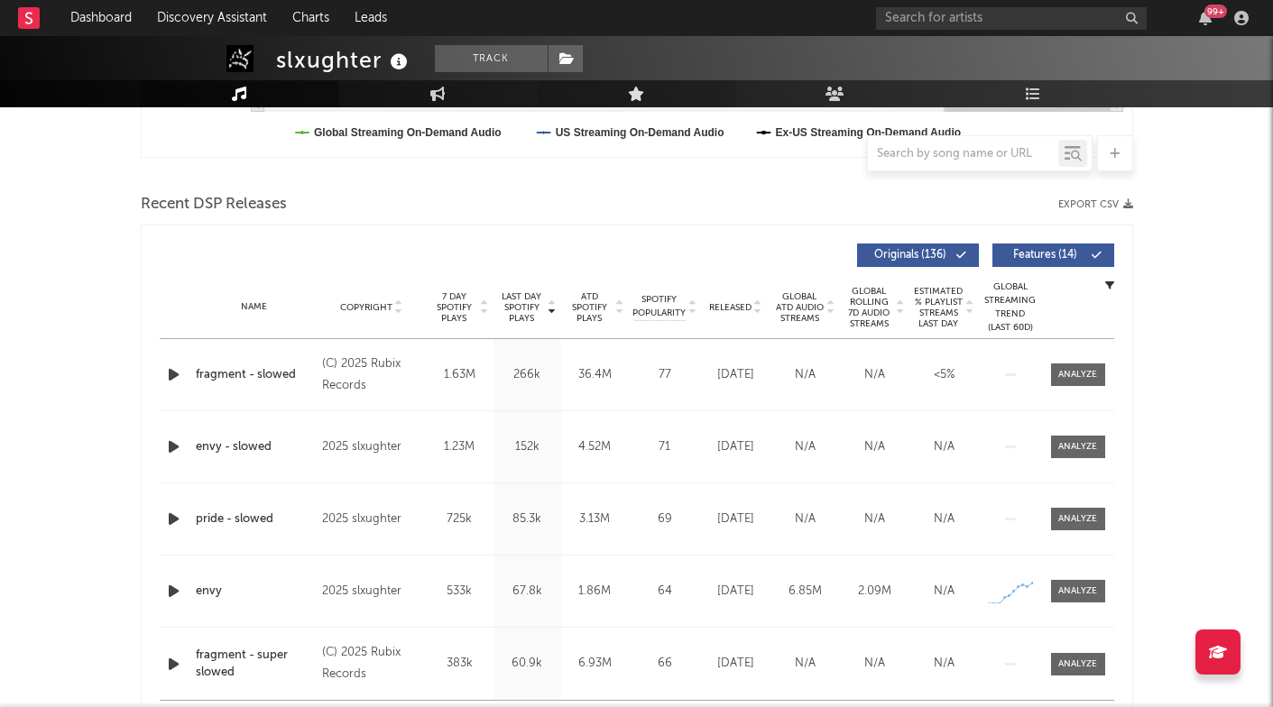
scroll to position [563, 0]
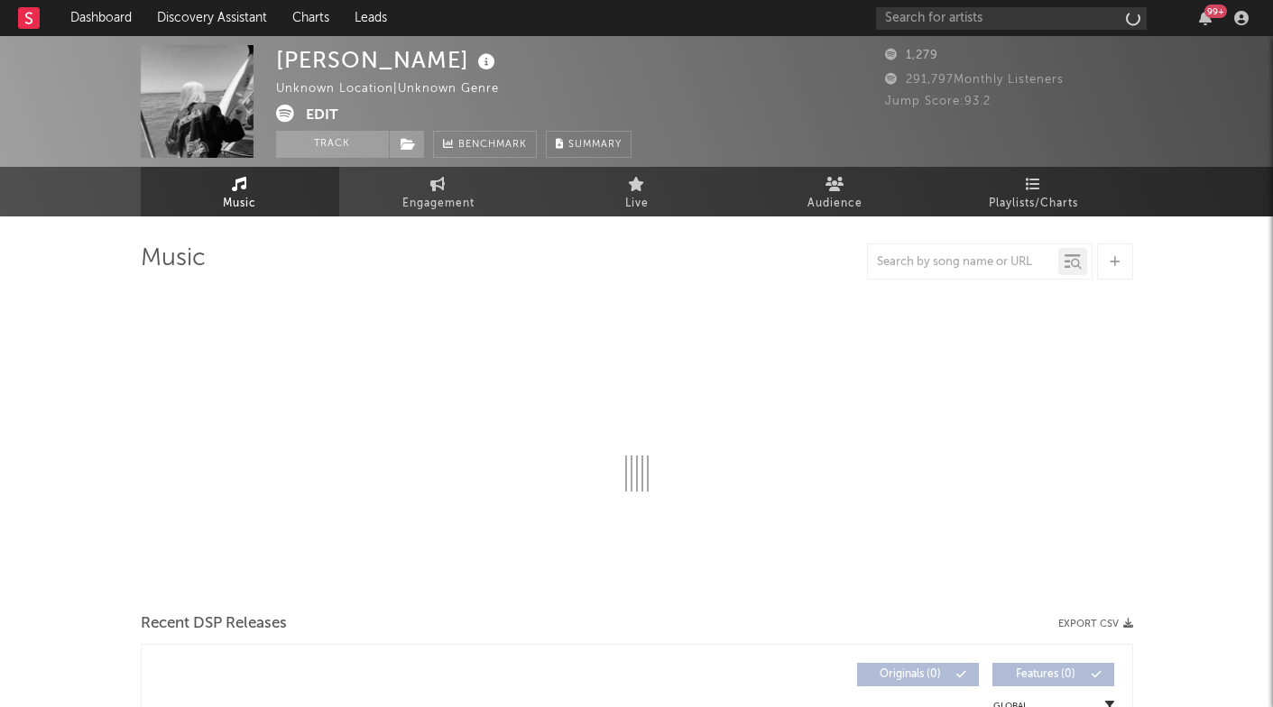
select select "1w"
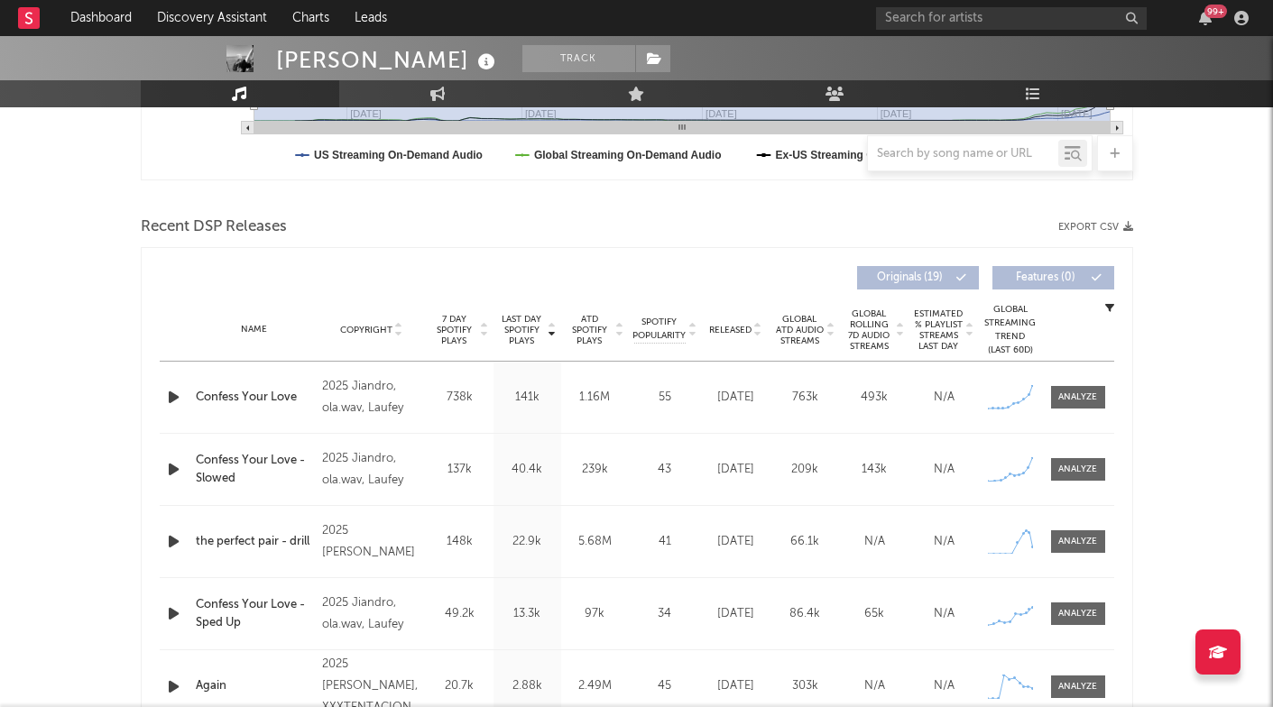
scroll to position [542, 0]
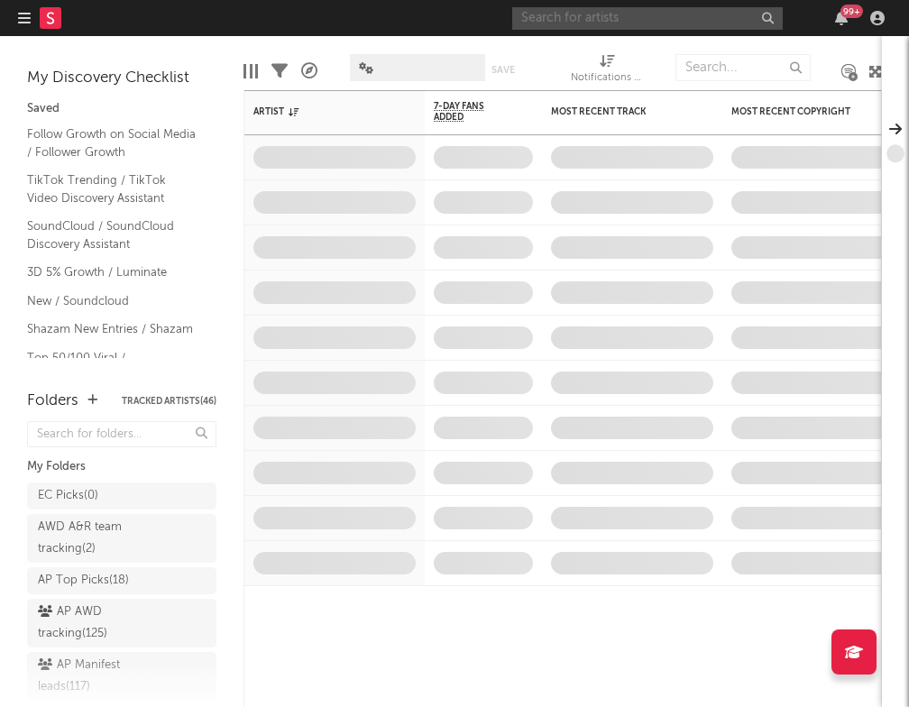
click at [660, 15] on input "text" at bounding box center [647, 18] width 271 height 23
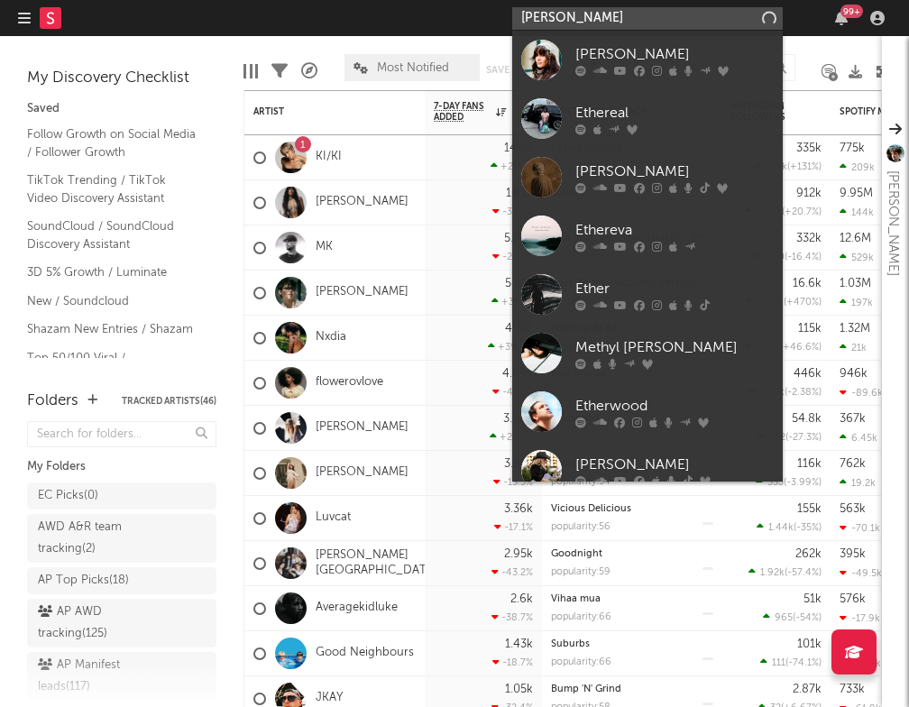
type input "[PERSON_NAME]"
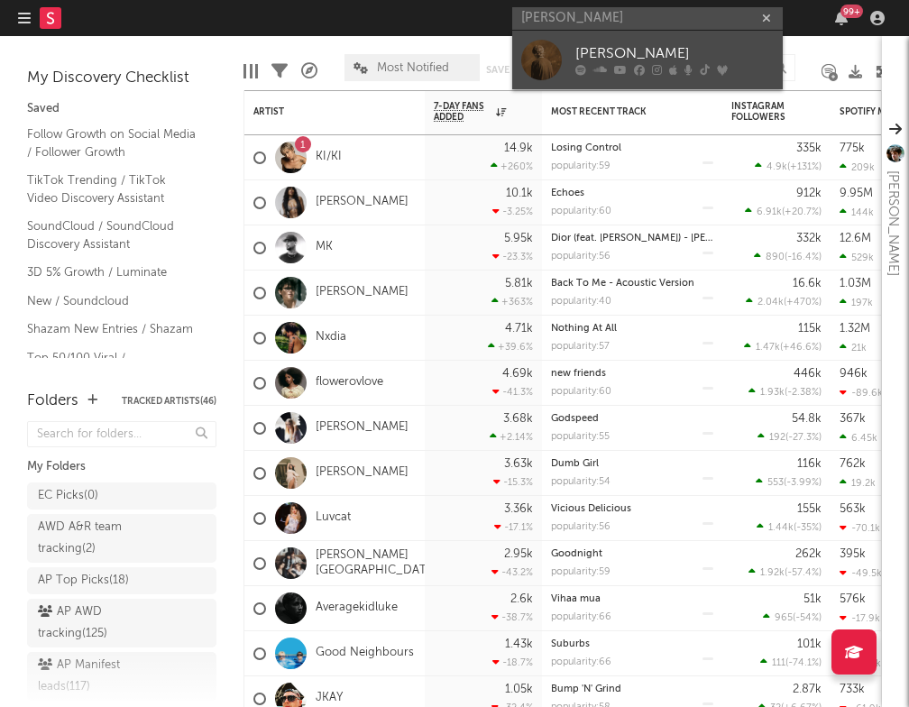
click at [642, 56] on div "[PERSON_NAME]" at bounding box center [675, 54] width 198 height 22
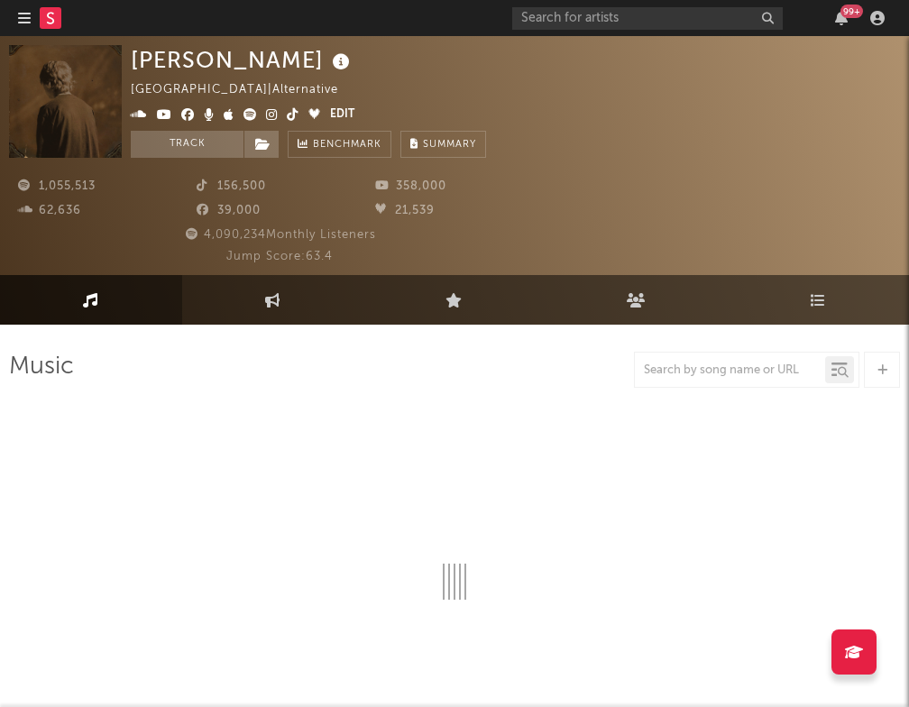
select select "6m"
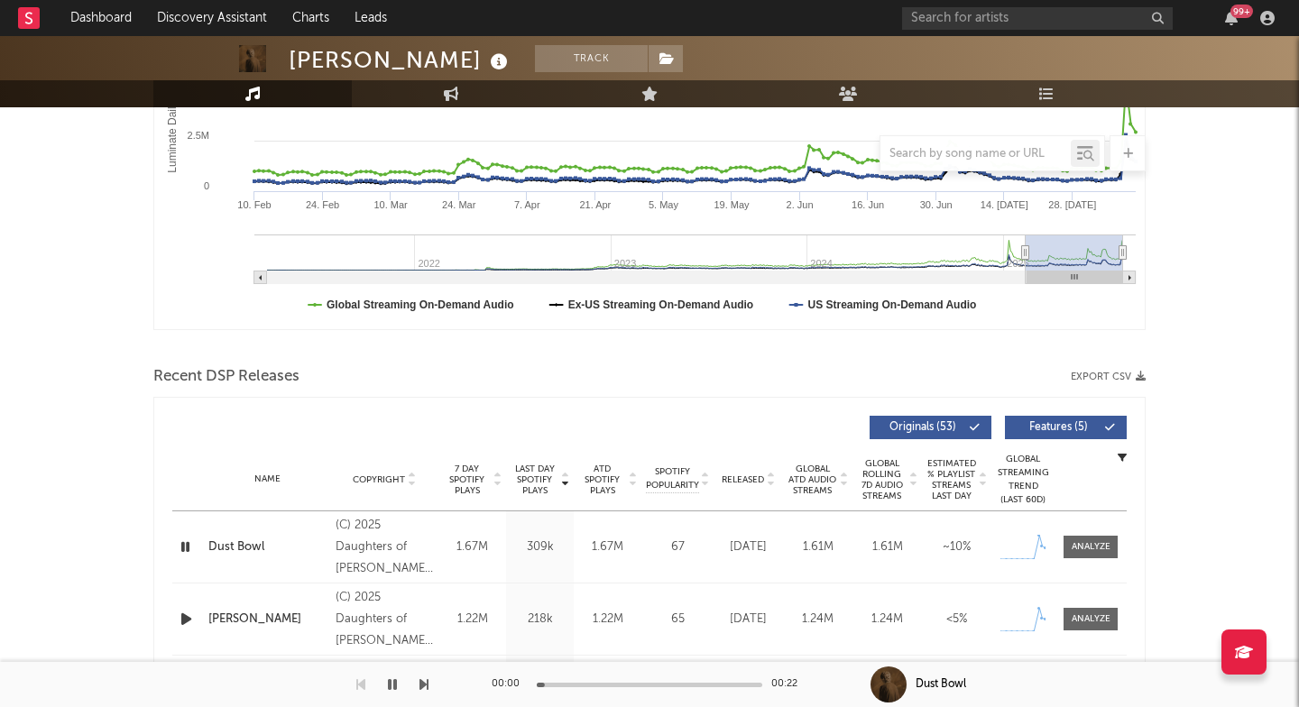
scroll to position [650, 0]
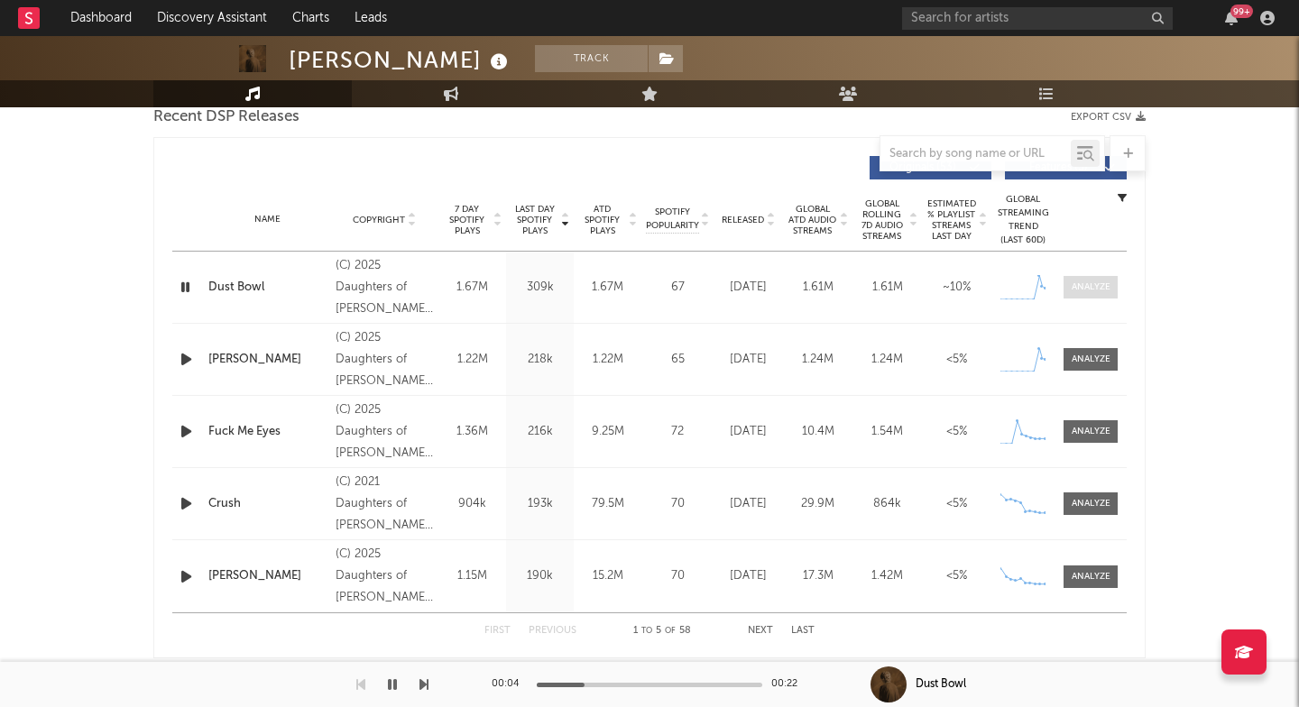
click at [906, 286] on div at bounding box center [1091, 288] width 39 height 14
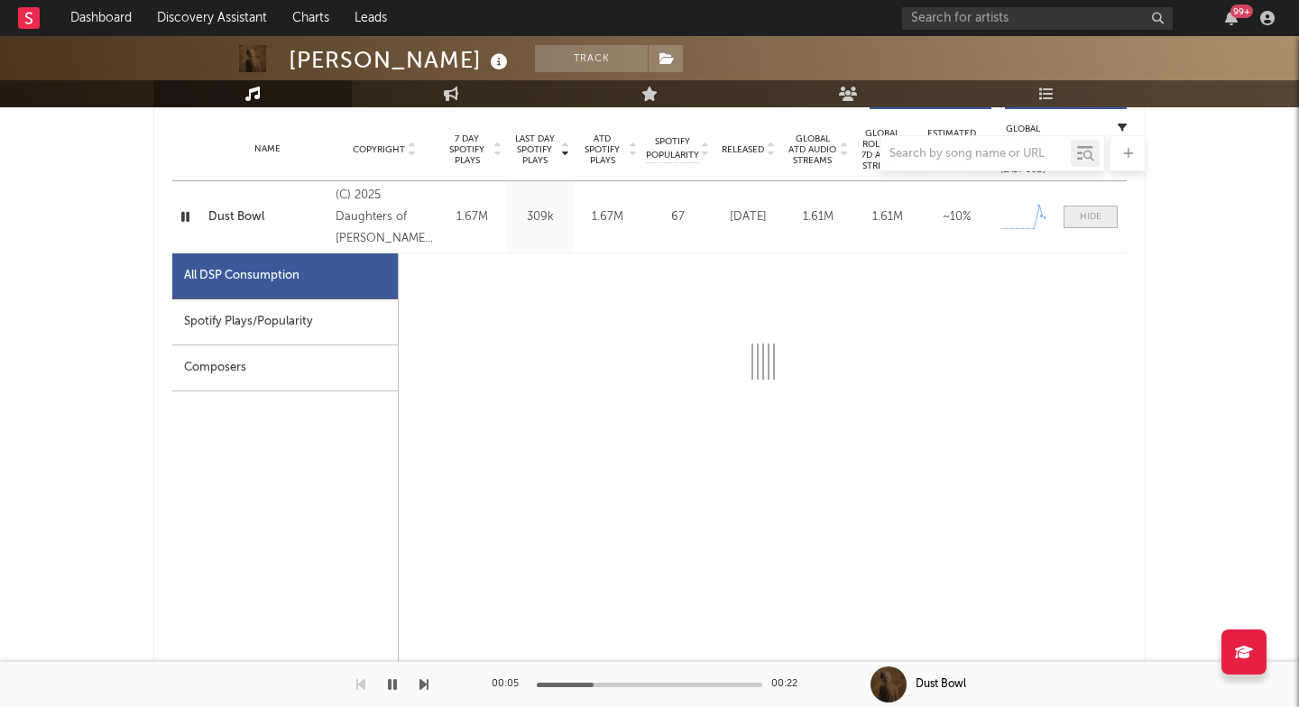
scroll to position [938, 0]
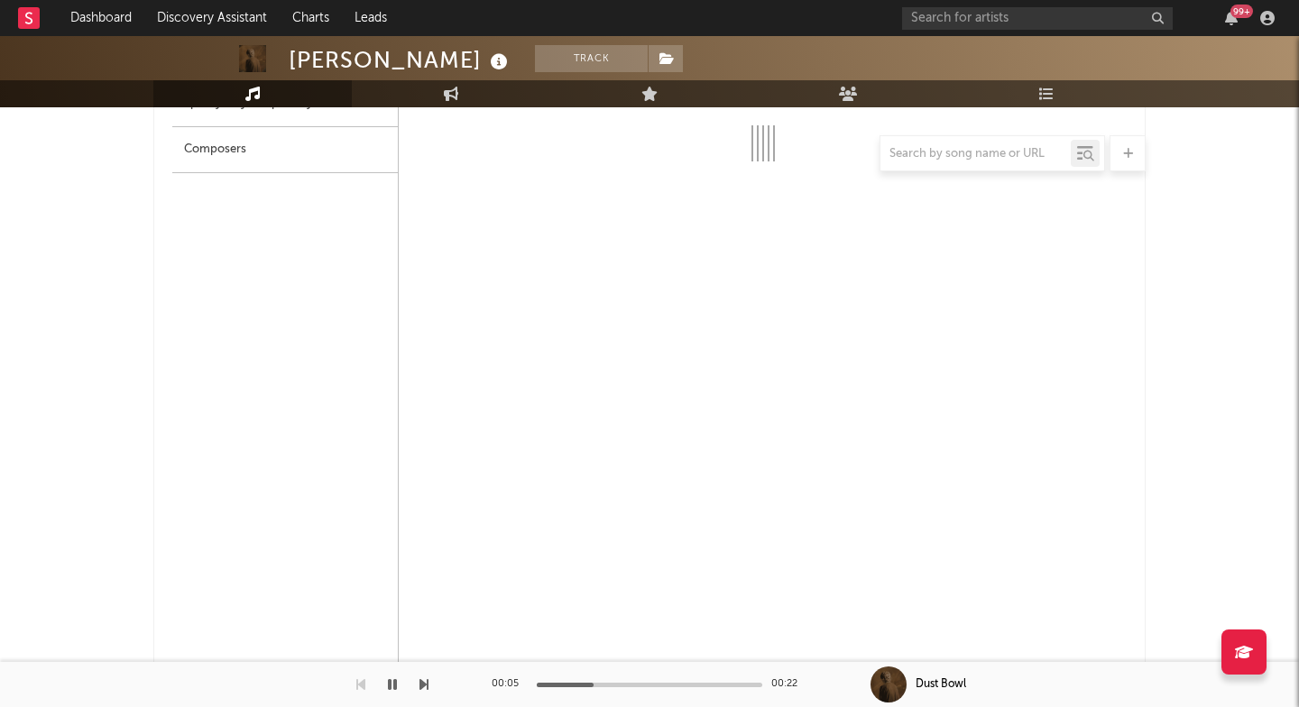
select select "1w"
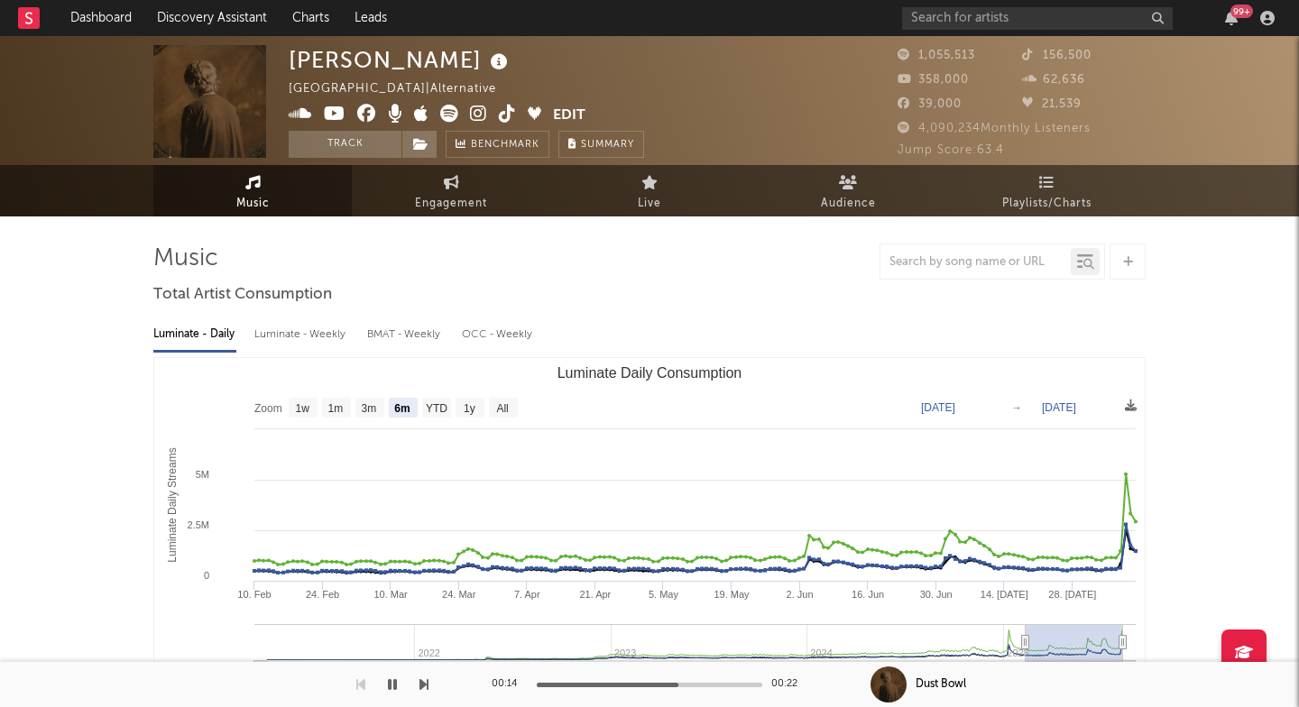
scroll to position [0, 0]
click at [320, 59] on div "Ethel Cain" at bounding box center [401, 60] width 224 height 30
drag, startPoint x: 320, startPoint y: 59, endPoint x: 365, endPoint y: 59, distance: 45.1
click at [365, 59] on div "Ethel Cain" at bounding box center [401, 60] width 224 height 30
copy div "Ethel Cain"
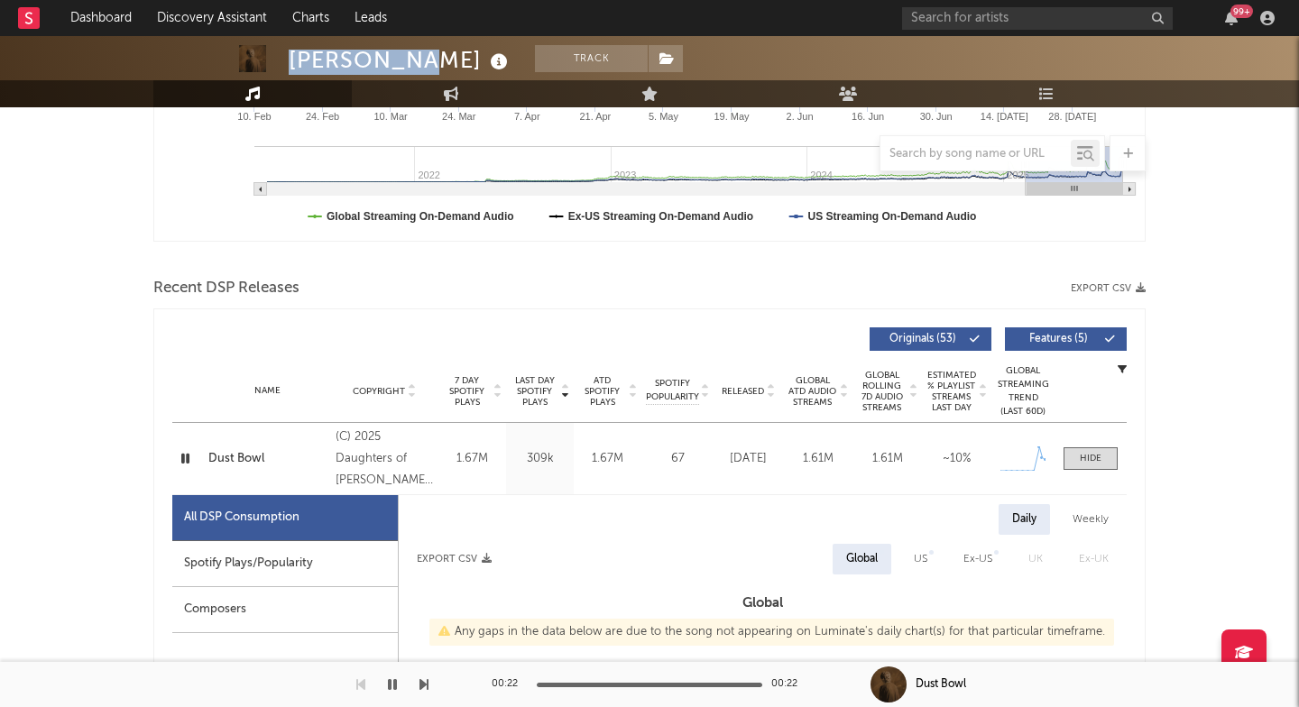
scroll to position [479, 0]
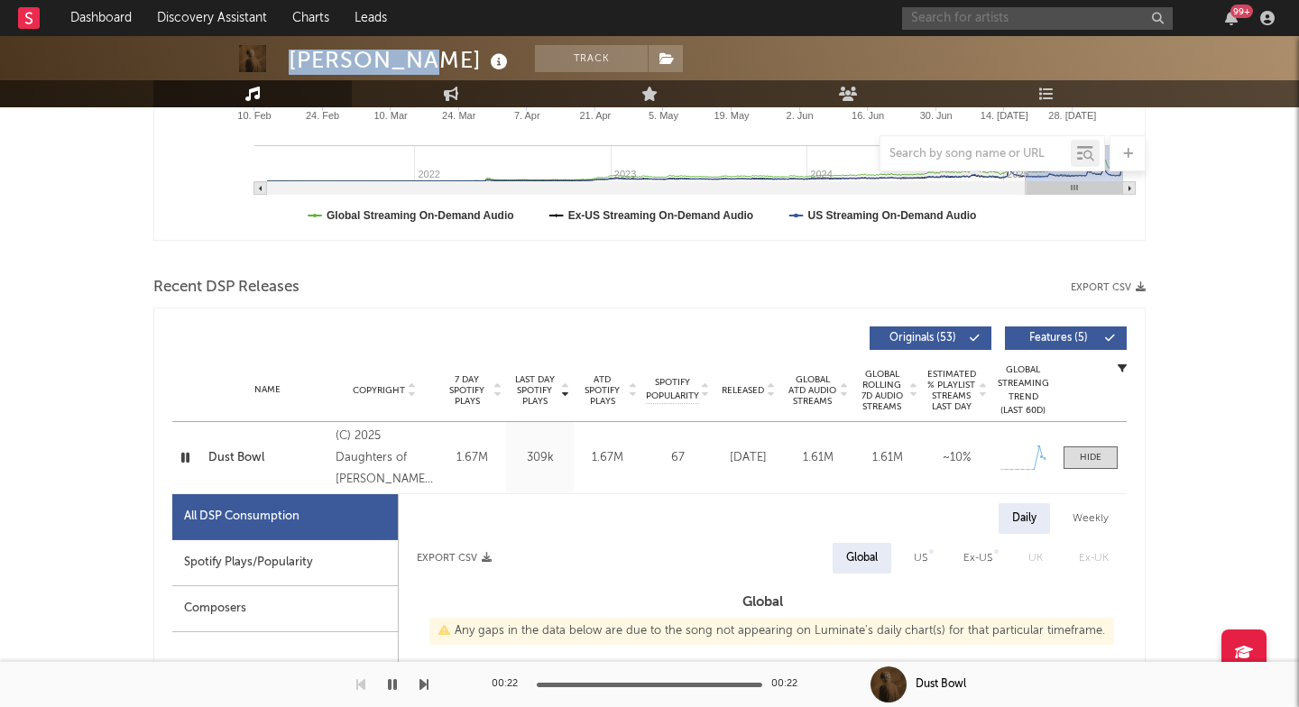
click at [906, 14] on input "text" at bounding box center [1037, 18] width 271 height 23
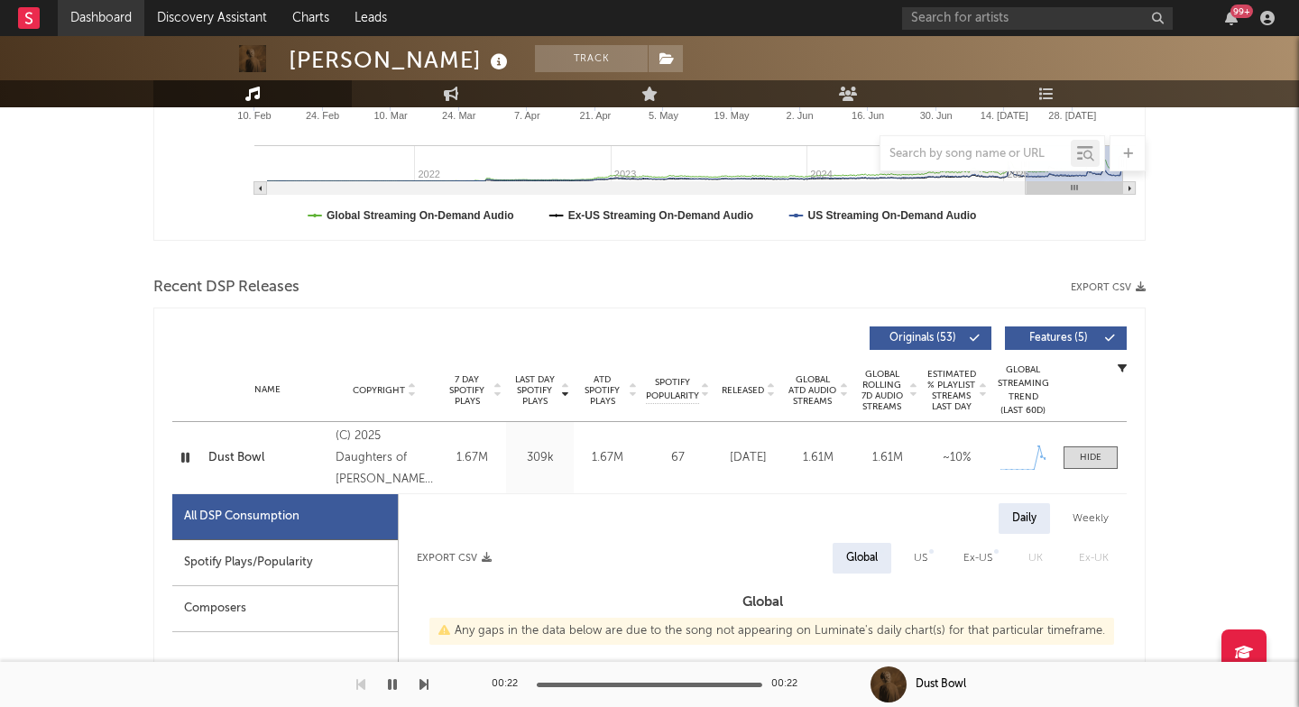
click at [77, 11] on link "Dashboard" at bounding box center [101, 18] width 87 height 36
click at [114, 27] on link "Dashboard" at bounding box center [101, 18] width 87 height 36
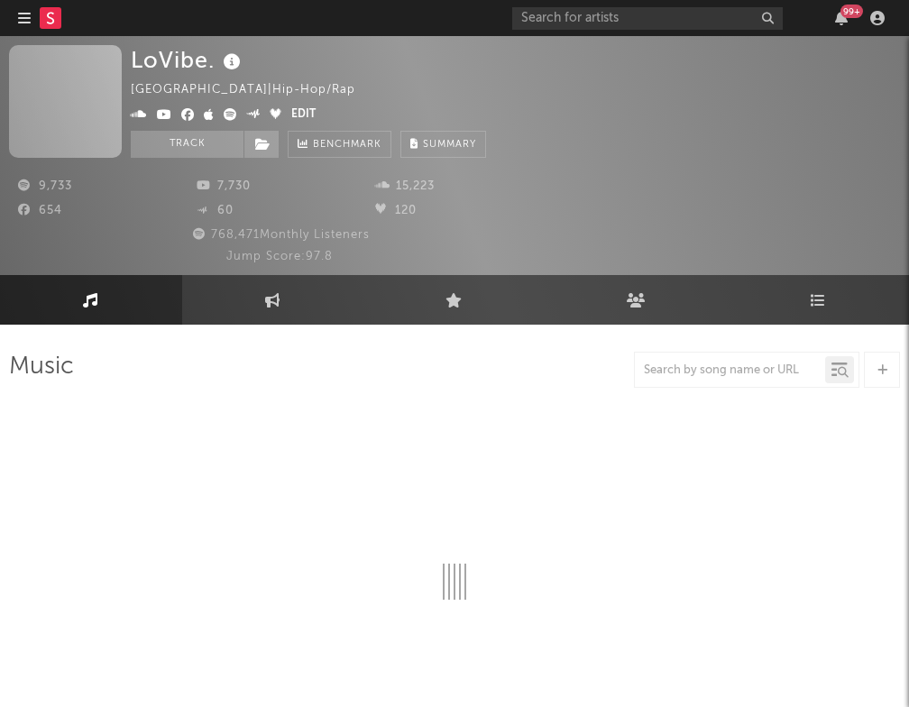
select select "6m"
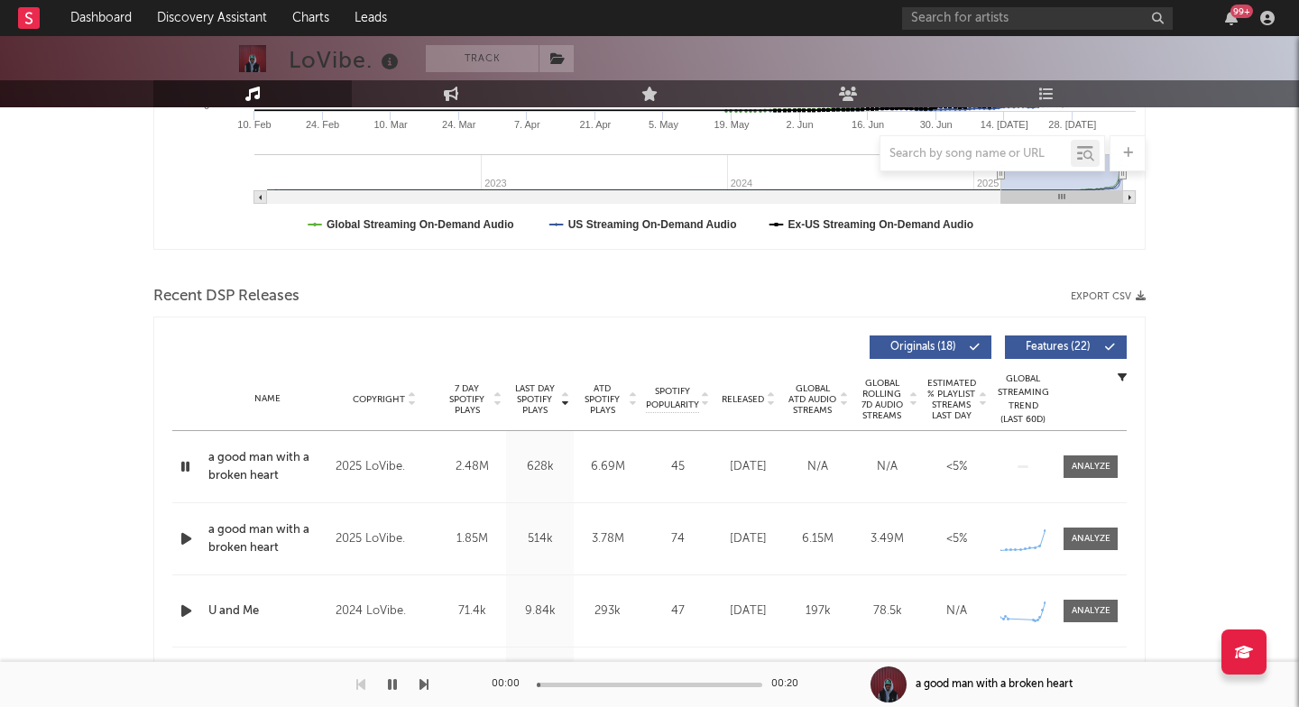
scroll to position [538, 0]
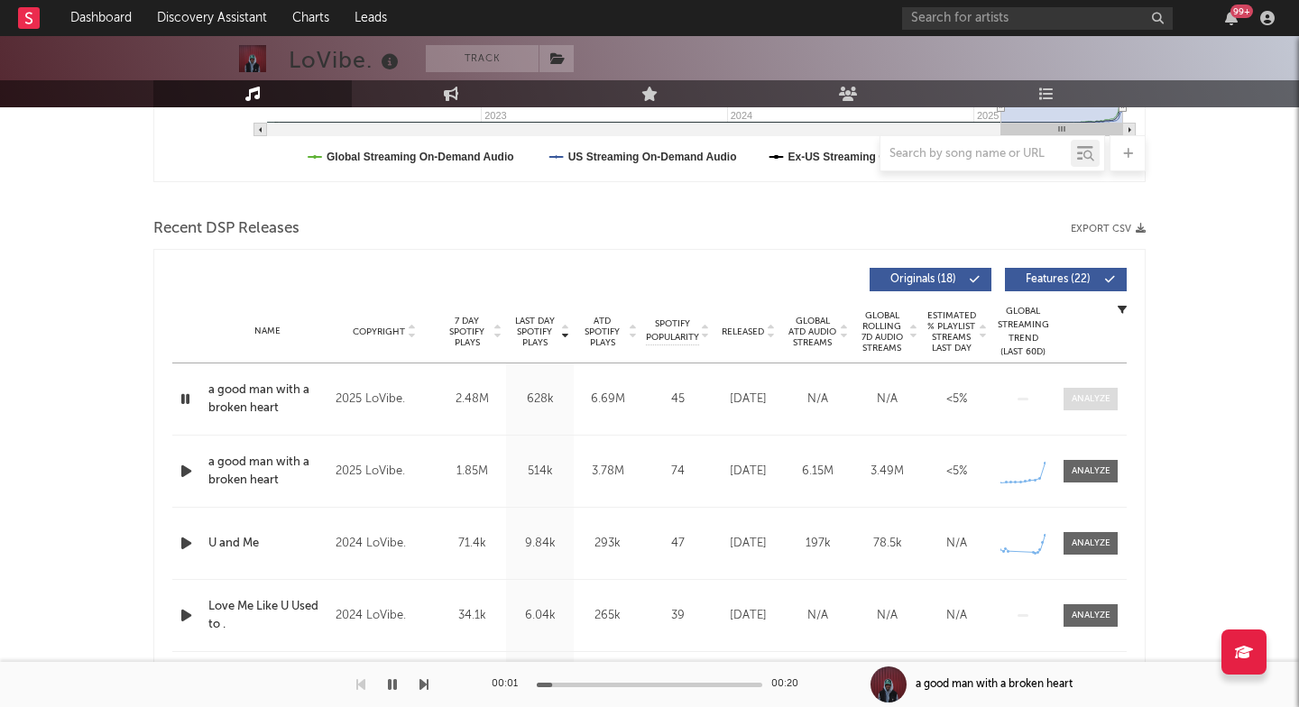
click at [909, 400] on div at bounding box center [1091, 399] width 39 height 14
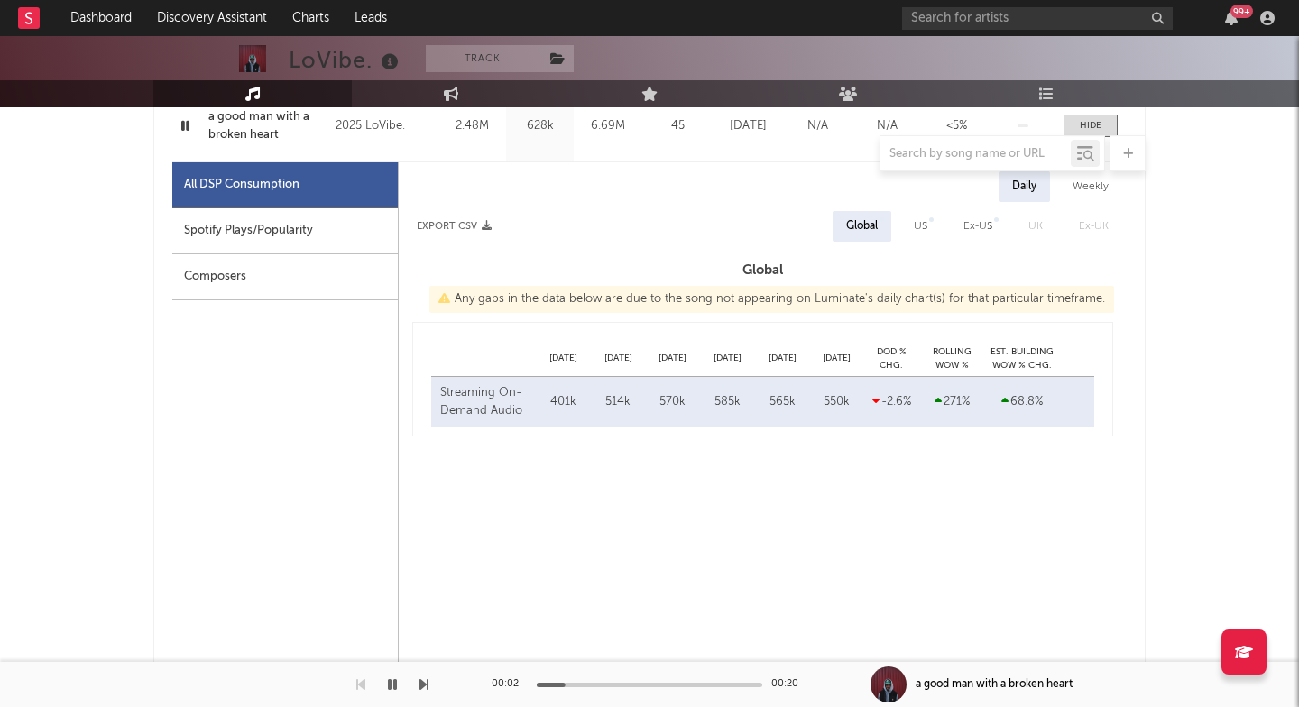
select select "1w"
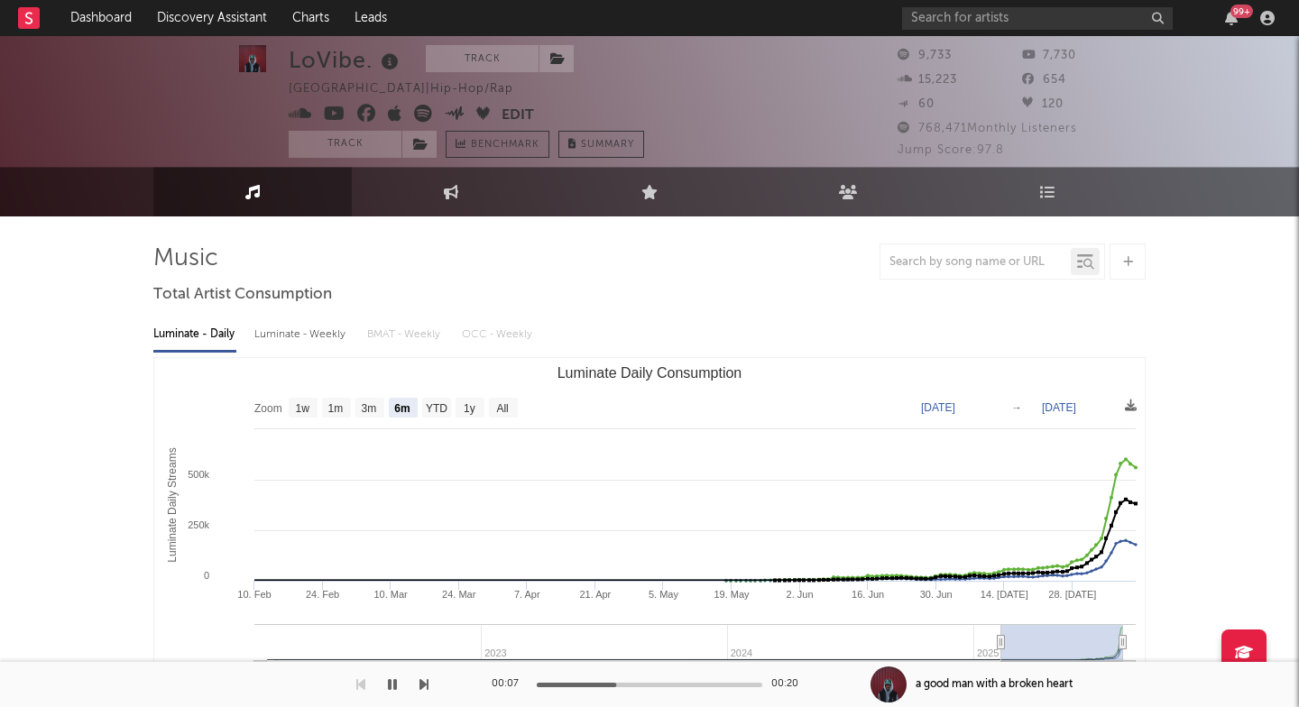
scroll to position [1, 0]
click at [312, 49] on div "LoVibe." at bounding box center [346, 60] width 115 height 30
copy div "LoVibe"
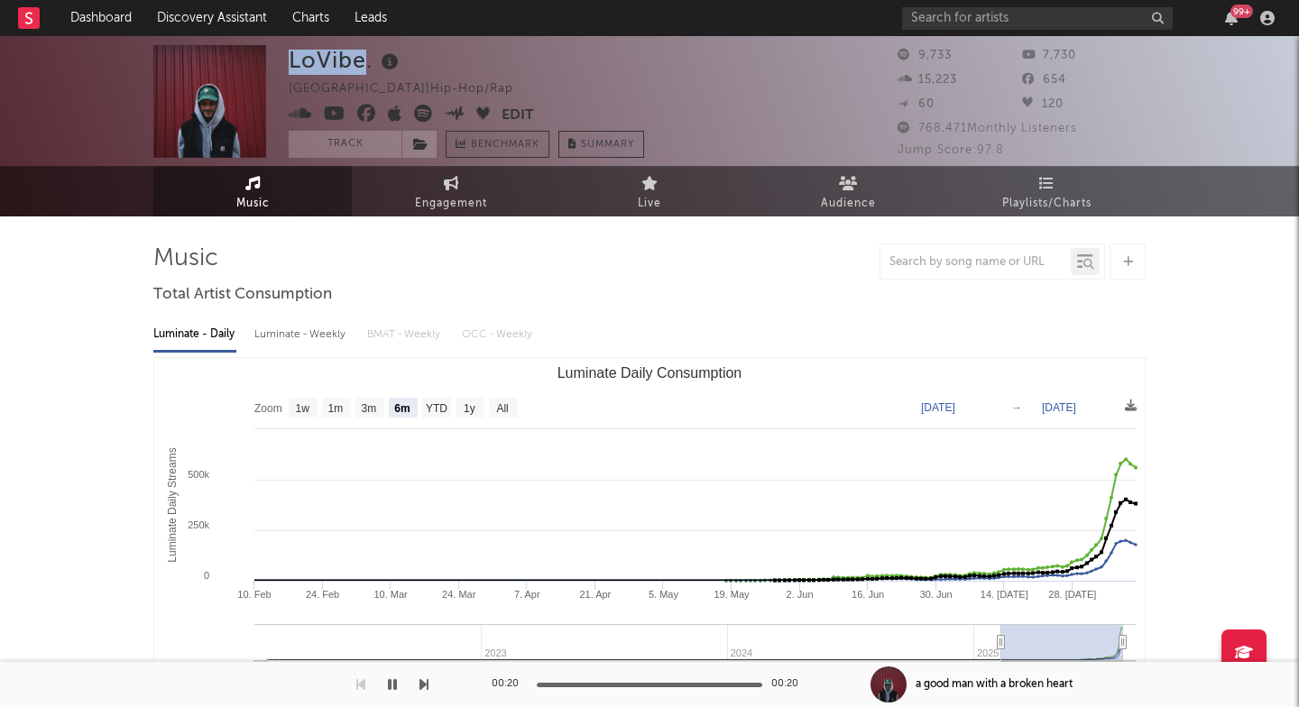
scroll to position [0, 0]
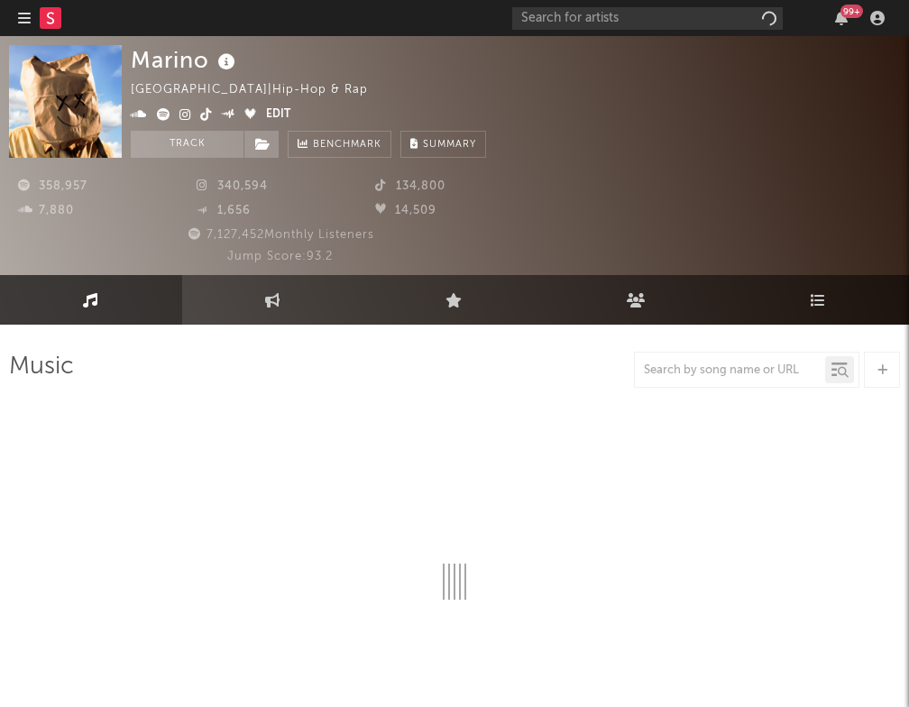
select select "6m"
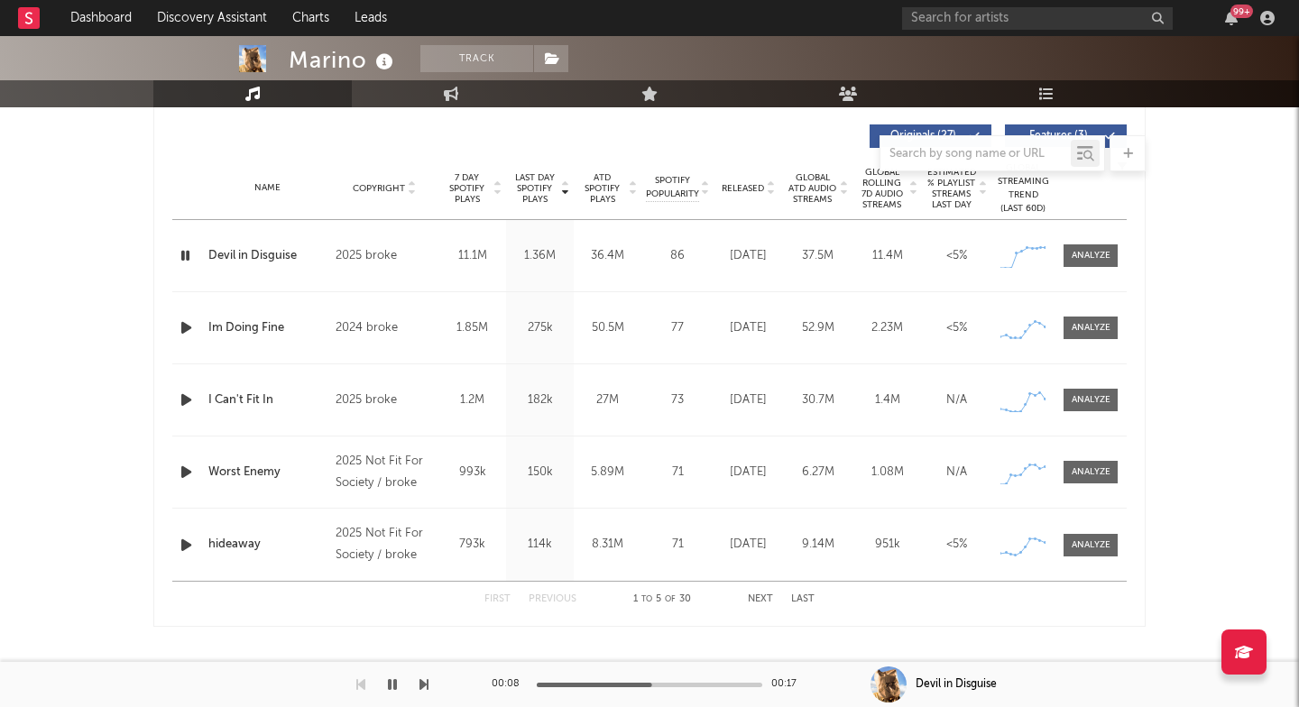
scroll to position [683, 0]
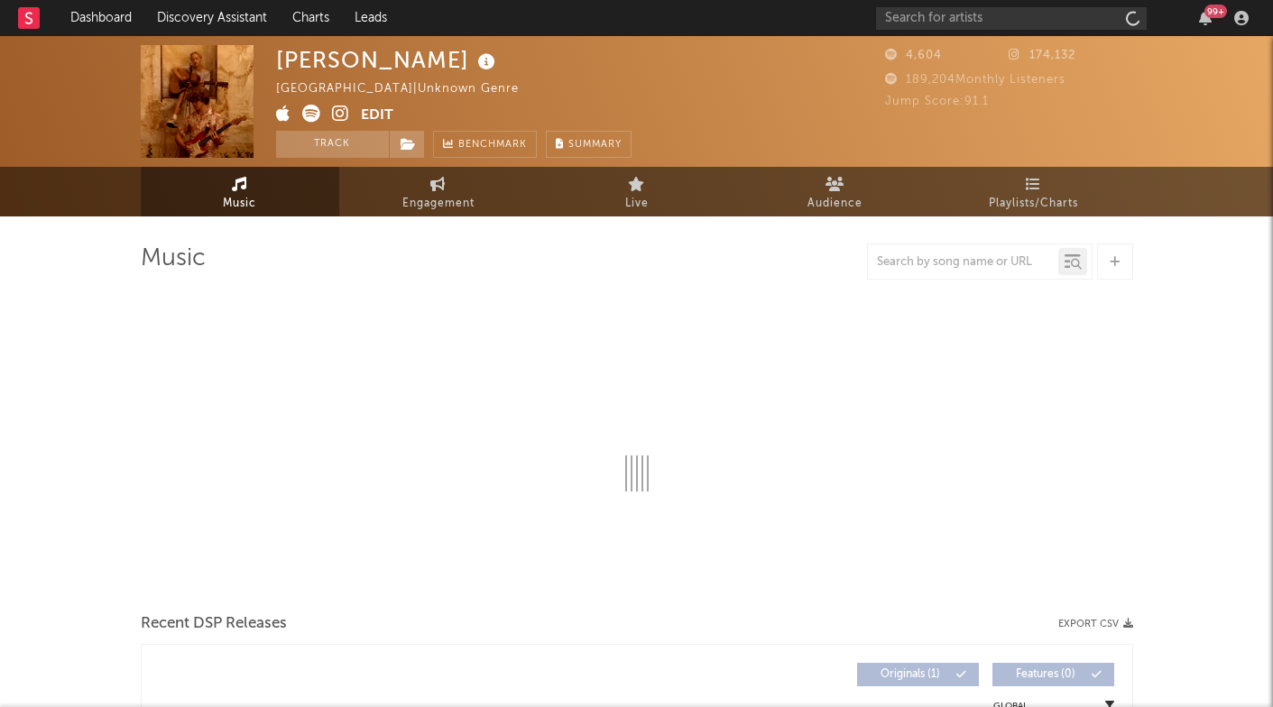
select select "1w"
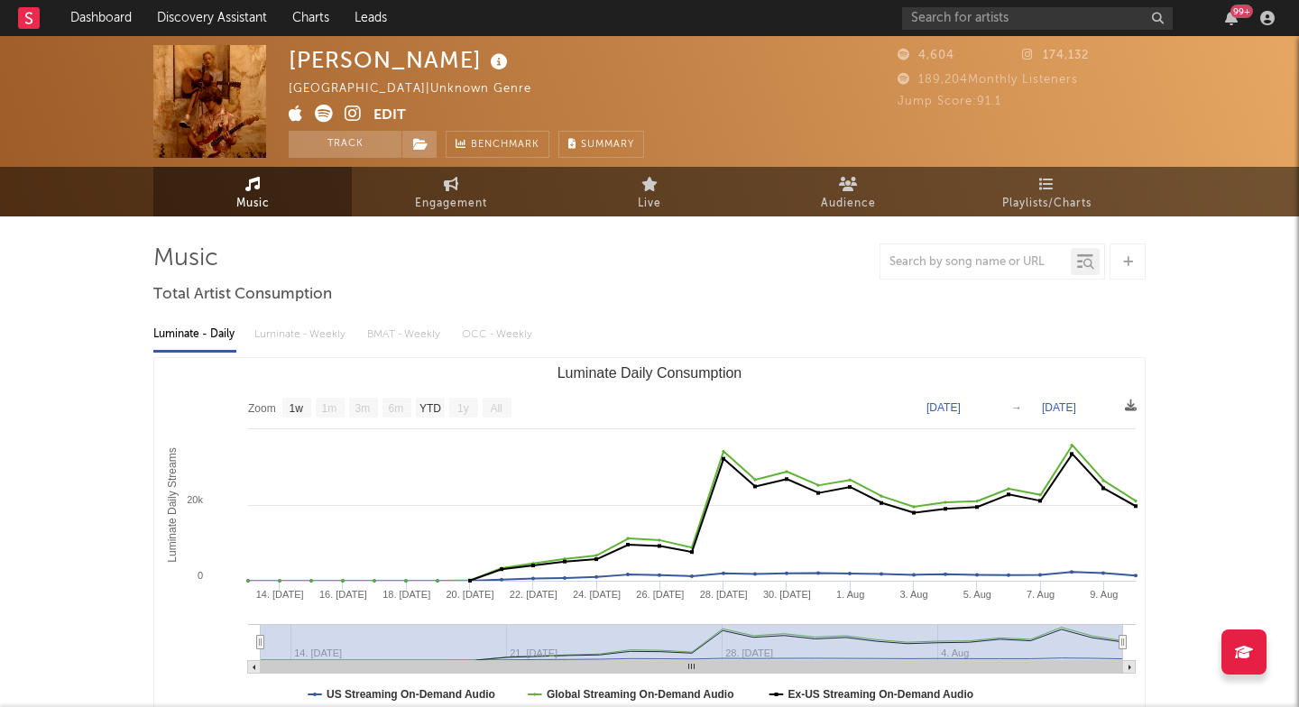
click at [294, 57] on div "[PERSON_NAME]" at bounding box center [401, 60] width 224 height 30
copy div "[PERSON_NAME]"
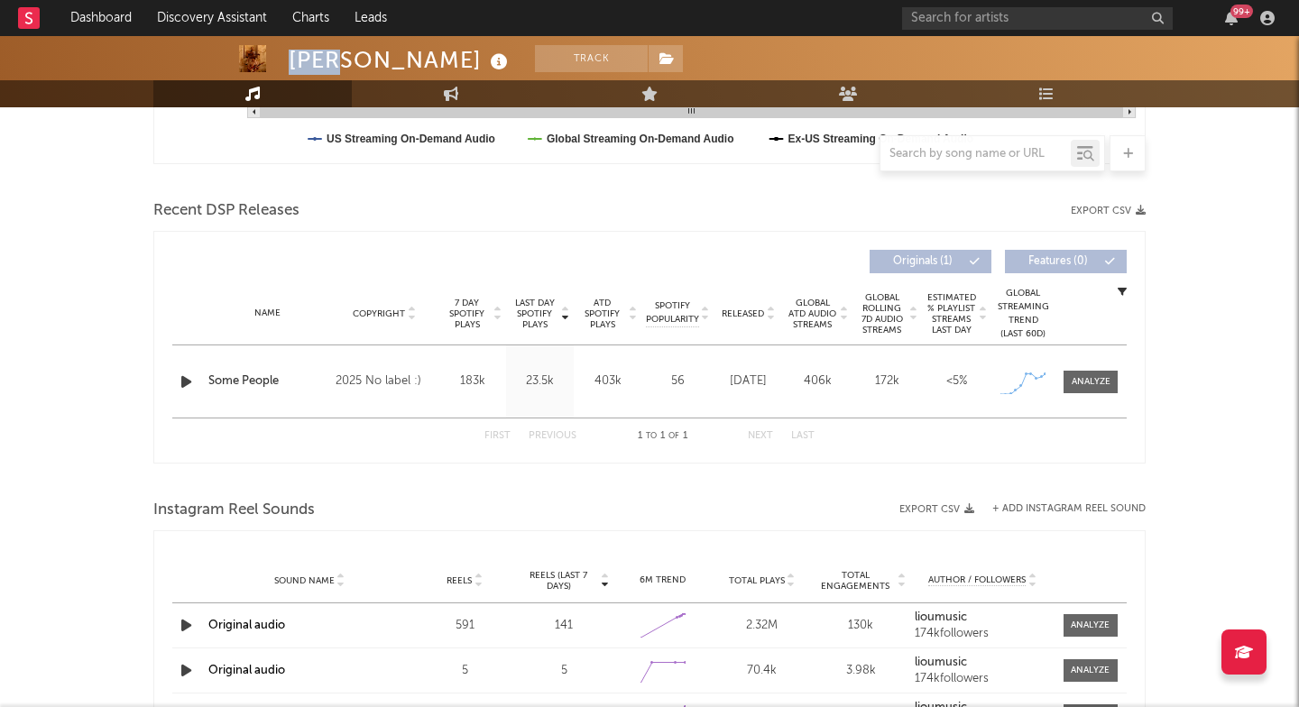
scroll to position [555, 0]
click at [1101, 396] on div "Name Some People Copyright 2025 No label :) Label No label :) Album Names Some …" at bounding box center [649, 382] width 955 height 72
click at [1098, 388] on div at bounding box center [1091, 383] width 39 height 14
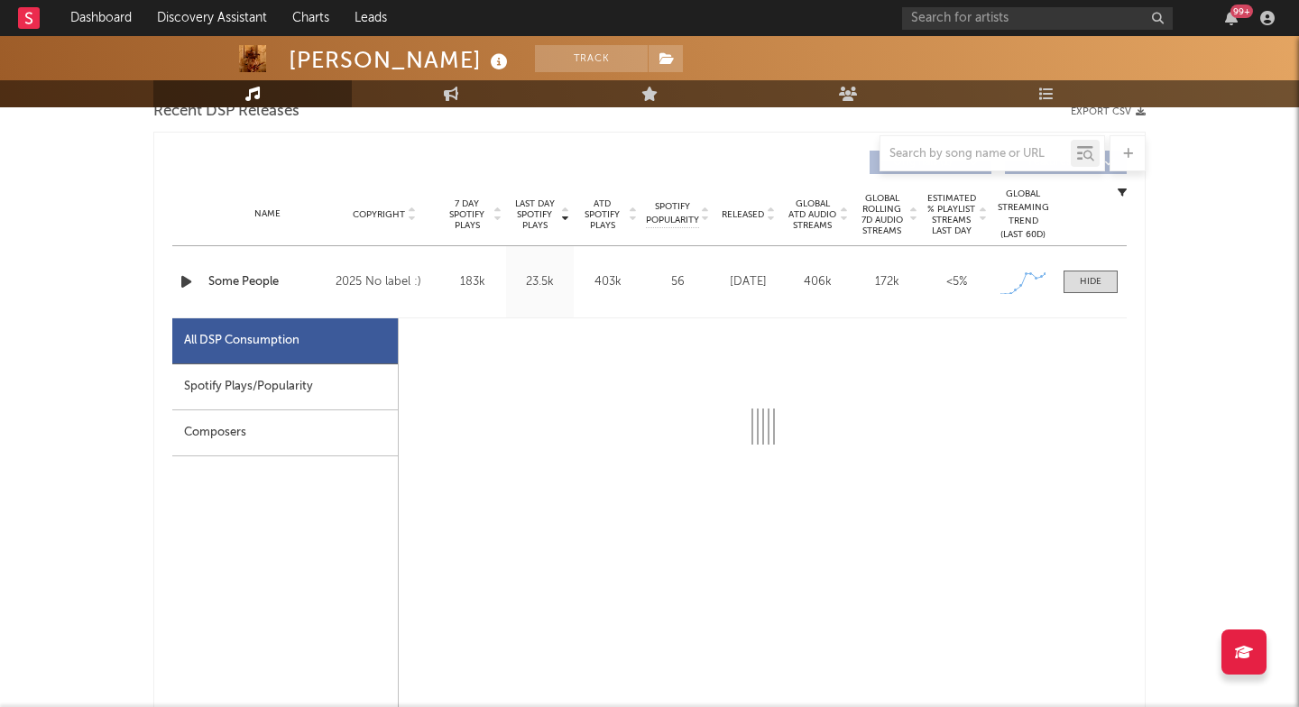
scroll to position [676, 1]
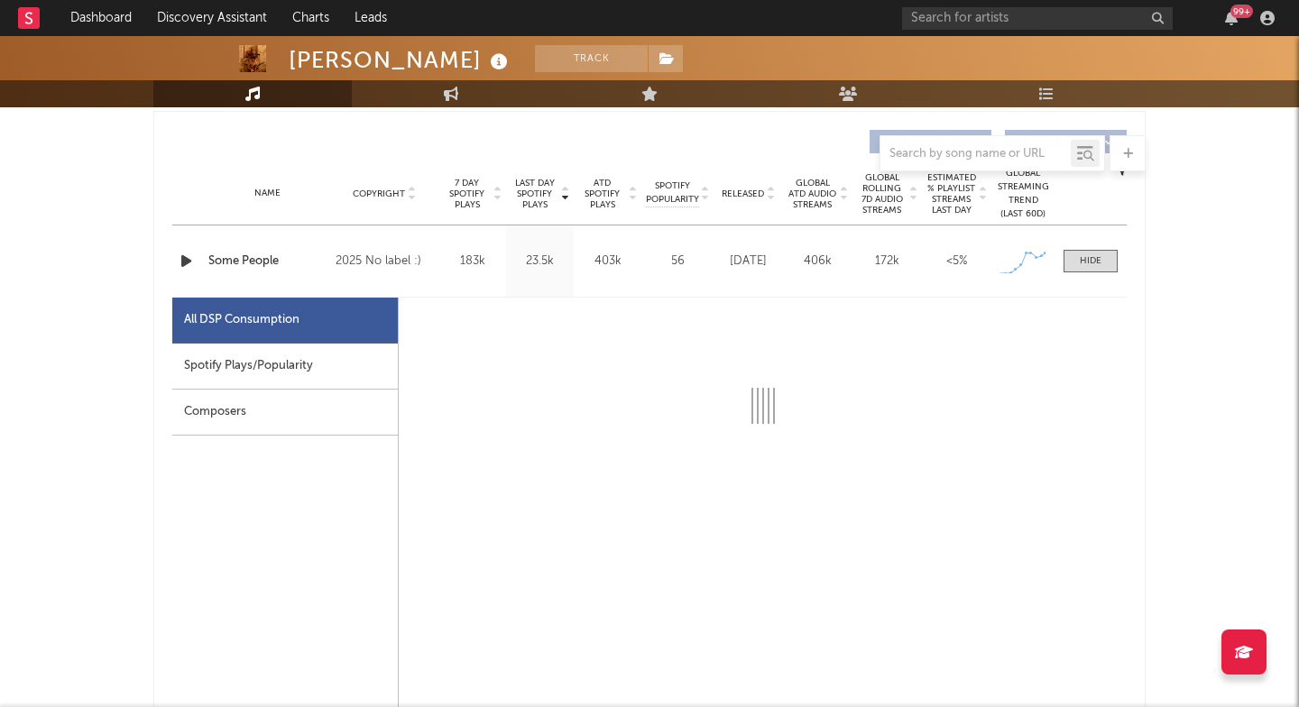
select select "1w"
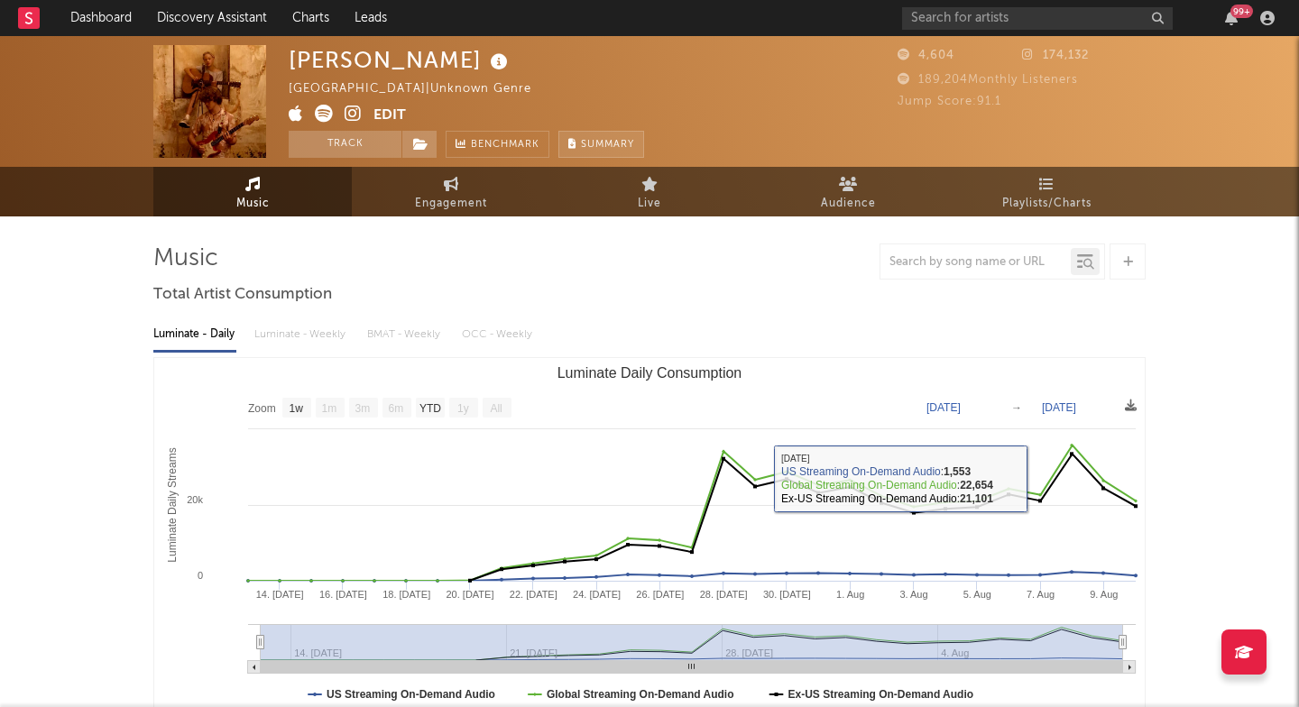
scroll to position [0, 0]
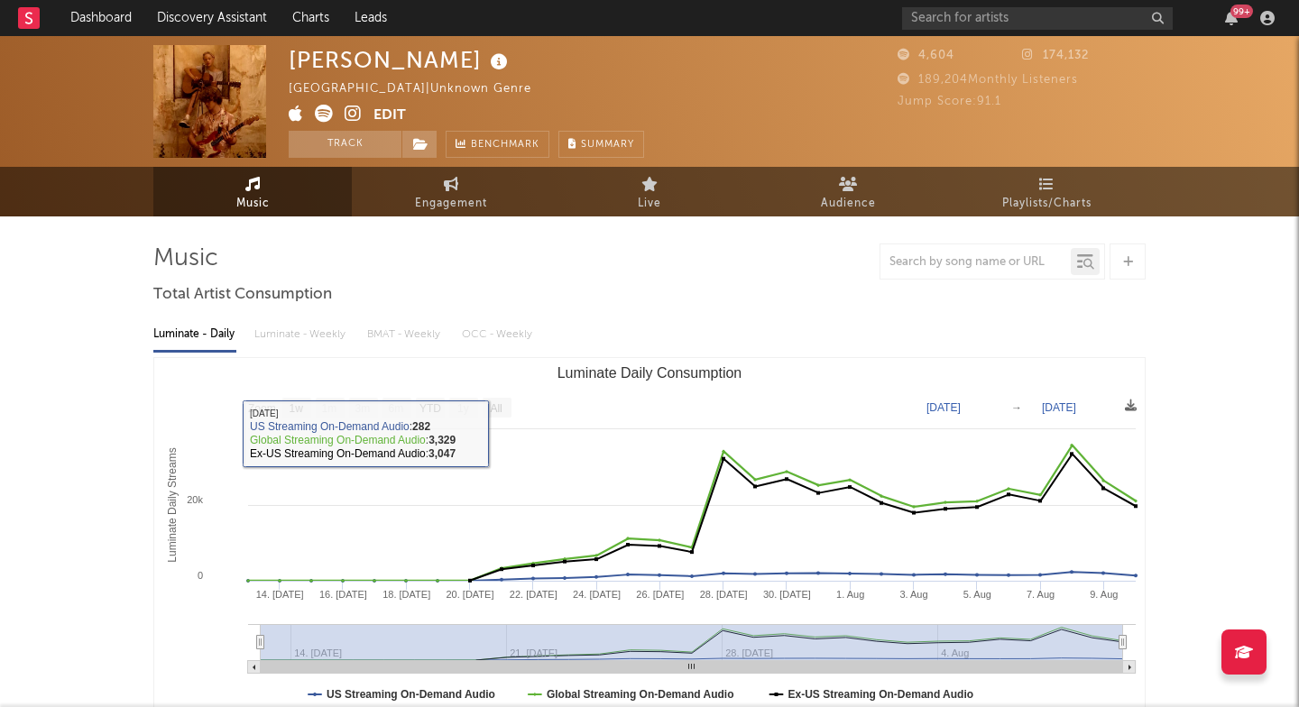
click at [313, 115] on span at bounding box center [331, 116] width 85 height 23
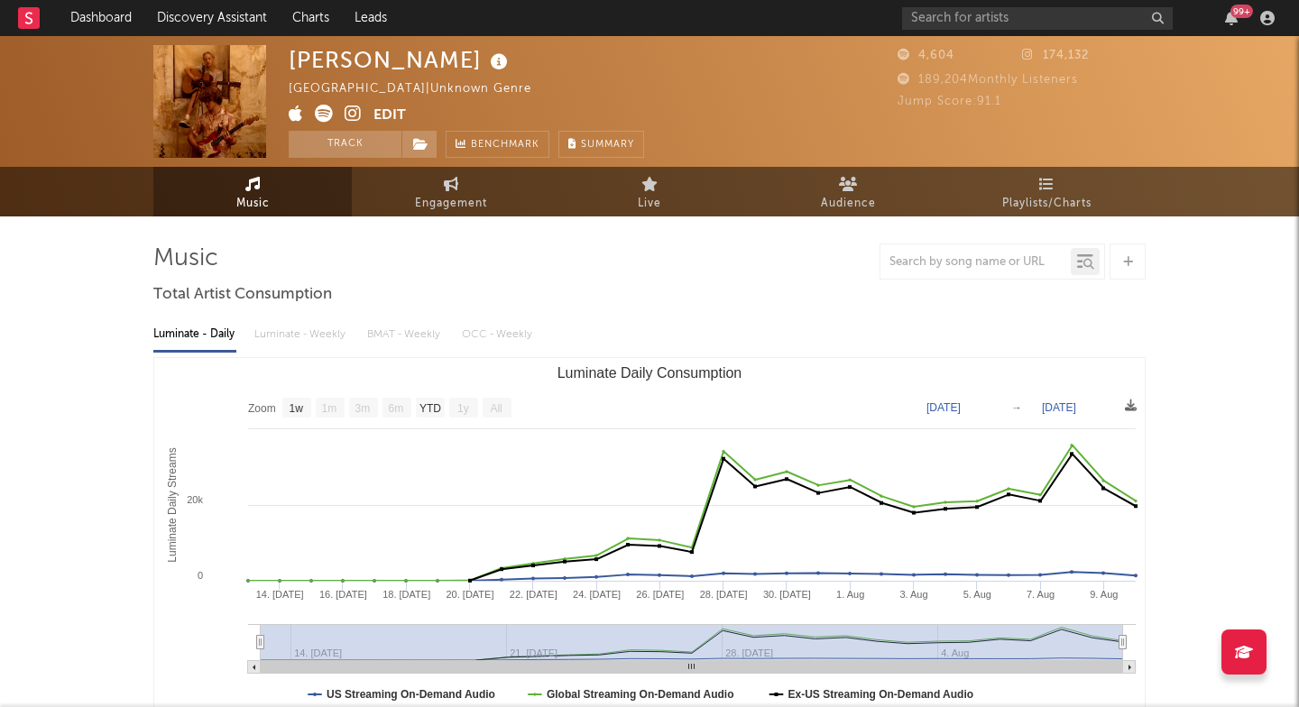
click at [327, 115] on icon at bounding box center [324, 114] width 18 height 18
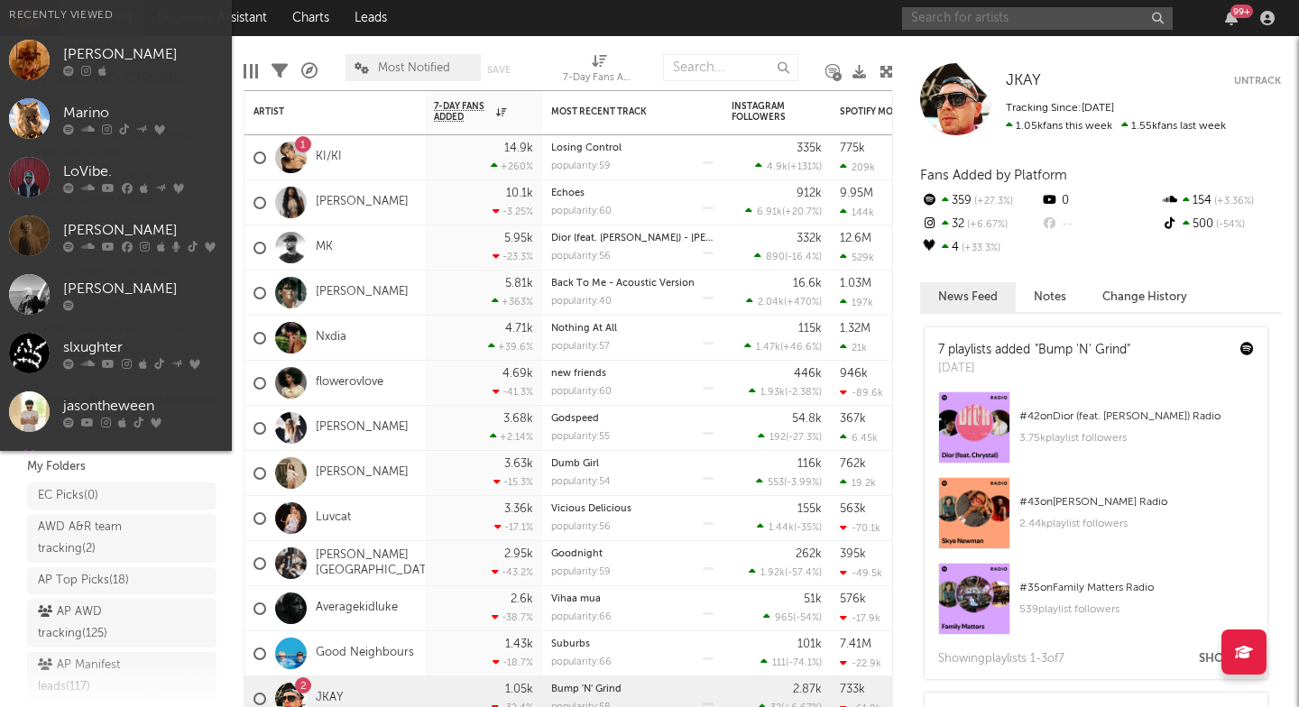
click at [980, 20] on input "text" at bounding box center [1037, 18] width 271 height 23
paste input "Jane Remover"
type input "Jane Remover"
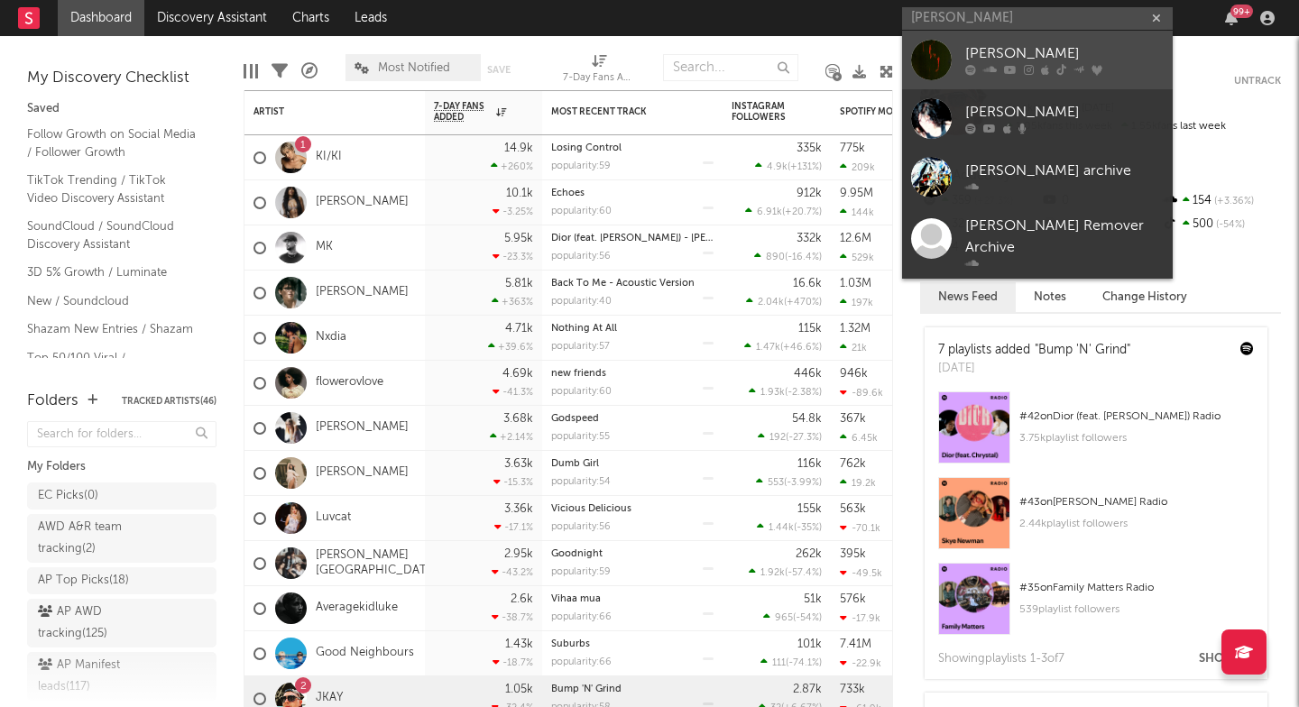
click at [953, 57] on link "[PERSON_NAME]" at bounding box center [1037, 60] width 271 height 59
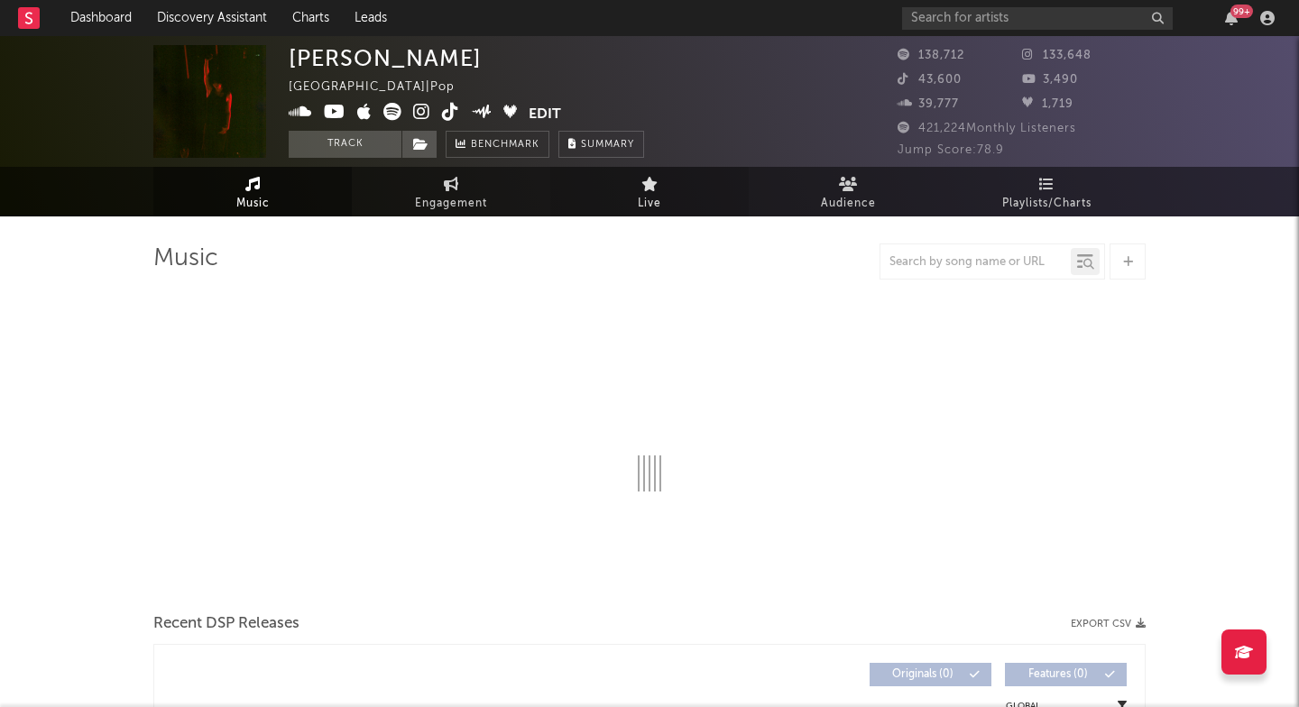
select select "6m"
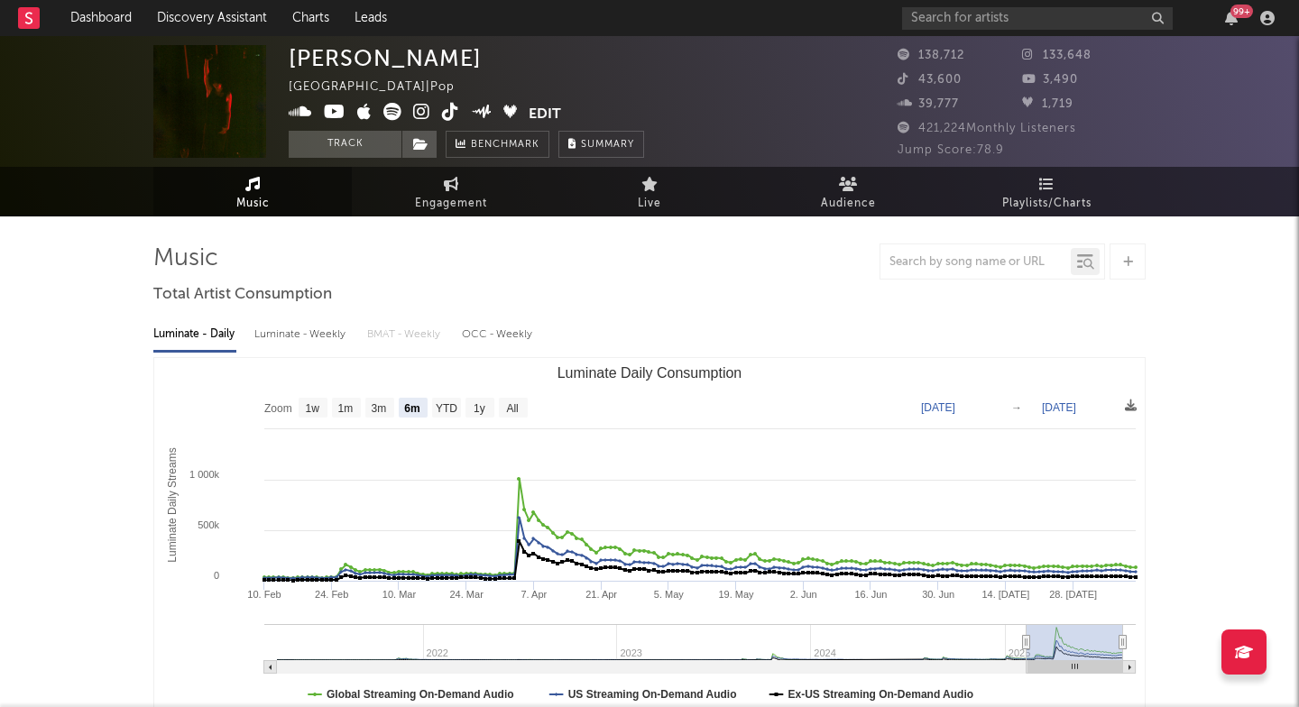
click at [424, 104] on icon at bounding box center [421, 112] width 17 height 18
click at [307, 60] on div "[PERSON_NAME]" at bounding box center [385, 58] width 193 height 26
copy div "[PERSON_NAME]"
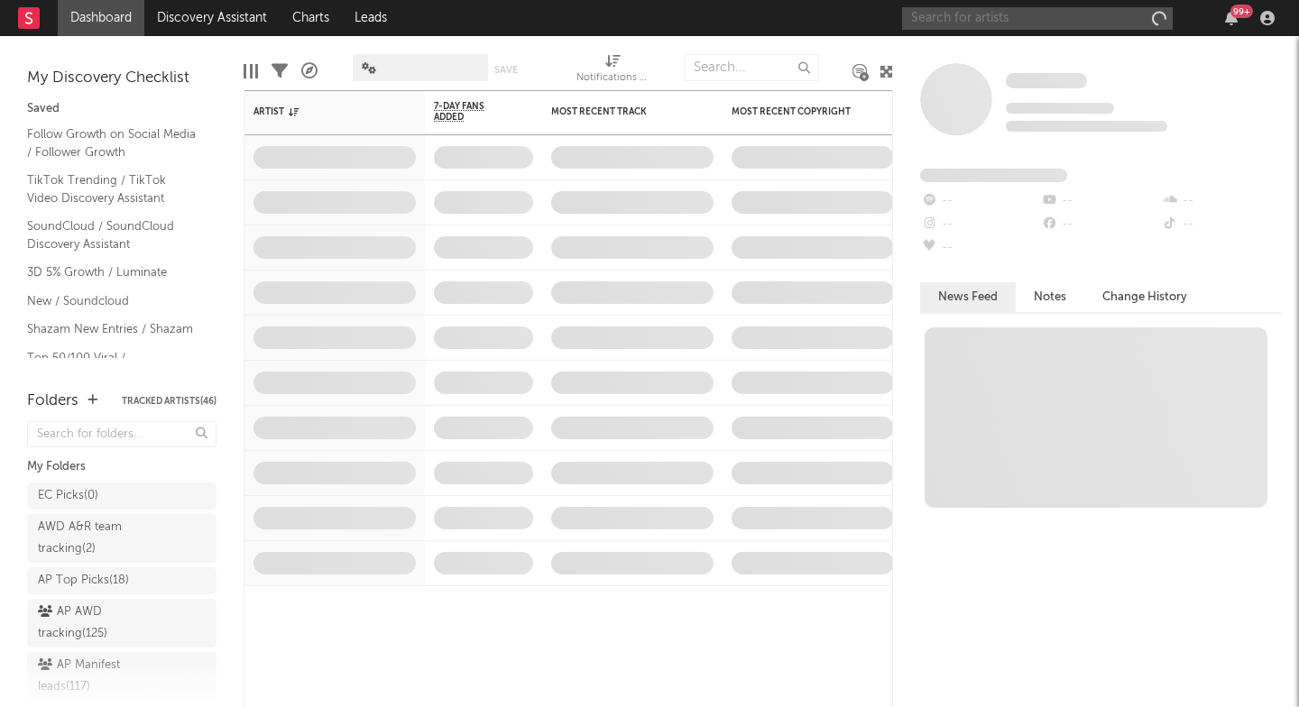
click at [1001, 20] on input "text" at bounding box center [1037, 18] width 271 height 23
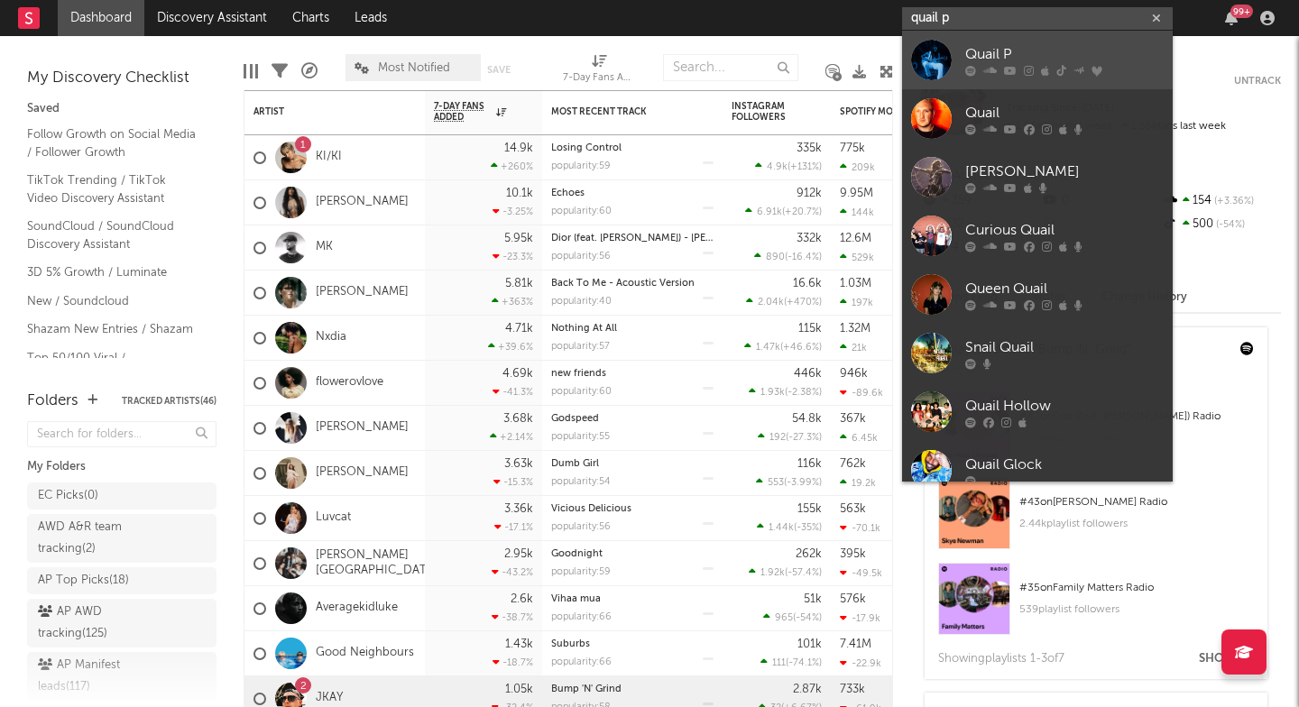
type input "quail p"
click at [989, 48] on div "Quail P" at bounding box center [1064, 54] width 198 height 22
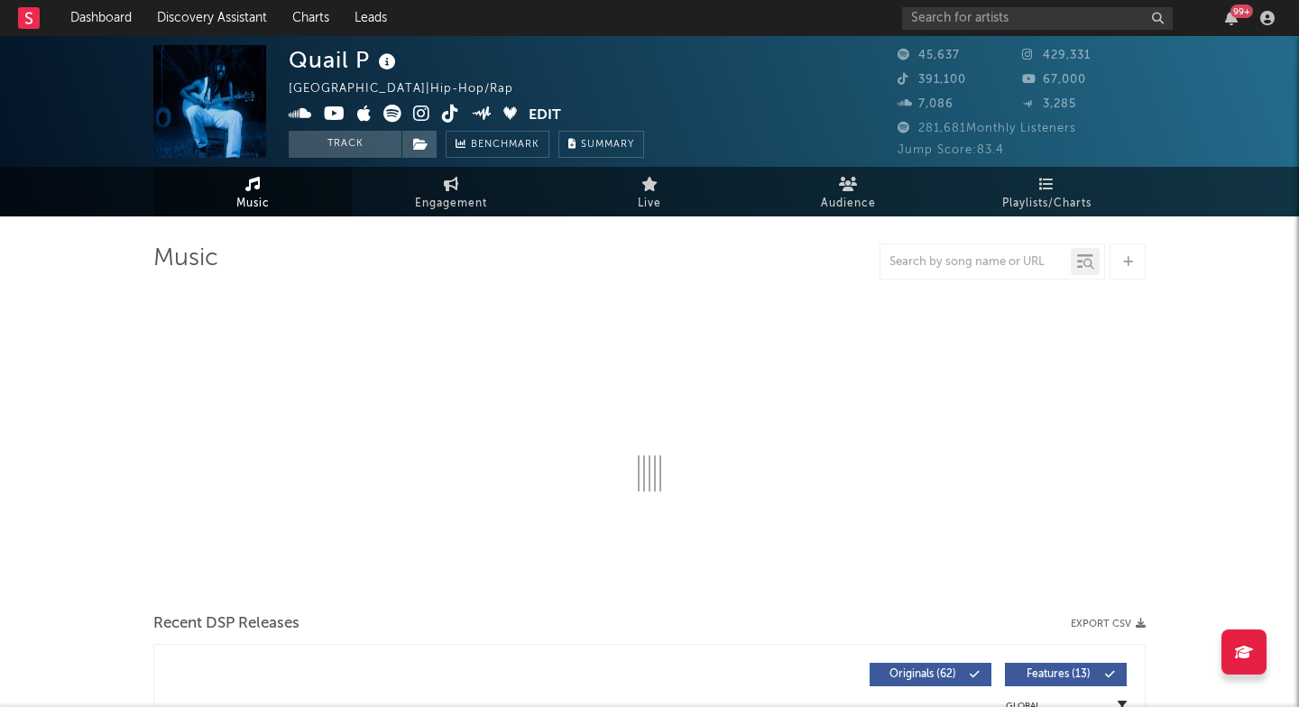
select select "6m"
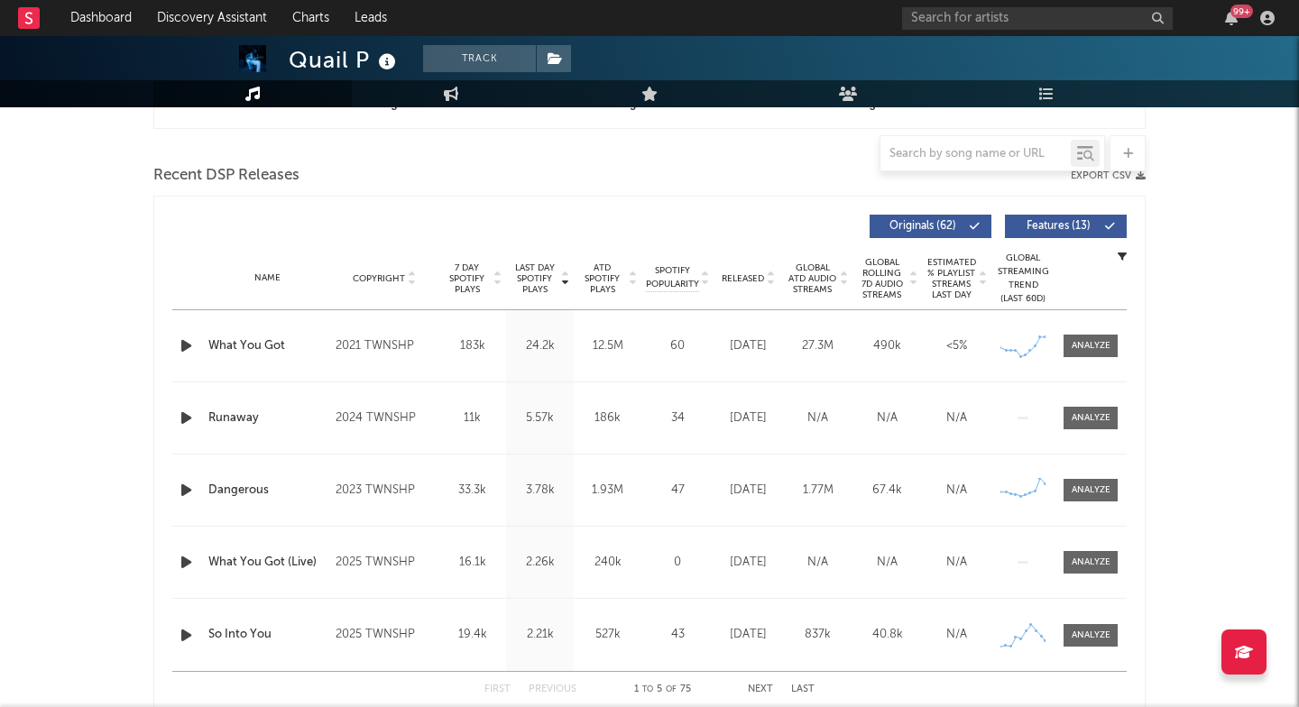
scroll to position [606, 0]
